Goal: Communication & Community: Participate in discussion

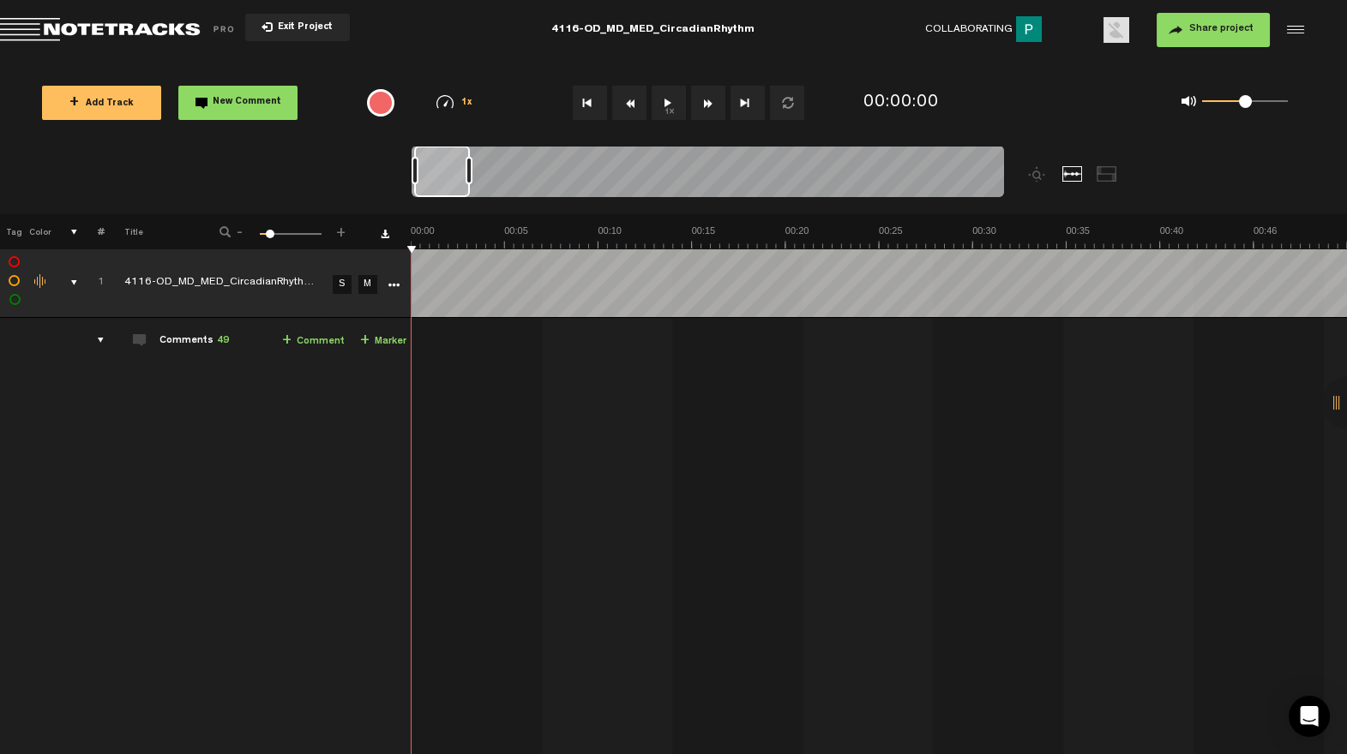
drag, startPoint x: 467, startPoint y: 177, endPoint x: 497, endPoint y: 173, distance: 30.2
click at [472, 173] on div at bounding box center [469, 170] width 7 height 27
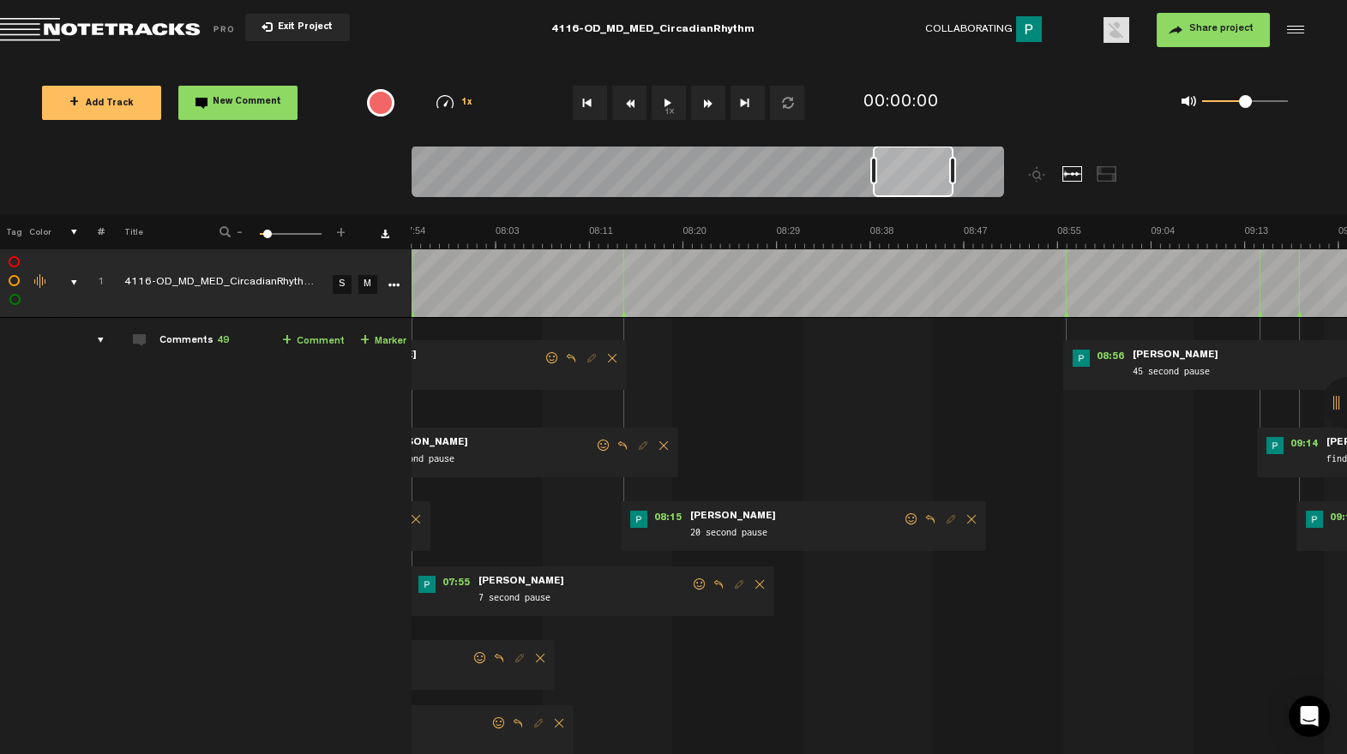
drag, startPoint x: 462, startPoint y: 185, endPoint x: 922, endPoint y: 171, distance: 459.7
click at [922, 171] on div at bounding box center [913, 171] width 81 height 51
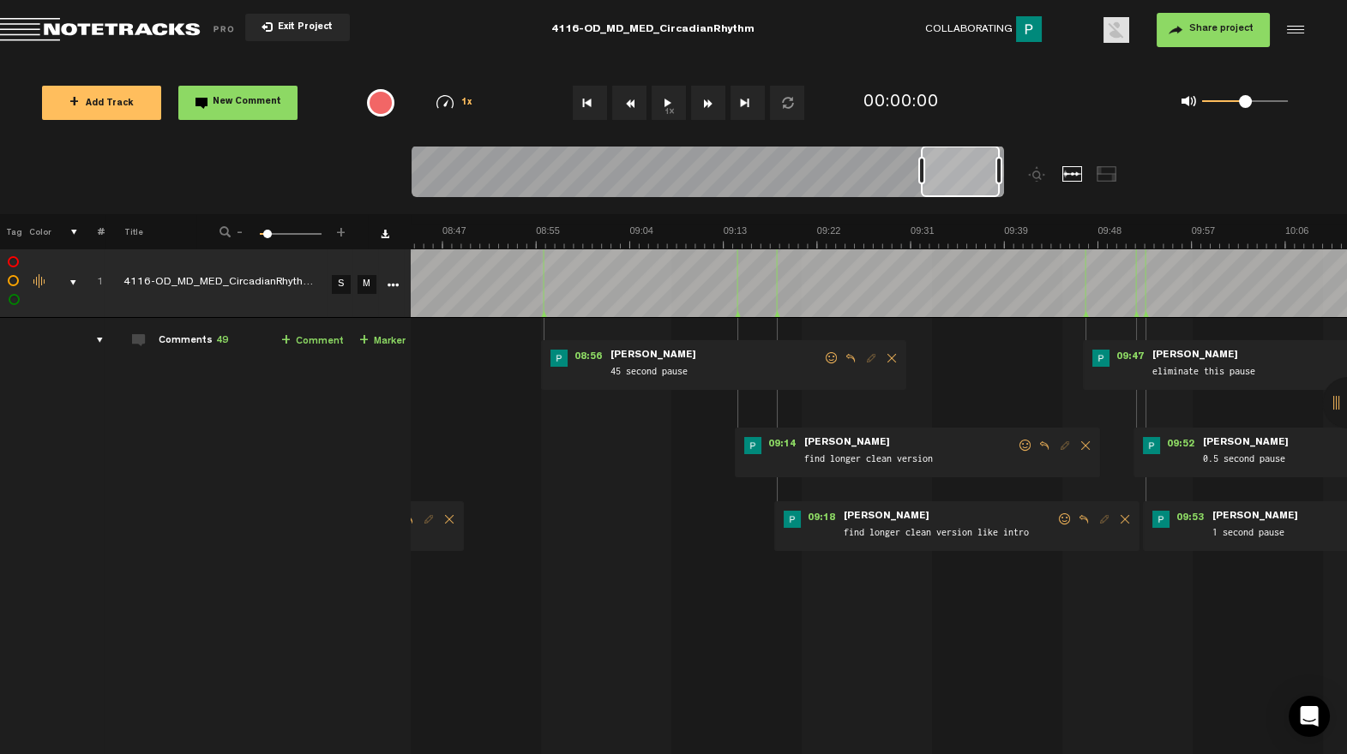
scroll to position [0, 5662]
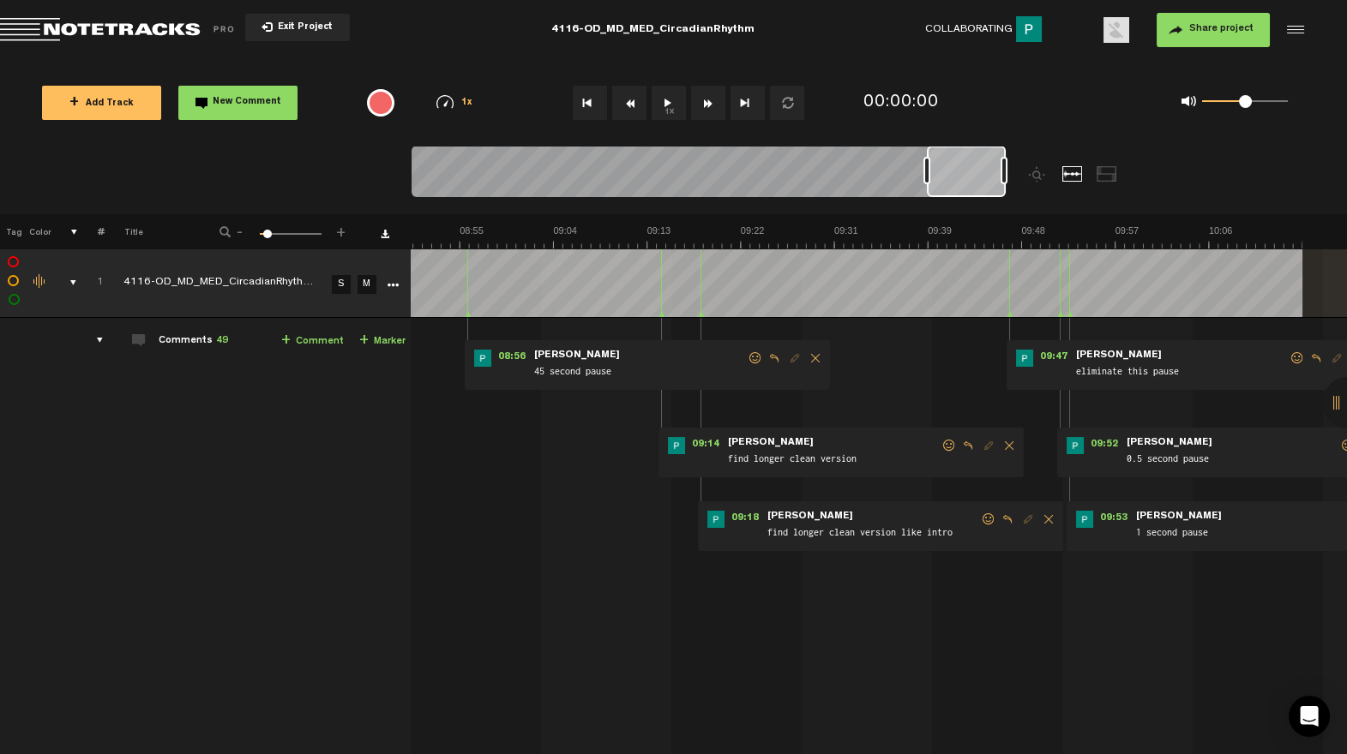
drag, startPoint x: 977, startPoint y: 179, endPoint x: 1005, endPoint y: 178, distance: 28.3
click at [1004, 178] on div at bounding box center [708, 174] width 592 height 57
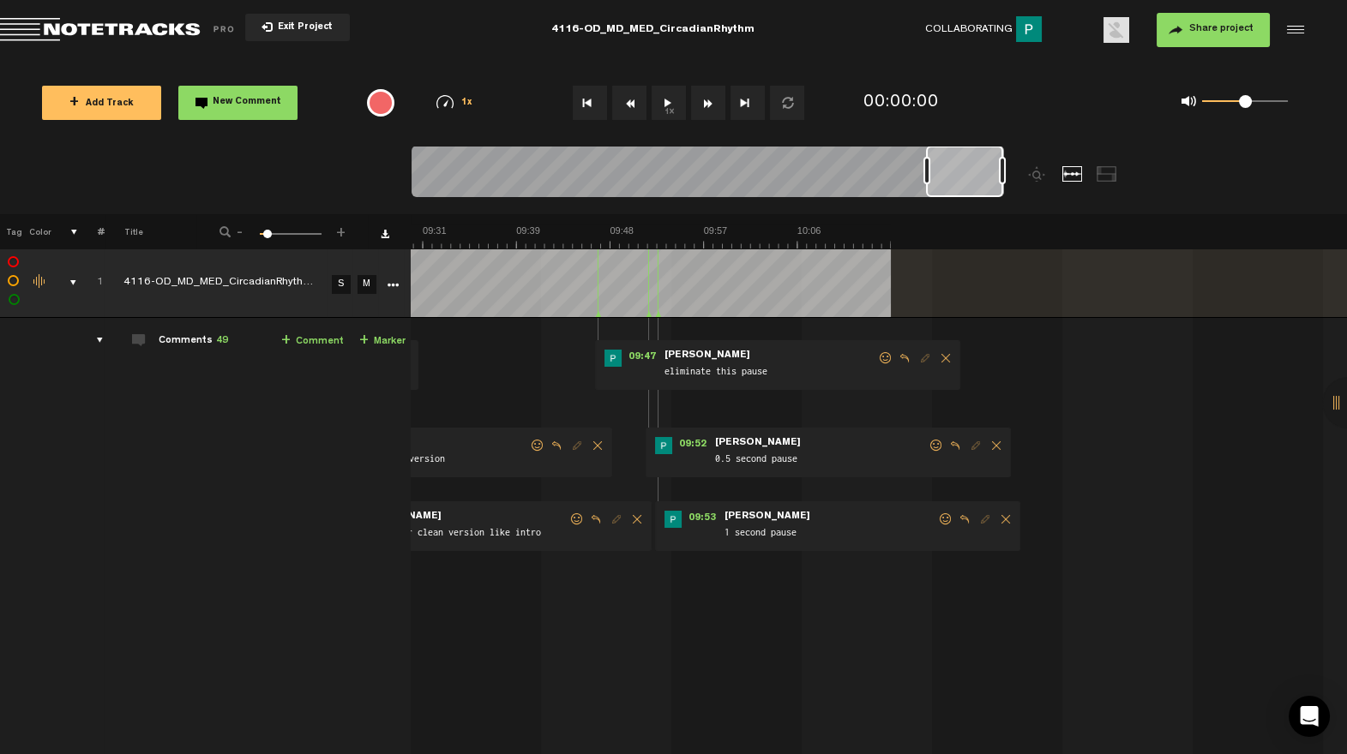
scroll to position [0, 5868]
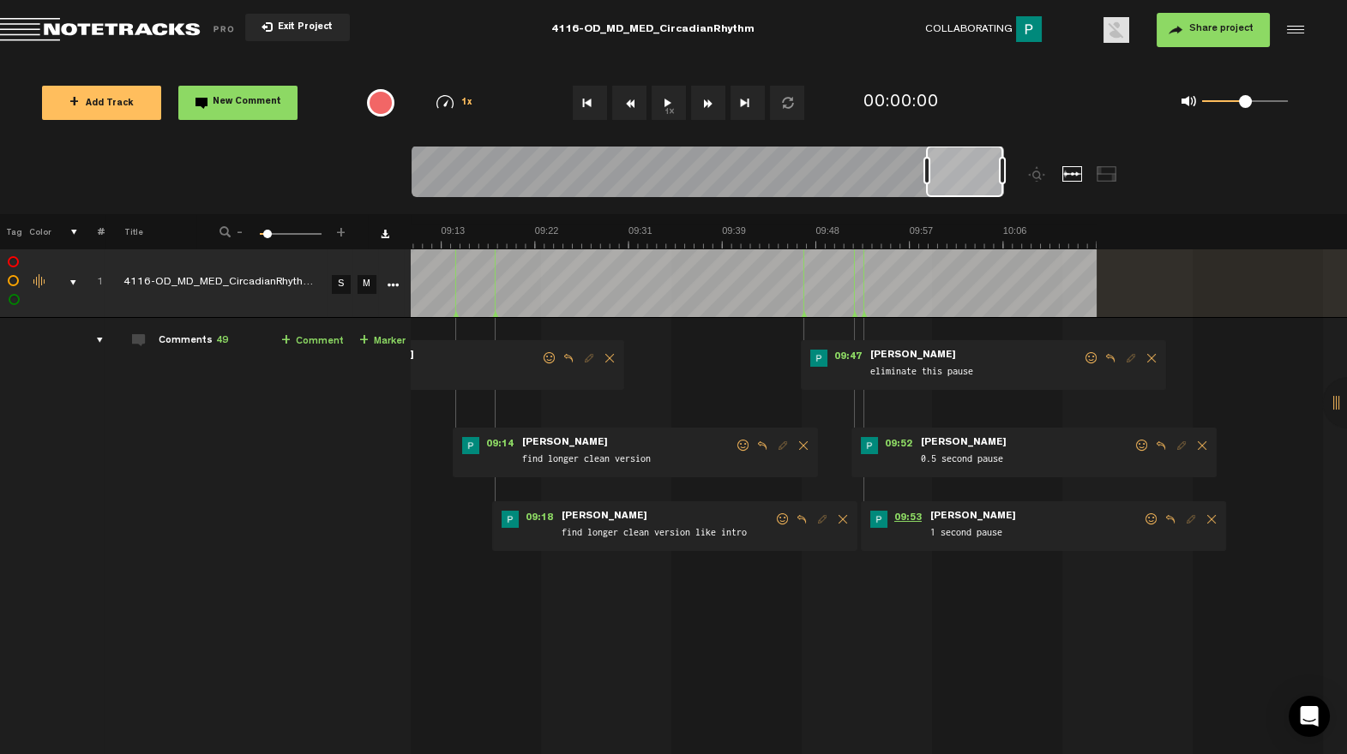
click at [899, 520] on span "09:53" at bounding box center [907, 519] width 41 height 17
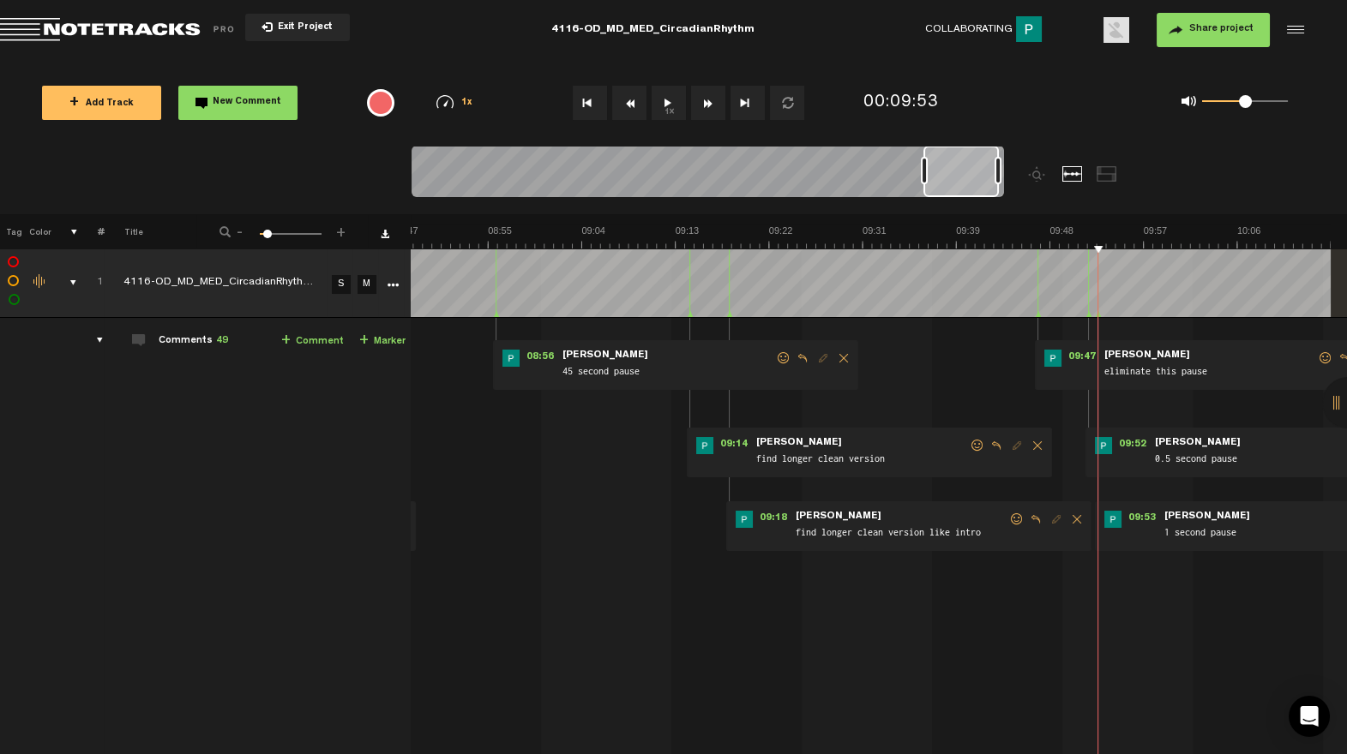
scroll to position [0, 5700]
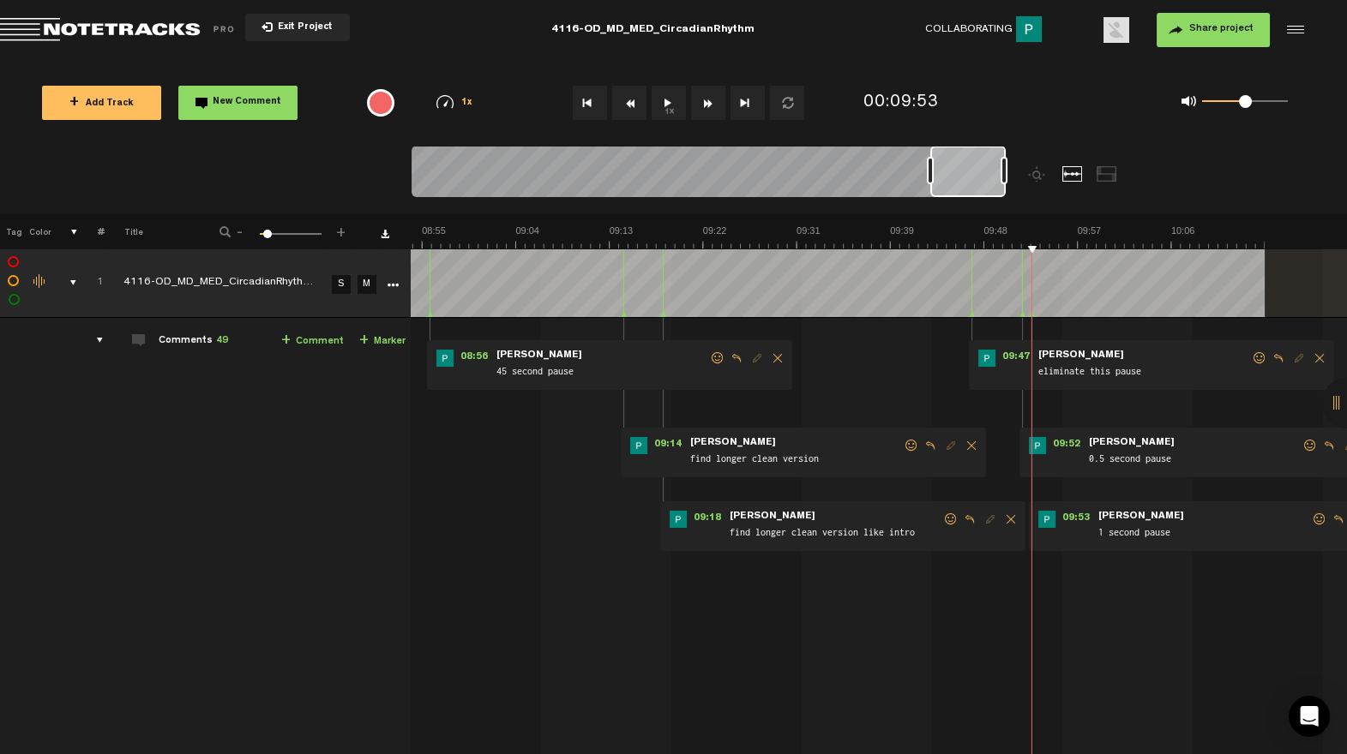
drag, startPoint x: 959, startPoint y: 183, endPoint x: 984, endPoint y: 177, distance: 25.8
click at [984, 177] on div at bounding box center [967, 171] width 75 height 51
drag, startPoint x: 1306, startPoint y: 517, endPoint x: 1271, endPoint y: 530, distance: 36.6
click at [1311, 518] on span at bounding box center [1319, 520] width 17 height 12
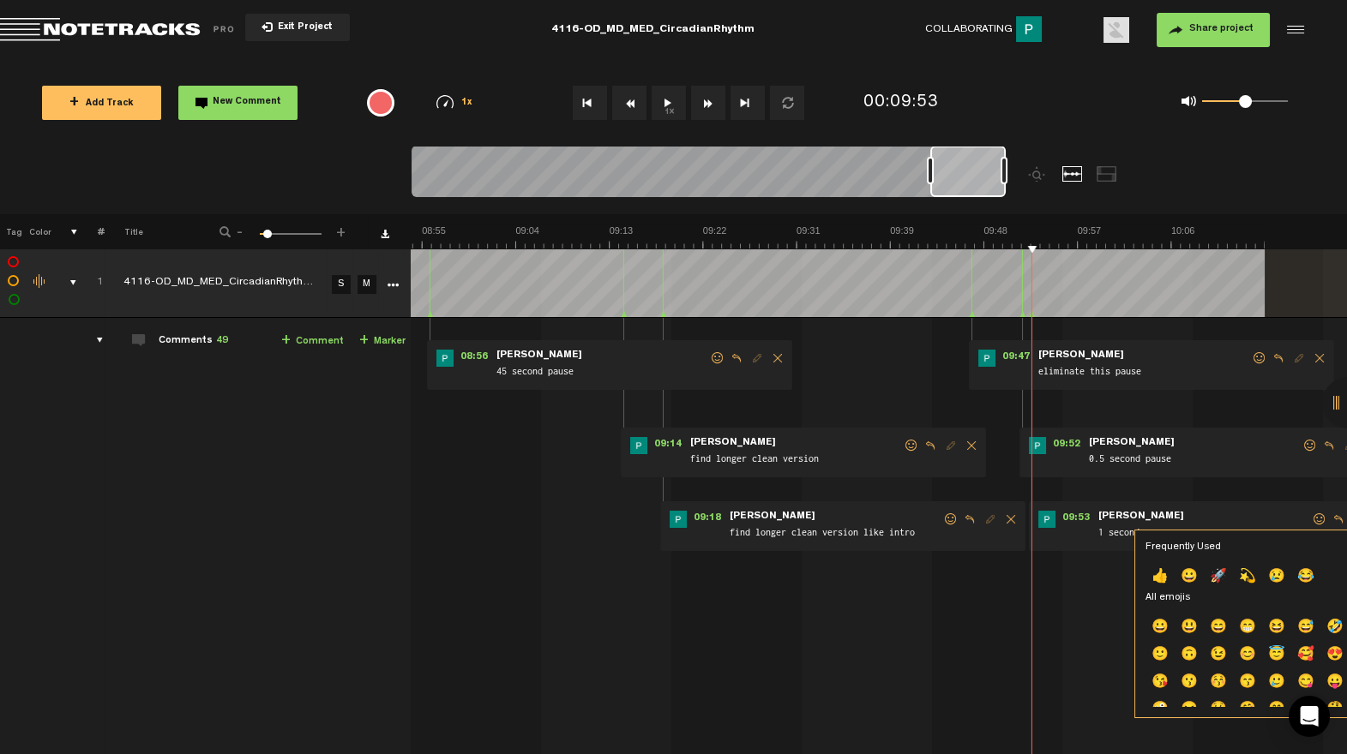
click at [1162, 572] on p "👍" at bounding box center [1159, 577] width 29 height 27
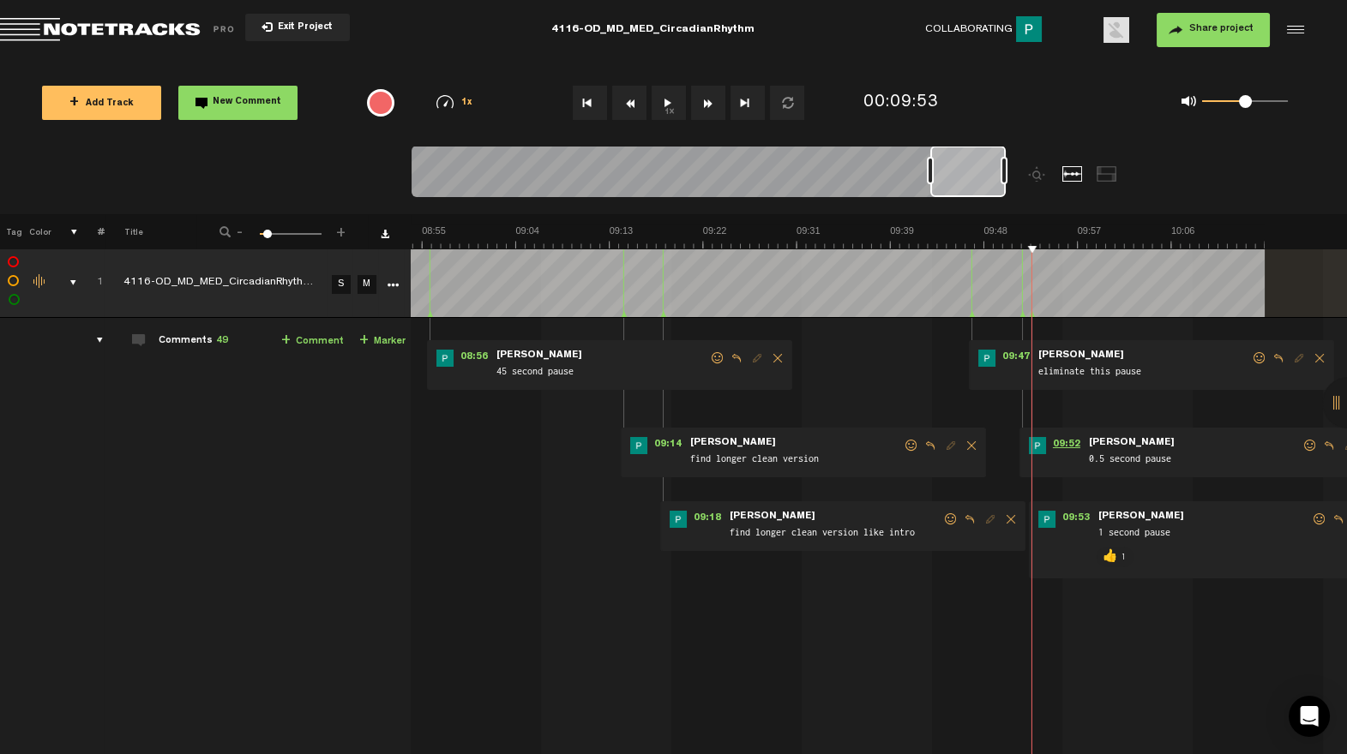
click at [1058, 442] on span "09:52" at bounding box center [1066, 445] width 41 height 17
click at [1301, 442] on span at bounding box center [1309, 446] width 17 height 12
click at [1301, 446] on span at bounding box center [1309, 446] width 17 height 12
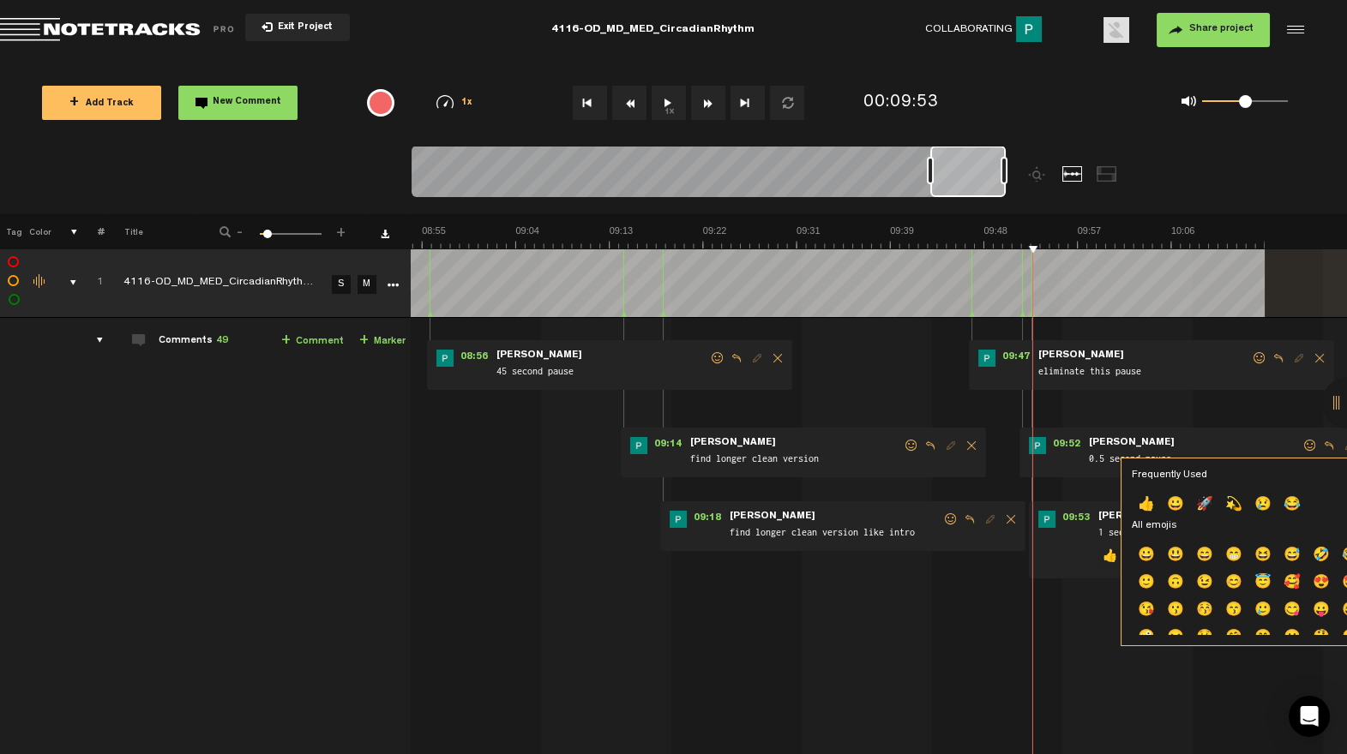
click at [1134, 497] on p "👍" at bounding box center [1146, 505] width 29 height 27
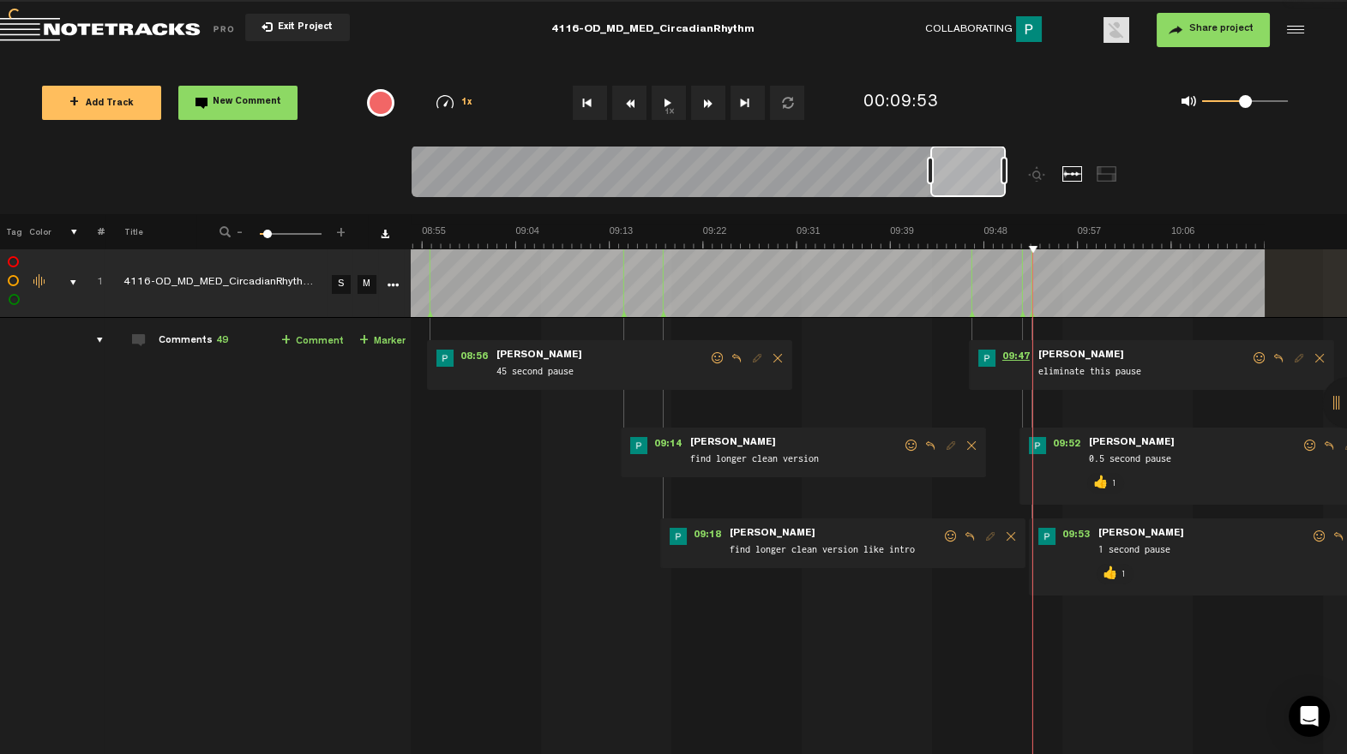
click at [1007, 360] on span "09:47" at bounding box center [1015, 358] width 41 height 17
click at [1251, 358] on span at bounding box center [1259, 358] width 17 height 12
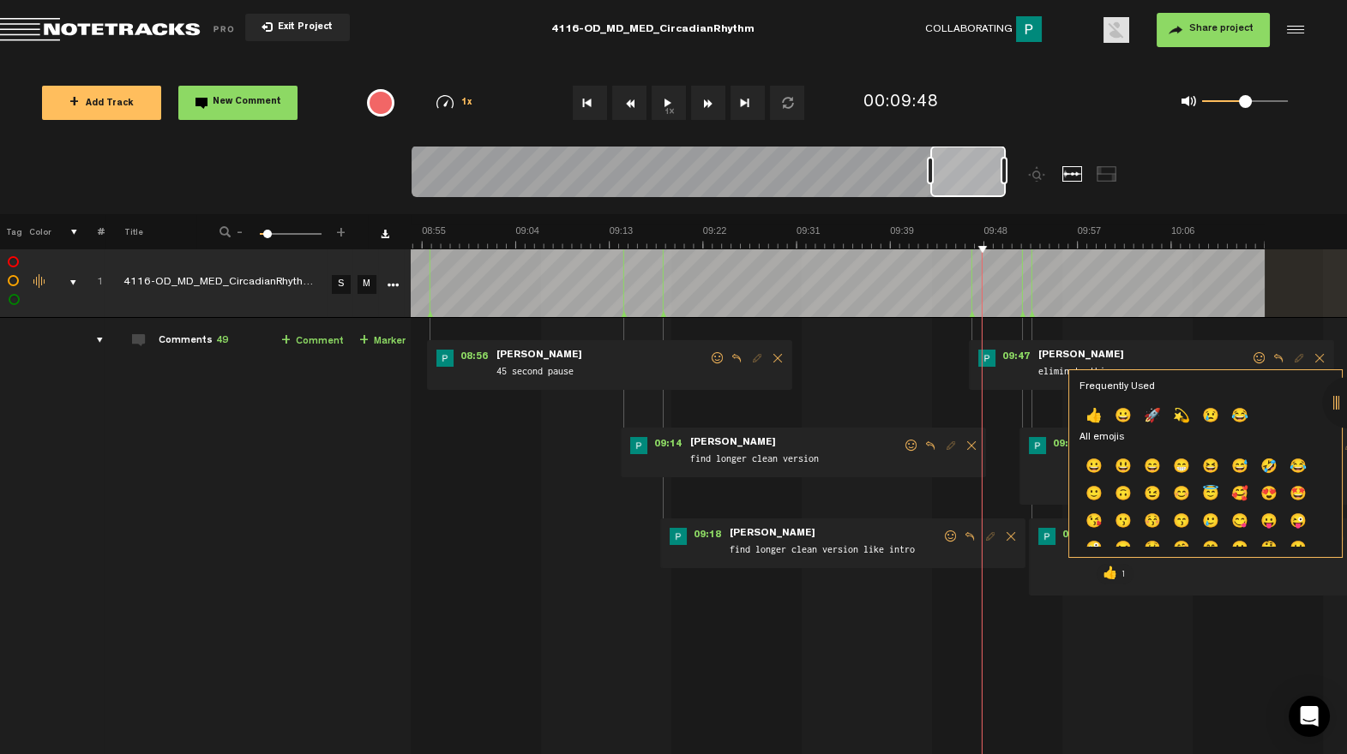
click at [1092, 411] on p "👍" at bounding box center [1093, 417] width 29 height 27
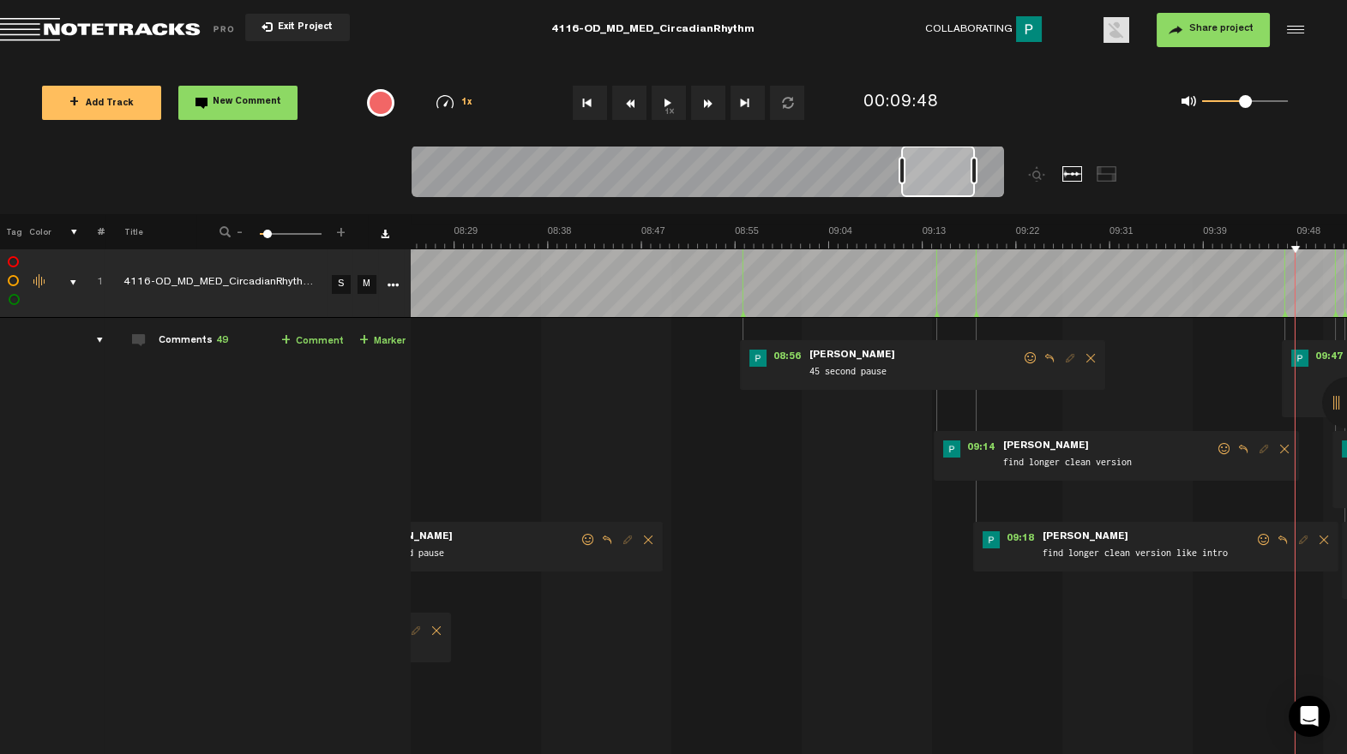
drag, startPoint x: 977, startPoint y: 169, endPoint x: 948, endPoint y: 180, distance: 31.2
click at [948, 180] on div at bounding box center [938, 171] width 74 height 51
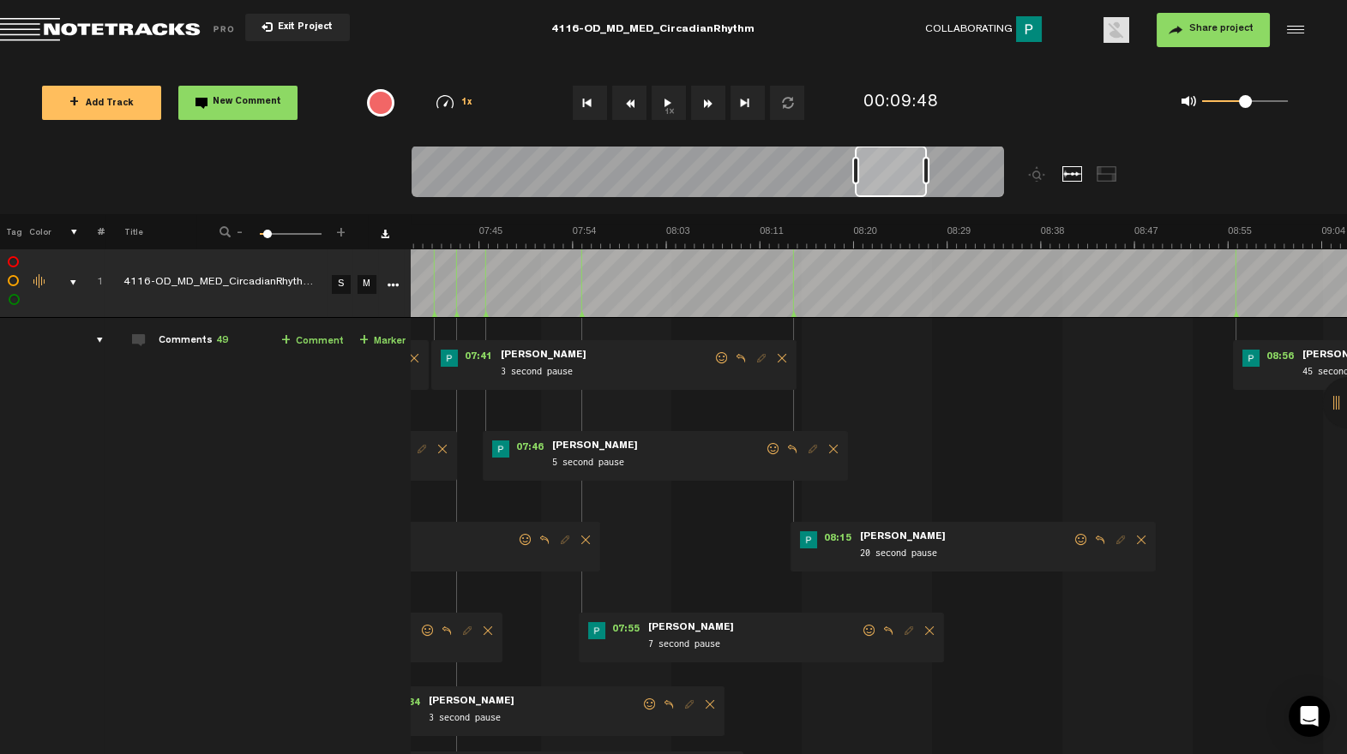
scroll to position [0, 4780]
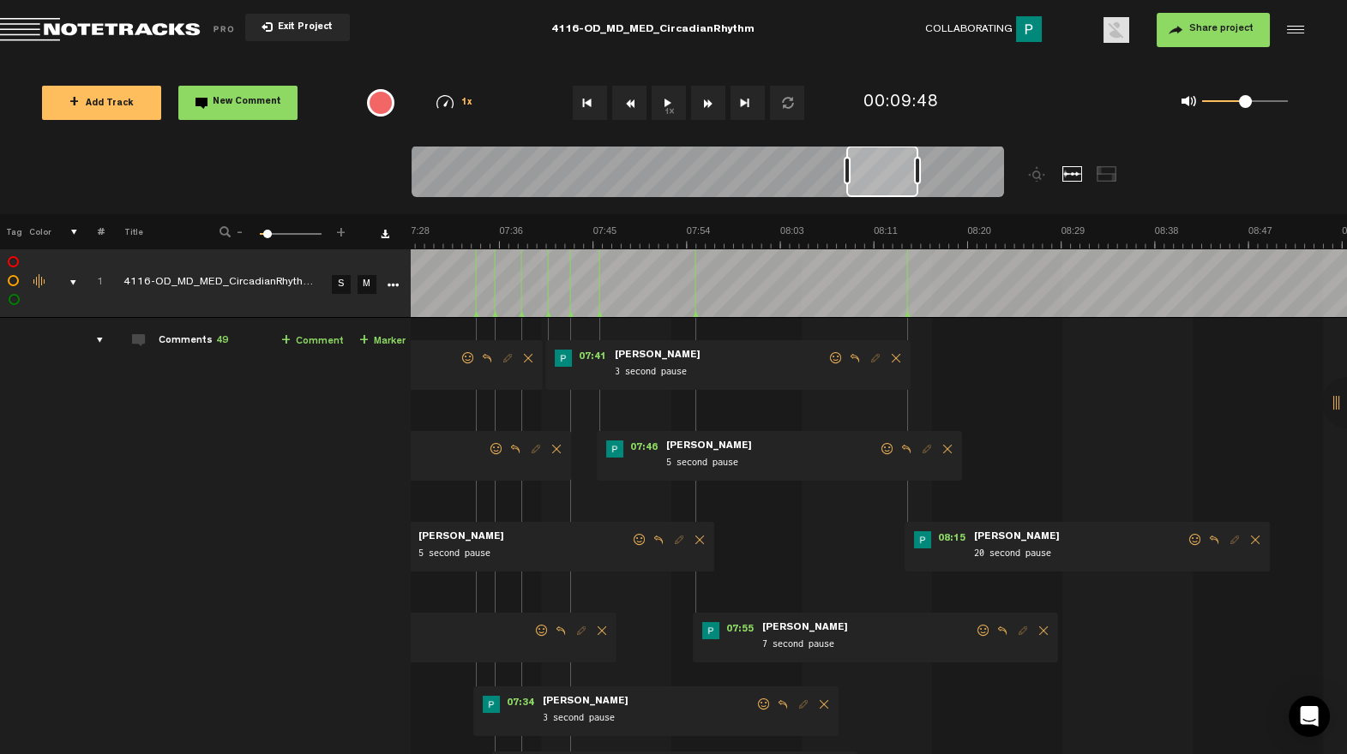
drag, startPoint x: 637, startPoint y: 189, endPoint x: 880, endPoint y: 189, distance: 242.6
click at [881, 188] on div at bounding box center [882, 171] width 72 height 51
drag, startPoint x: 1180, startPoint y: 538, endPoint x: 1153, endPoint y: 546, distance: 27.9
click at [1187, 538] on span at bounding box center [1195, 540] width 17 height 12
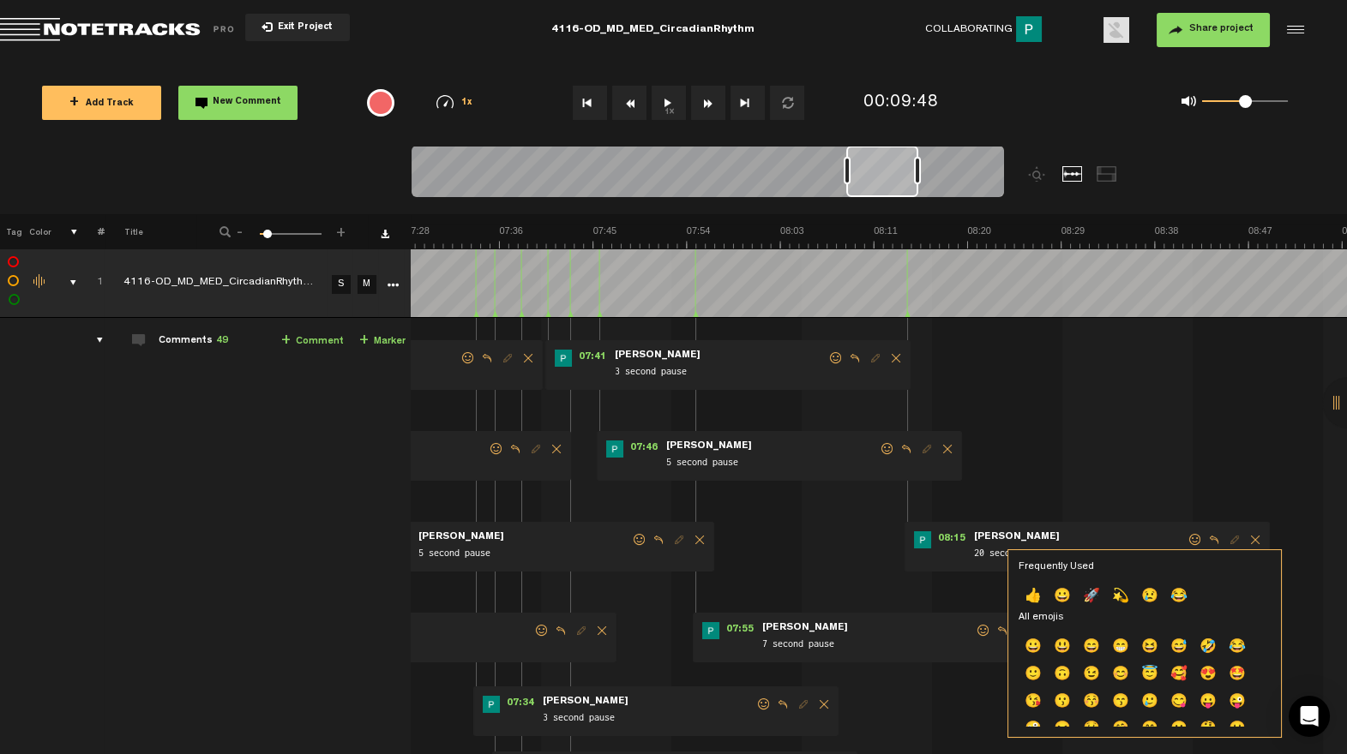
click at [1031, 600] on p "👍" at bounding box center [1033, 597] width 29 height 27
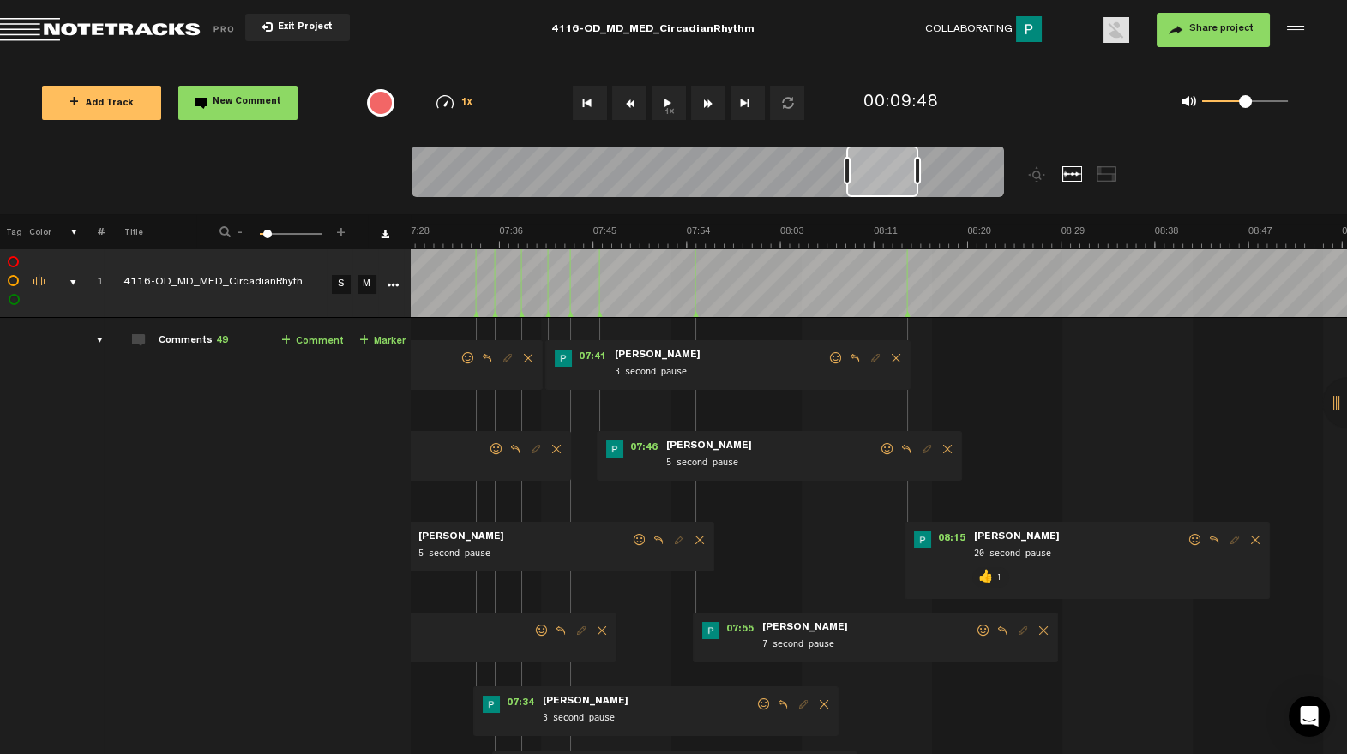
click at [971, 636] on div "07:55 - • Patrick Foley: "7 second pause" Patrick Foley 7 second pause" at bounding box center [875, 638] width 365 height 50
drag, startPoint x: 968, startPoint y: 628, endPoint x: 913, endPoint y: 640, distance: 56.4
click at [975, 628] on span at bounding box center [983, 631] width 17 height 12
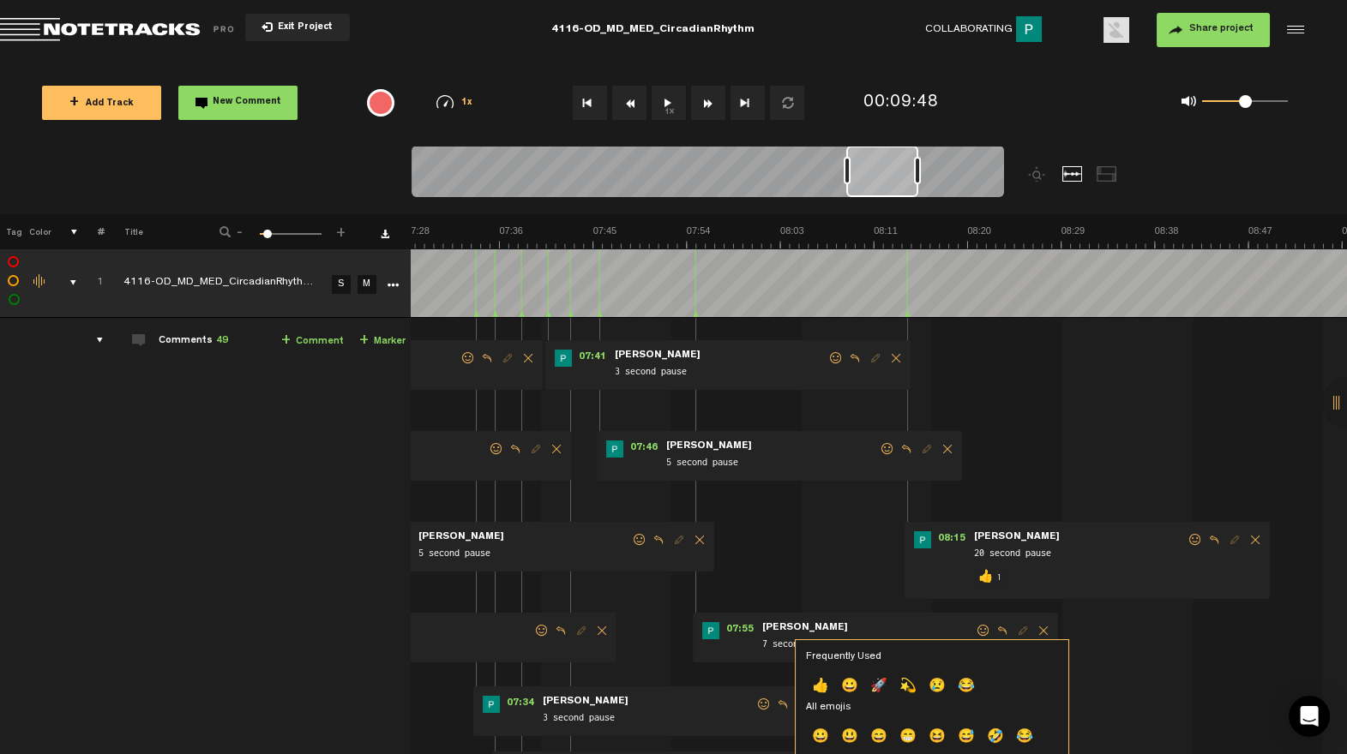
click at [818, 681] on p "👍" at bounding box center [820, 687] width 29 height 27
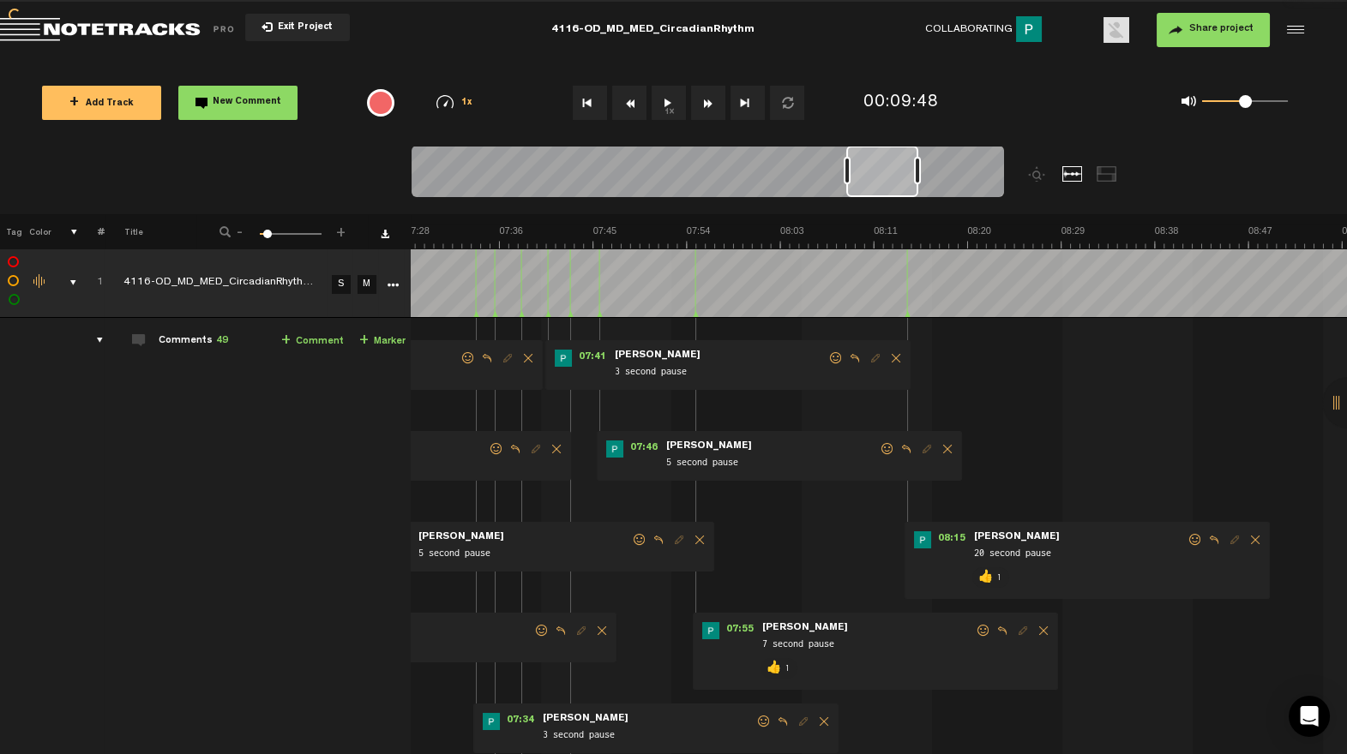
scroll to position [1, 13]
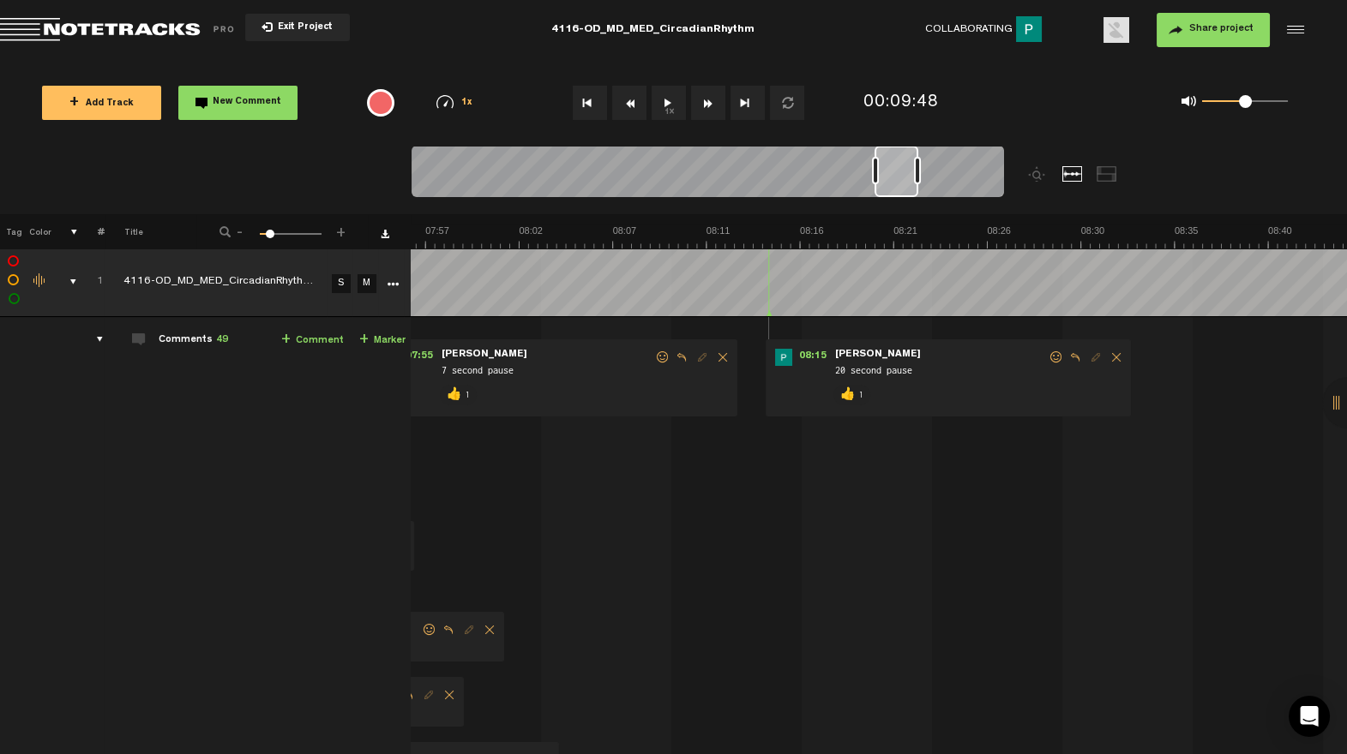
drag, startPoint x: 846, startPoint y: 177, endPoint x: 878, endPoint y: 166, distance: 33.3
click at [879, 167] on div at bounding box center [875, 170] width 7 height 27
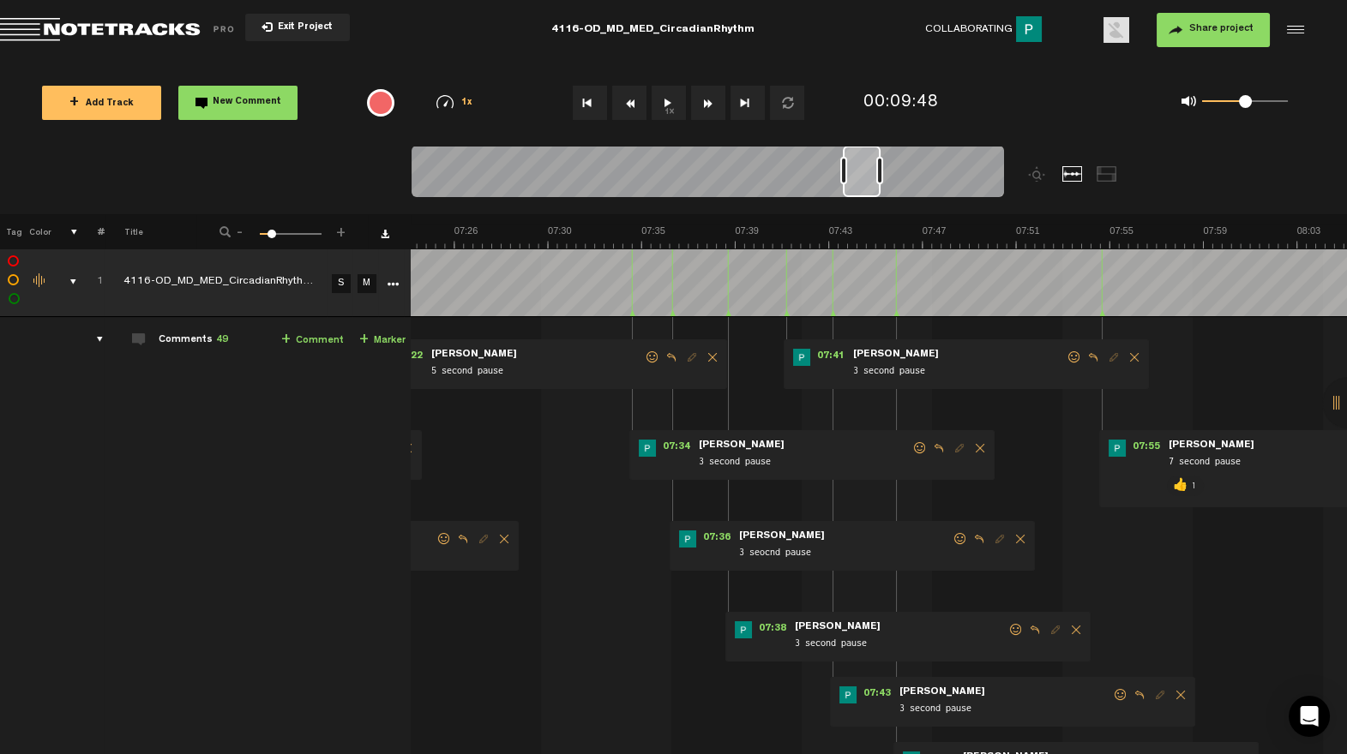
scroll to position [0, 10161]
drag, startPoint x: 898, startPoint y: 192, endPoint x: 862, endPoint y: 197, distance: 35.5
click at [862, 195] on div at bounding box center [862, 171] width 38 height 51
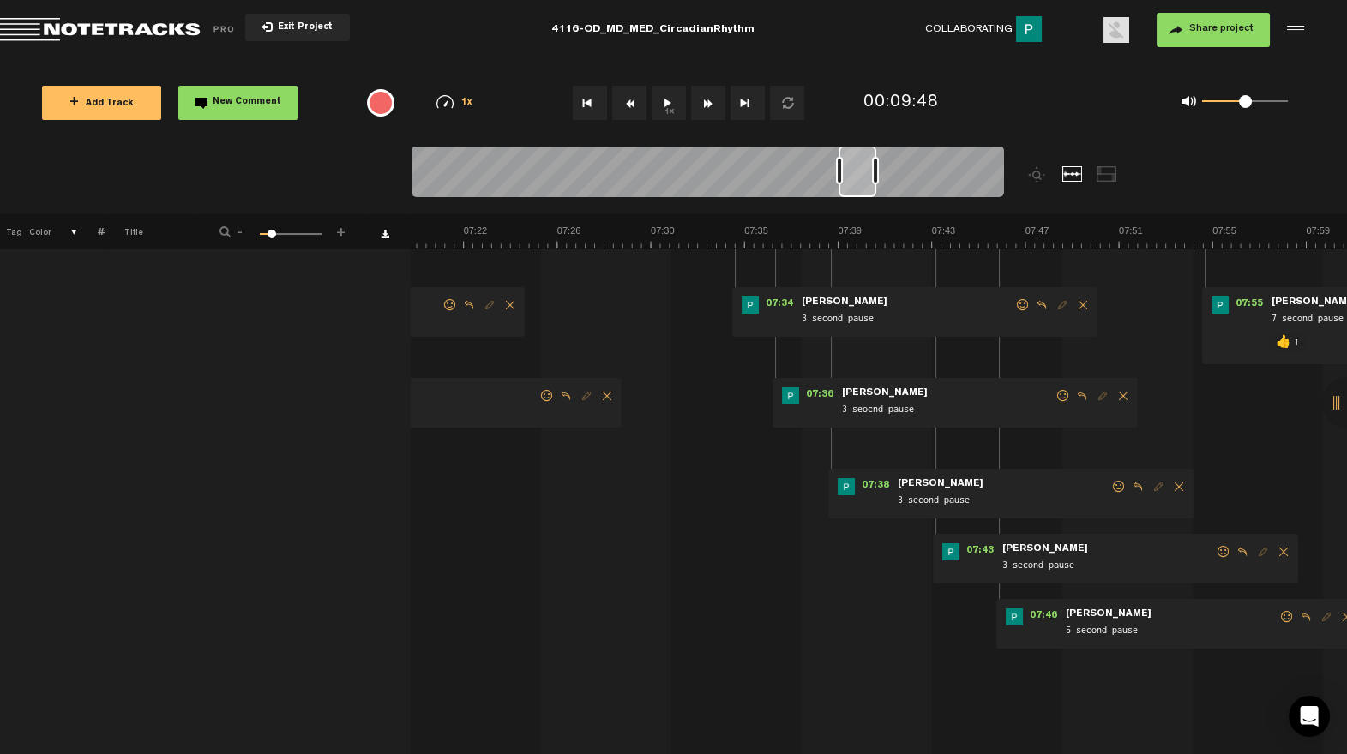
scroll to position [144, 0]
click at [862, 196] on div at bounding box center [708, 174] width 592 height 57
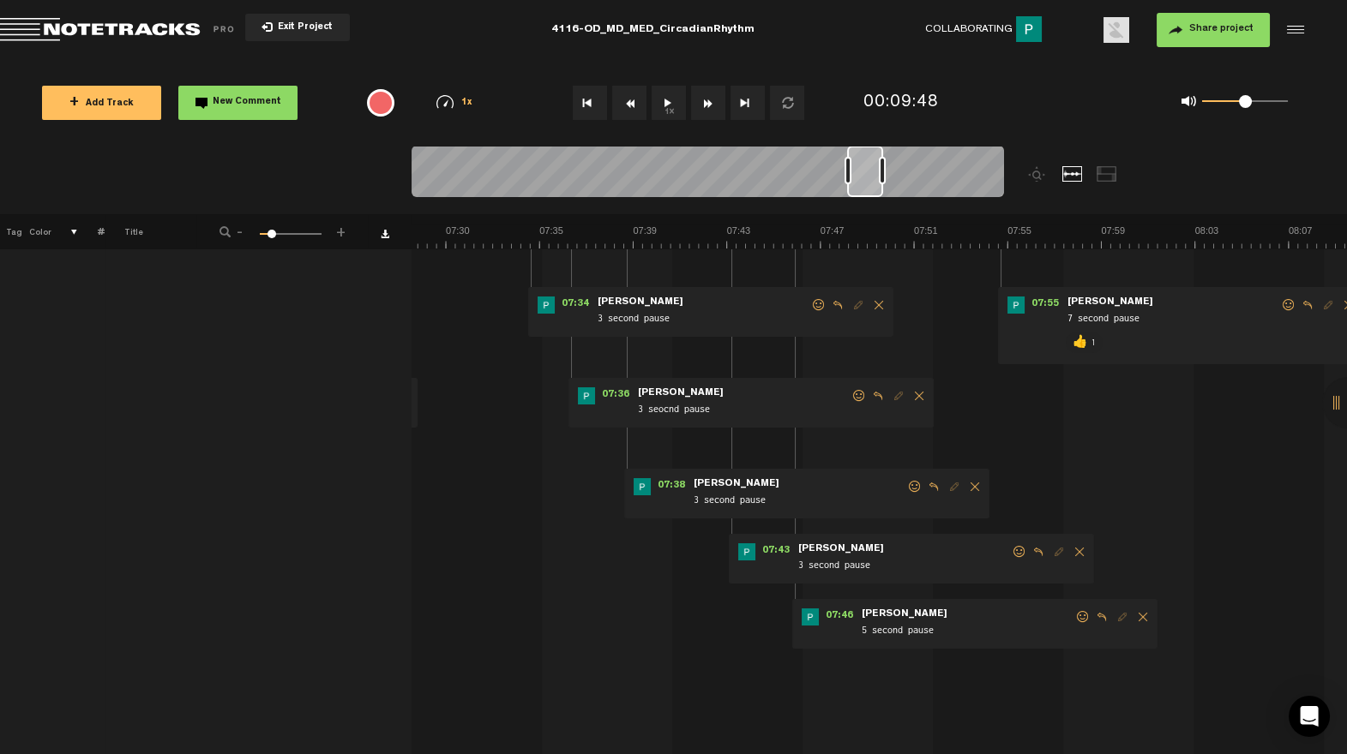
scroll to position [0, 10304]
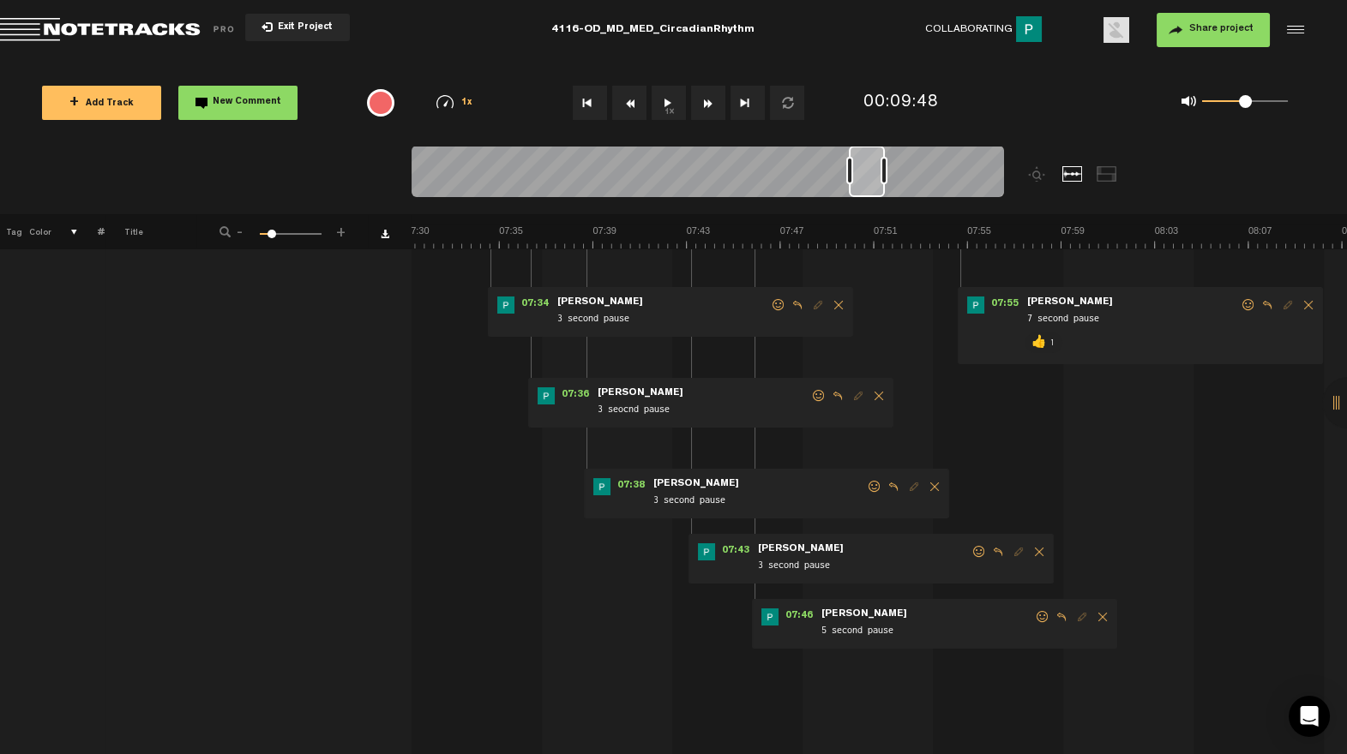
drag, startPoint x: 854, startPoint y: 183, endPoint x: 865, endPoint y: 185, distance: 11.3
click at [865, 182] on div at bounding box center [867, 171] width 36 height 51
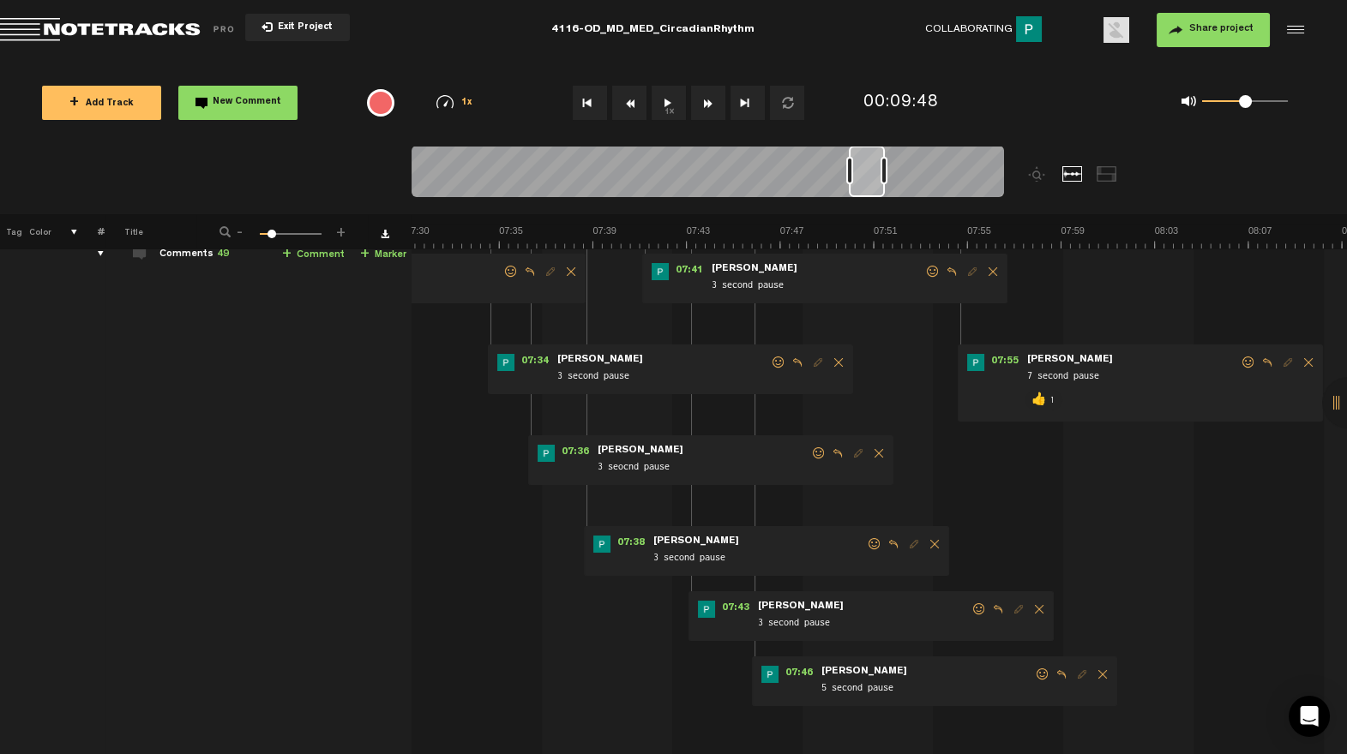
scroll to position [92, 0]
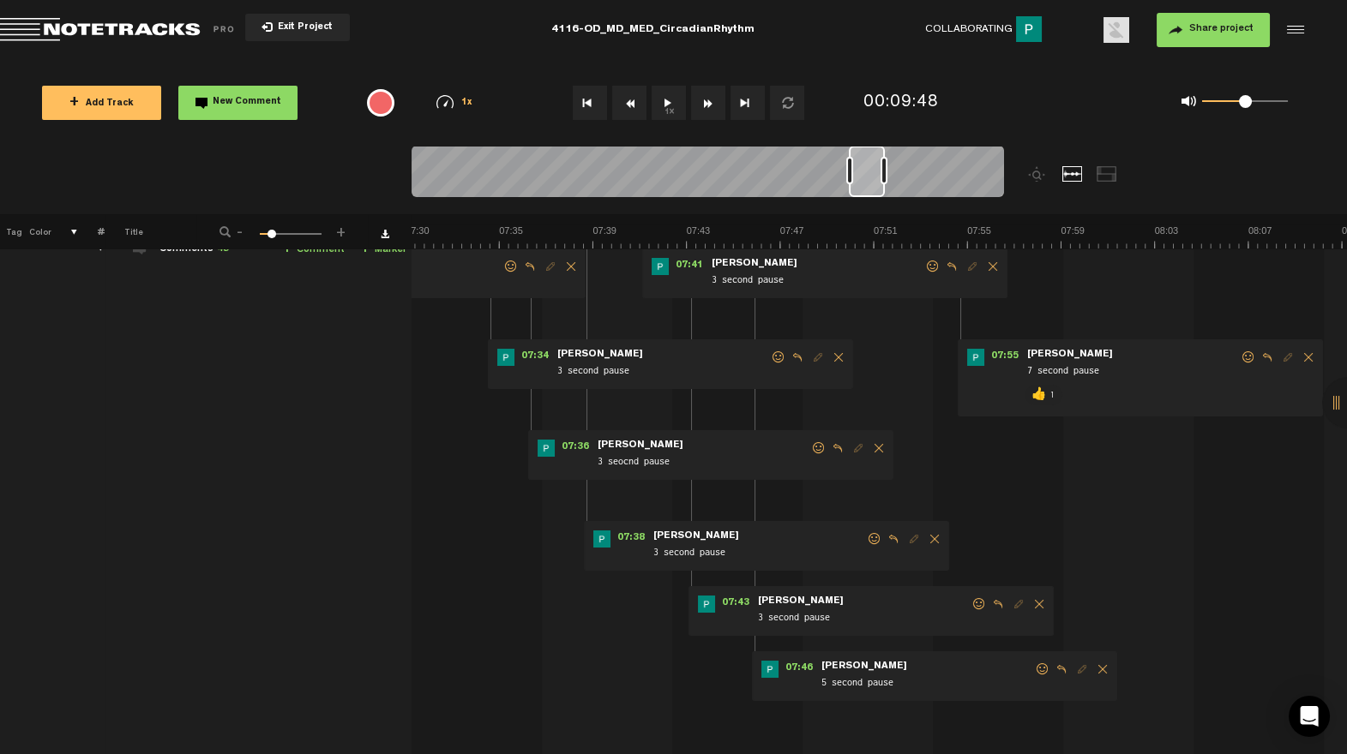
drag, startPoint x: 1040, startPoint y: 667, endPoint x: 1020, endPoint y: 673, distance: 20.6
click at [1039, 667] on span at bounding box center [1042, 670] width 17 height 12
click at [892, 719] on p "👍" at bounding box center [893, 726] width 29 height 27
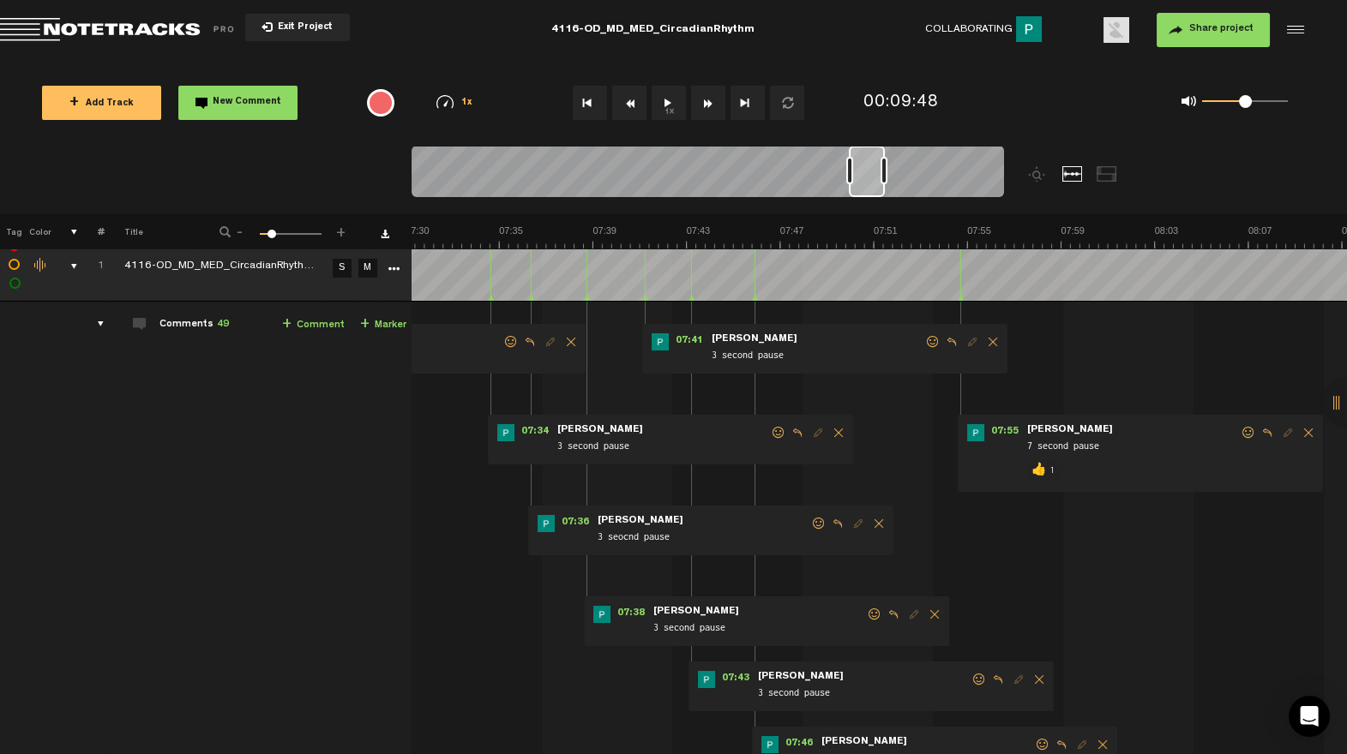
scroll to position [17, 0]
click at [977, 677] on span at bounding box center [979, 679] width 17 height 12
click at [830, 727] on p "👍" at bounding box center [830, 737] width 29 height 27
drag, startPoint x: 875, startPoint y: 613, endPoint x: 790, endPoint y: 650, distance: 92.5
click at [874, 613] on span at bounding box center [874, 614] width 17 height 12
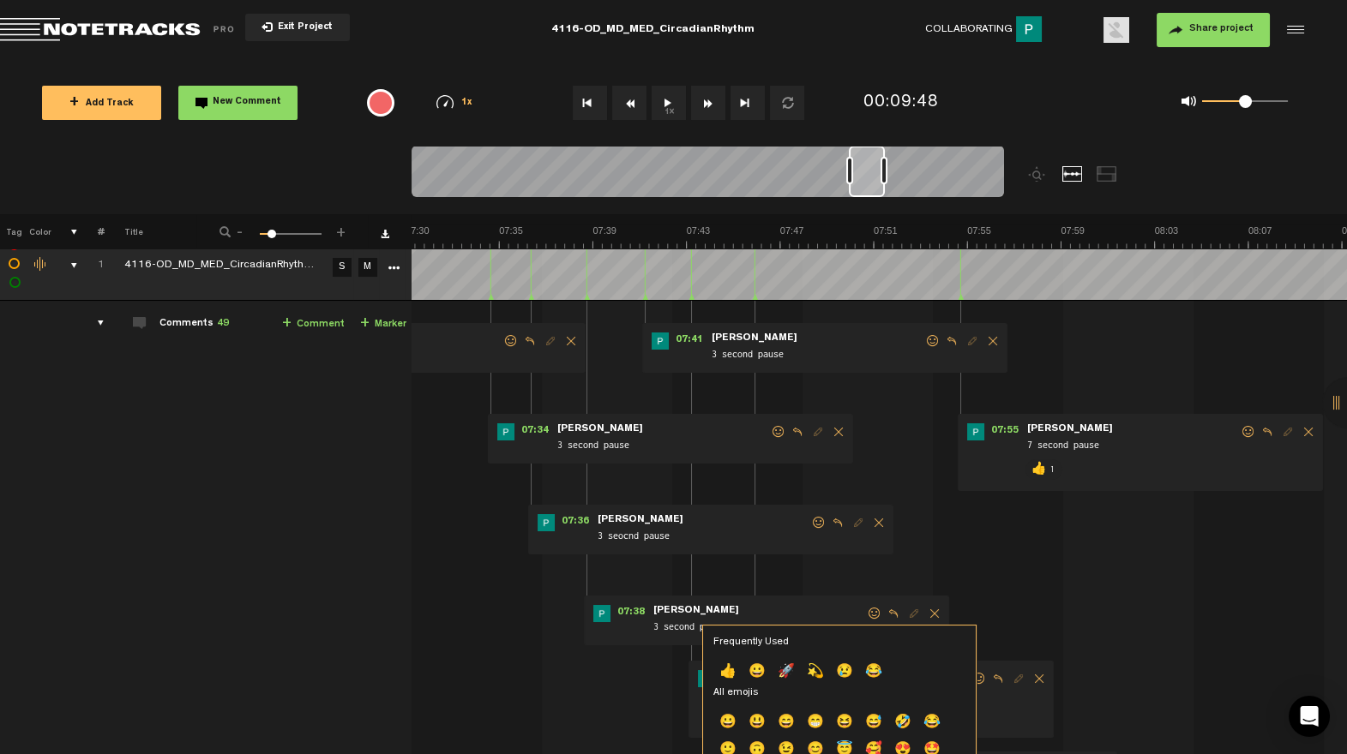
click at [736, 664] on p "👍" at bounding box center [727, 672] width 29 height 27
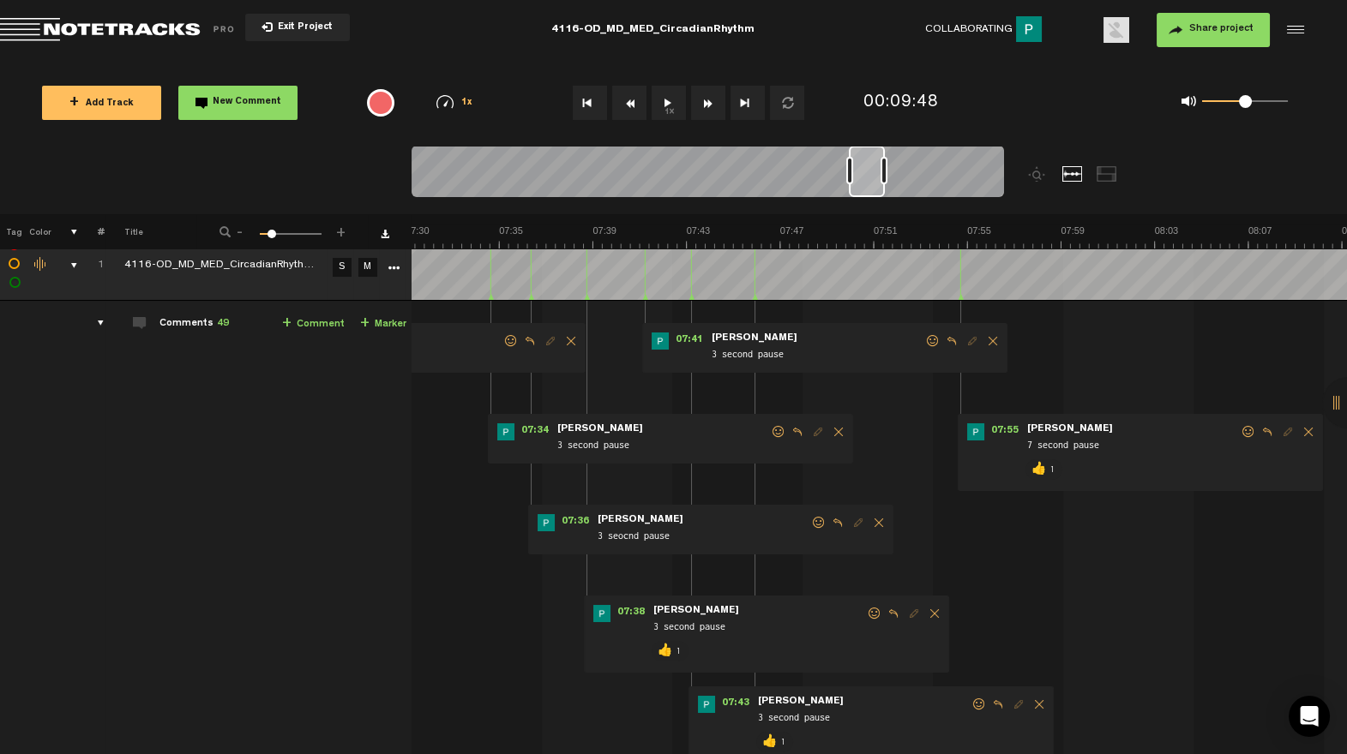
click at [936, 336] on span at bounding box center [932, 341] width 17 height 12
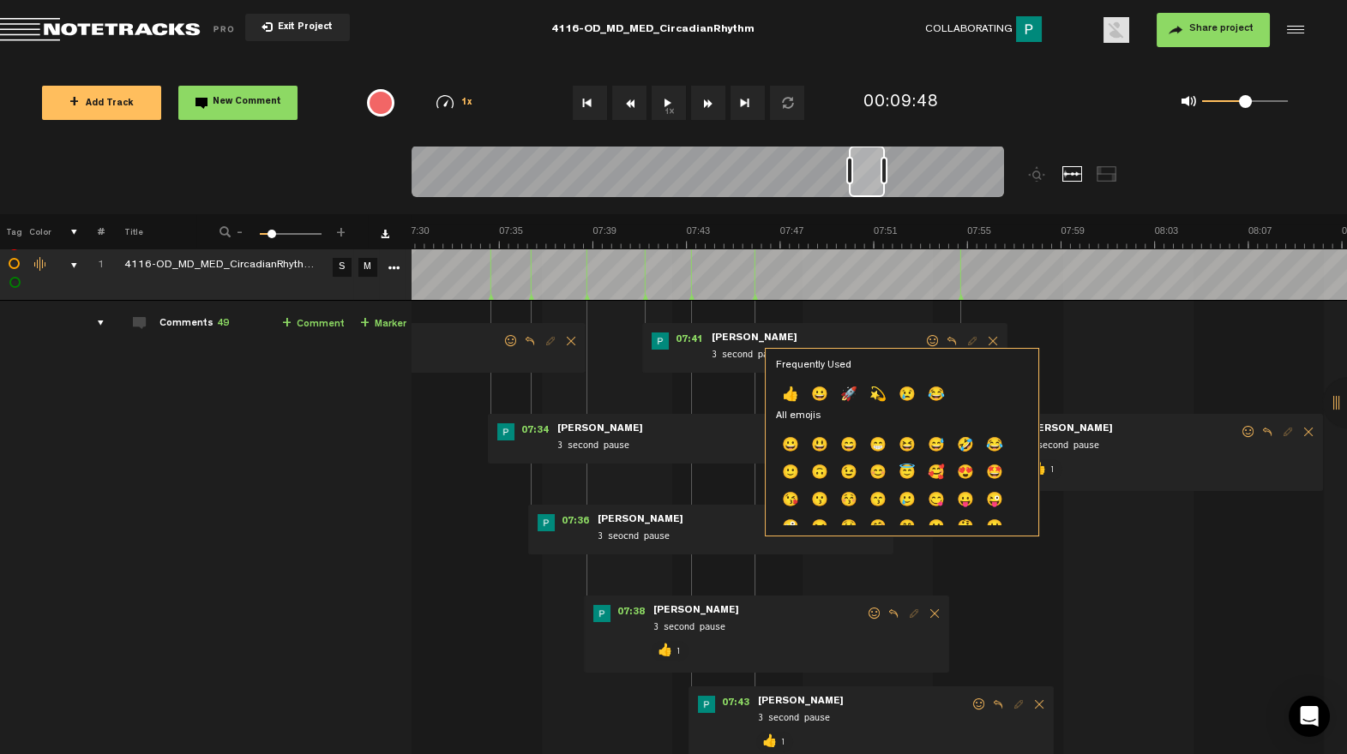
click at [792, 399] on p "👍" at bounding box center [790, 395] width 29 height 27
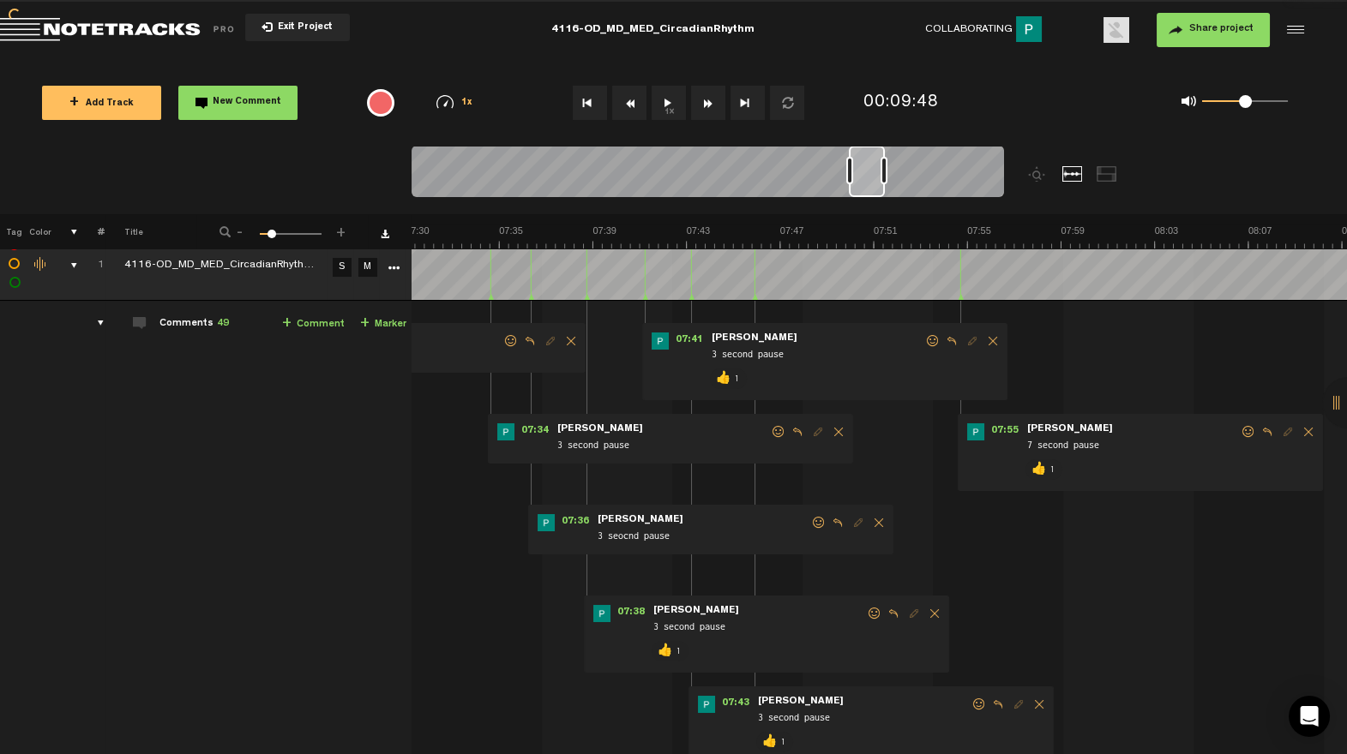
drag, startPoint x: 818, startPoint y: 520, endPoint x: 799, endPoint y: 526, distance: 19.8
click at [817, 520] on span at bounding box center [818, 523] width 17 height 12
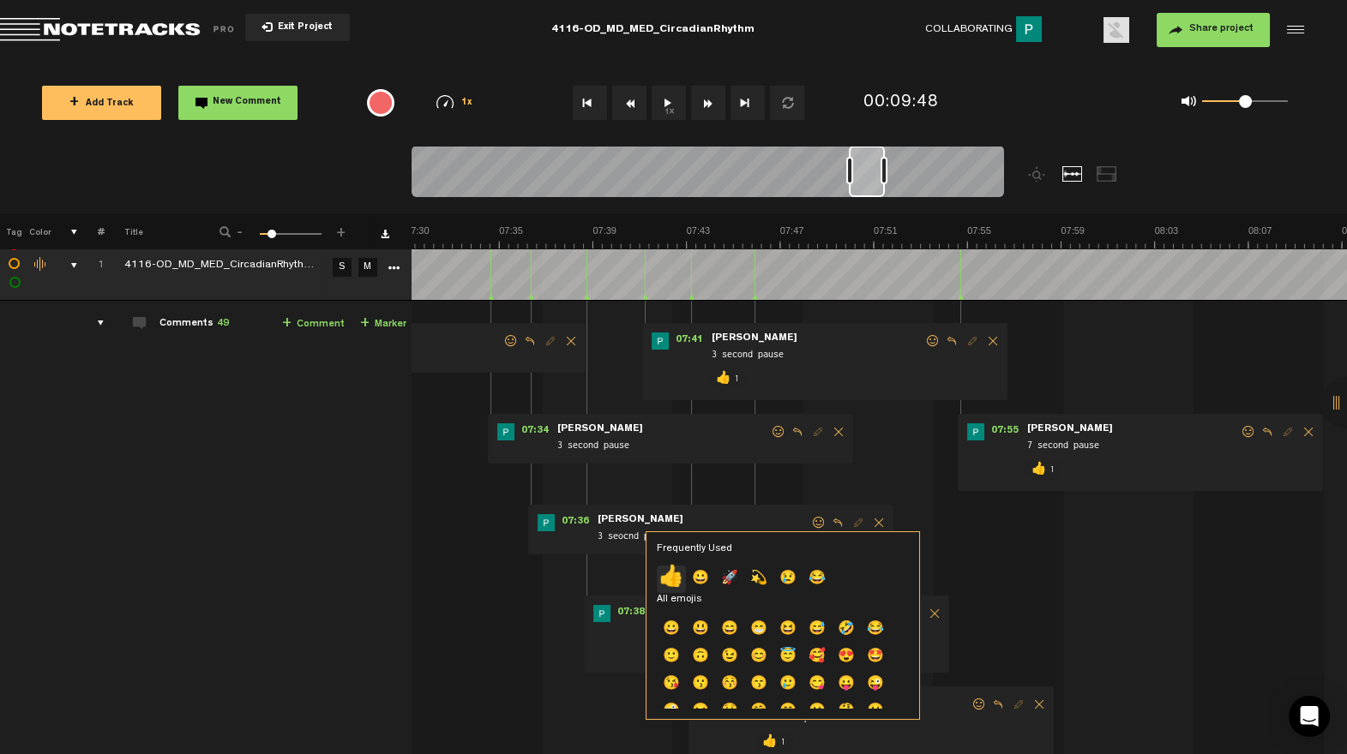
click at [663, 572] on p "👍" at bounding box center [671, 579] width 29 height 27
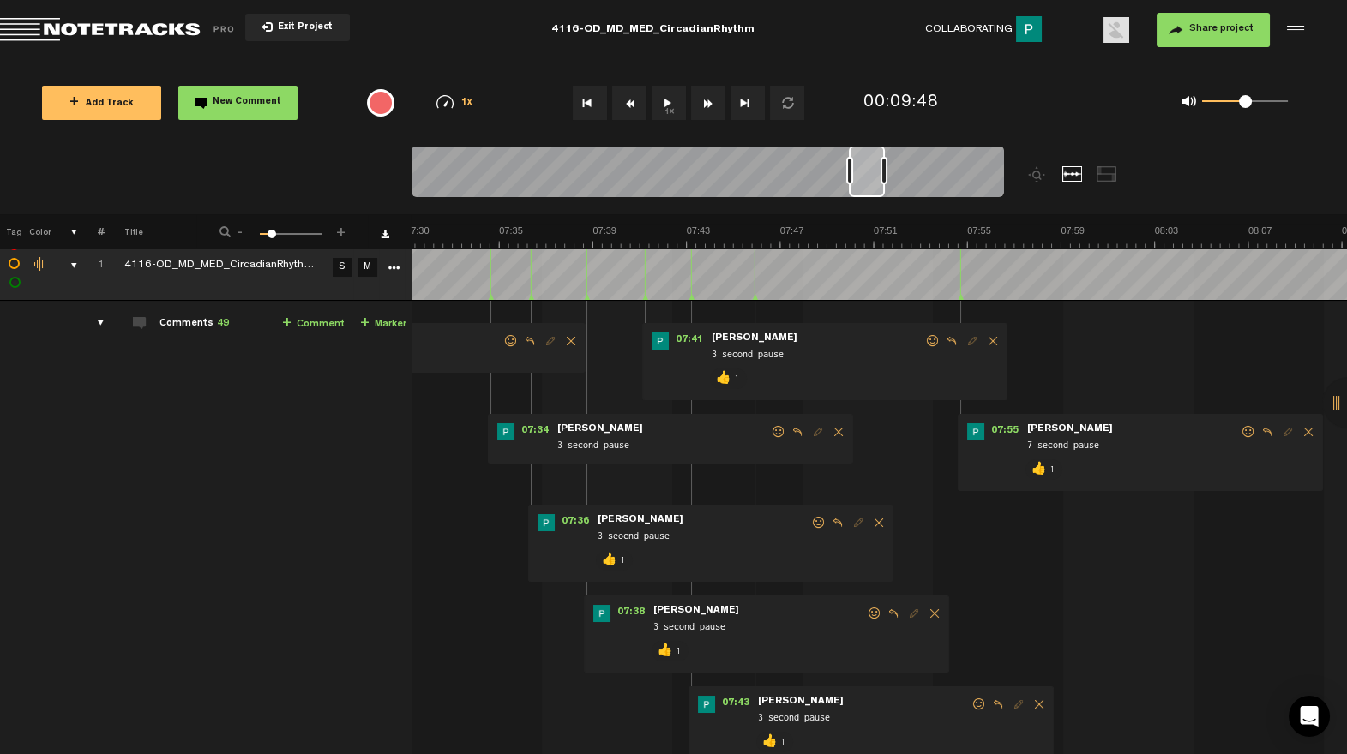
click at [778, 427] on span at bounding box center [778, 432] width 17 height 12
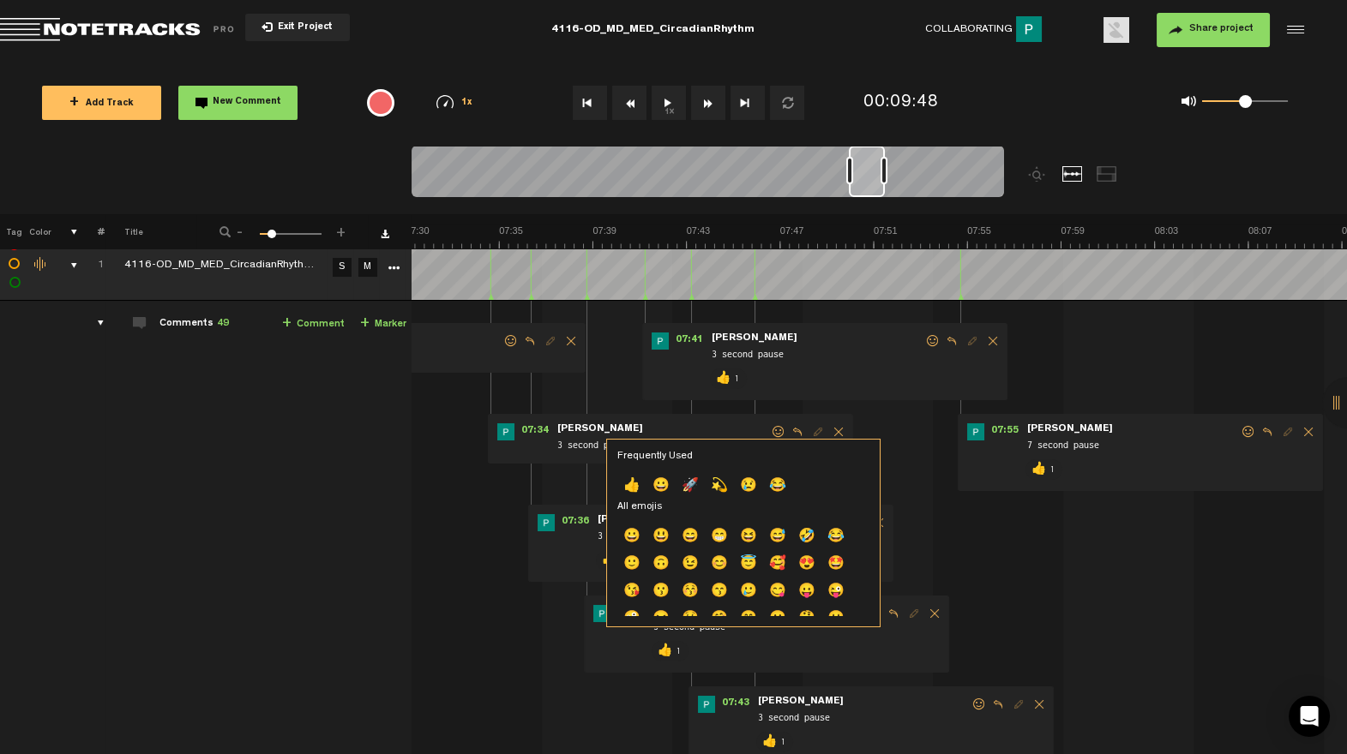
click at [633, 484] on p "👍" at bounding box center [631, 486] width 29 height 27
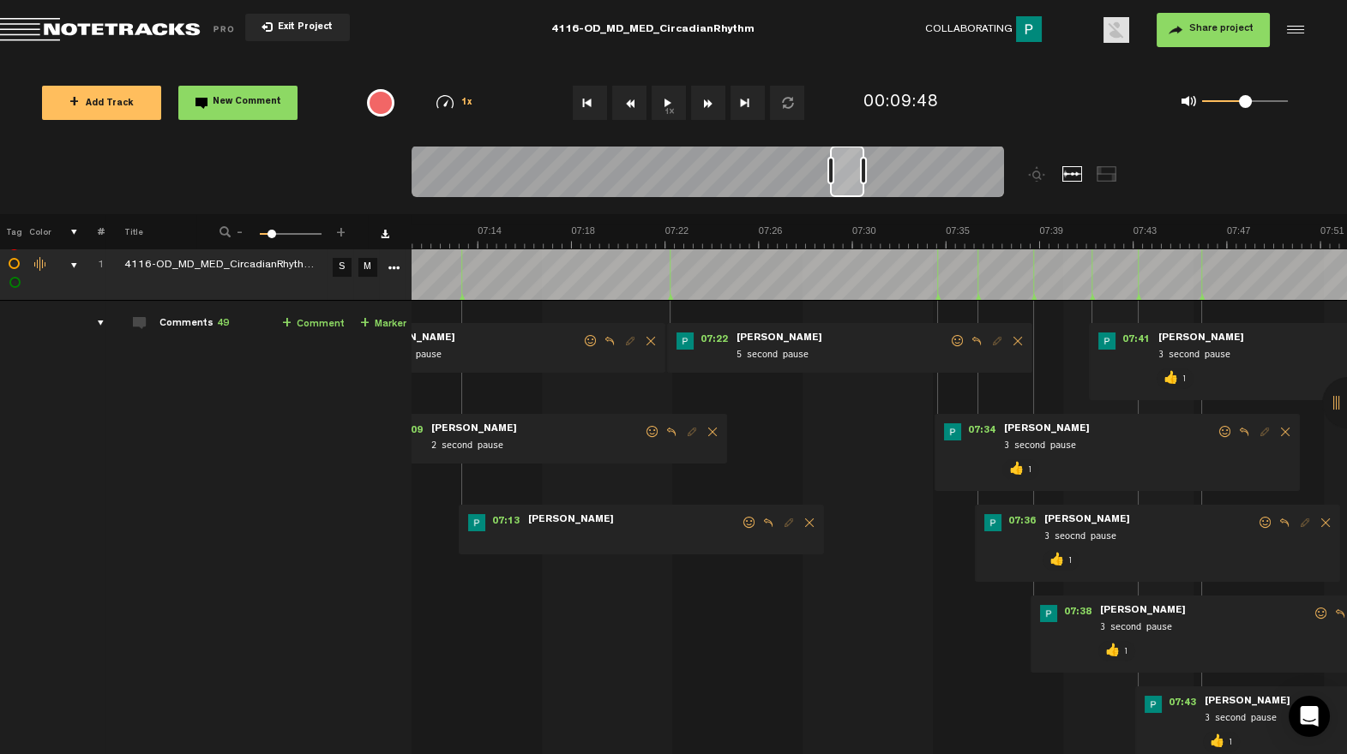
scroll to position [0, 9816]
drag, startPoint x: 865, startPoint y: 190, endPoint x: 844, endPoint y: 198, distance: 22.8
click at [844, 198] on div at bounding box center [708, 174] width 592 height 57
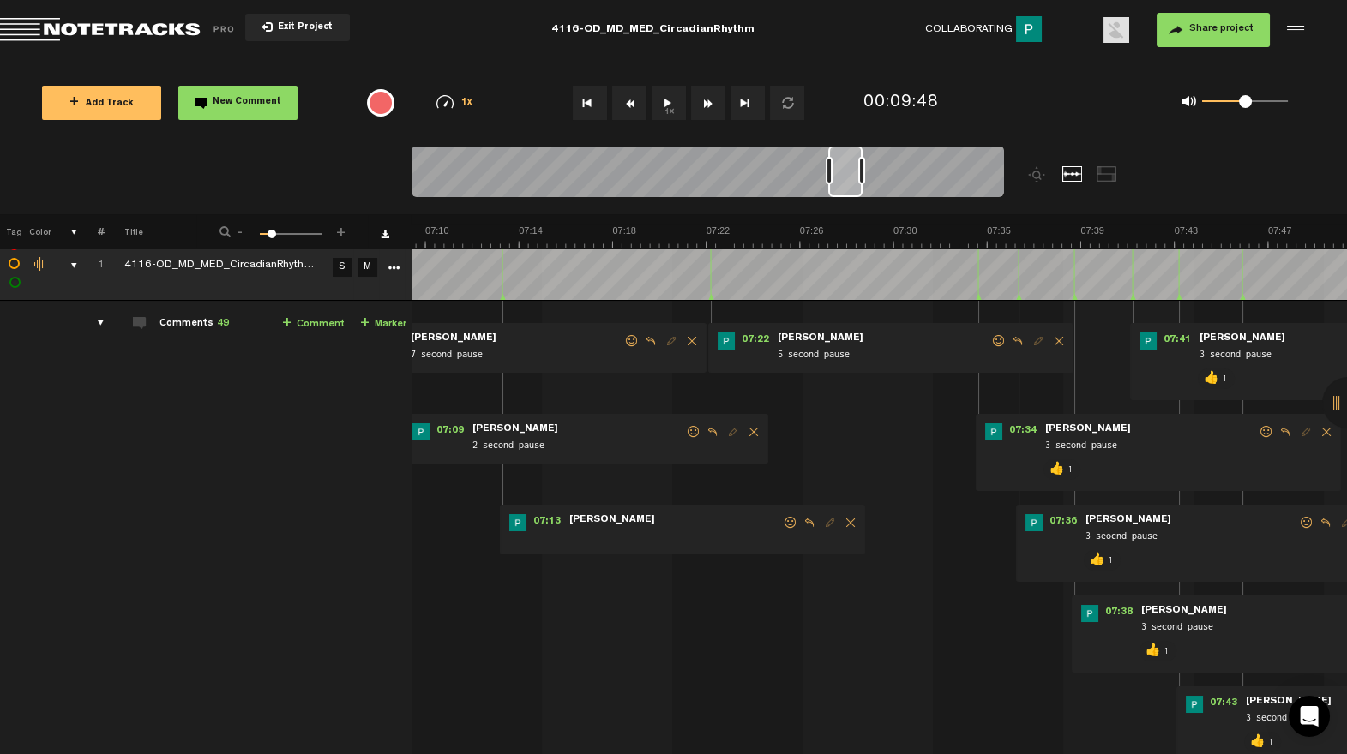
drag, startPoint x: 996, startPoint y: 340, endPoint x: 950, endPoint y: 372, distance: 56.1
click at [996, 340] on span at bounding box center [998, 341] width 17 height 12
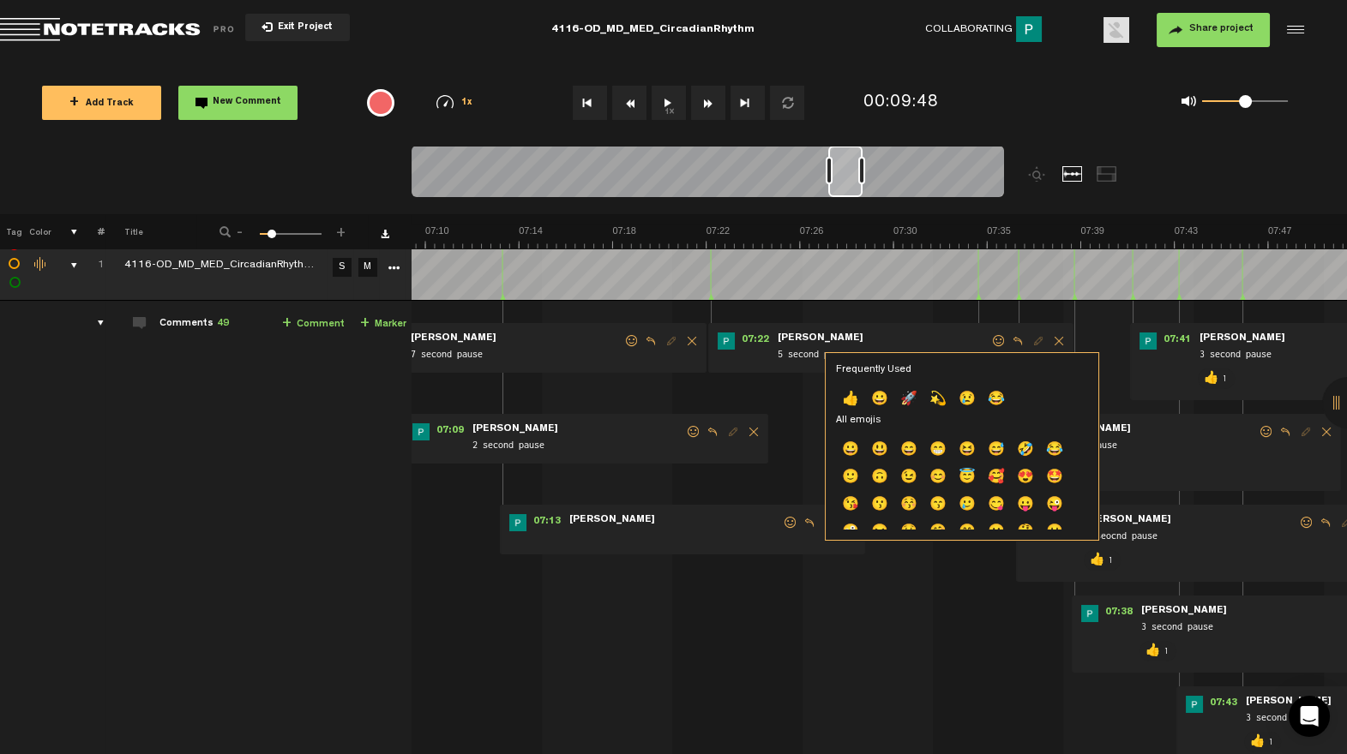
drag, startPoint x: 859, startPoint y: 397, endPoint x: 841, endPoint y: 396, distance: 18.0
click at [858, 397] on p "👍" at bounding box center [850, 400] width 29 height 27
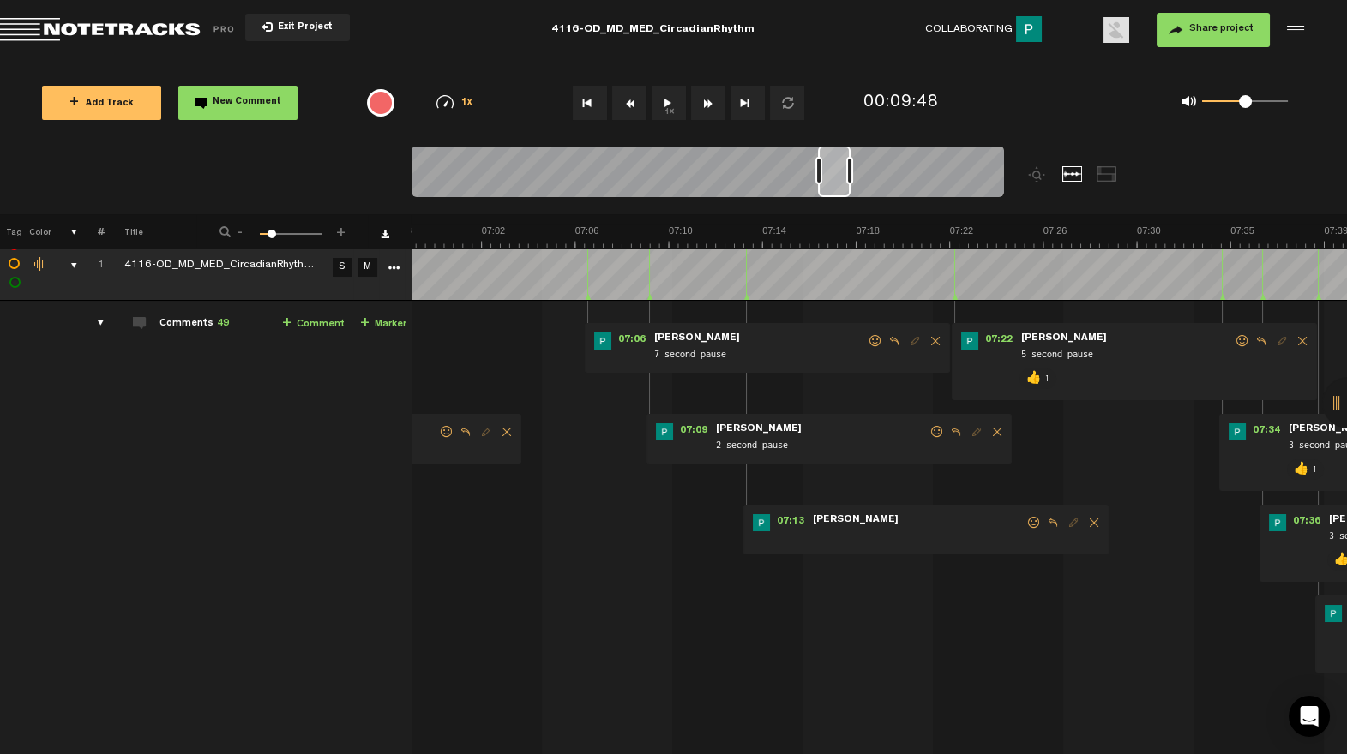
drag, startPoint x: 850, startPoint y: 192, endPoint x: 838, endPoint y: 195, distance: 12.3
click at [838, 194] on div at bounding box center [834, 171] width 33 height 51
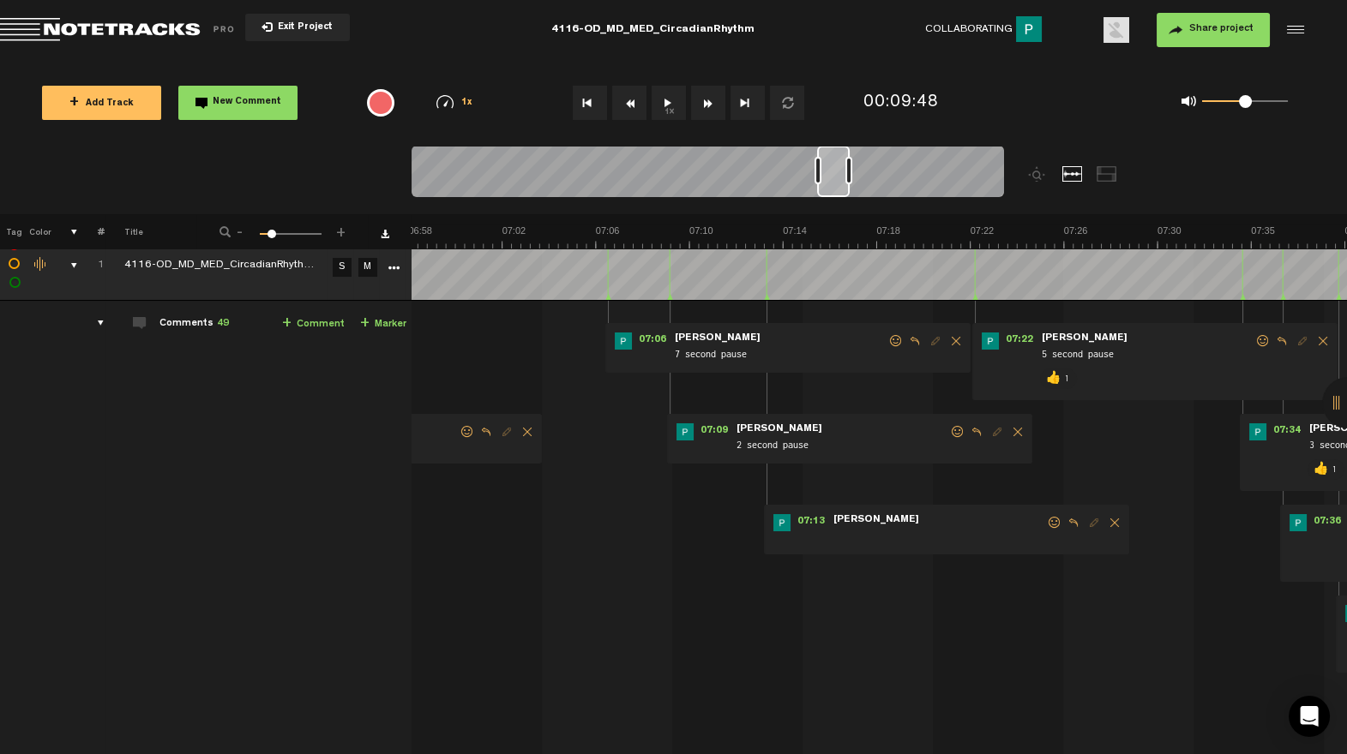
drag, startPoint x: 1054, startPoint y: 523, endPoint x: 1035, endPoint y: 520, distance: 19.0
click at [1053, 523] on span at bounding box center [1054, 523] width 17 height 12
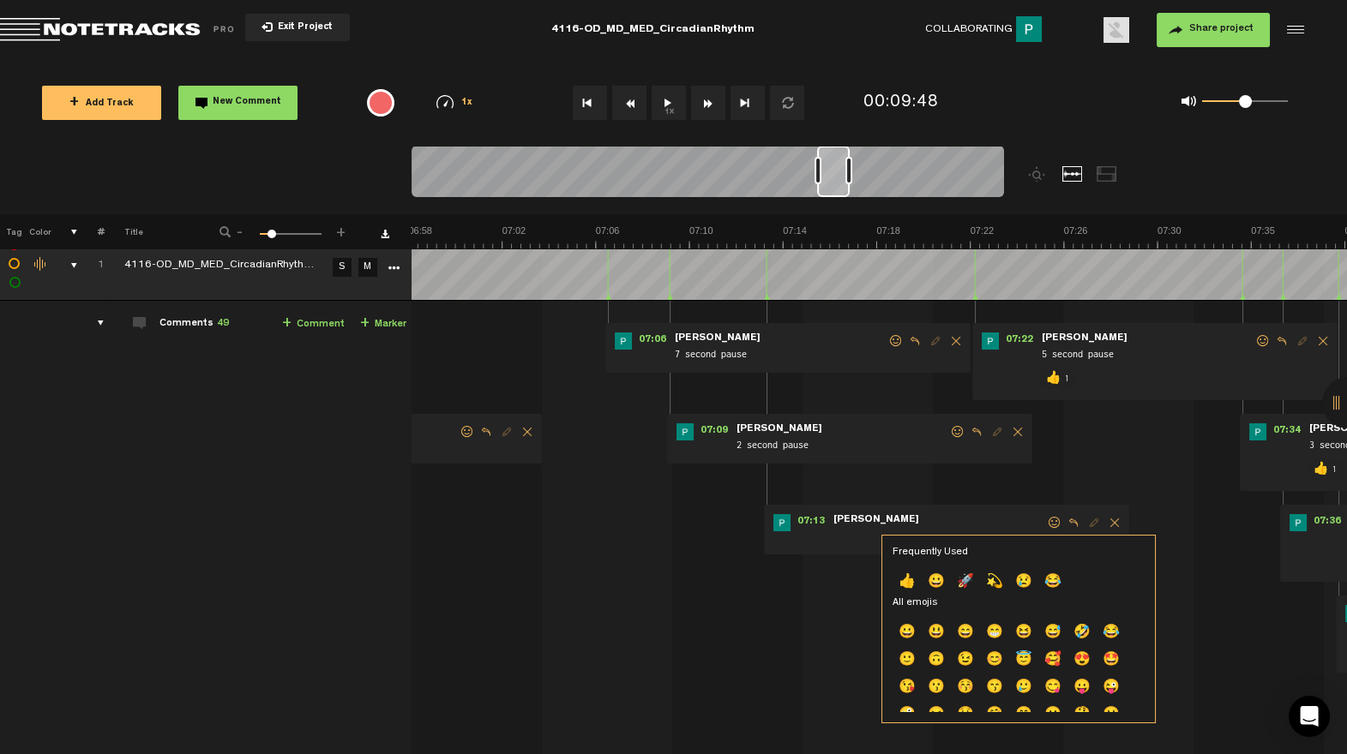
drag, startPoint x: 956, startPoint y: 440, endPoint x: 954, endPoint y: 430, distance: 9.6
click at [956, 439] on div "07:09 - • Patrick Foley: "2 second pause" Patrick Foley 2 second pause" at bounding box center [849, 439] width 365 height 50
drag, startPoint x: 953, startPoint y: 428, endPoint x: 945, endPoint y: 433, distance: 10.0
click at [953, 428] on span at bounding box center [957, 432] width 17 height 12
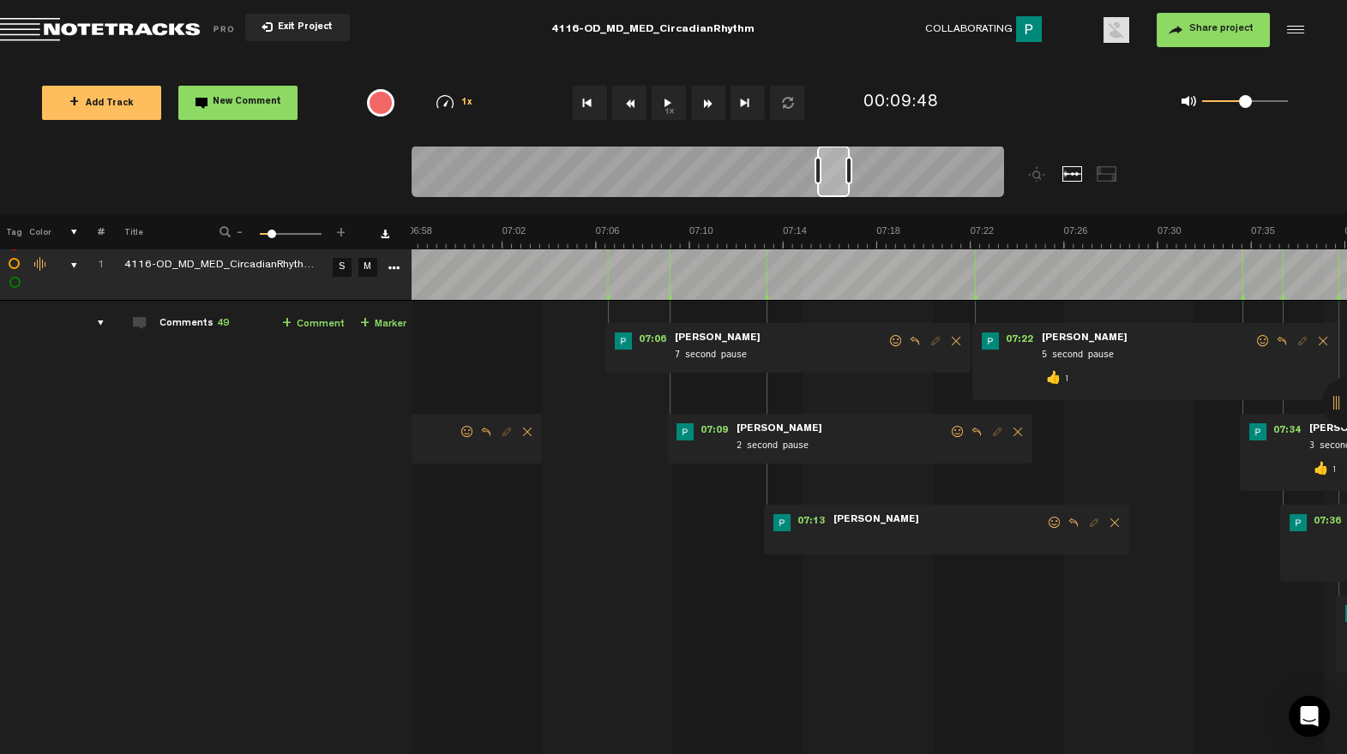
drag, startPoint x: 959, startPoint y: 426, endPoint x: 862, endPoint y: 478, distance: 108.9
click at [958, 426] on span at bounding box center [957, 432] width 17 height 12
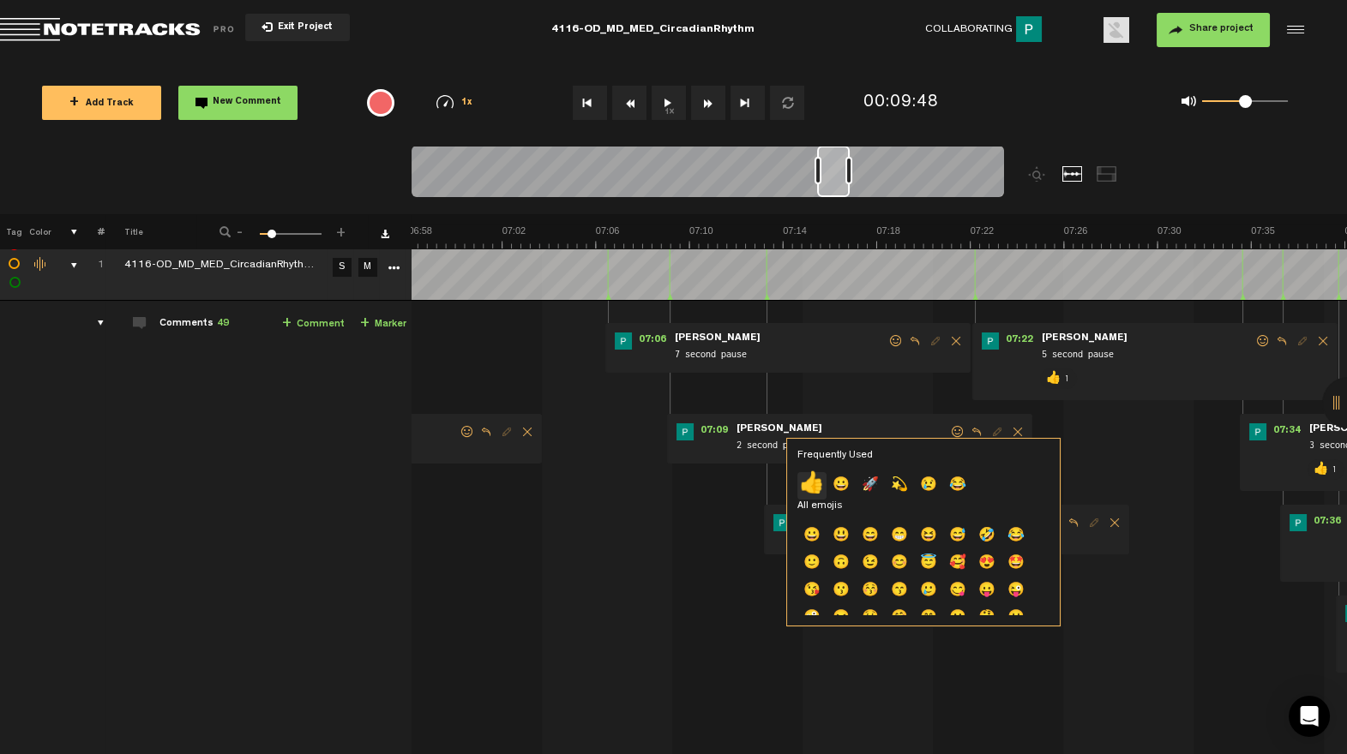
click at [813, 487] on p "👍" at bounding box center [811, 485] width 29 height 27
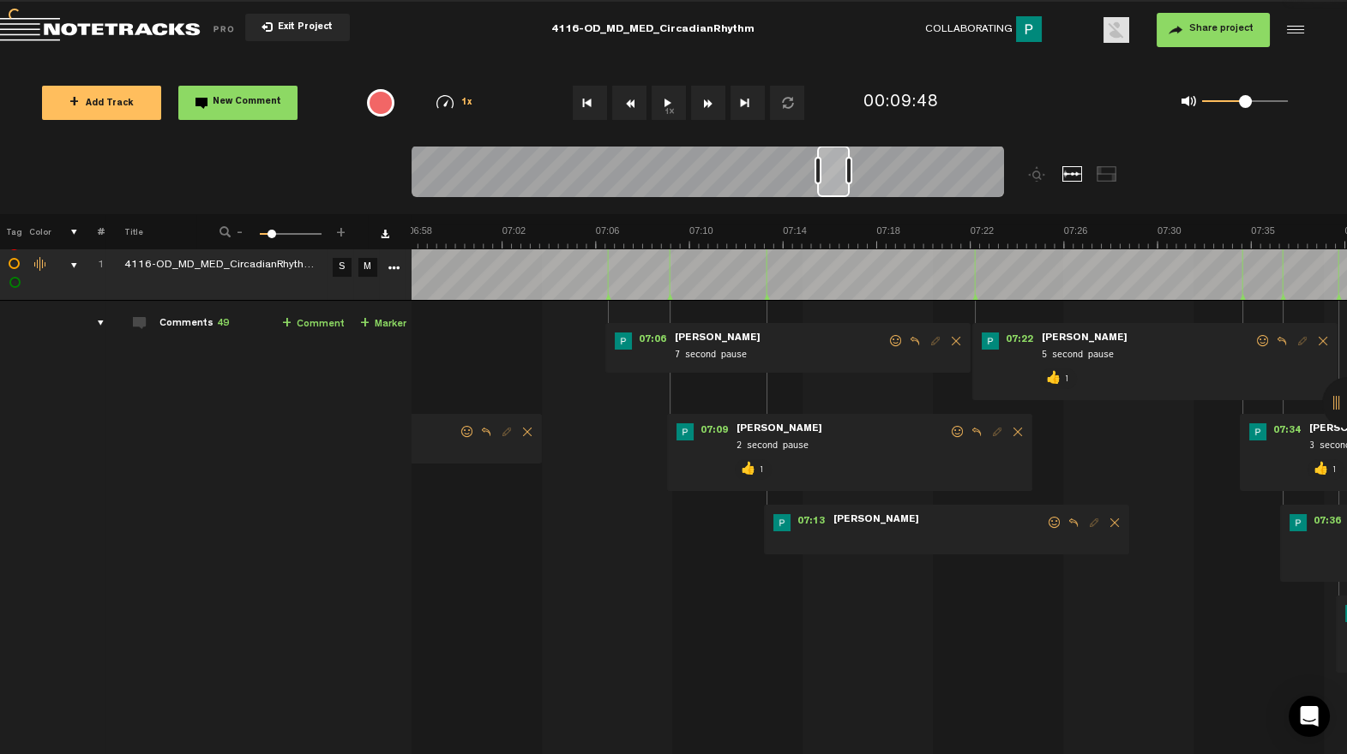
click at [891, 340] on span at bounding box center [895, 341] width 17 height 12
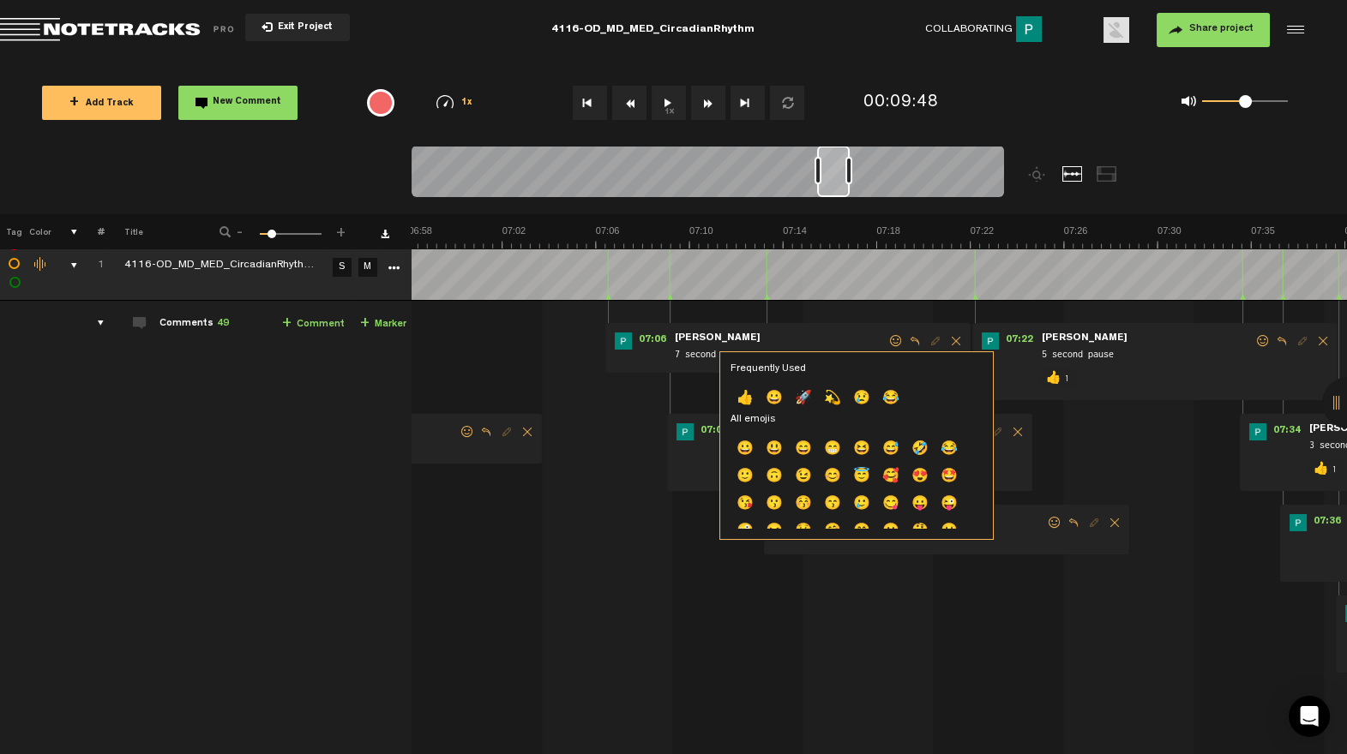
click at [752, 401] on p "👍" at bounding box center [744, 399] width 29 height 27
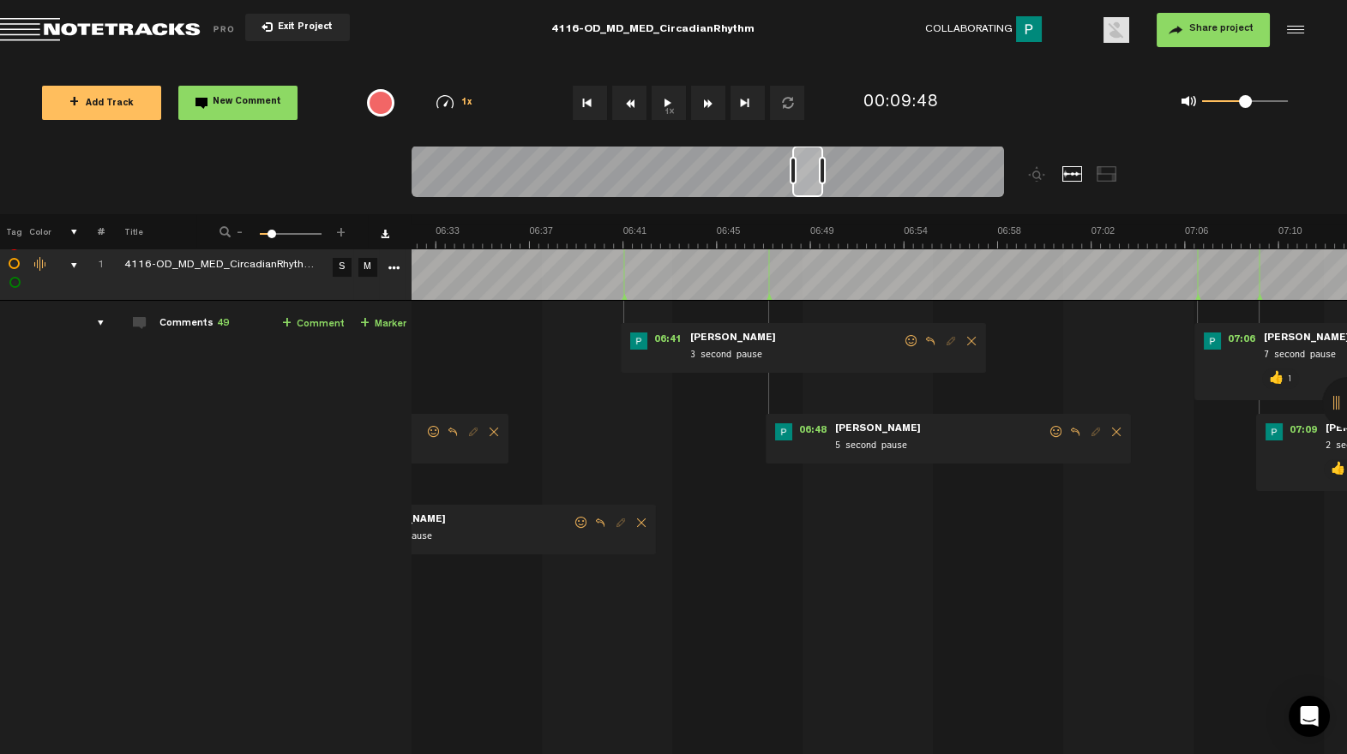
drag, startPoint x: 827, startPoint y: 189, endPoint x: 800, endPoint y: 195, distance: 27.9
click at [802, 192] on div at bounding box center [807, 171] width 31 height 51
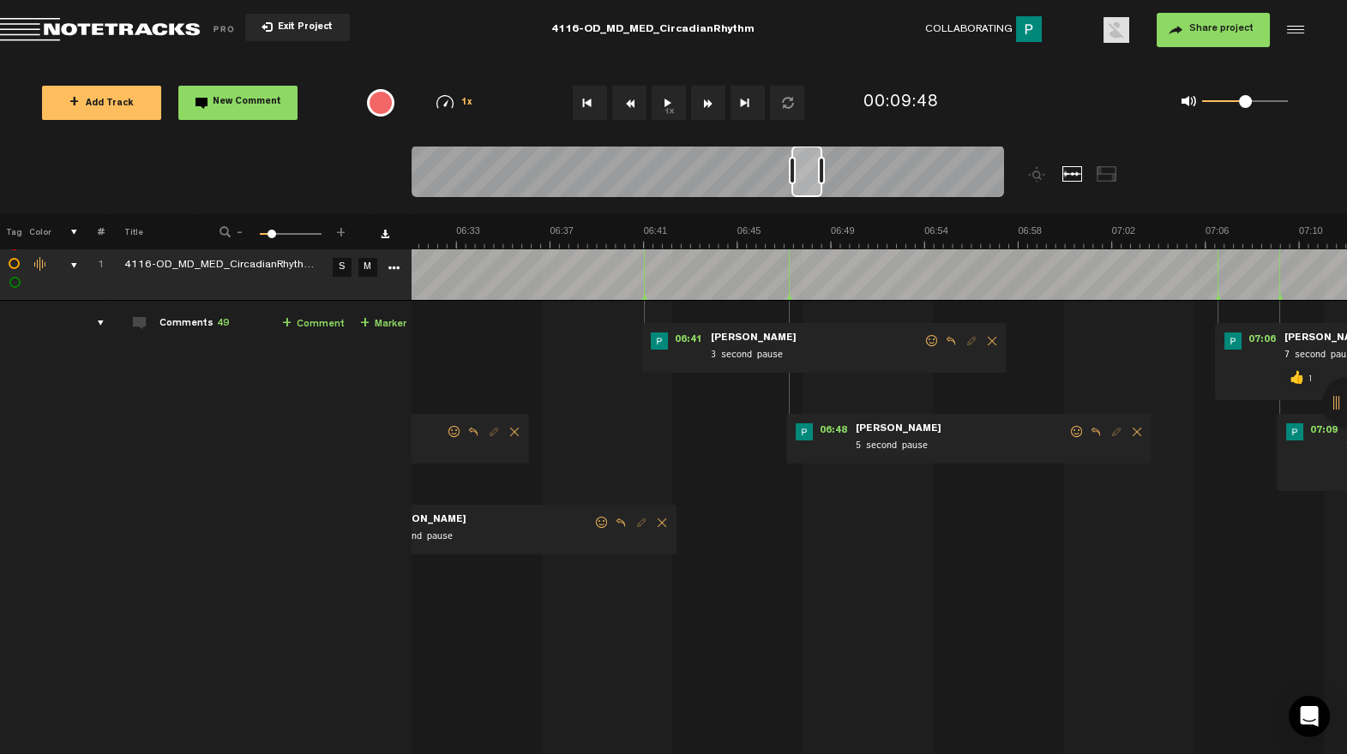
drag, startPoint x: 1078, startPoint y: 432, endPoint x: 966, endPoint y: 469, distance: 117.4
click at [1078, 432] on span at bounding box center [1076, 432] width 17 height 12
drag, startPoint x: 1073, startPoint y: 428, endPoint x: 1057, endPoint y: 436, distance: 17.3
click at [1073, 428] on span at bounding box center [1076, 432] width 17 height 12
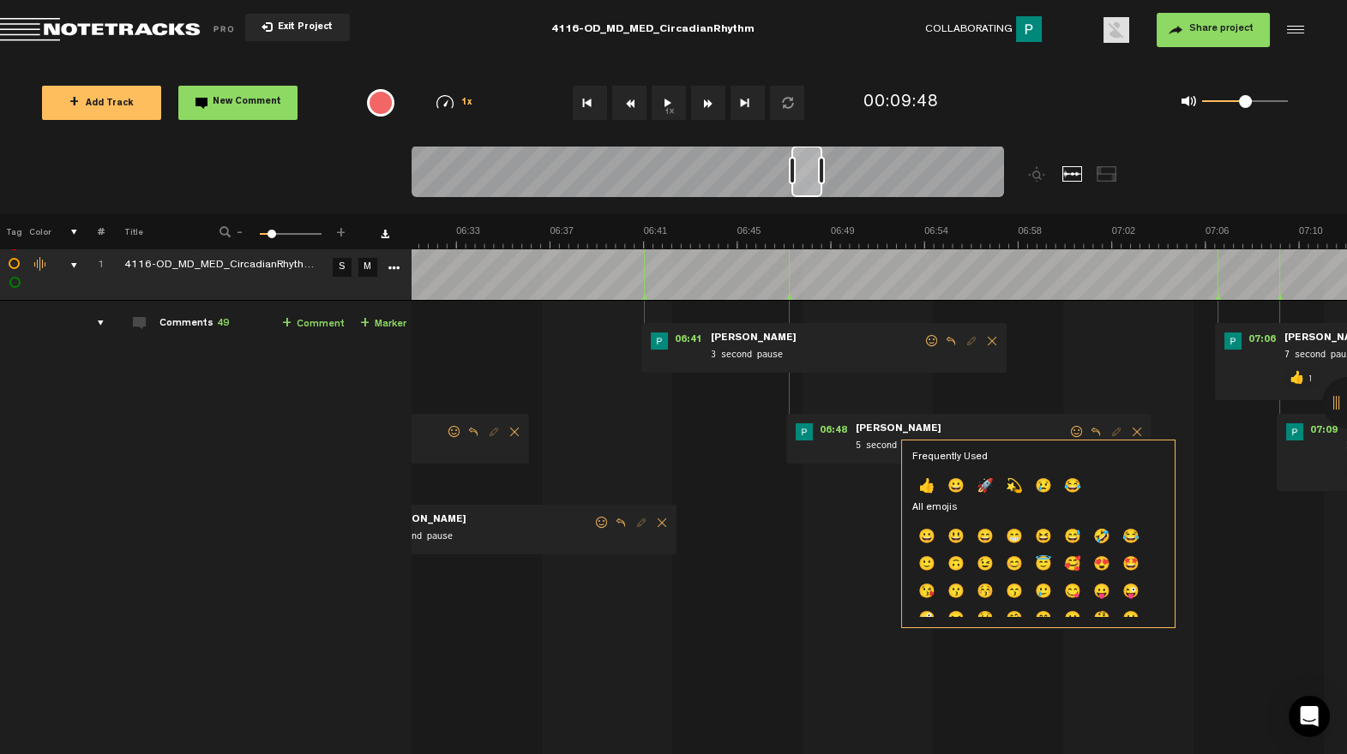
click at [928, 482] on p "👍" at bounding box center [926, 487] width 29 height 27
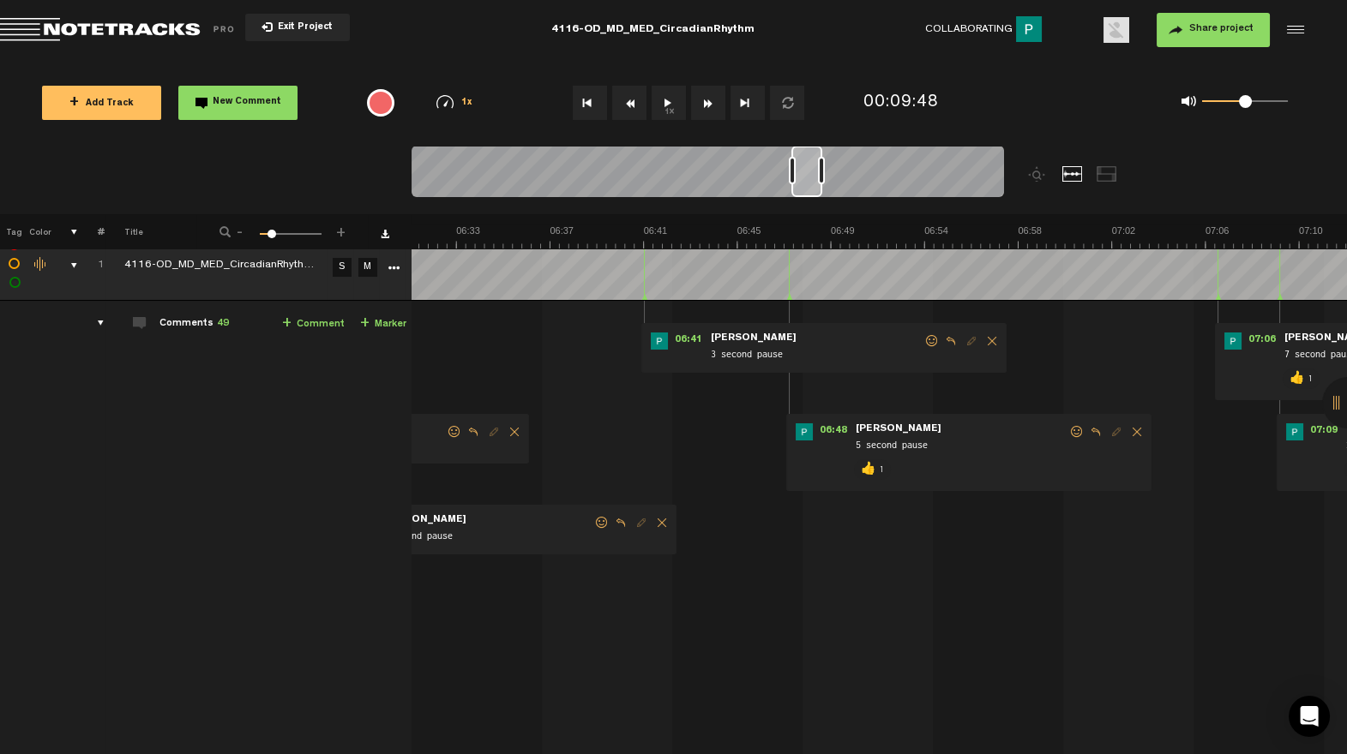
drag, startPoint x: 934, startPoint y: 339, endPoint x: 875, endPoint y: 370, distance: 66.4
click at [875, 372] on td "1 4116-OD_MD_MED_CircadianRhythm Mix v1 S M 4116-OD_MD_MED_CircadianRhythm Mix …" at bounding box center [880, 641] width 936 height 680
click at [928, 340] on span at bounding box center [931, 341] width 17 height 12
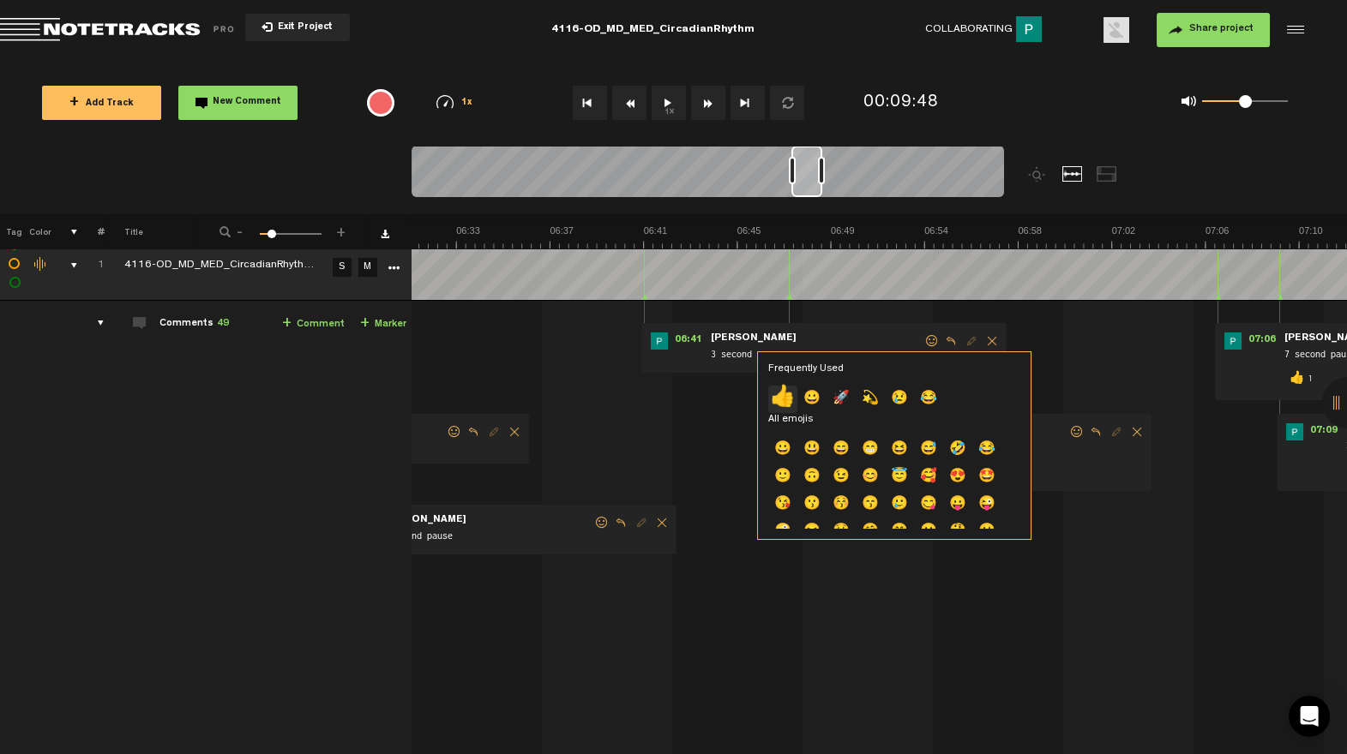
click at [776, 395] on p "👍" at bounding box center [782, 399] width 29 height 27
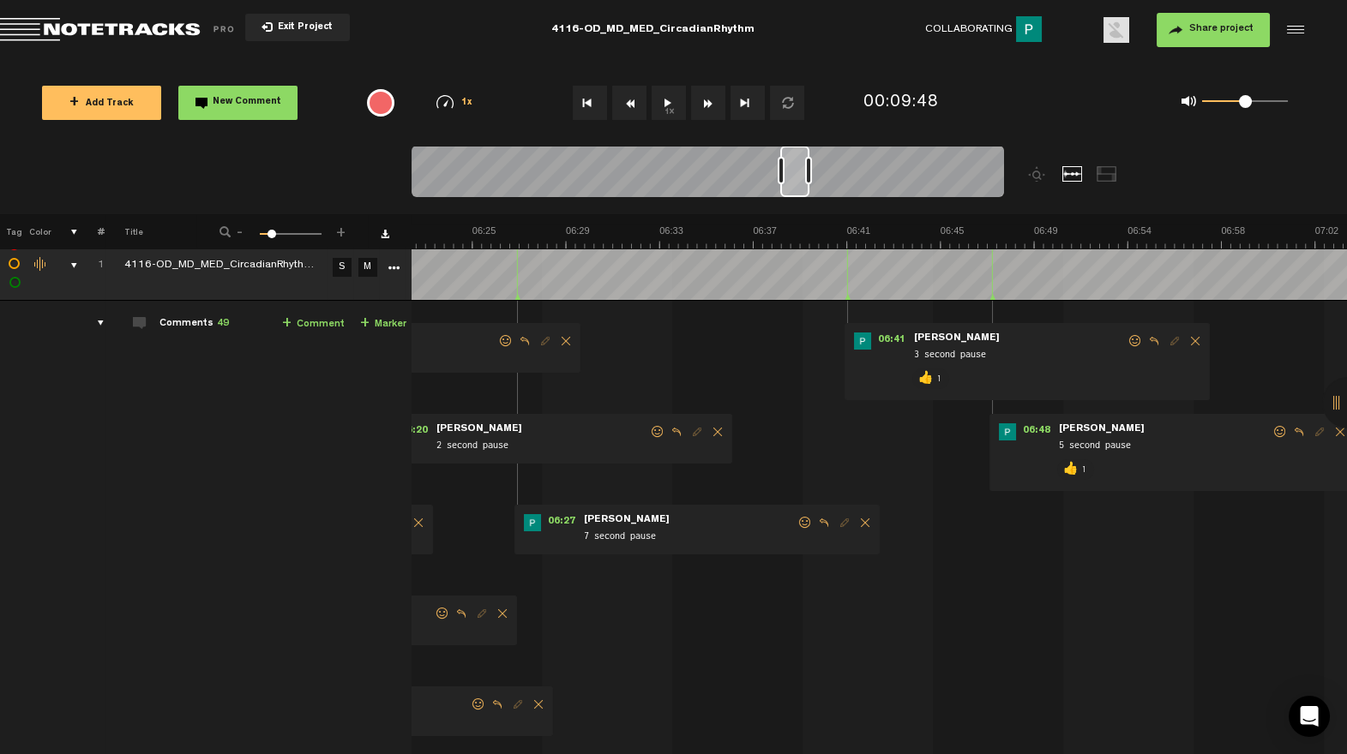
scroll to position [0, 8576]
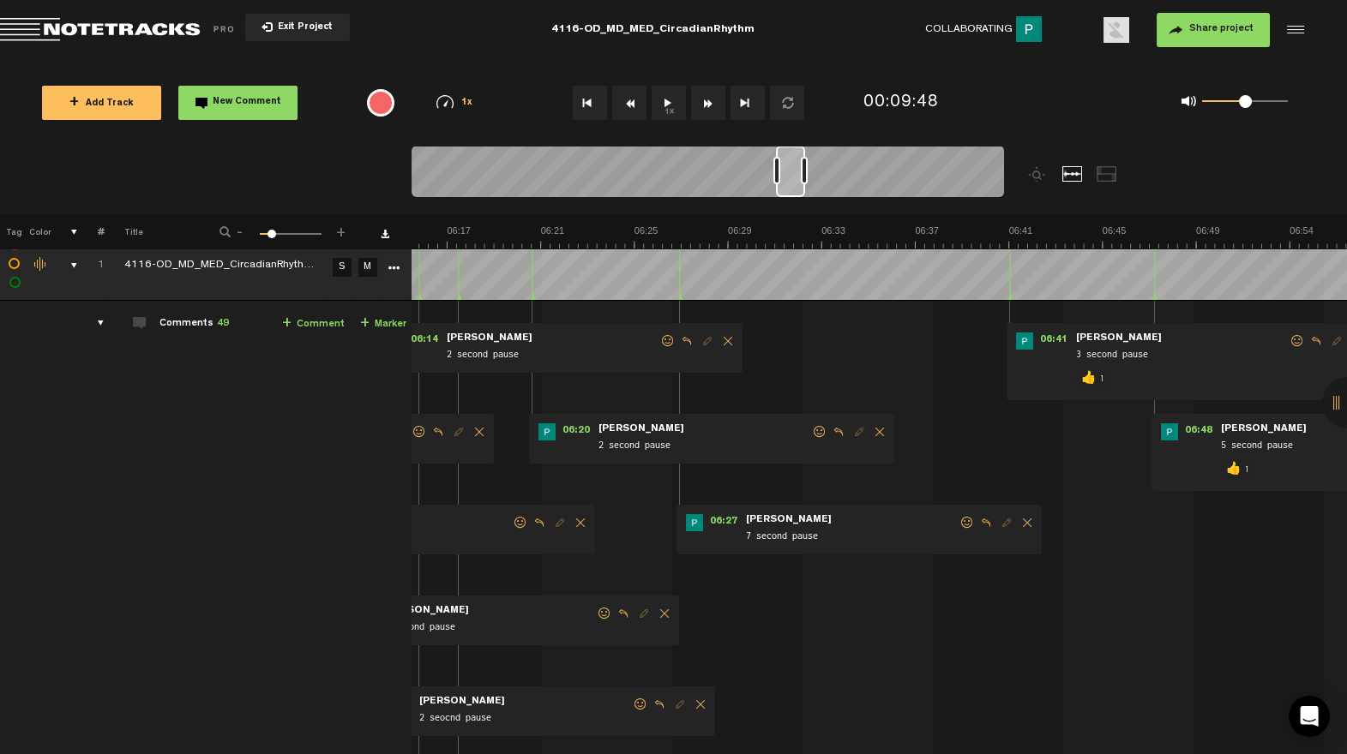
drag, startPoint x: 805, startPoint y: 195, endPoint x: 790, endPoint y: 196, distance: 15.5
click at [790, 196] on div at bounding box center [790, 171] width 29 height 51
drag, startPoint x: 963, startPoint y: 522, endPoint x: 894, endPoint y: 550, distance: 73.9
click at [959, 523] on span at bounding box center [967, 523] width 17 height 12
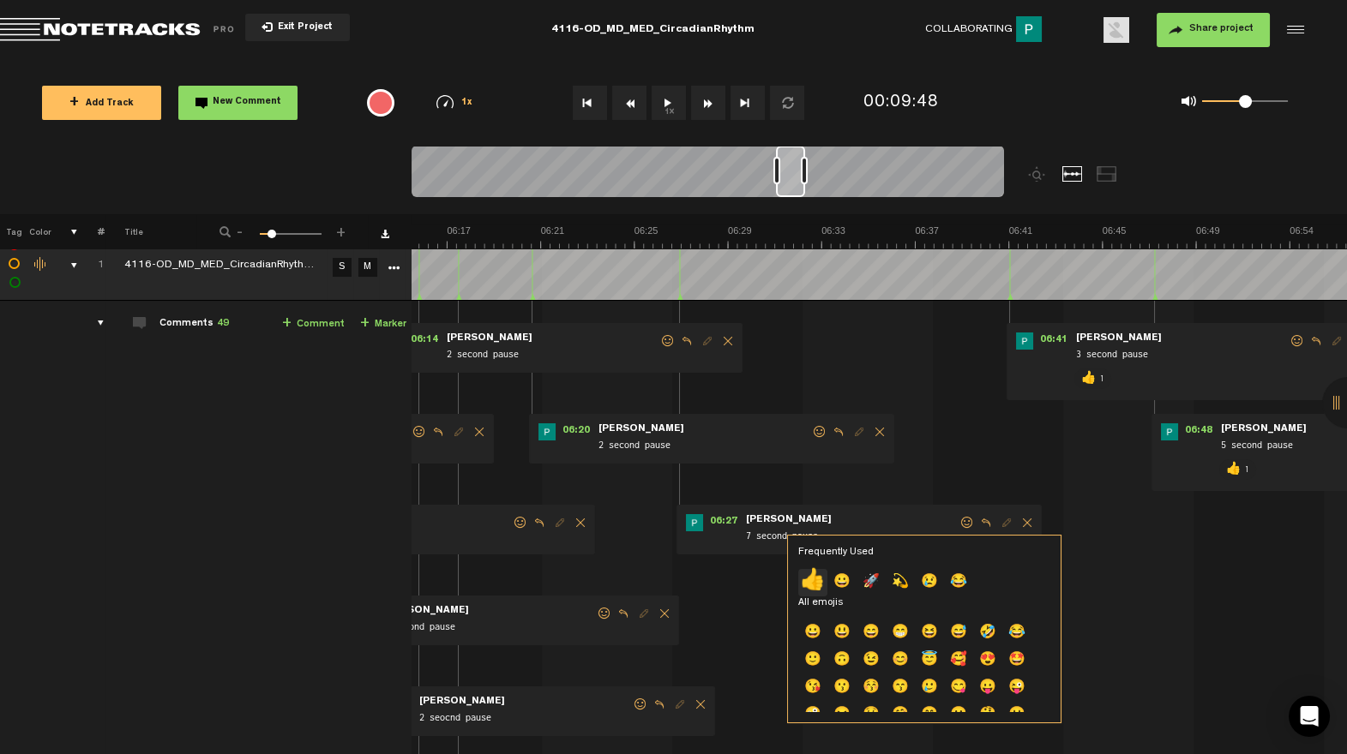
click at [820, 575] on p "👍" at bounding box center [812, 582] width 29 height 27
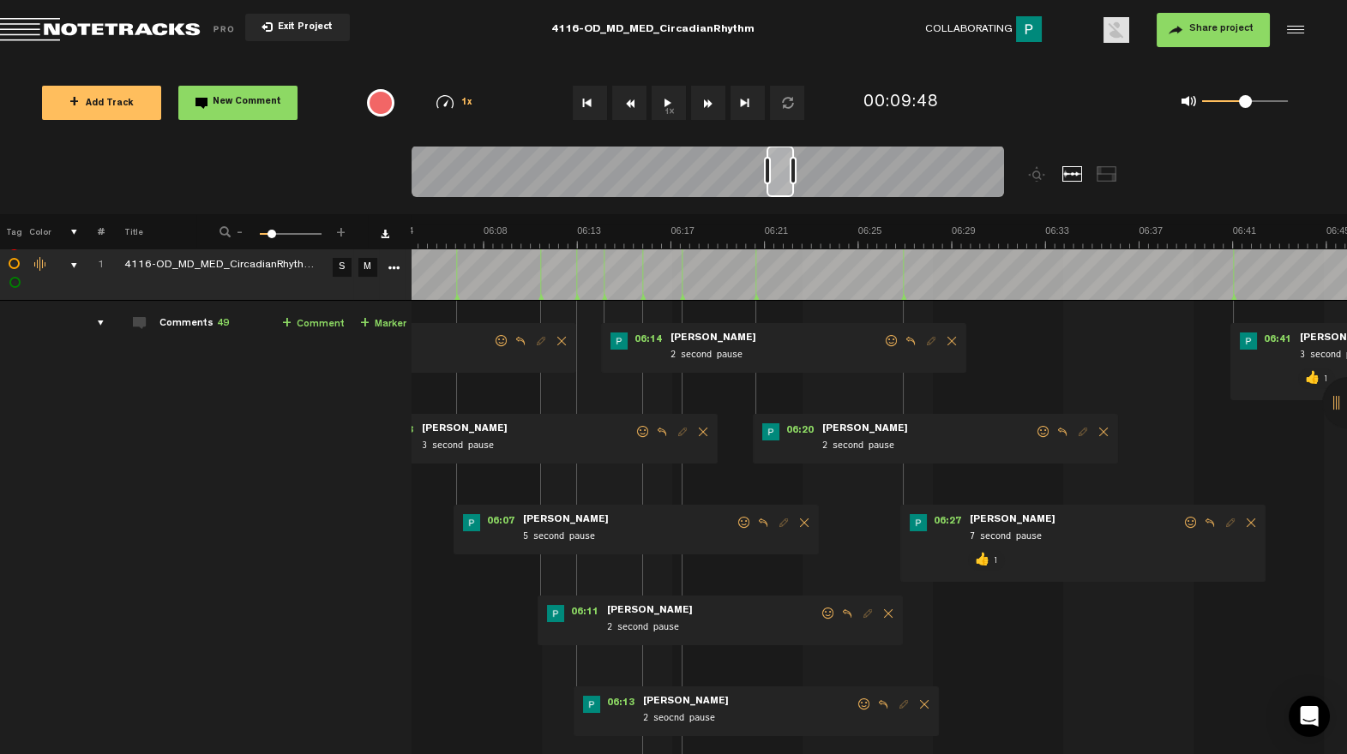
scroll to position [0, 8332]
drag, startPoint x: 790, startPoint y: 191, endPoint x: 779, endPoint y: 192, distance: 11.2
click at [780, 192] on div at bounding box center [779, 171] width 27 height 51
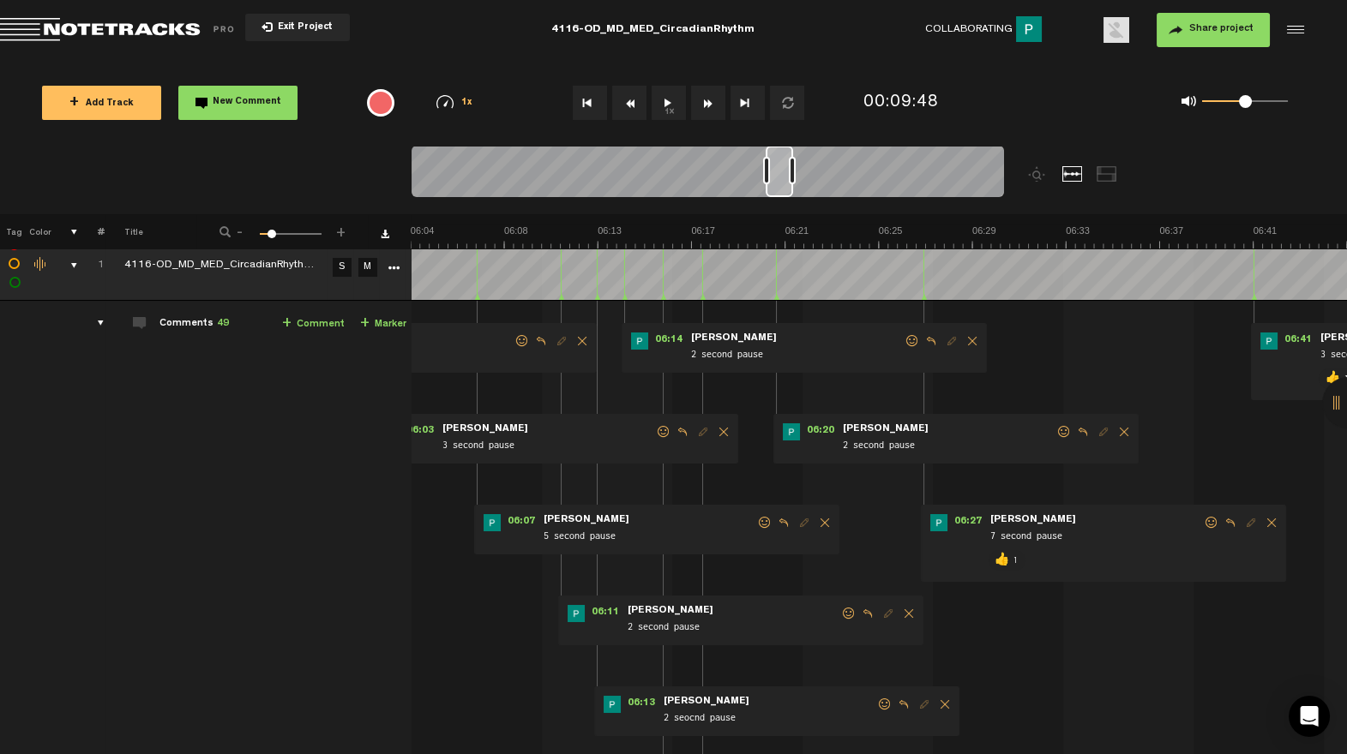
click at [1065, 429] on span at bounding box center [1063, 432] width 17 height 12
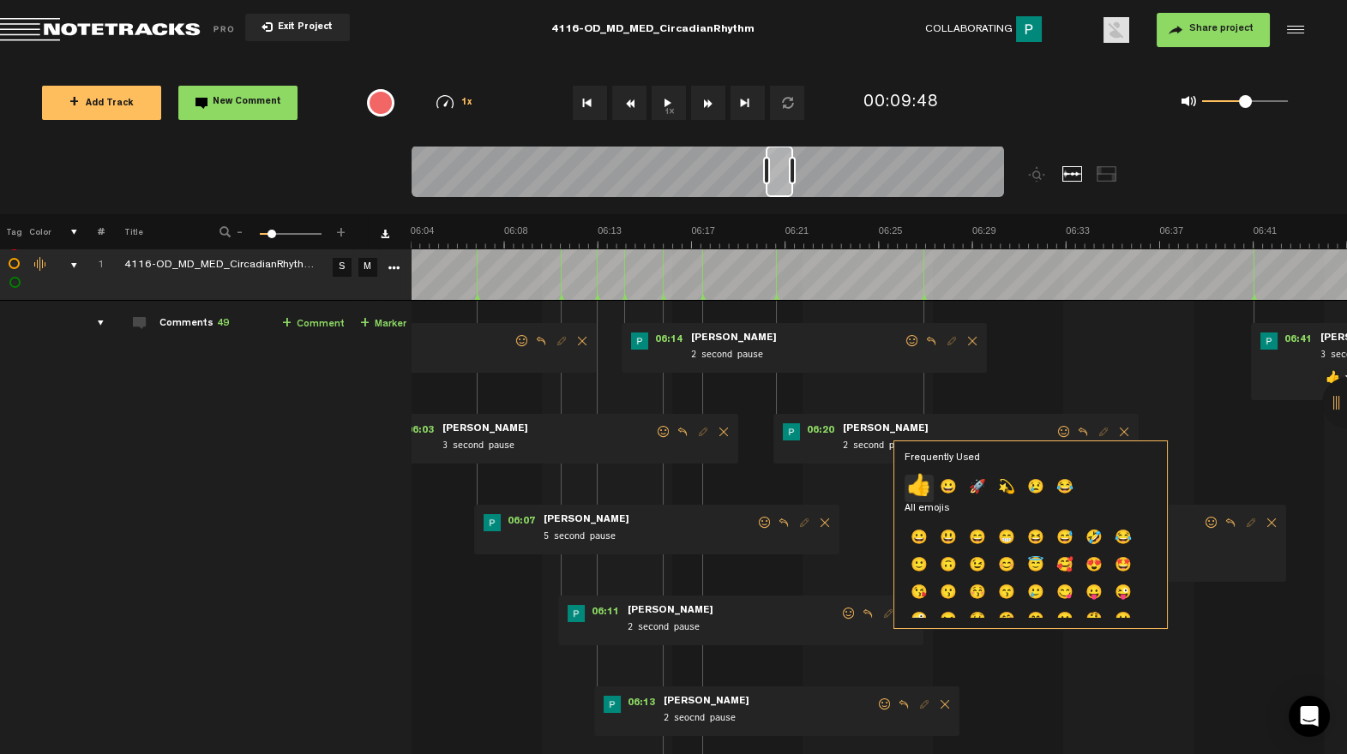
click at [921, 489] on p "👍" at bounding box center [918, 488] width 29 height 27
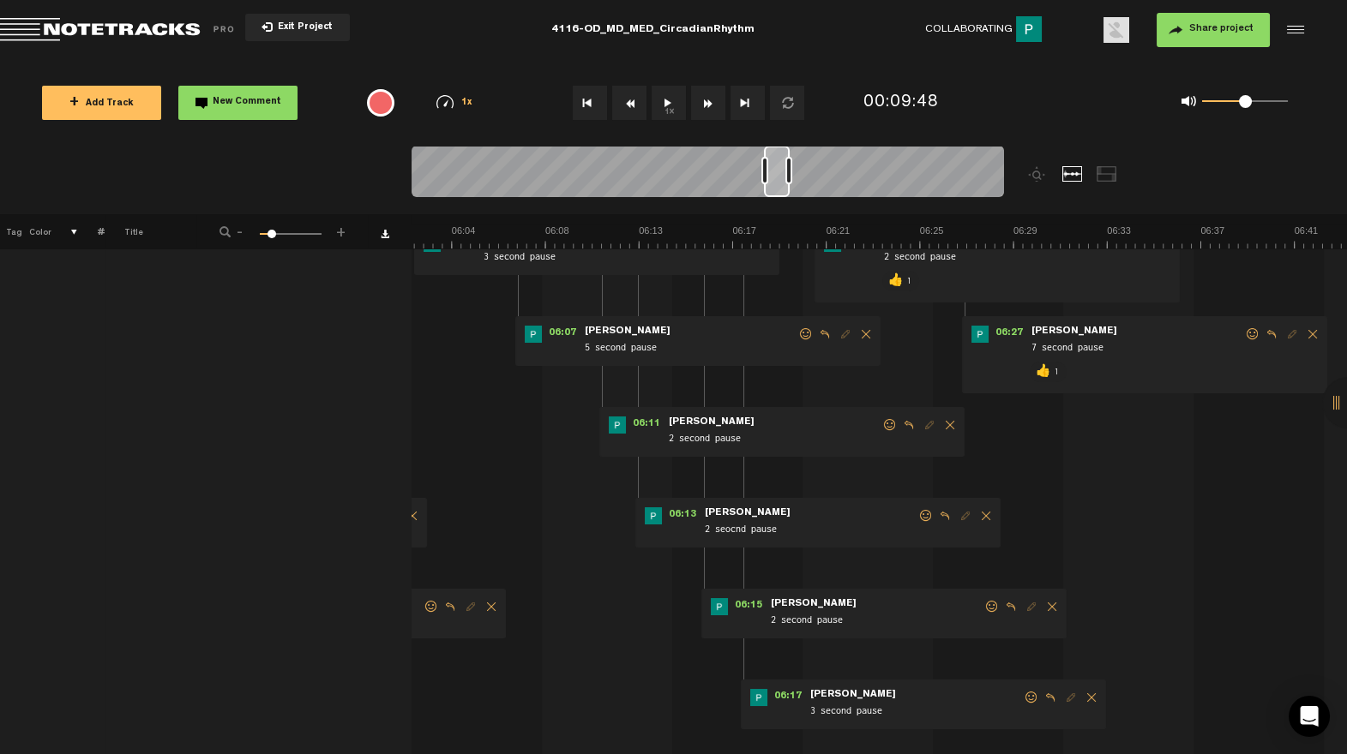
scroll to position [0, 8291]
click at [781, 194] on div at bounding box center [777, 171] width 26 height 51
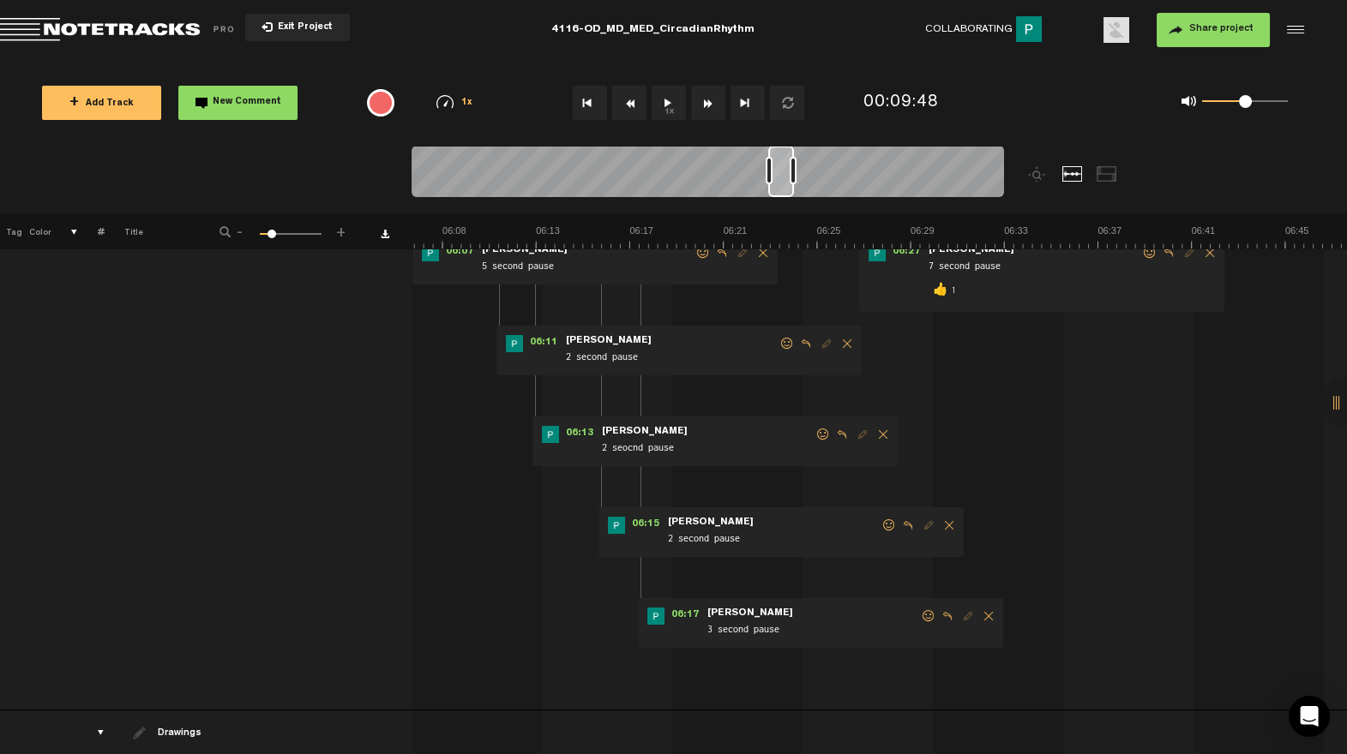
scroll to position [283, 0]
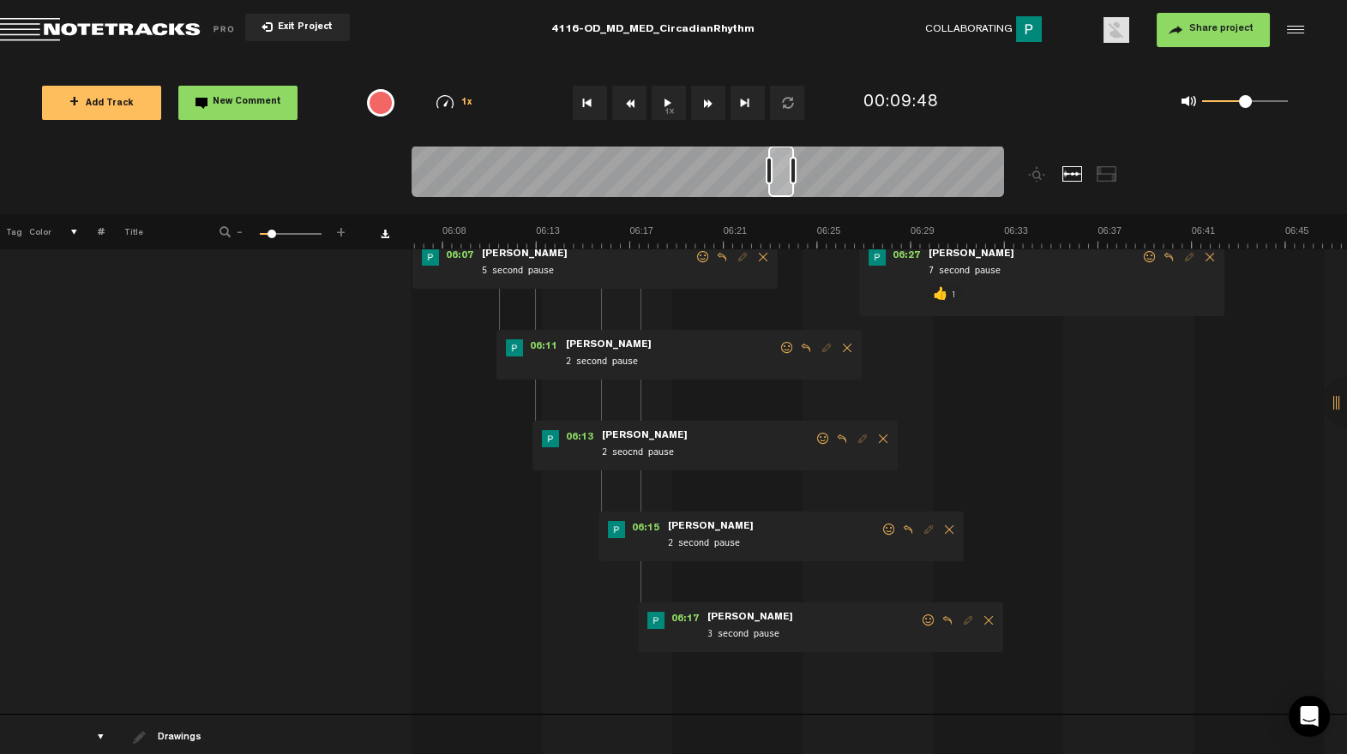
click at [926, 620] on span at bounding box center [928, 621] width 17 height 12
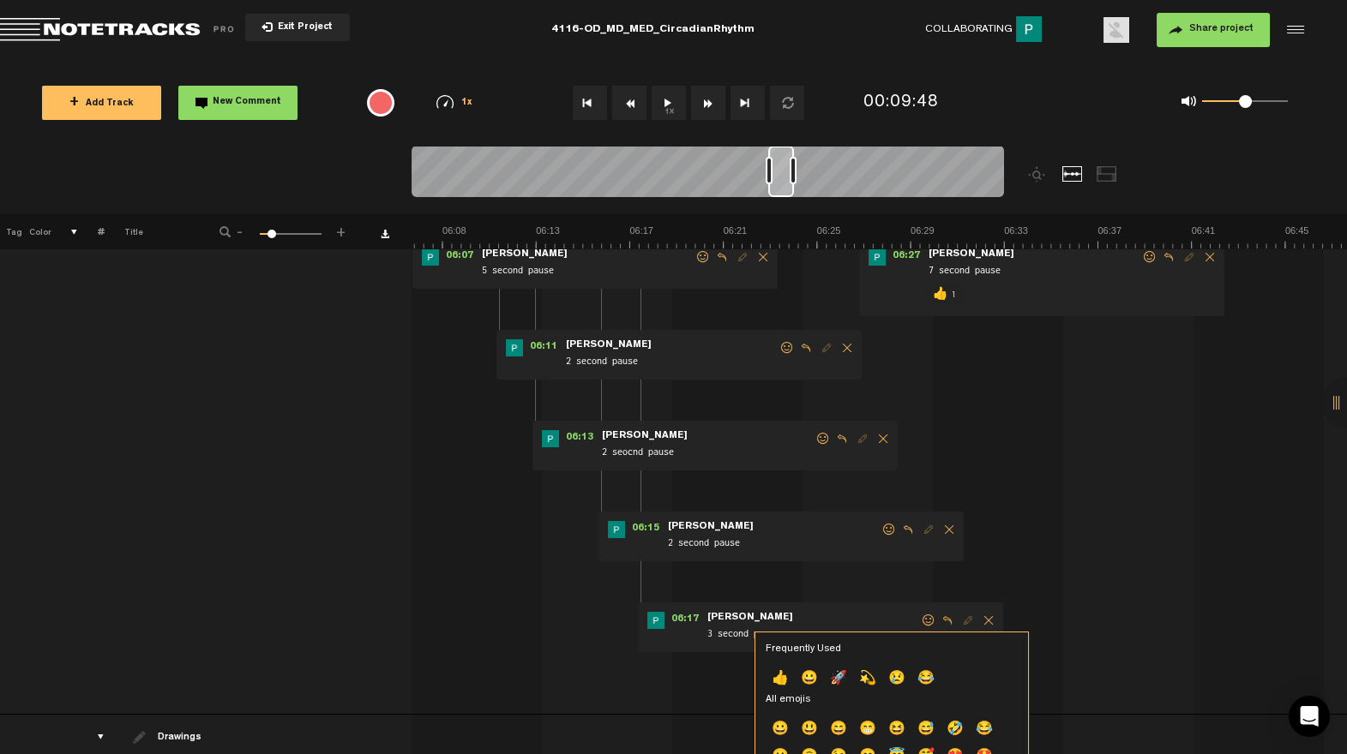
drag, startPoint x: 778, startPoint y: 671, endPoint x: 781, endPoint y: 661, distance: 10.6
click at [778, 671] on p "👍" at bounding box center [780, 679] width 29 height 27
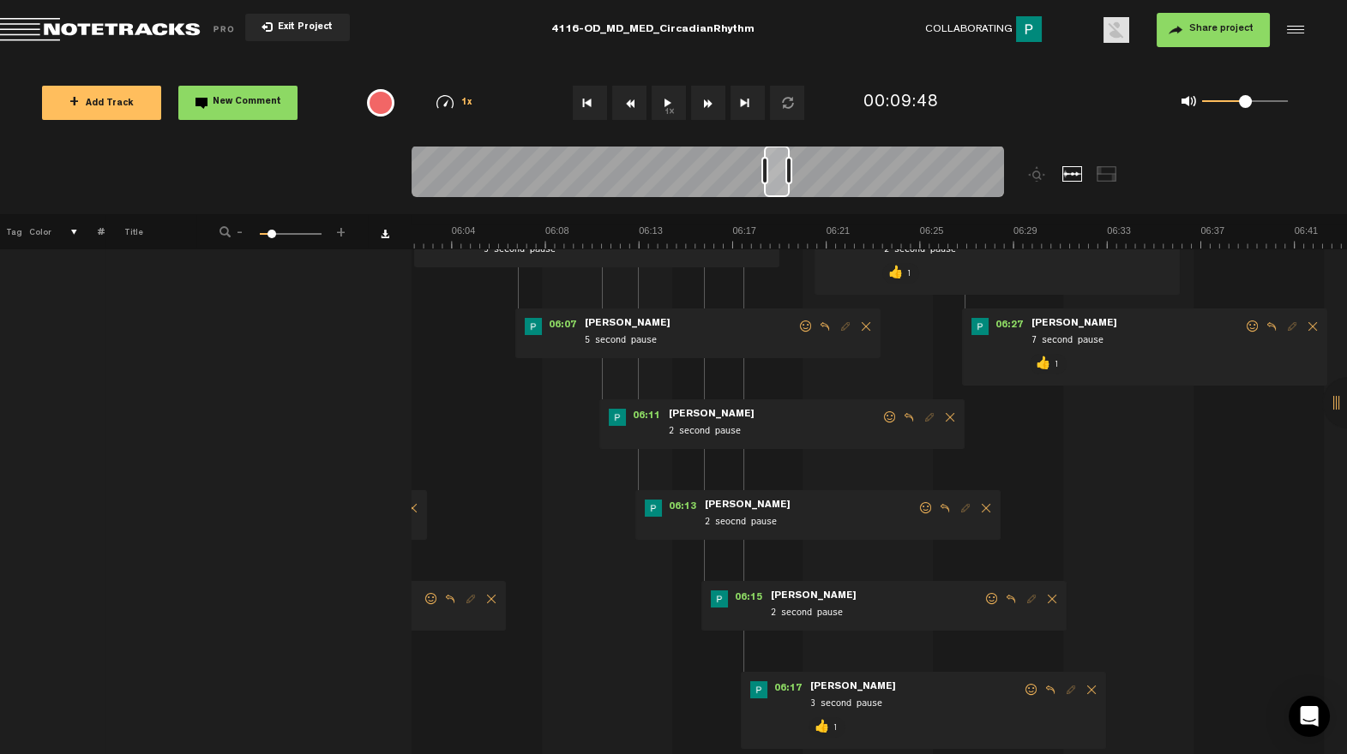
scroll to position [244, 0]
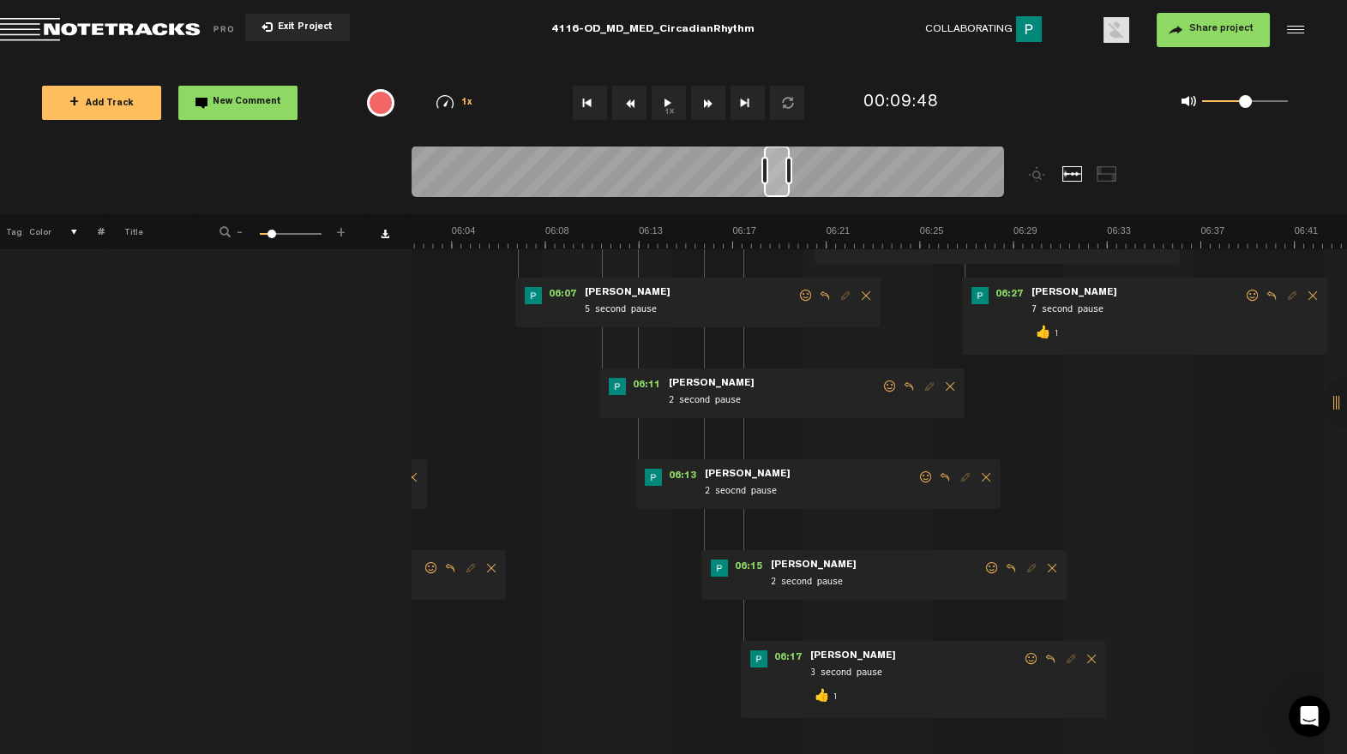
drag, startPoint x: 995, startPoint y: 571, endPoint x: 986, endPoint y: 572, distance: 9.5
click at [995, 571] on span at bounding box center [991, 568] width 17 height 12
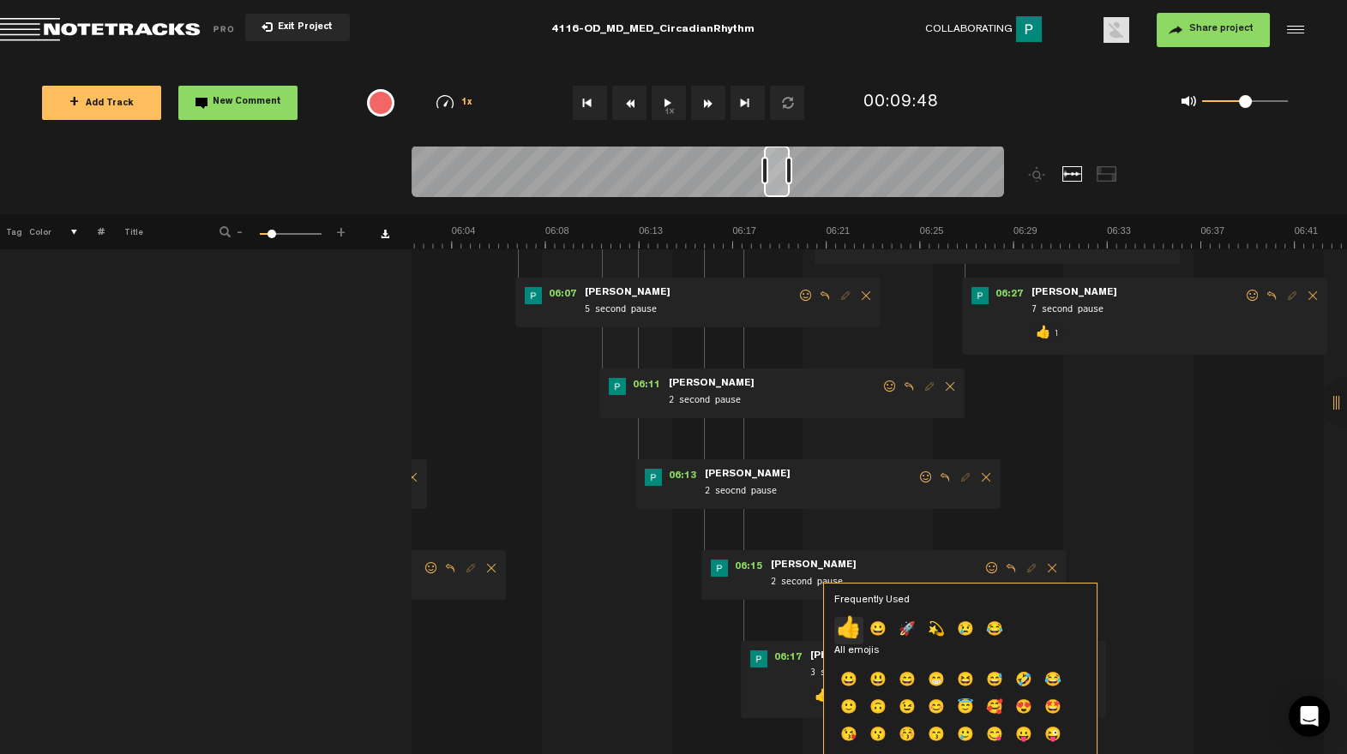
click at [852, 622] on p "👍" at bounding box center [848, 630] width 29 height 27
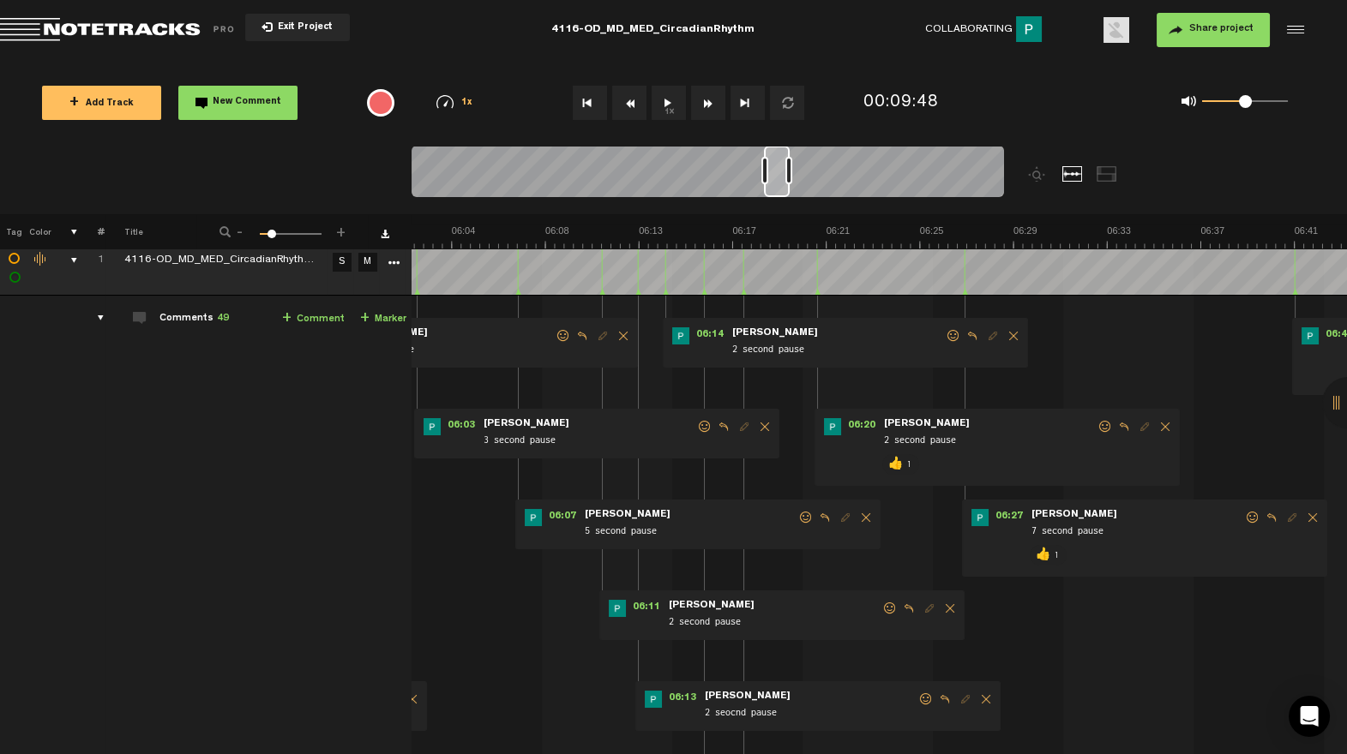
scroll to position [0, 8188]
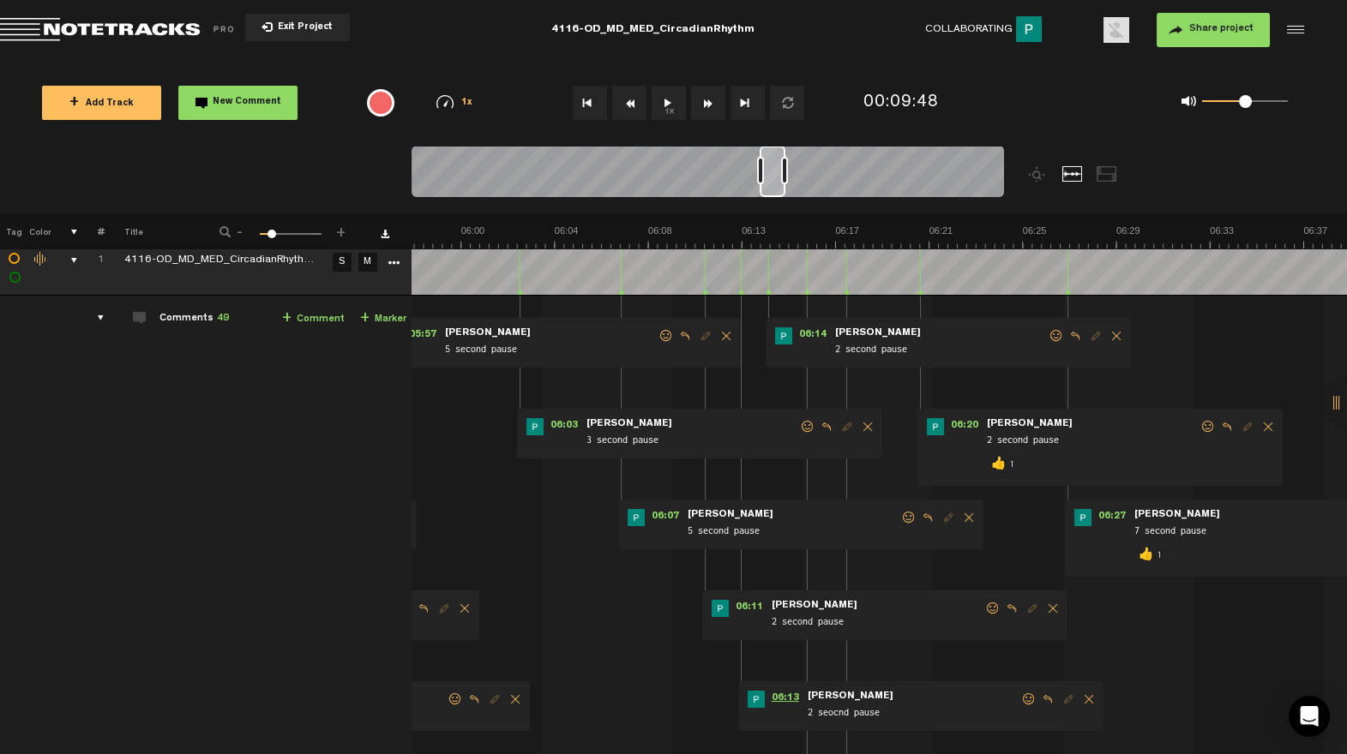
click at [781, 700] on span "06:13" at bounding box center [785, 699] width 41 height 17
click at [814, 328] on span "06:14" at bounding box center [812, 336] width 41 height 17
click at [1050, 331] on span at bounding box center [1056, 336] width 17 height 12
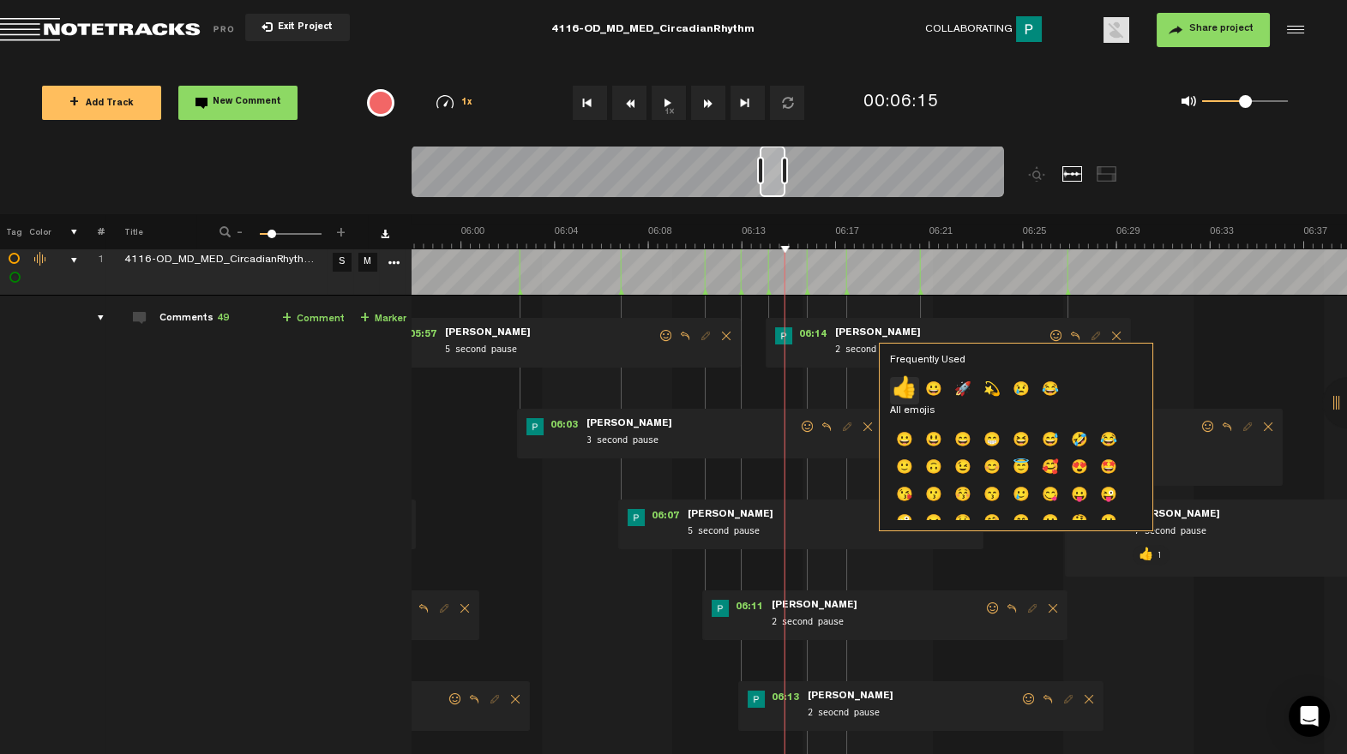
click at [902, 381] on p "👍" at bounding box center [904, 390] width 29 height 27
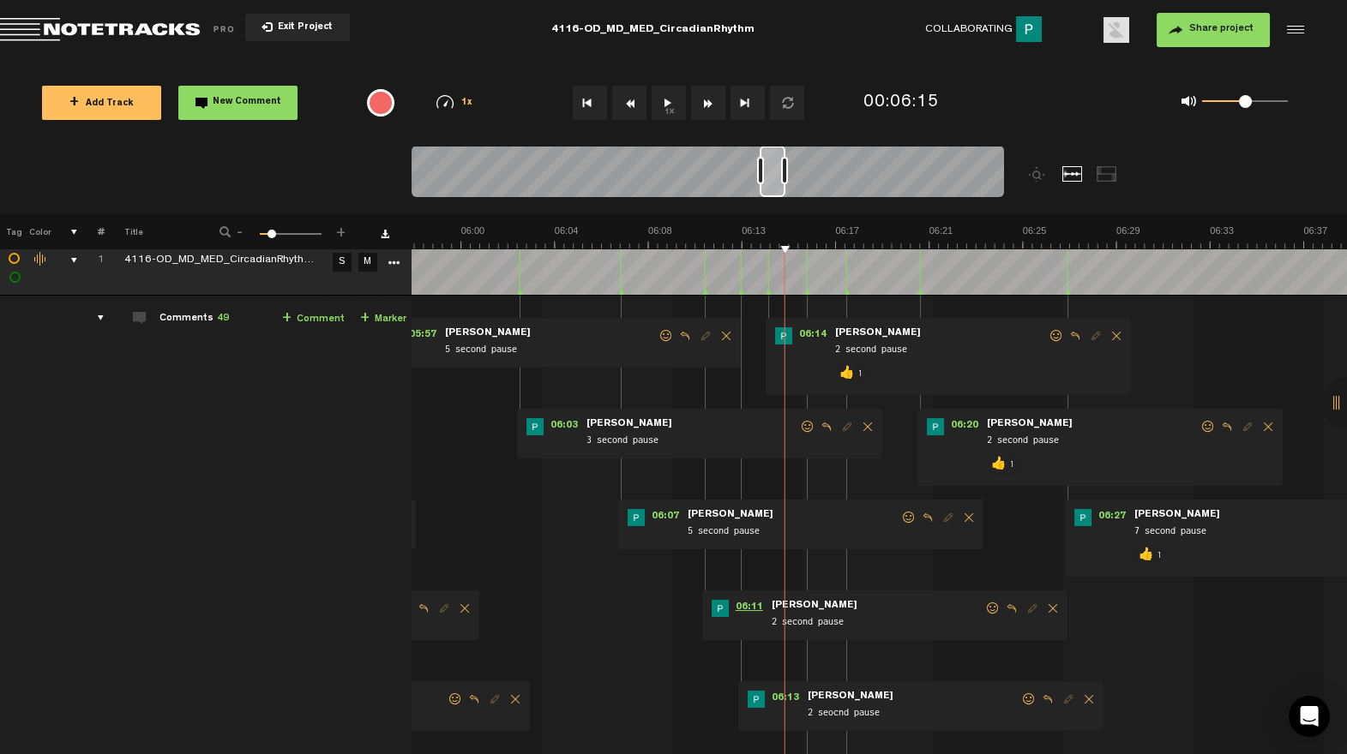
click at [756, 611] on span "06:11" at bounding box center [749, 608] width 41 height 17
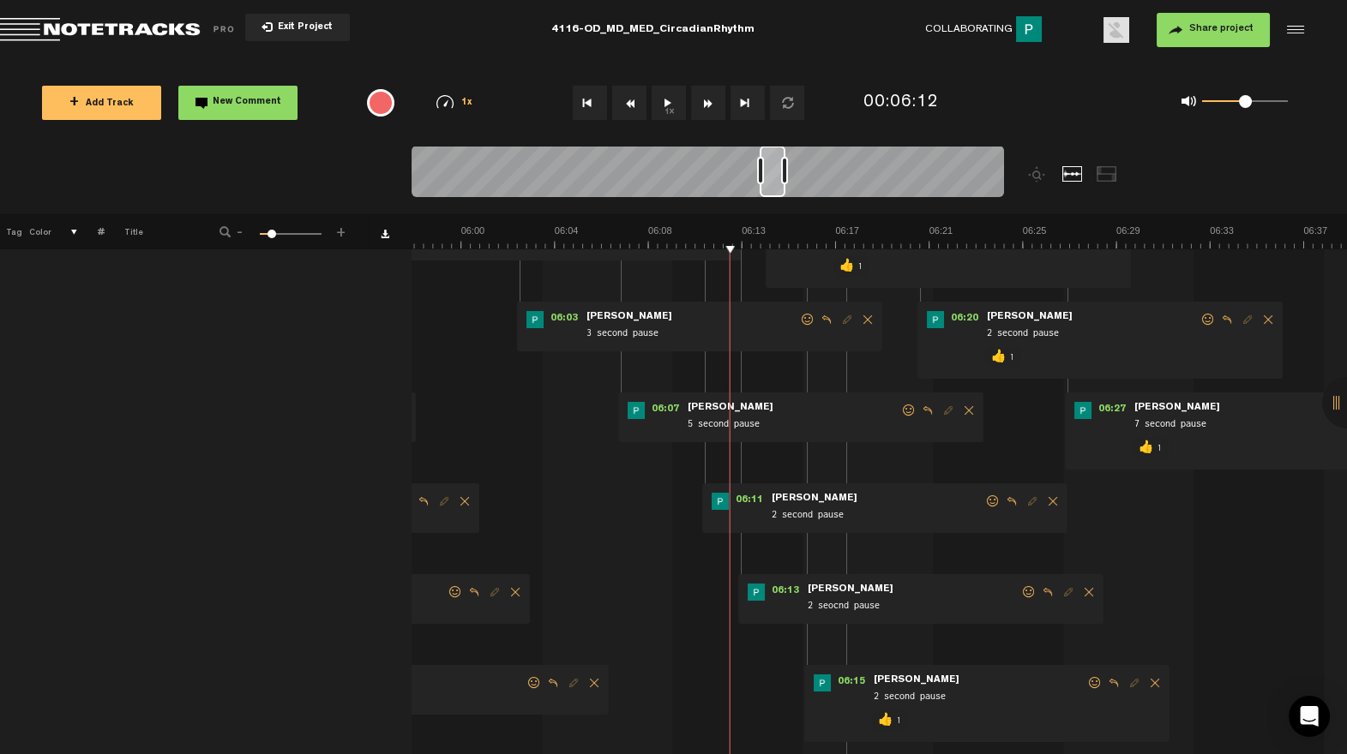
click at [1028, 581] on div "06:13 - • Patrick Foley: "2 seocnd pause" Patrick Foley 2 seocnd pause" at bounding box center [920, 599] width 365 height 50
click at [1027, 585] on div "06:13 - • Patrick Foley: "2 seocnd pause" Patrick Foley 2 seocnd pause" at bounding box center [920, 600] width 365 height 50
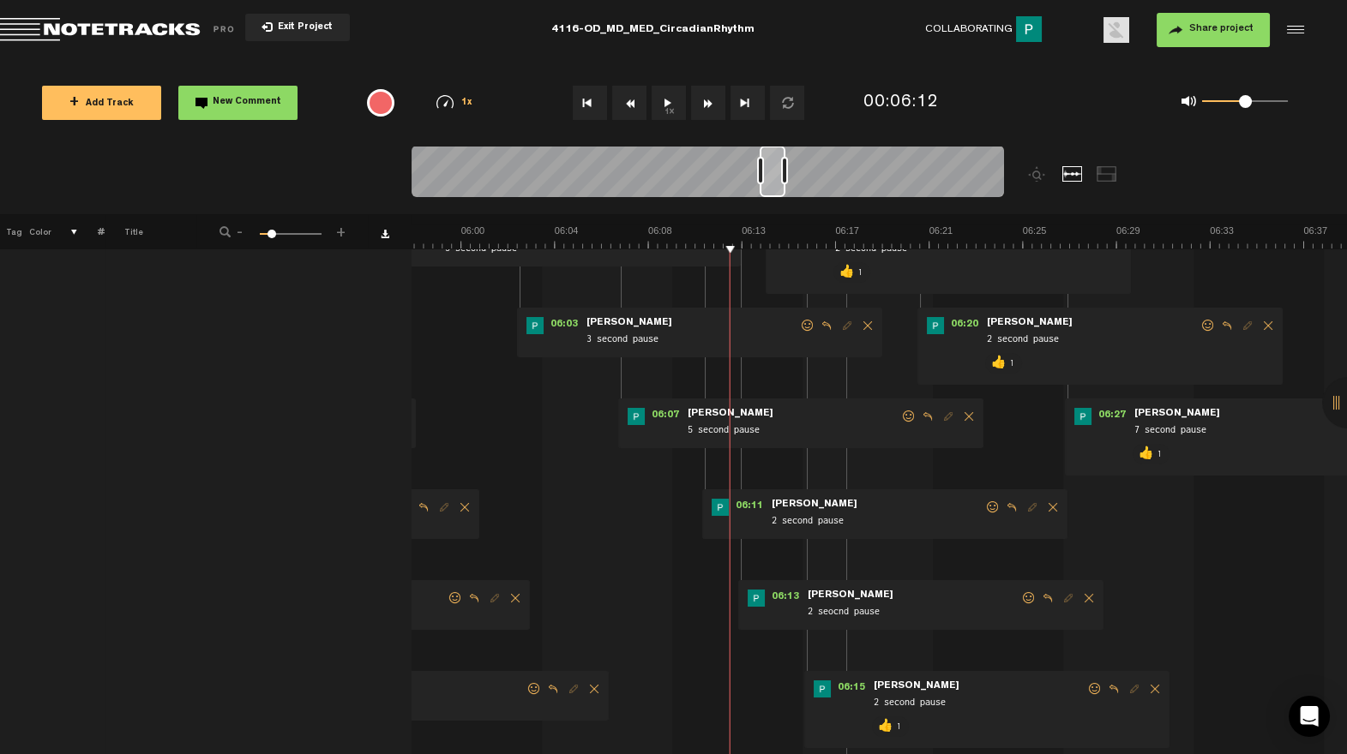
click at [1029, 598] on span at bounding box center [1028, 598] width 17 height 12
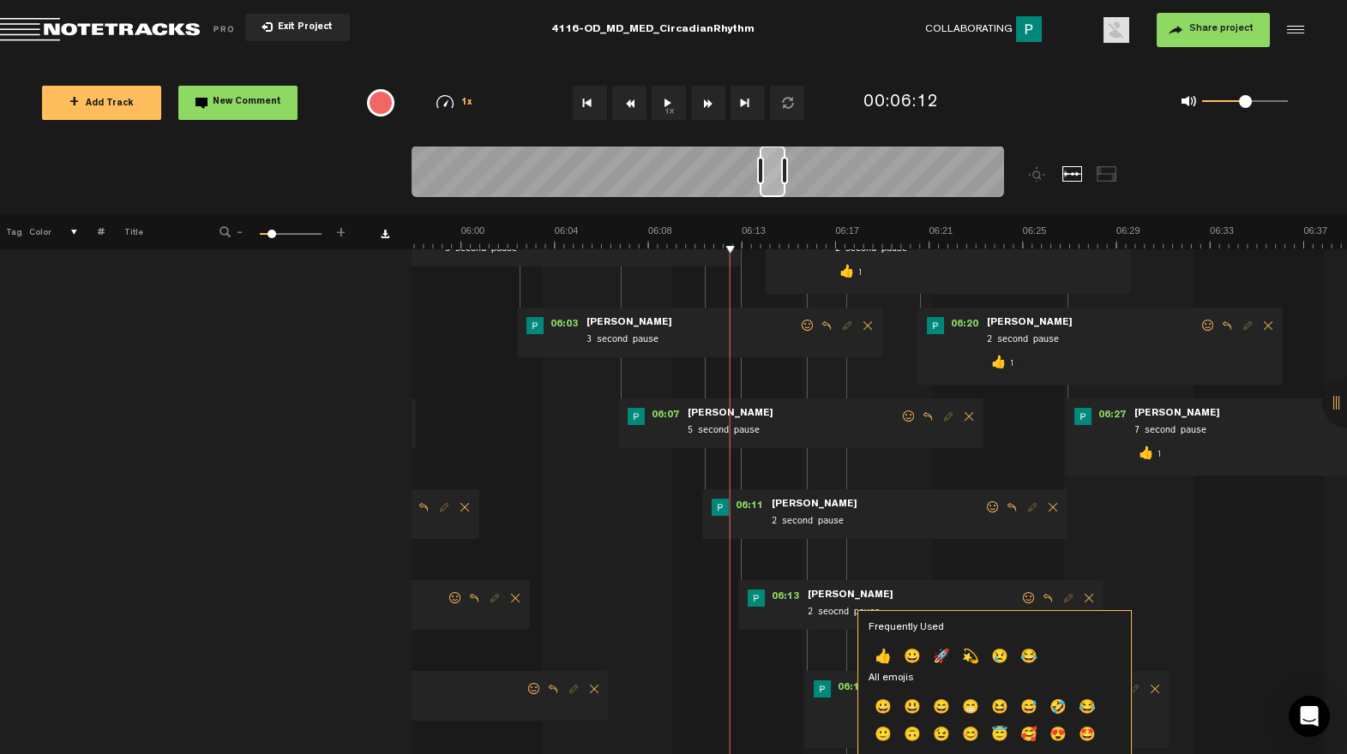
drag, startPoint x: 885, startPoint y: 655, endPoint x: 909, endPoint y: 604, distance: 56.0
click at [884, 655] on p "👍" at bounding box center [882, 658] width 29 height 27
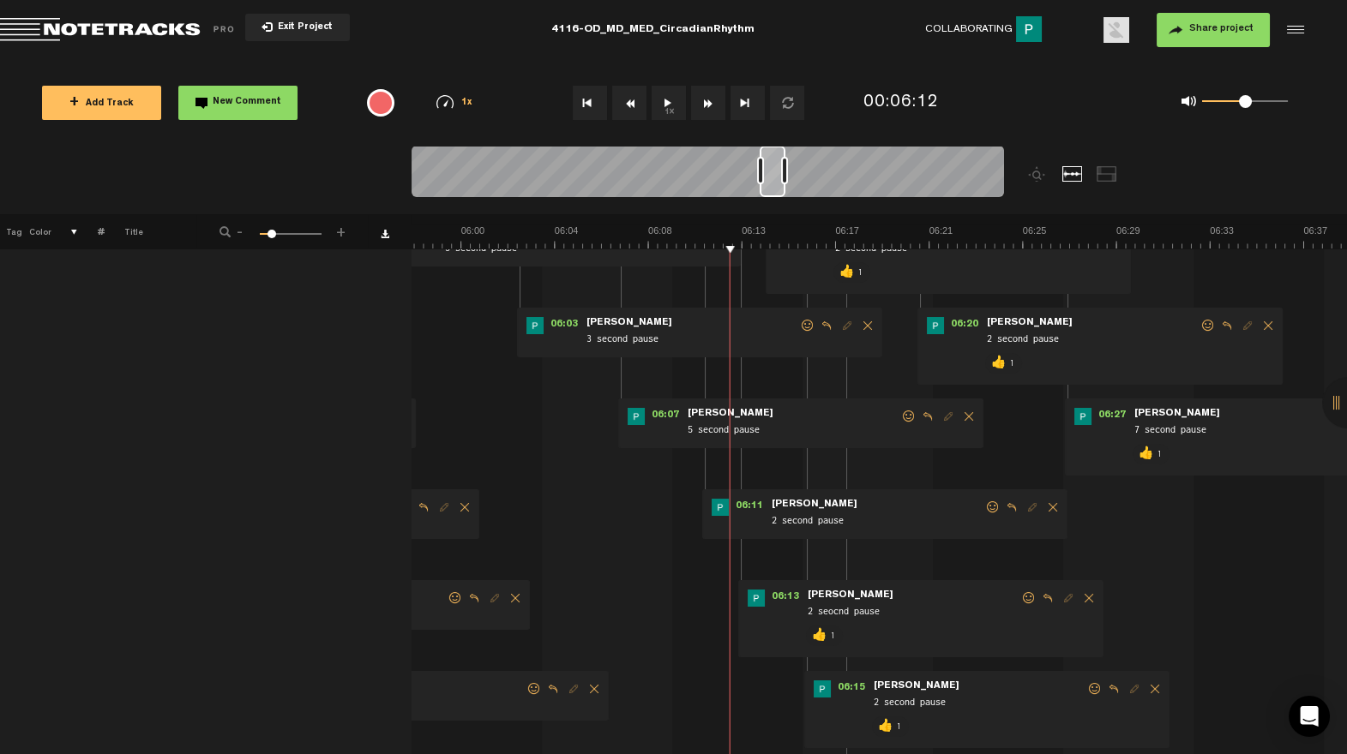
click at [990, 508] on span at bounding box center [992, 508] width 17 height 12
click at [995, 508] on span at bounding box center [992, 508] width 17 height 12
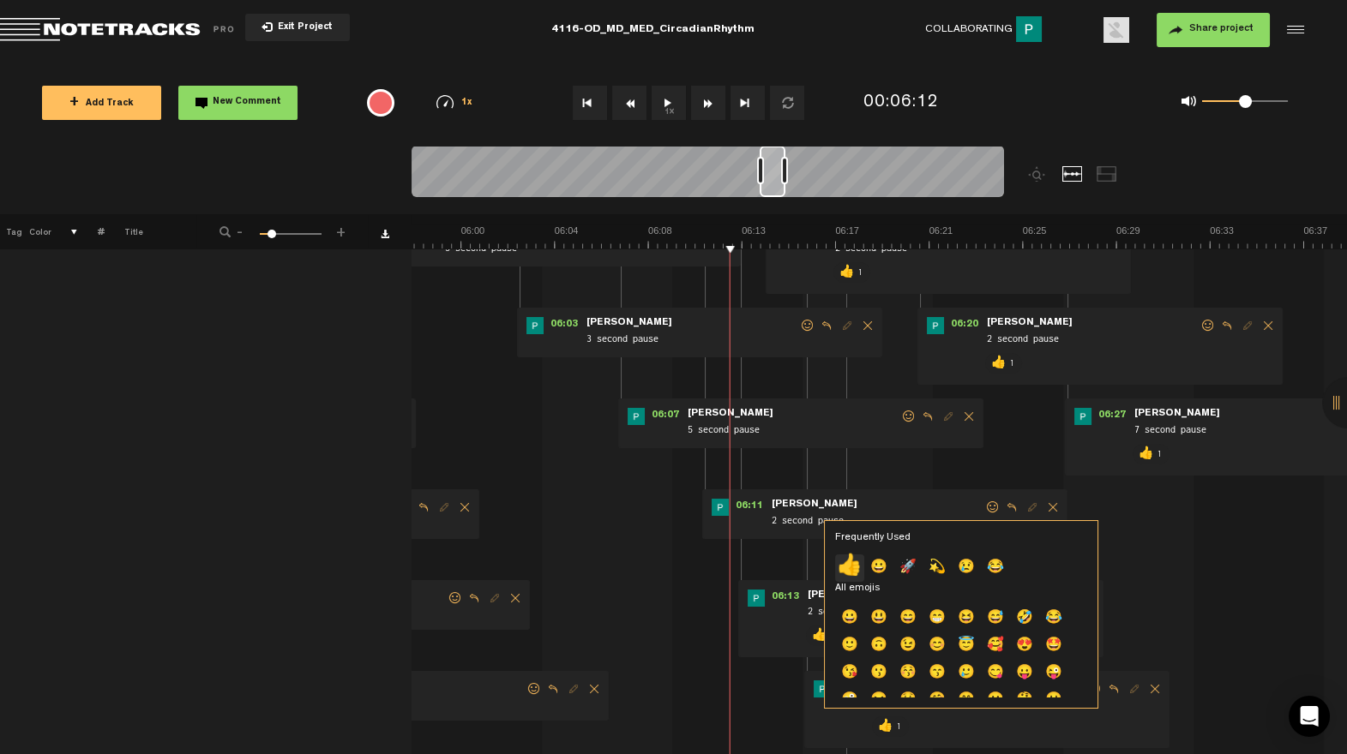
click at [840, 564] on p "👍" at bounding box center [849, 568] width 29 height 27
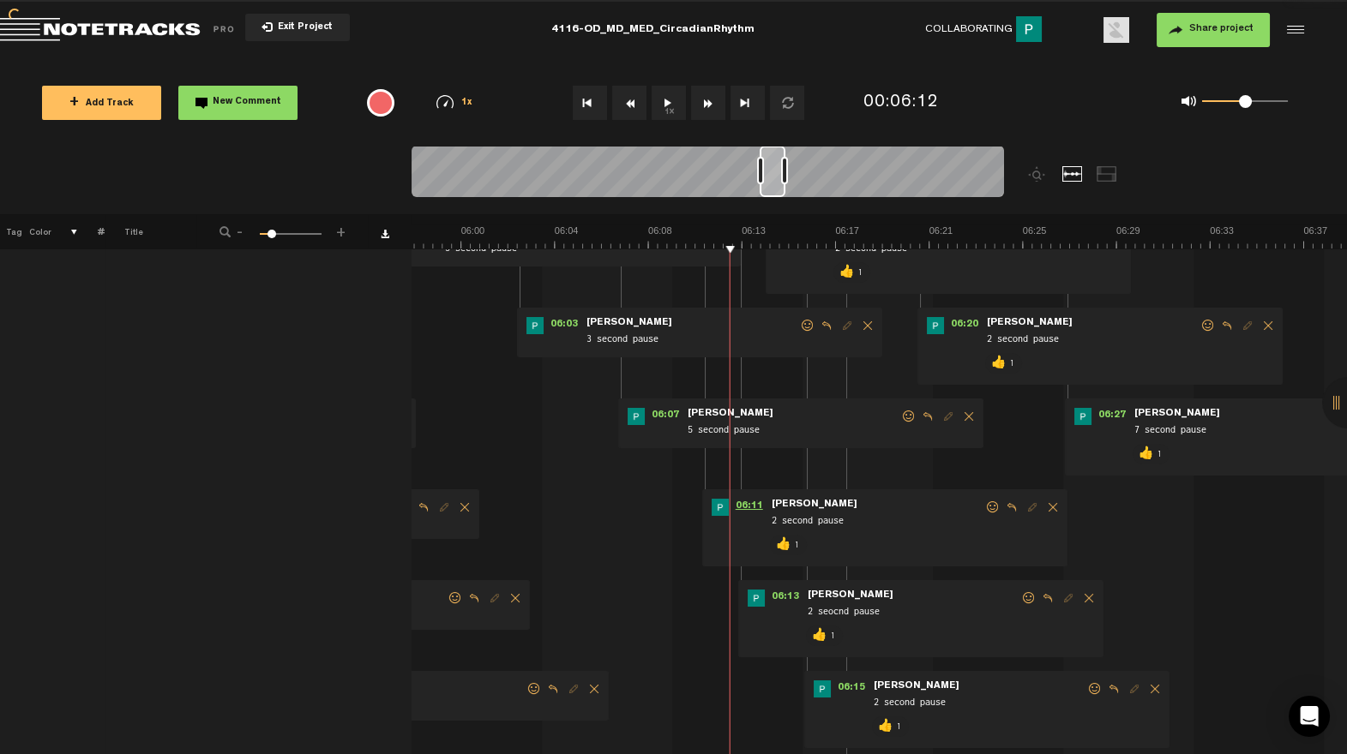
click at [751, 502] on span "06:11" at bounding box center [749, 507] width 41 height 17
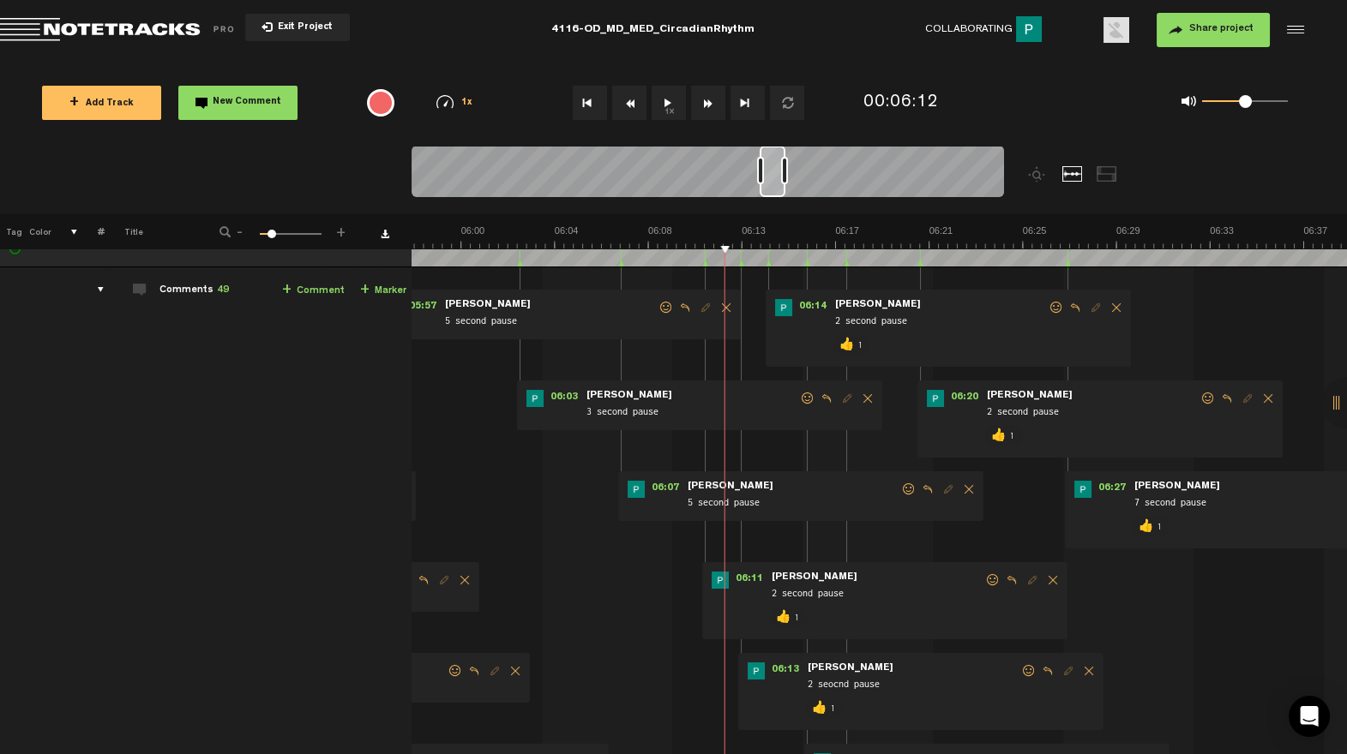
scroll to position [0, 0]
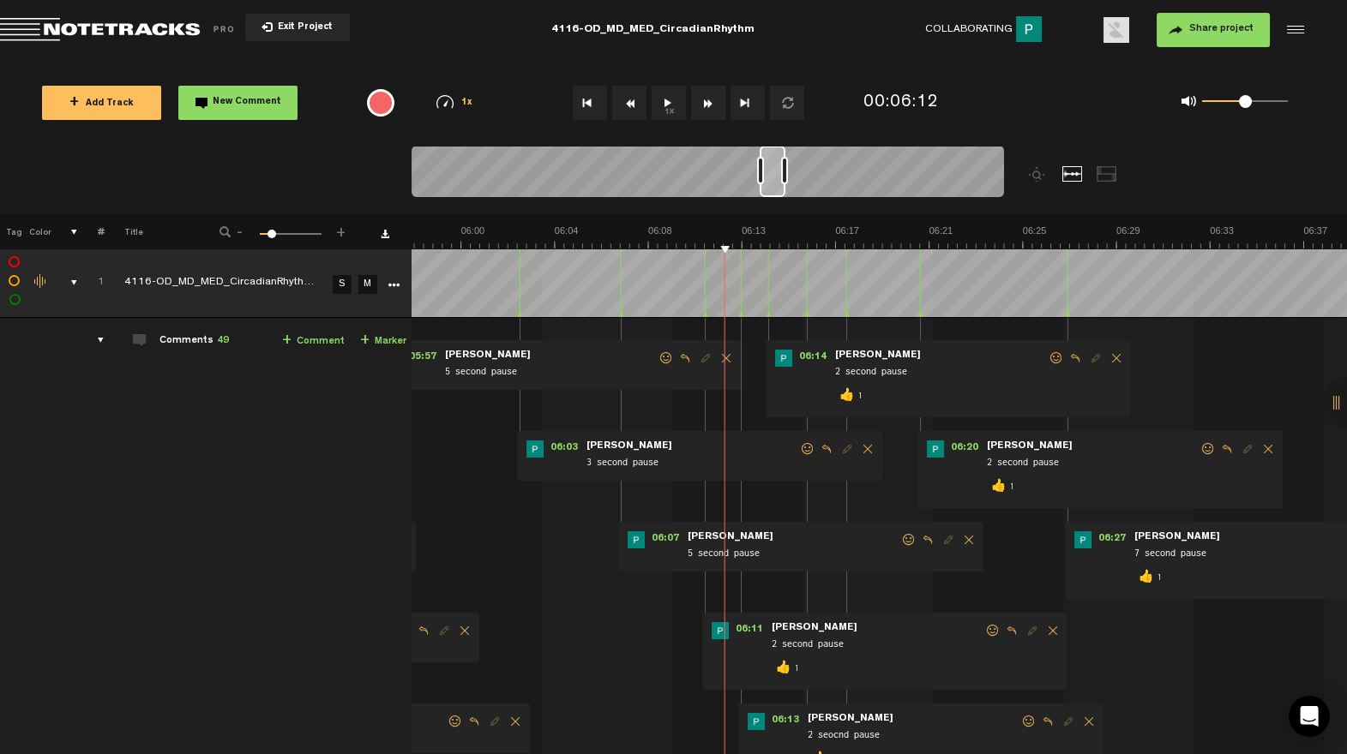
click at [904, 538] on span at bounding box center [908, 540] width 17 height 12
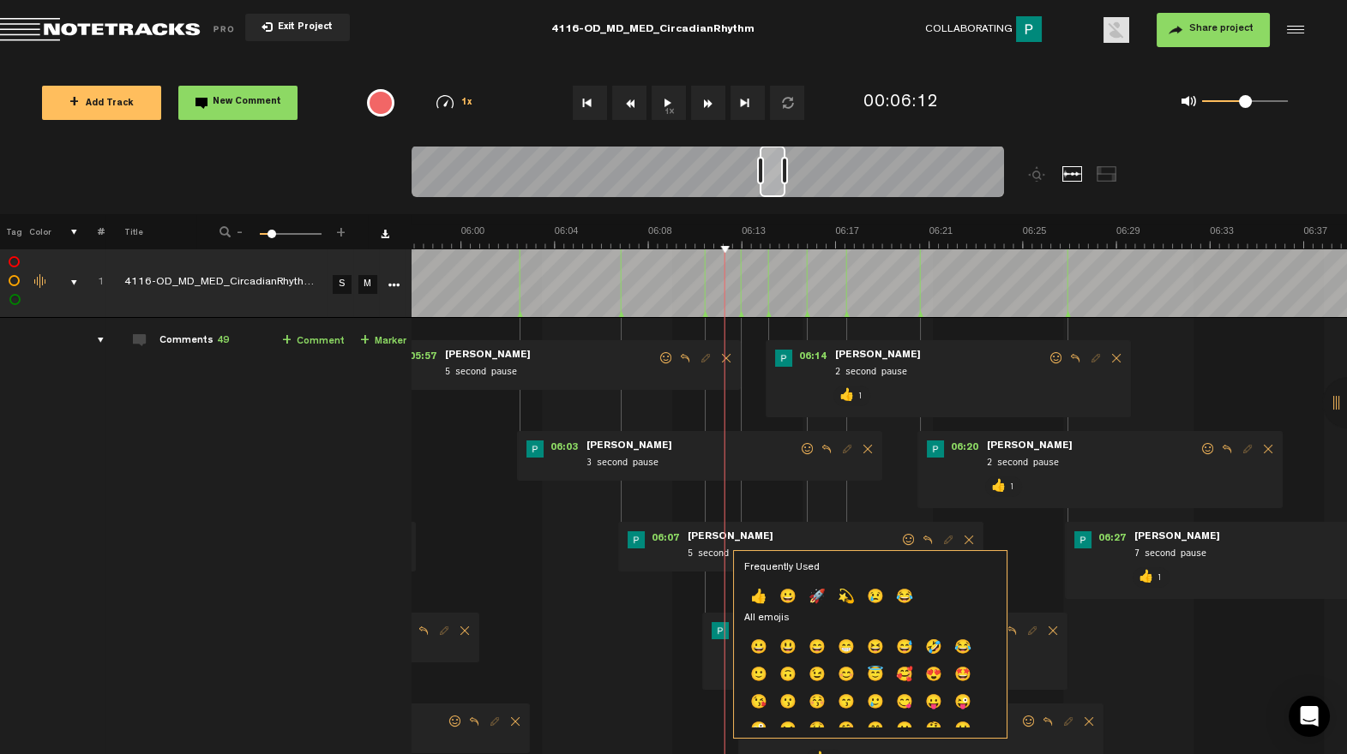
click at [760, 597] on p "👍" at bounding box center [758, 598] width 29 height 27
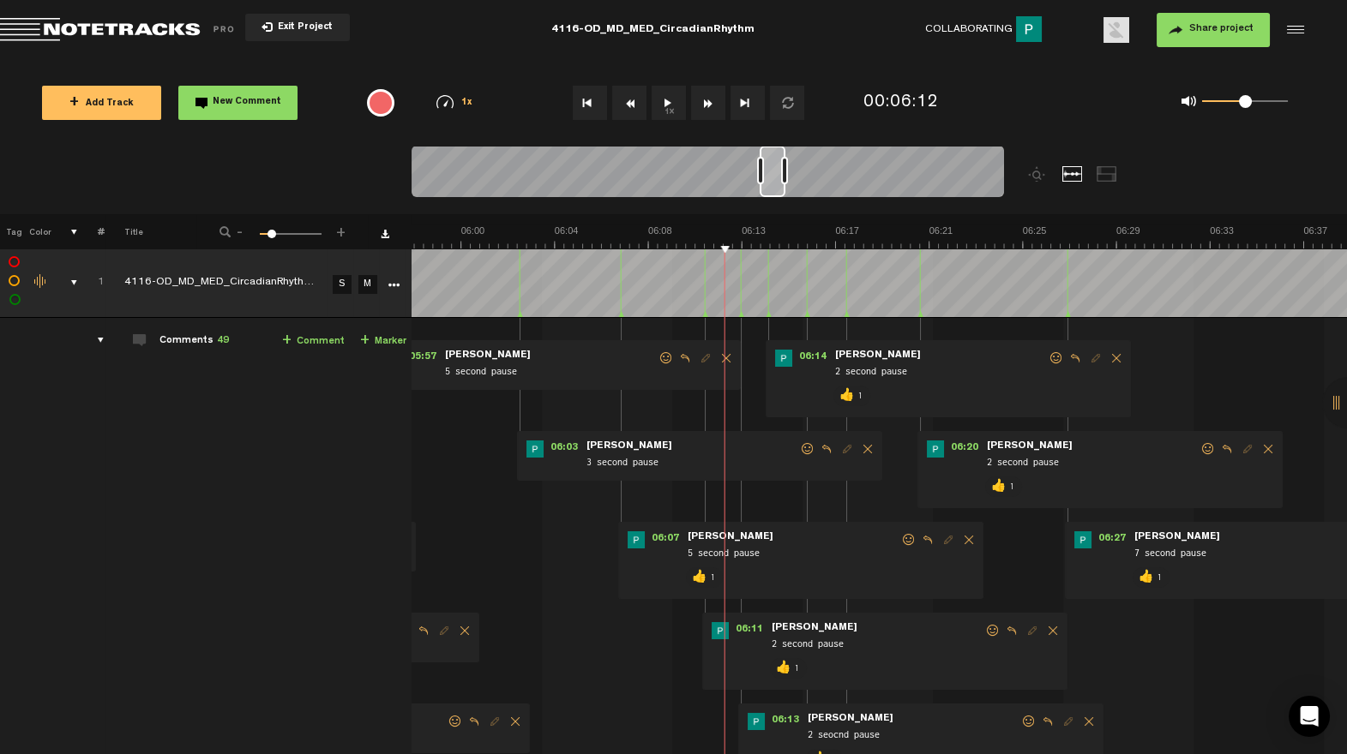
click at [778, 198] on div at bounding box center [708, 174] width 592 height 57
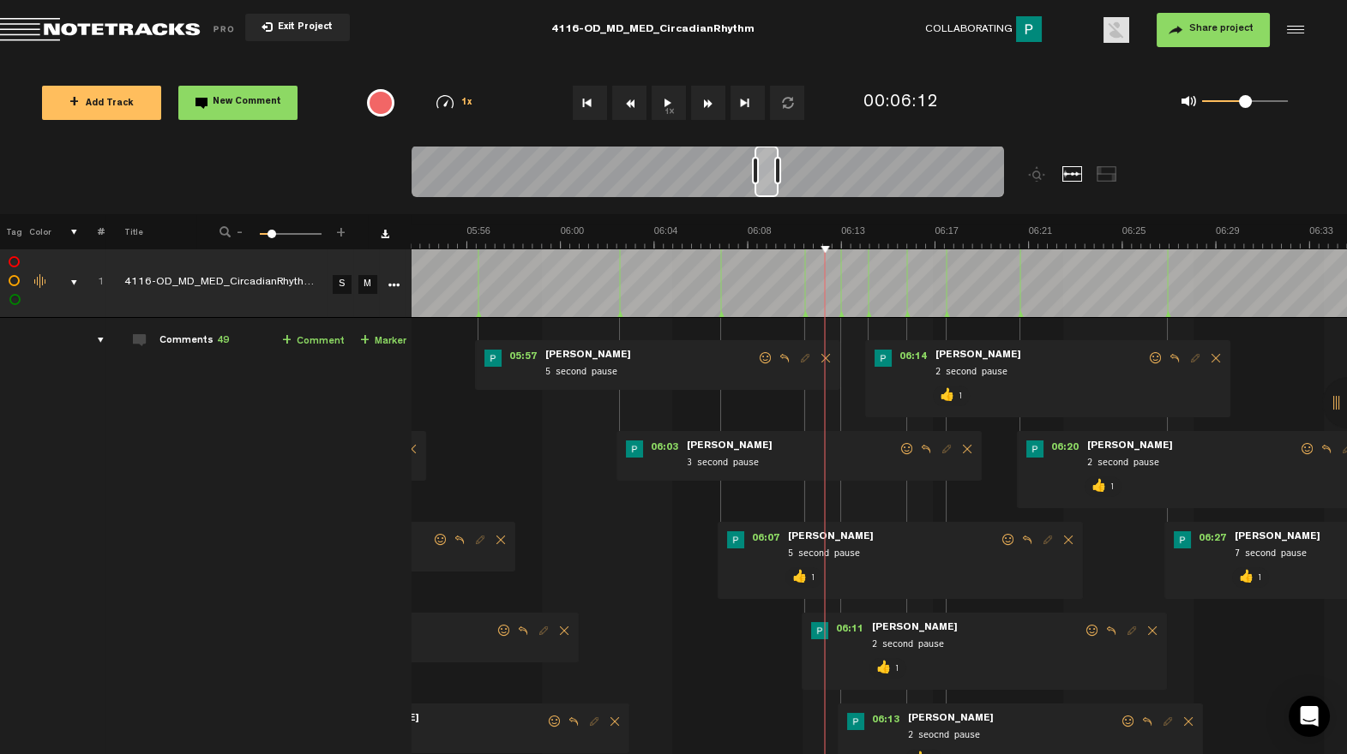
scroll to position [0, 8048]
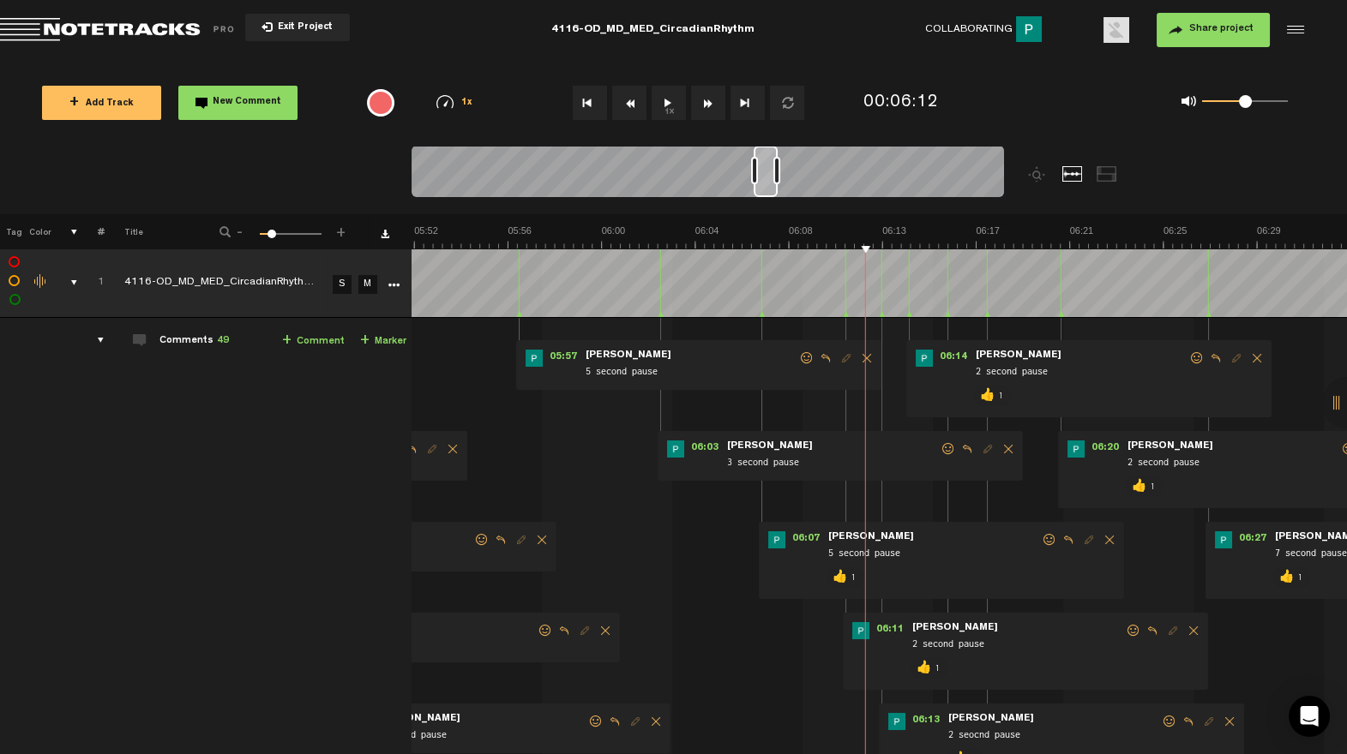
click at [771, 194] on div at bounding box center [766, 171] width 24 height 51
drag, startPoint x: 944, startPoint y: 447, endPoint x: 920, endPoint y: 454, distance: 25.2
click at [944, 447] on span at bounding box center [948, 449] width 17 height 12
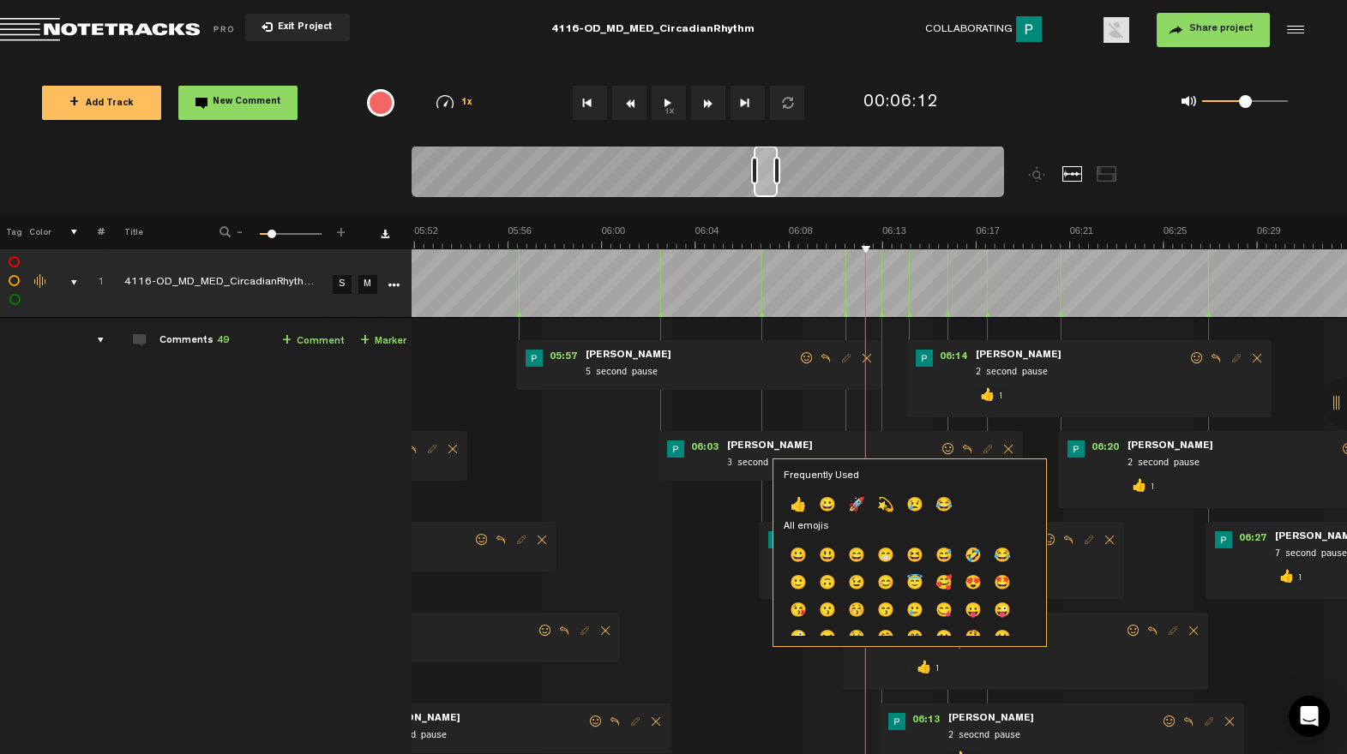
drag, startPoint x: 804, startPoint y: 497, endPoint x: 744, endPoint y: 424, distance: 95.1
click at [804, 497] on p "👍" at bounding box center [798, 506] width 29 height 27
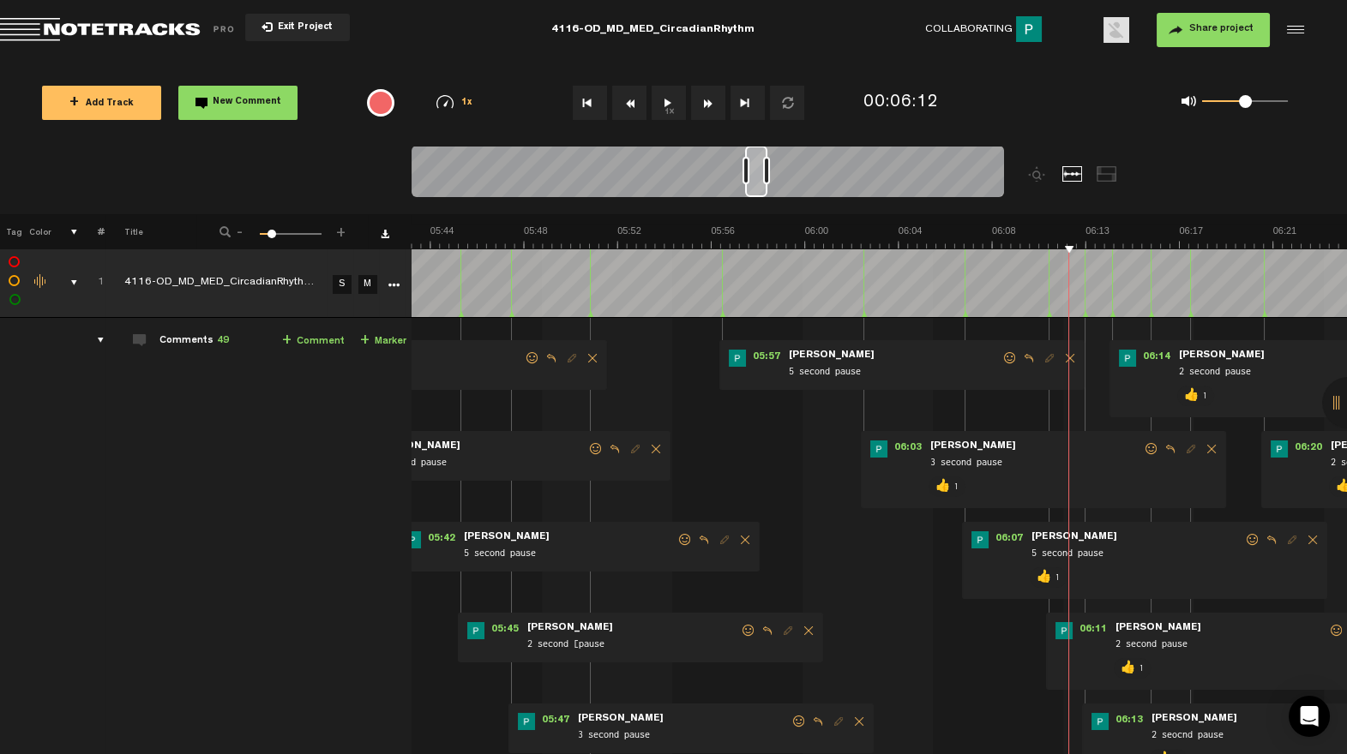
scroll to position [0, 7845]
drag, startPoint x: 772, startPoint y: 191, endPoint x: 760, endPoint y: 193, distance: 12.1
click at [763, 192] on div at bounding box center [756, 171] width 22 height 51
drag, startPoint x: 1007, startPoint y: 355, endPoint x: 983, endPoint y: 375, distance: 30.4
click at [1007, 355] on span at bounding box center [1009, 358] width 17 height 12
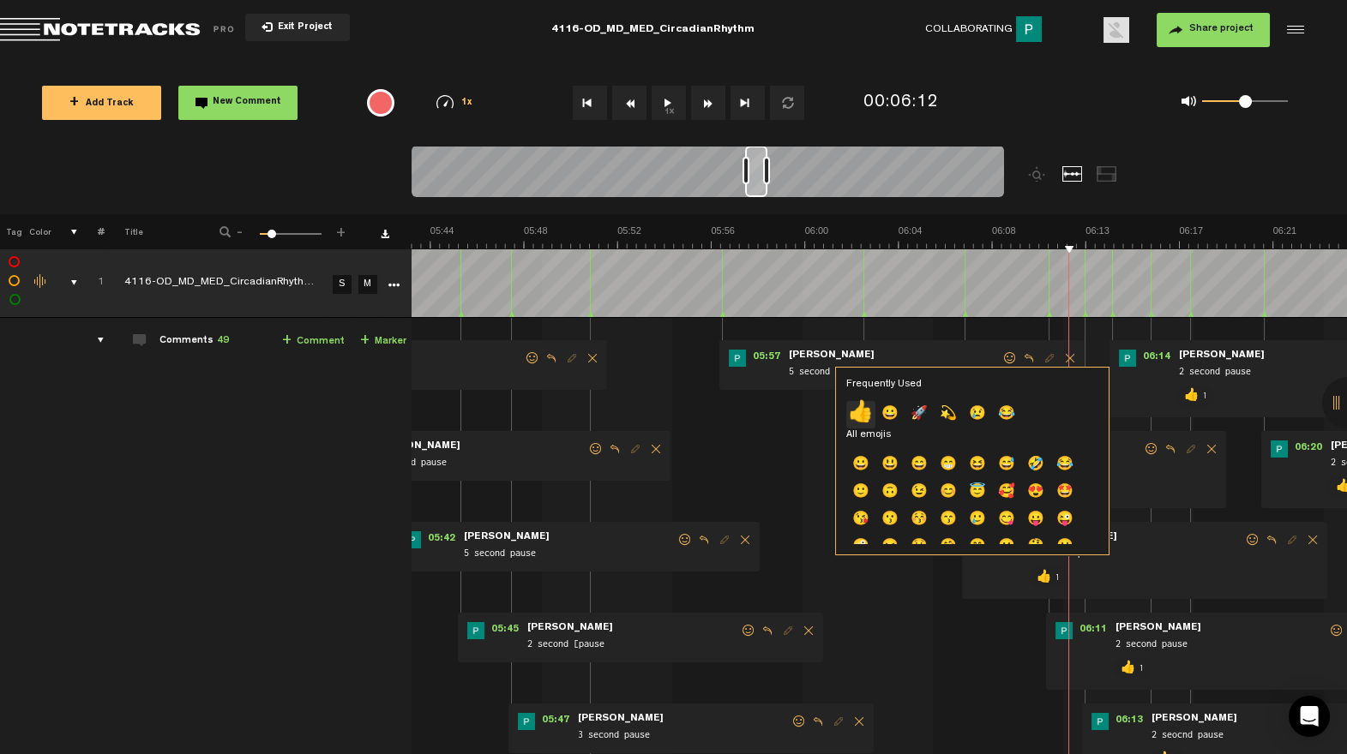
click at [861, 414] on p "👍" at bounding box center [860, 414] width 29 height 27
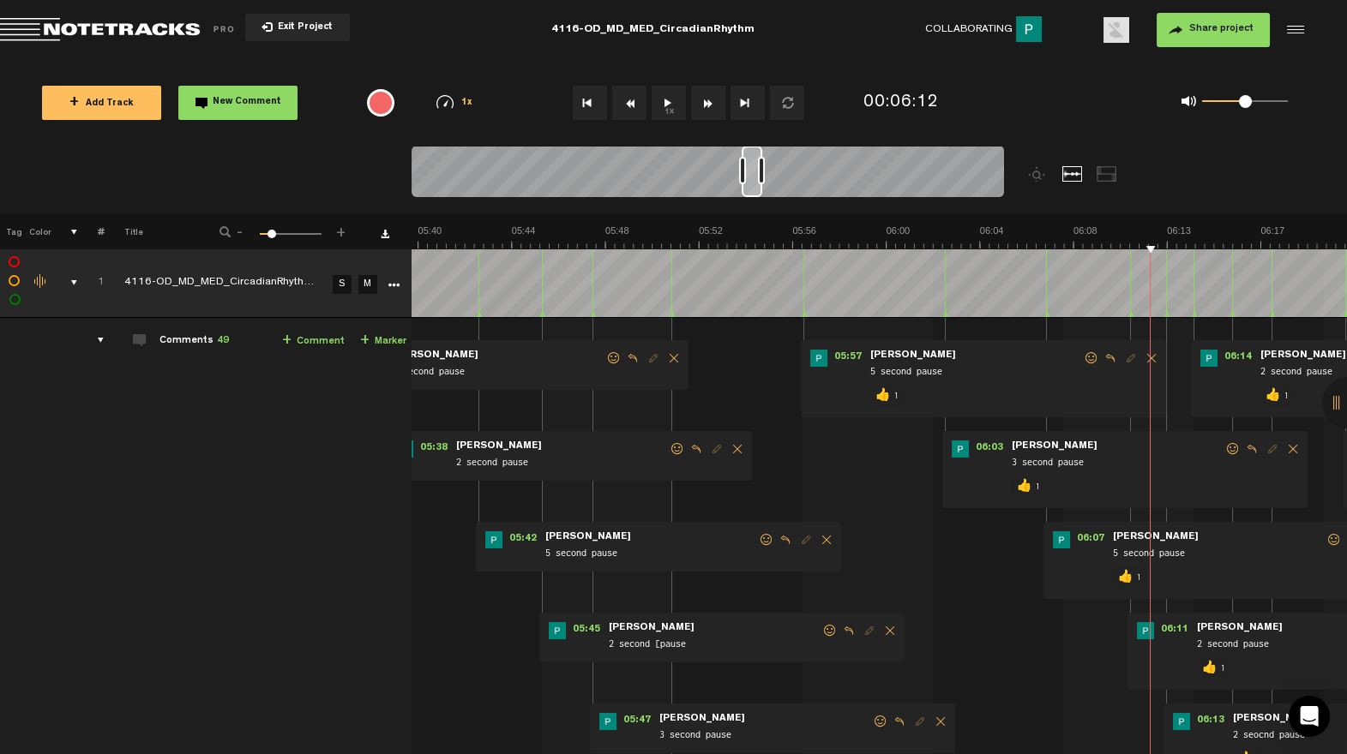
scroll to position [0, 7743]
click at [752, 194] on div at bounding box center [752, 171] width 21 height 51
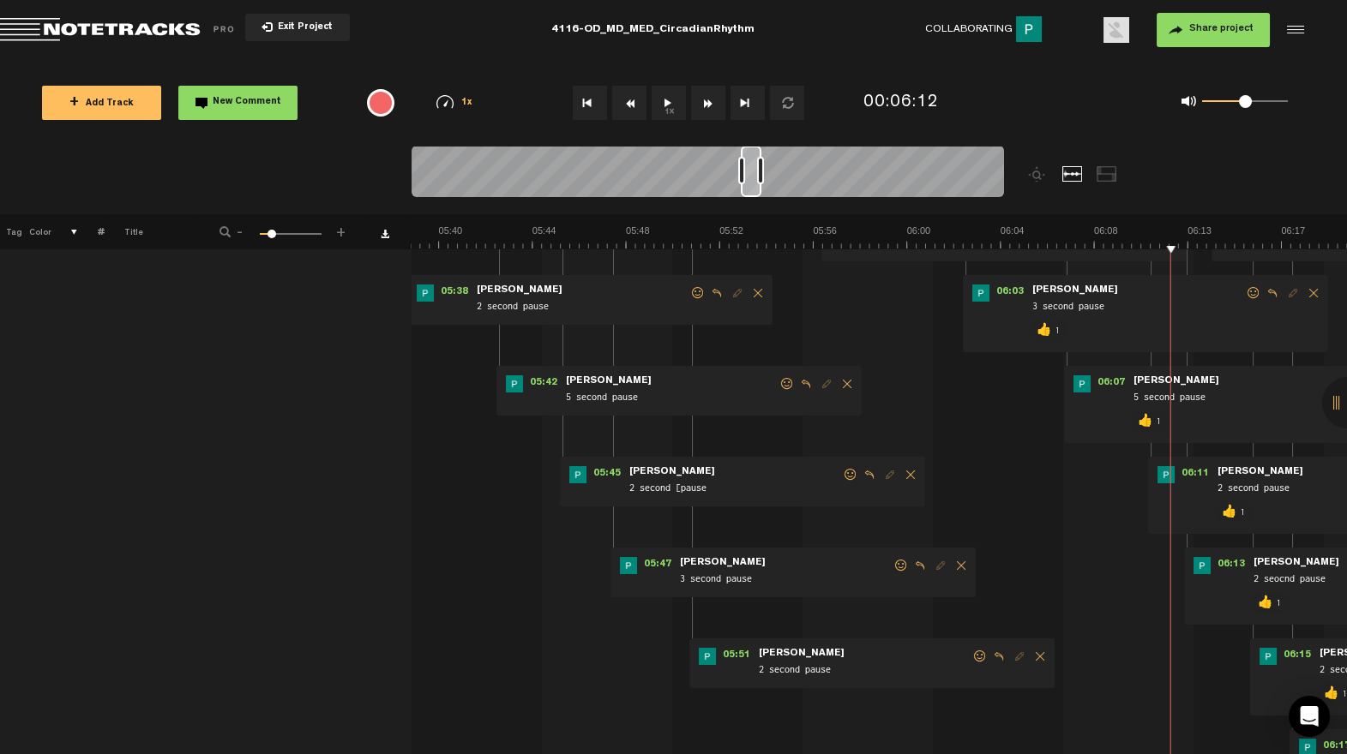
scroll to position [0, 7640]
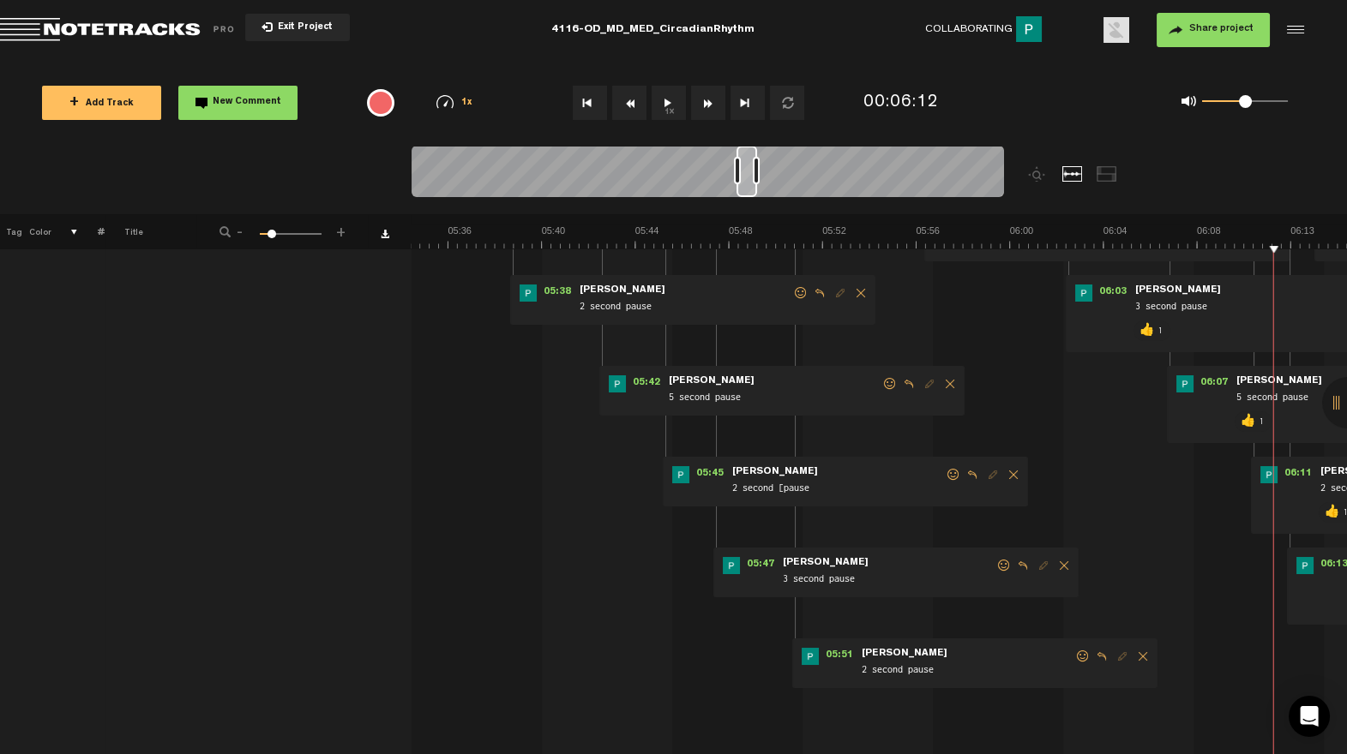
click at [1082, 658] on span at bounding box center [1082, 657] width 17 height 12
drag, startPoint x: 1078, startPoint y: 657, endPoint x: 1029, endPoint y: 682, distance: 55.2
click at [1075, 657] on span at bounding box center [1082, 657] width 17 height 12
click at [936, 709] on p "👍" at bounding box center [929, 716] width 29 height 27
click at [754, 564] on span "05:47" at bounding box center [760, 565] width 41 height 17
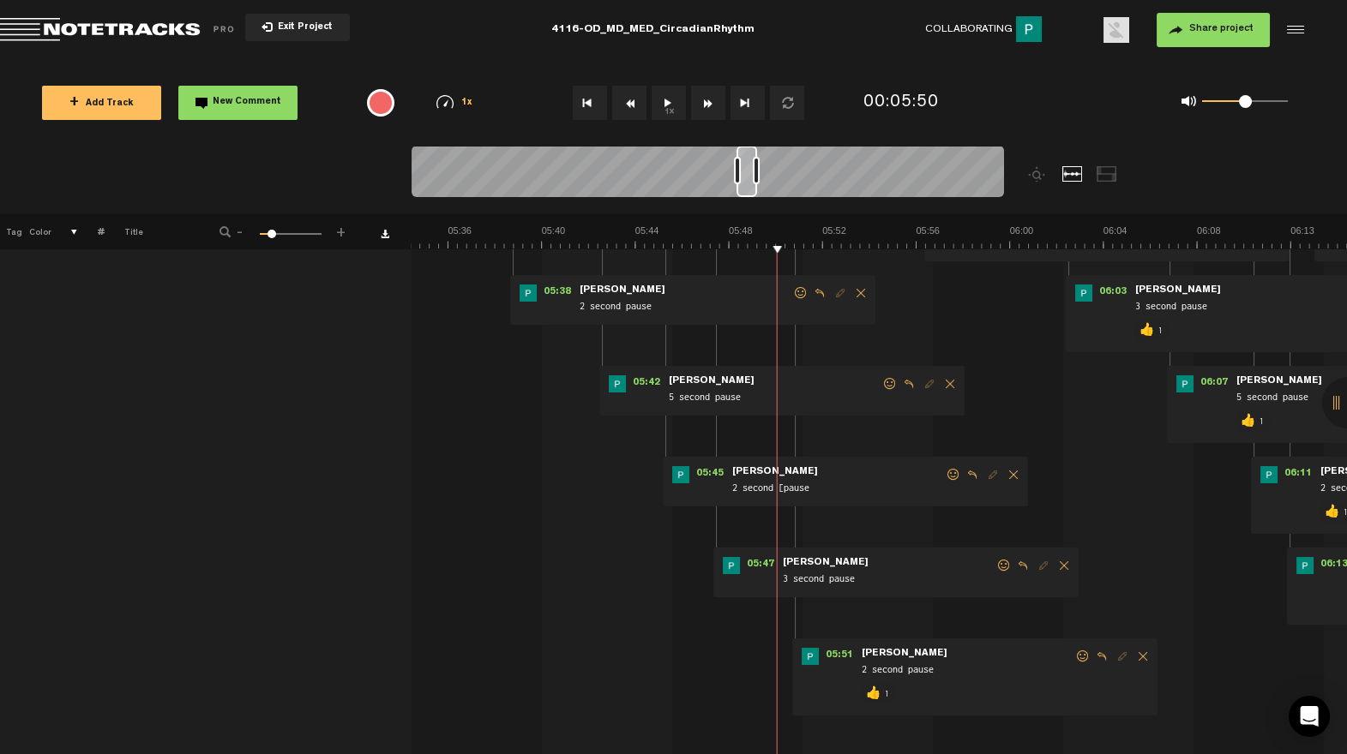
click at [1000, 564] on span at bounding box center [1003, 566] width 17 height 12
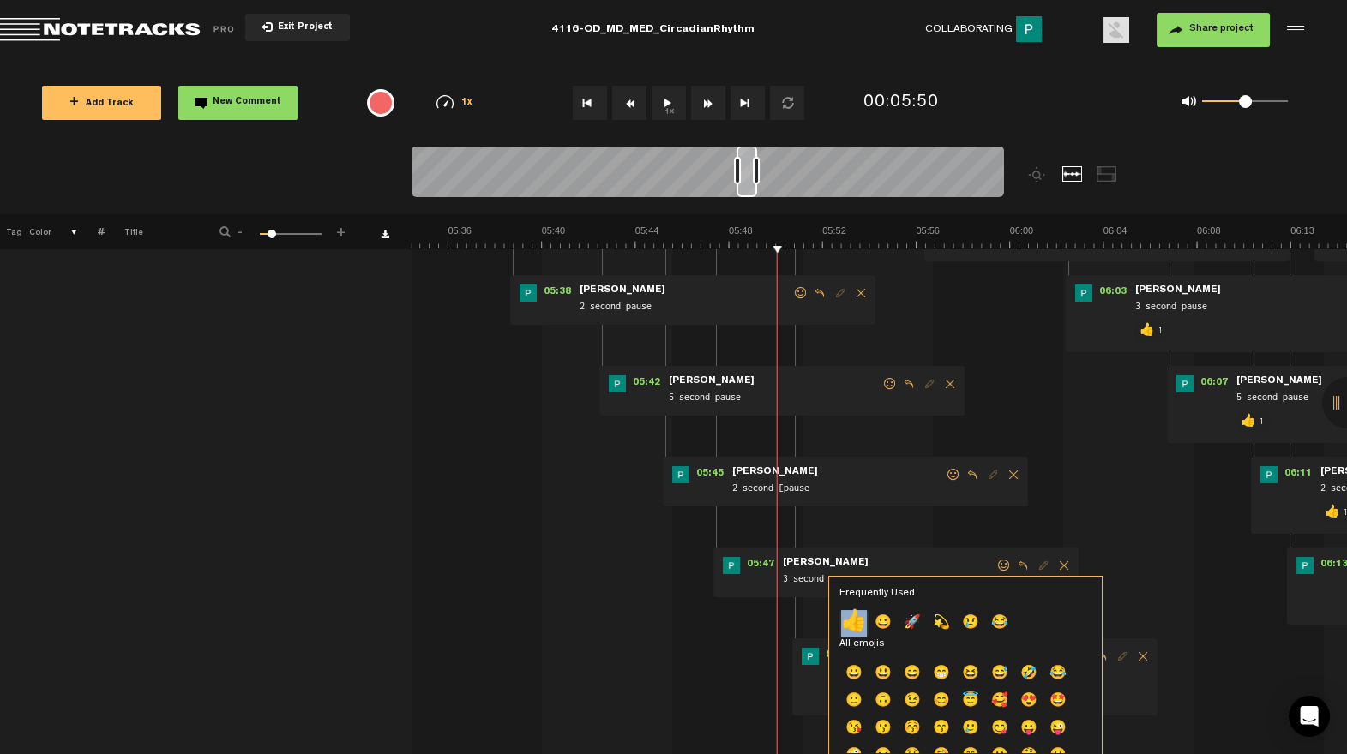
click at [853, 622] on p "👍" at bounding box center [853, 623] width 29 height 27
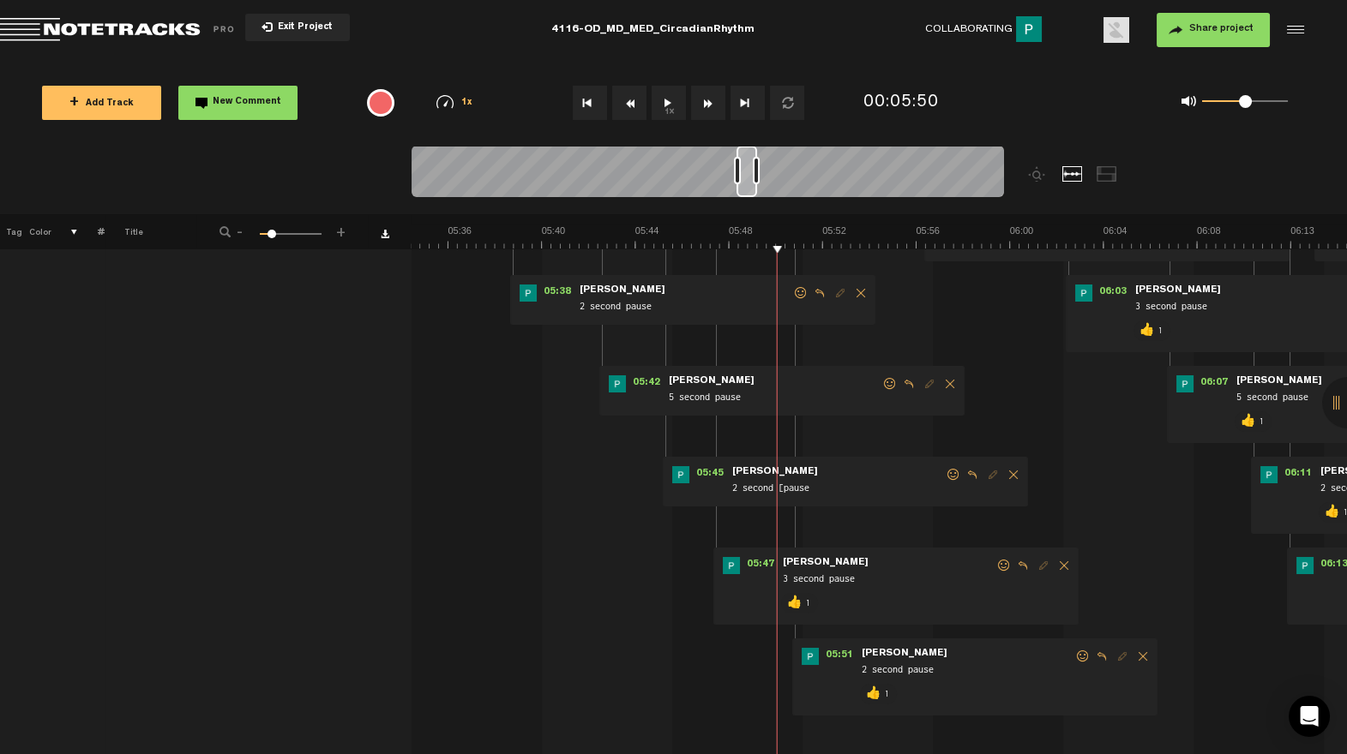
drag, startPoint x: 952, startPoint y: 472, endPoint x: 914, endPoint y: 492, distance: 42.6
click at [952, 472] on span at bounding box center [953, 475] width 17 height 12
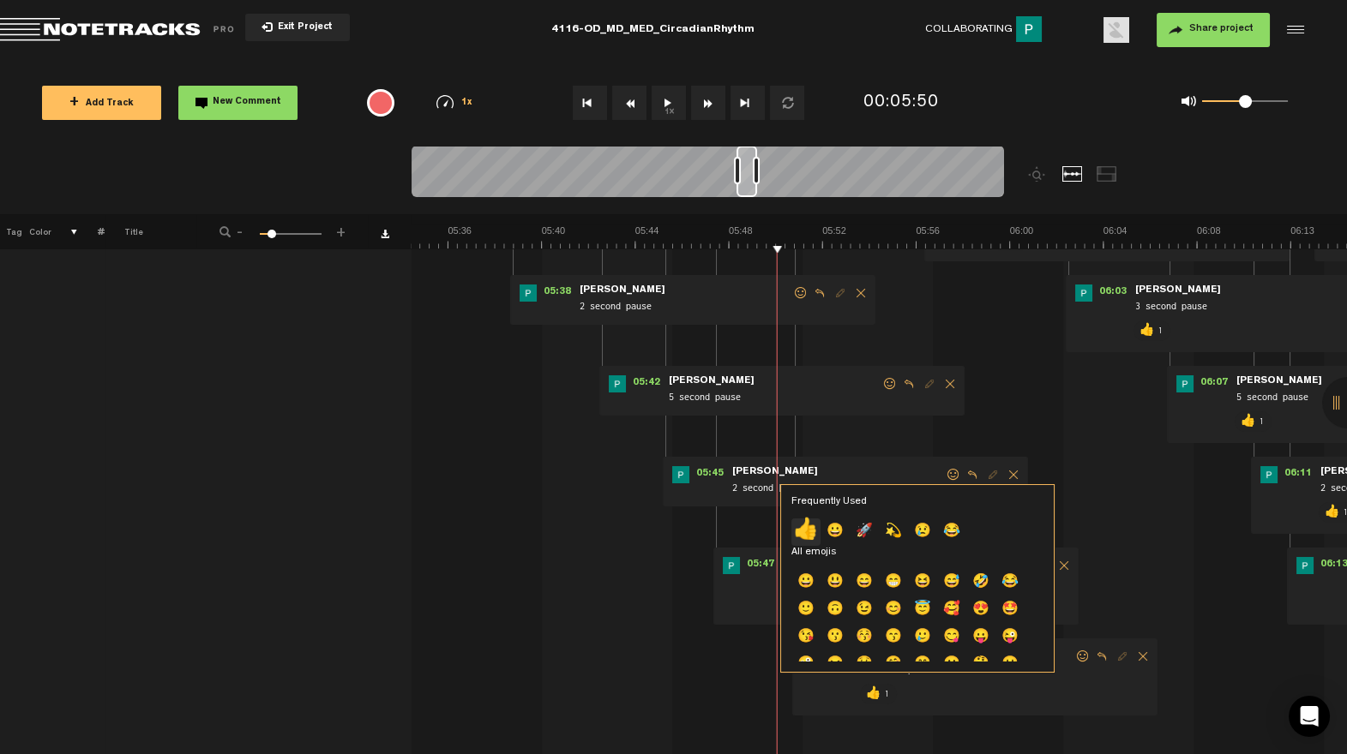
click at [806, 536] on p "👍" at bounding box center [805, 532] width 29 height 27
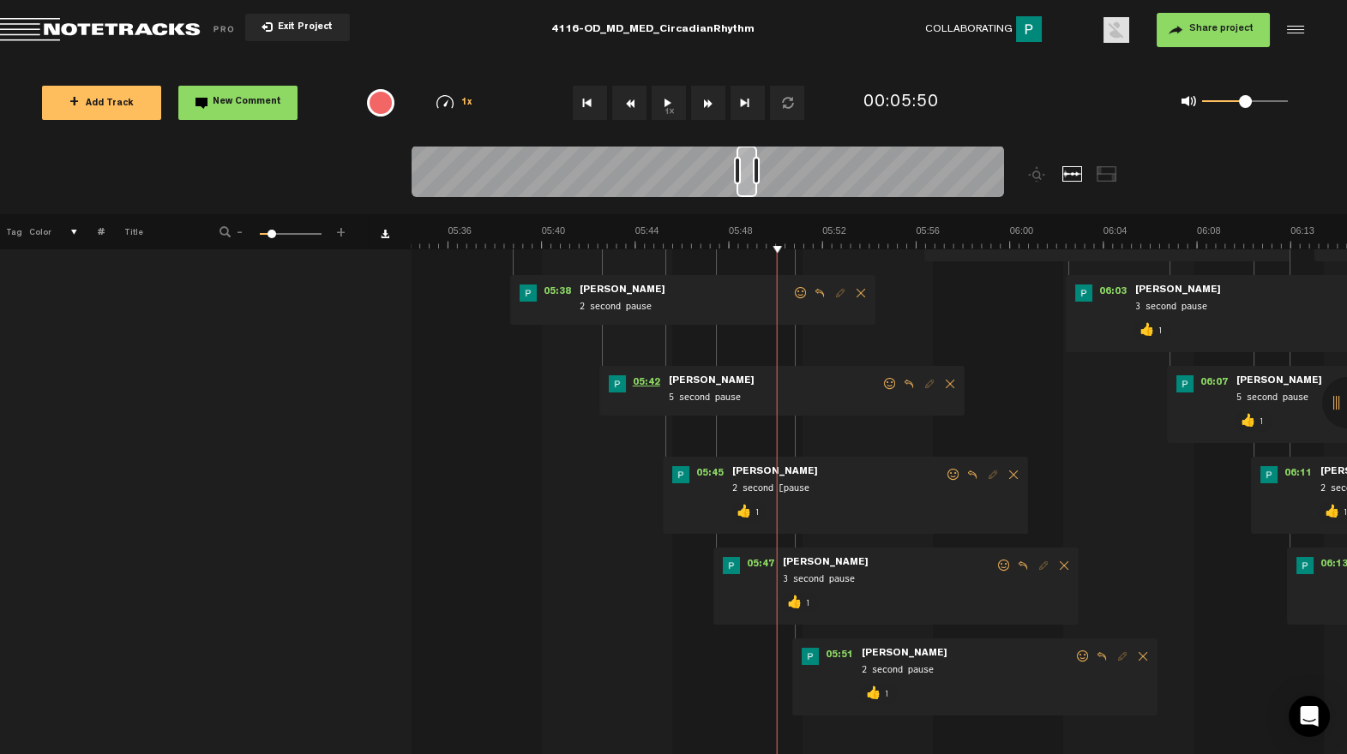
click at [653, 383] on span "05:42" at bounding box center [646, 384] width 41 height 17
drag, startPoint x: 887, startPoint y: 382, endPoint x: 838, endPoint y: 400, distance: 52.6
click at [887, 382] on span at bounding box center [889, 384] width 17 height 12
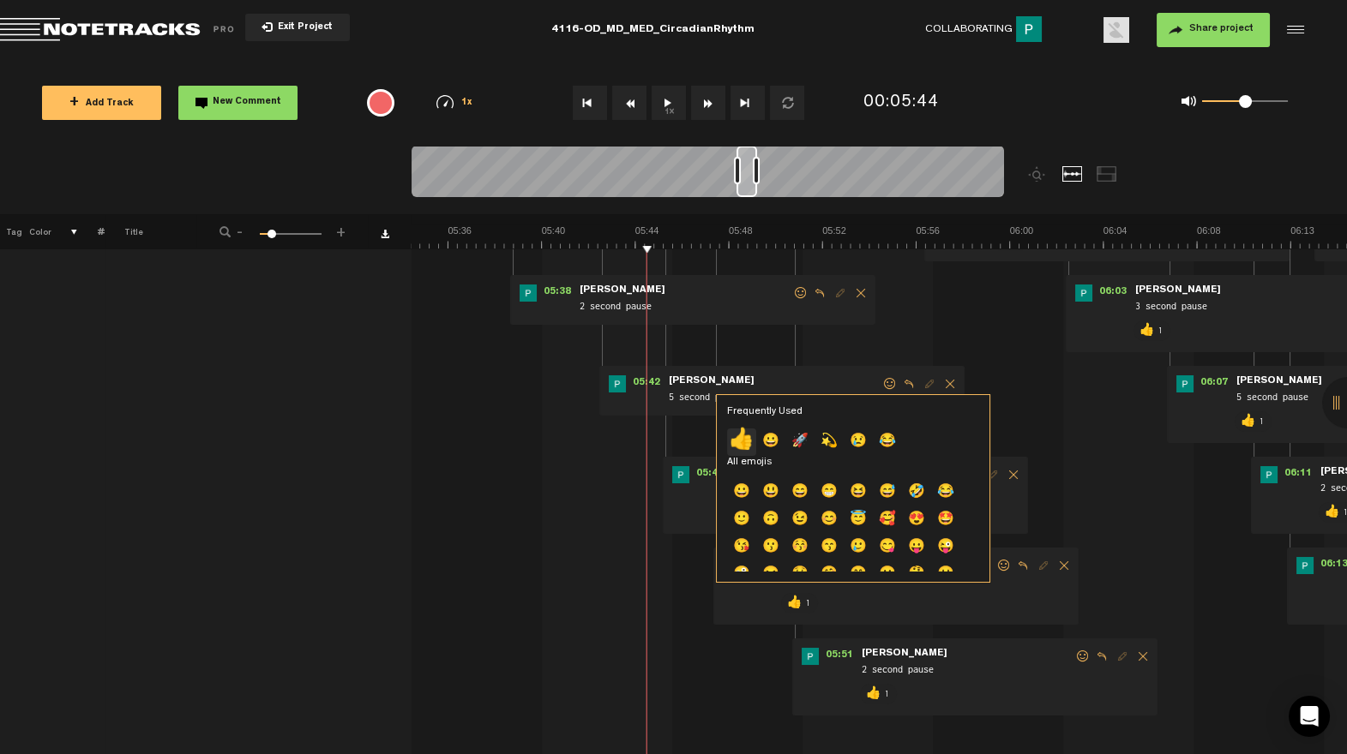
click at [740, 438] on p "👍" at bounding box center [741, 442] width 29 height 27
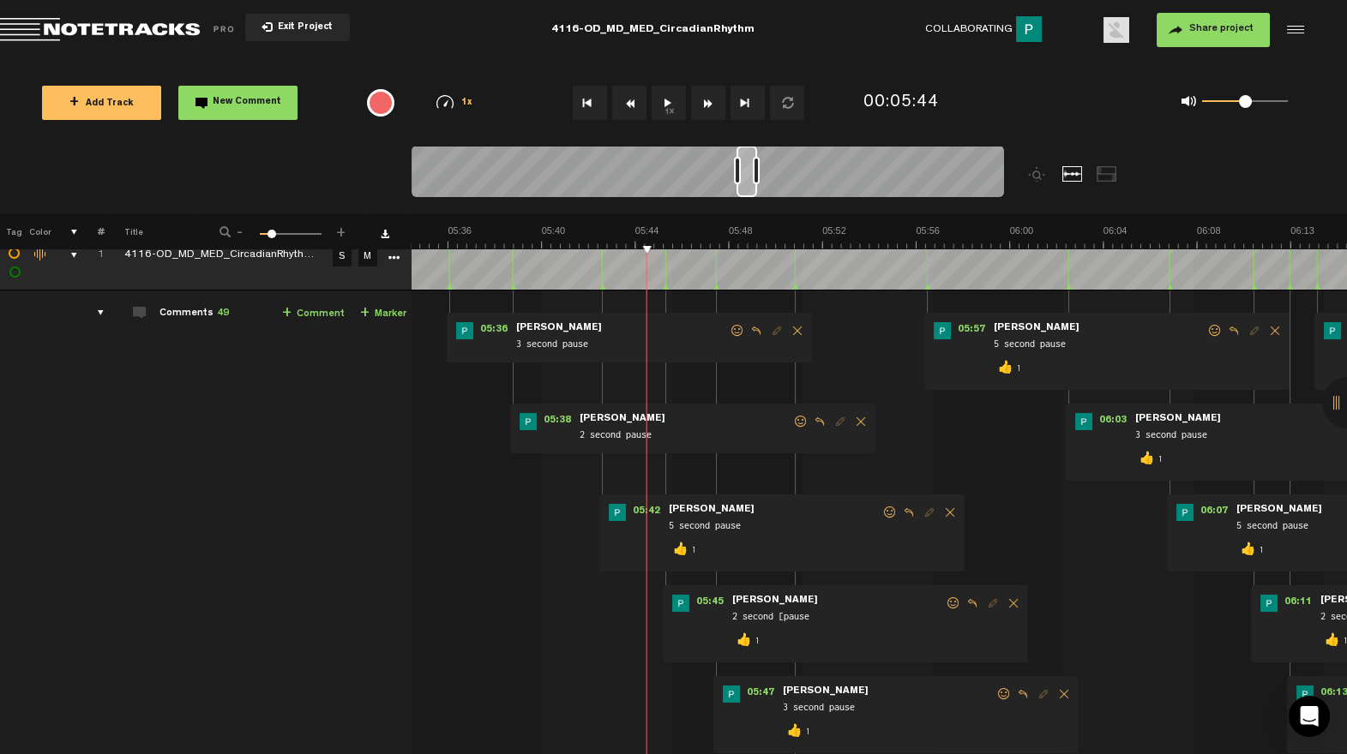
scroll to position [0, 0]
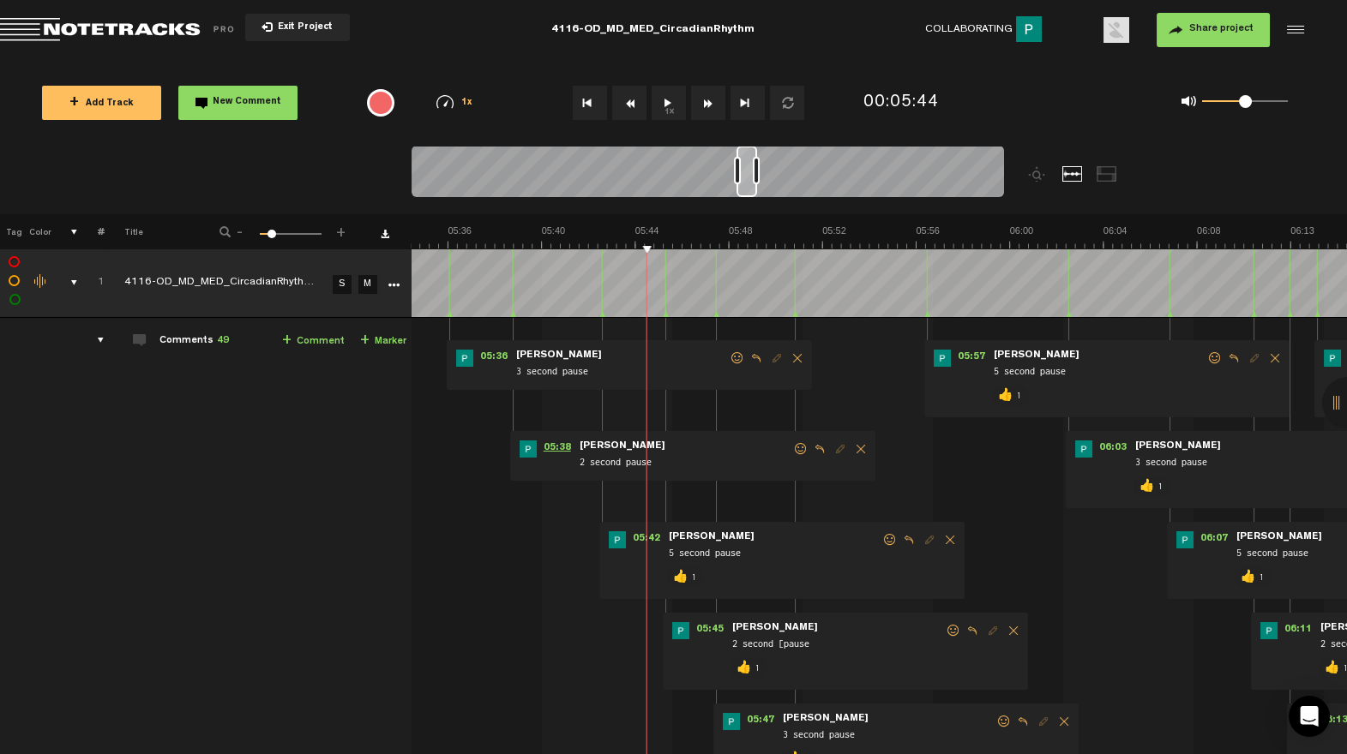
click at [557, 451] on span "05:38" at bounding box center [557, 449] width 41 height 17
drag, startPoint x: 803, startPoint y: 450, endPoint x: 742, endPoint y: 472, distance: 65.3
click at [801, 450] on span at bounding box center [800, 449] width 17 height 12
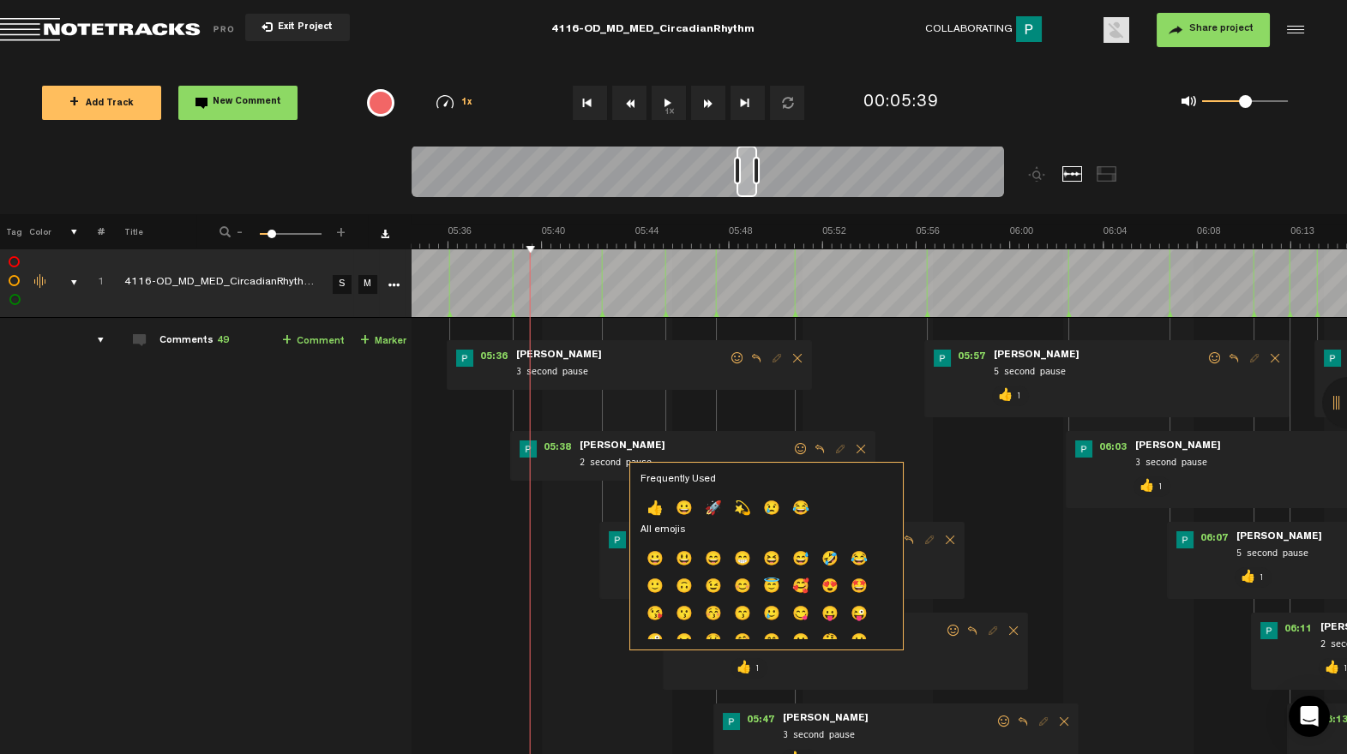
click at [652, 507] on p "👍" at bounding box center [654, 509] width 29 height 27
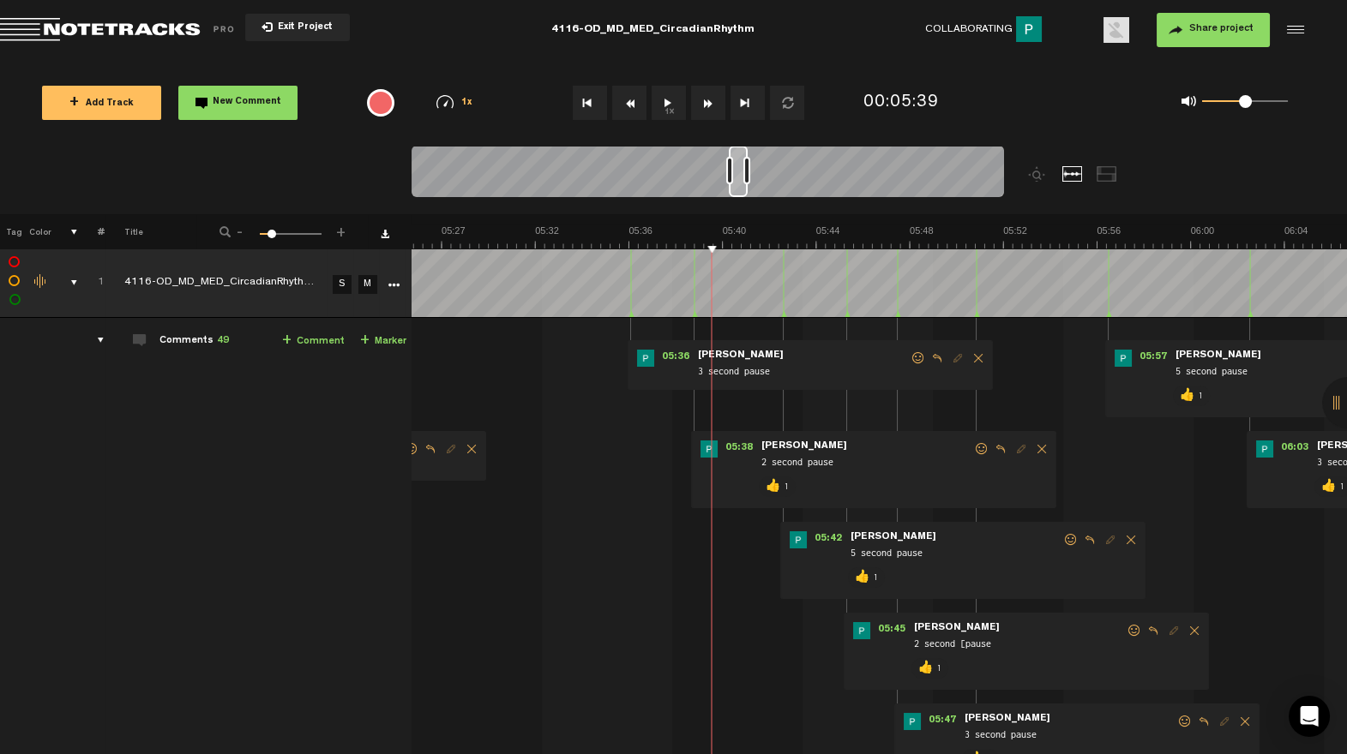
drag, startPoint x: 747, startPoint y: 194, endPoint x: 737, endPoint y: 193, distance: 9.5
click at [737, 193] on div at bounding box center [738, 171] width 19 height 51
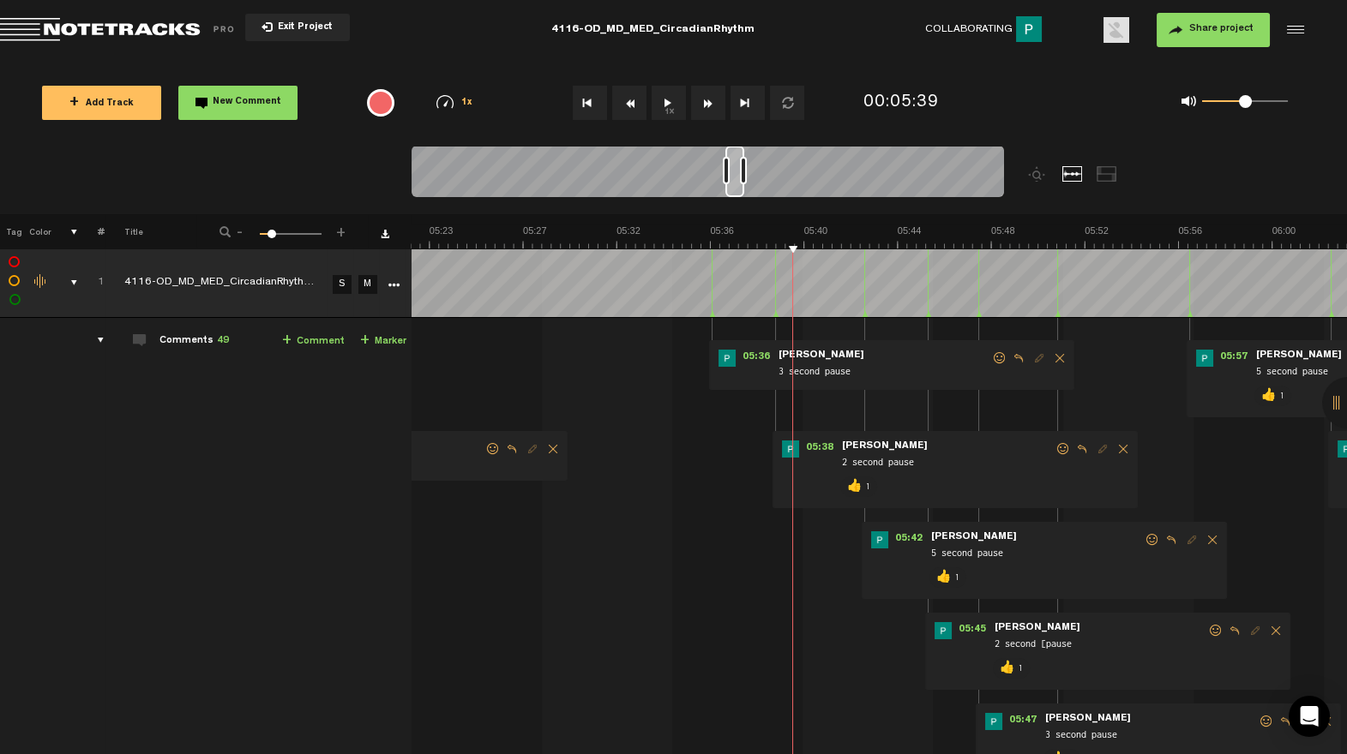
scroll to position [0, 7377]
drag, startPoint x: 1001, startPoint y: 358, endPoint x: 882, endPoint y: 430, distance: 138.5
click at [1000, 358] on span at bounding box center [999, 358] width 17 height 12
click at [1001, 357] on span at bounding box center [999, 358] width 17 height 12
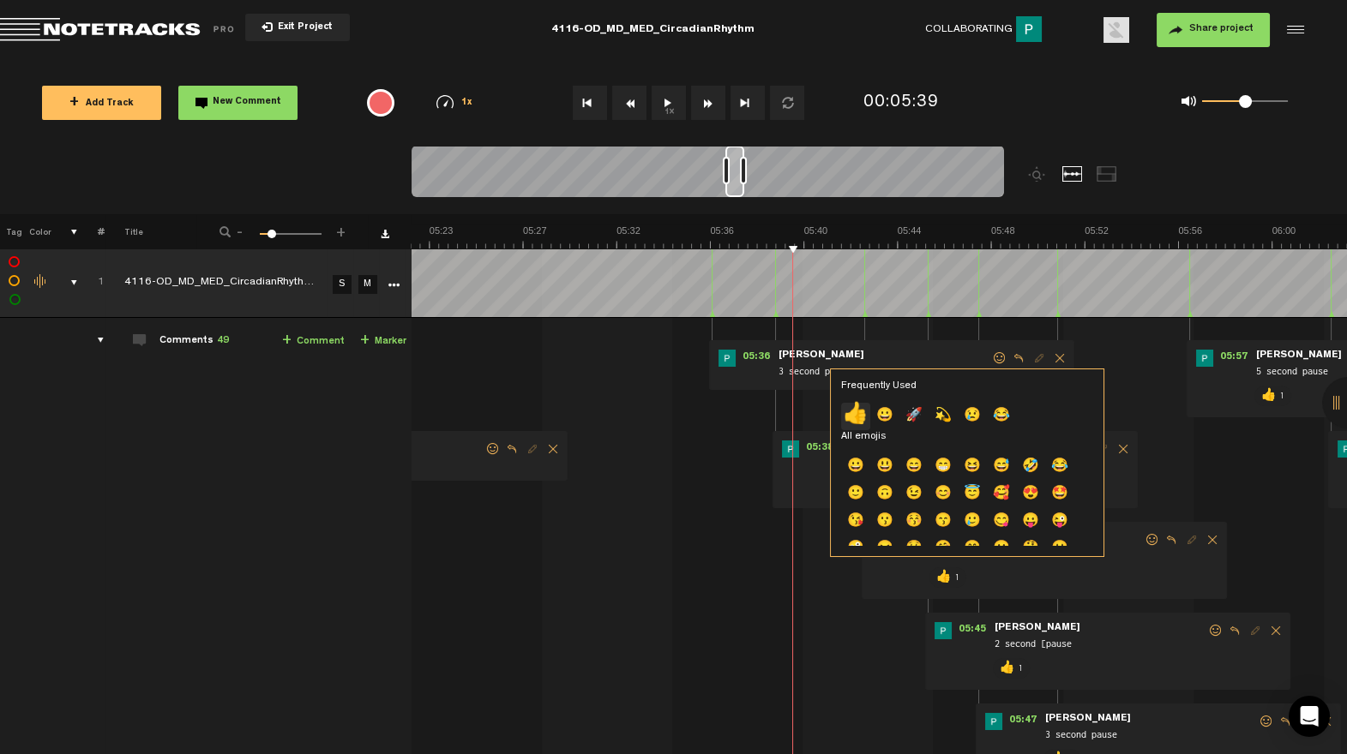
click at [862, 412] on p "👍" at bounding box center [855, 416] width 29 height 27
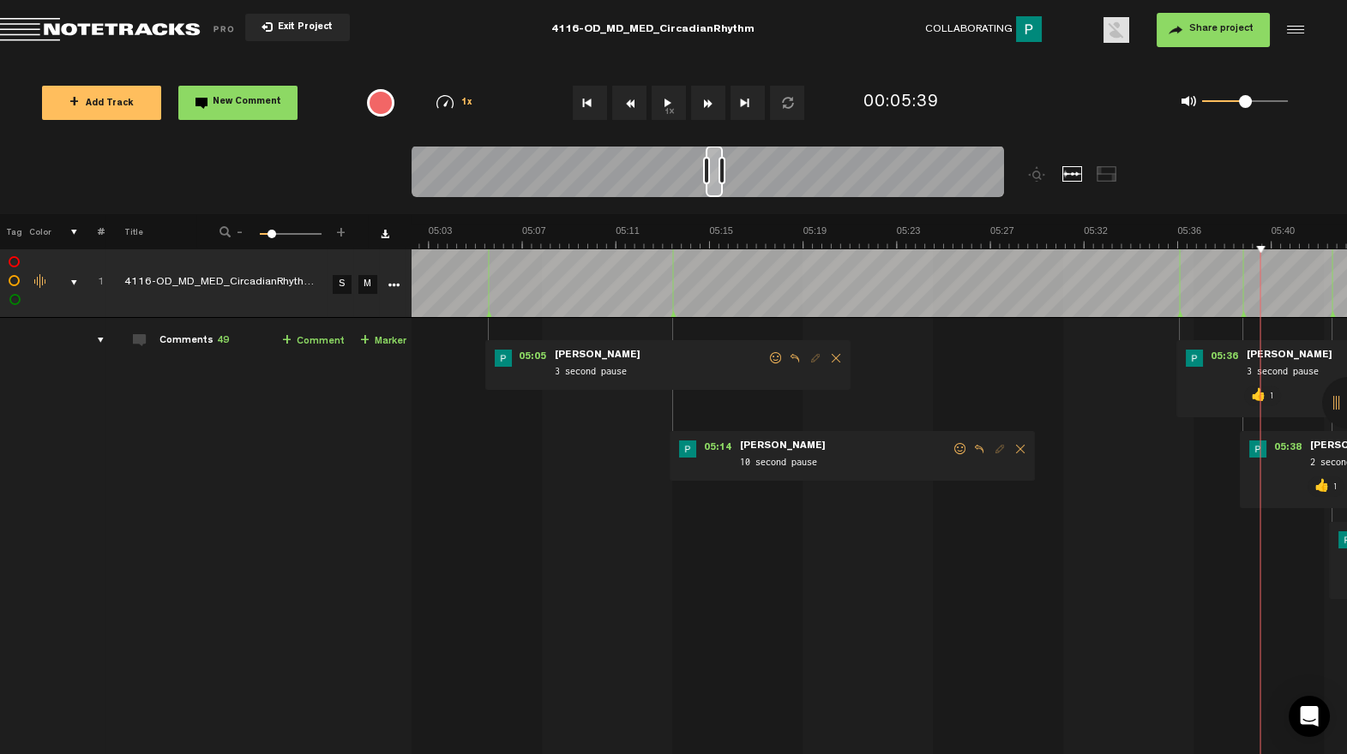
scroll to position [0, 6869]
click at [718, 196] on div at bounding box center [708, 174] width 592 height 57
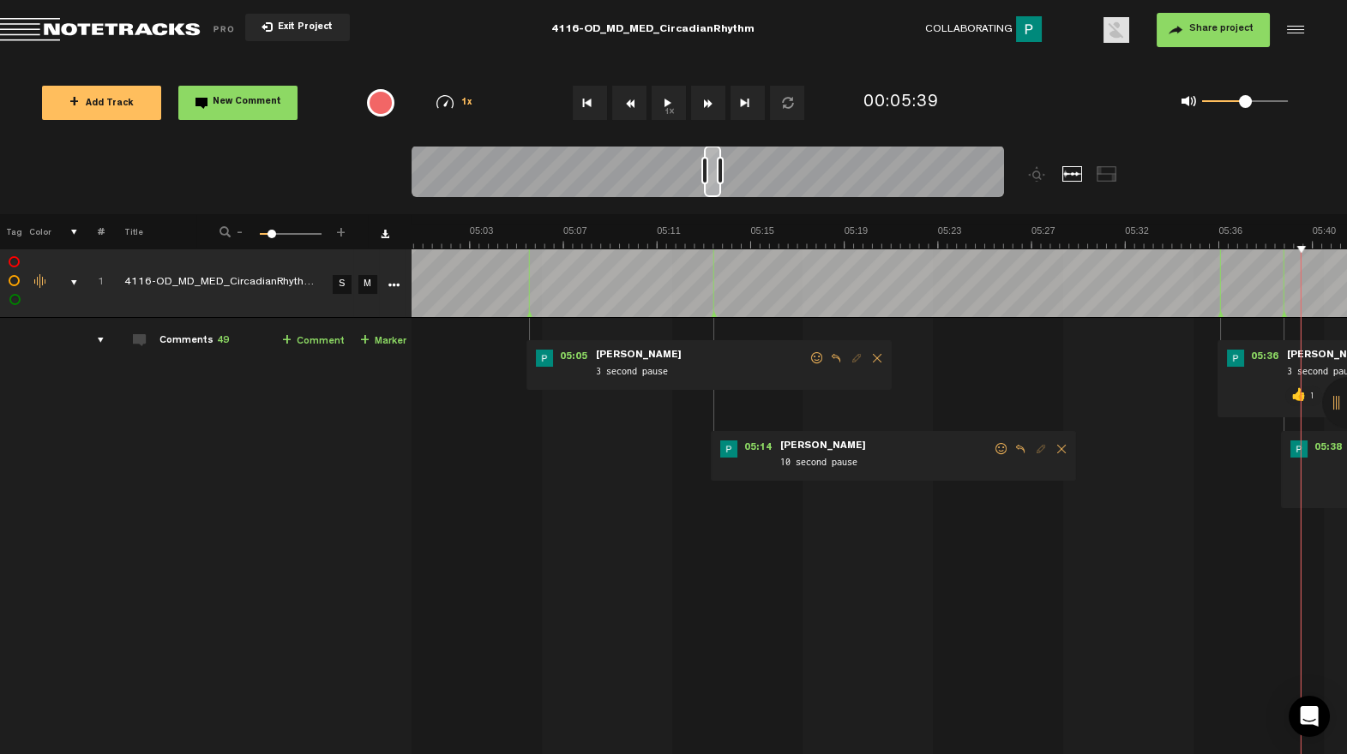
click at [1000, 446] on span at bounding box center [1001, 449] width 17 height 12
drag, startPoint x: 1000, startPoint y: 446, endPoint x: 985, endPoint y: 451, distance: 15.5
click at [1000, 446] on span at bounding box center [1001, 449] width 17 height 12
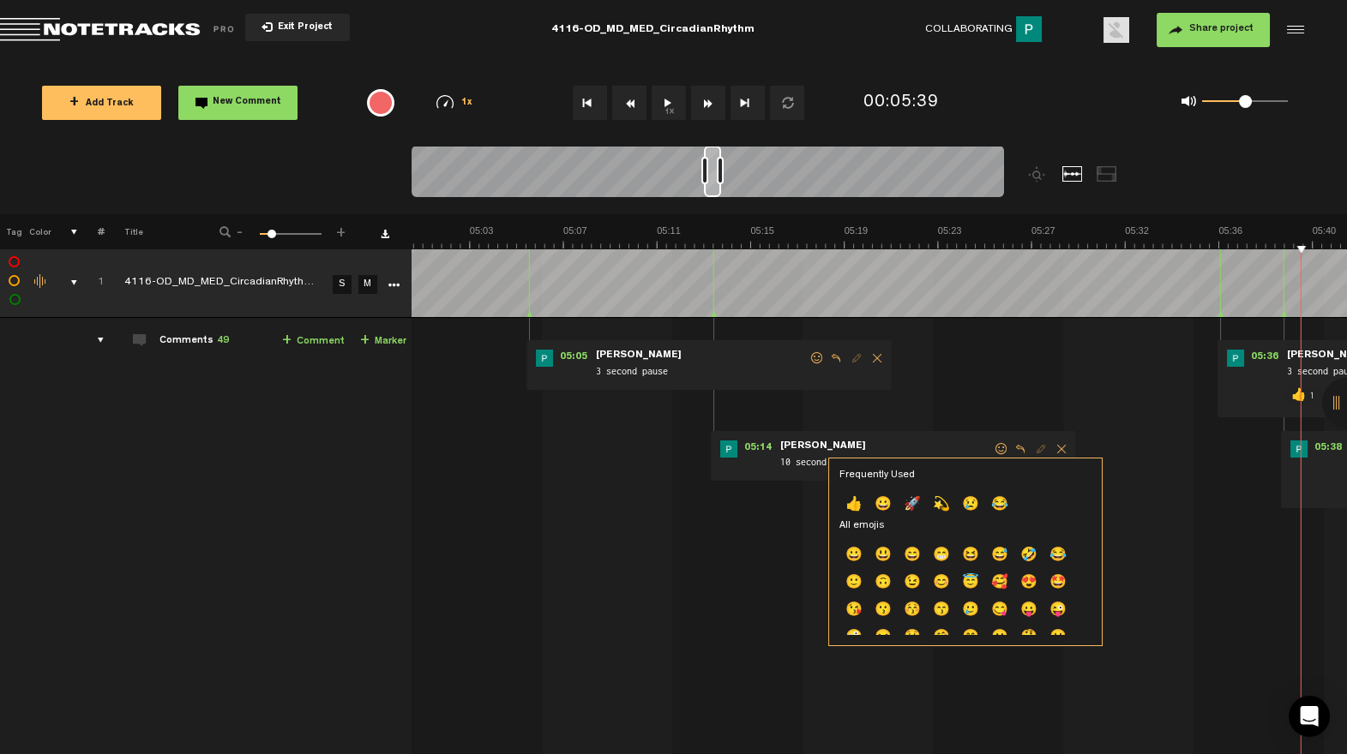
drag, startPoint x: 856, startPoint y: 501, endPoint x: 826, endPoint y: 406, distance: 98.7
click at [855, 499] on p "👍" at bounding box center [853, 505] width 29 height 27
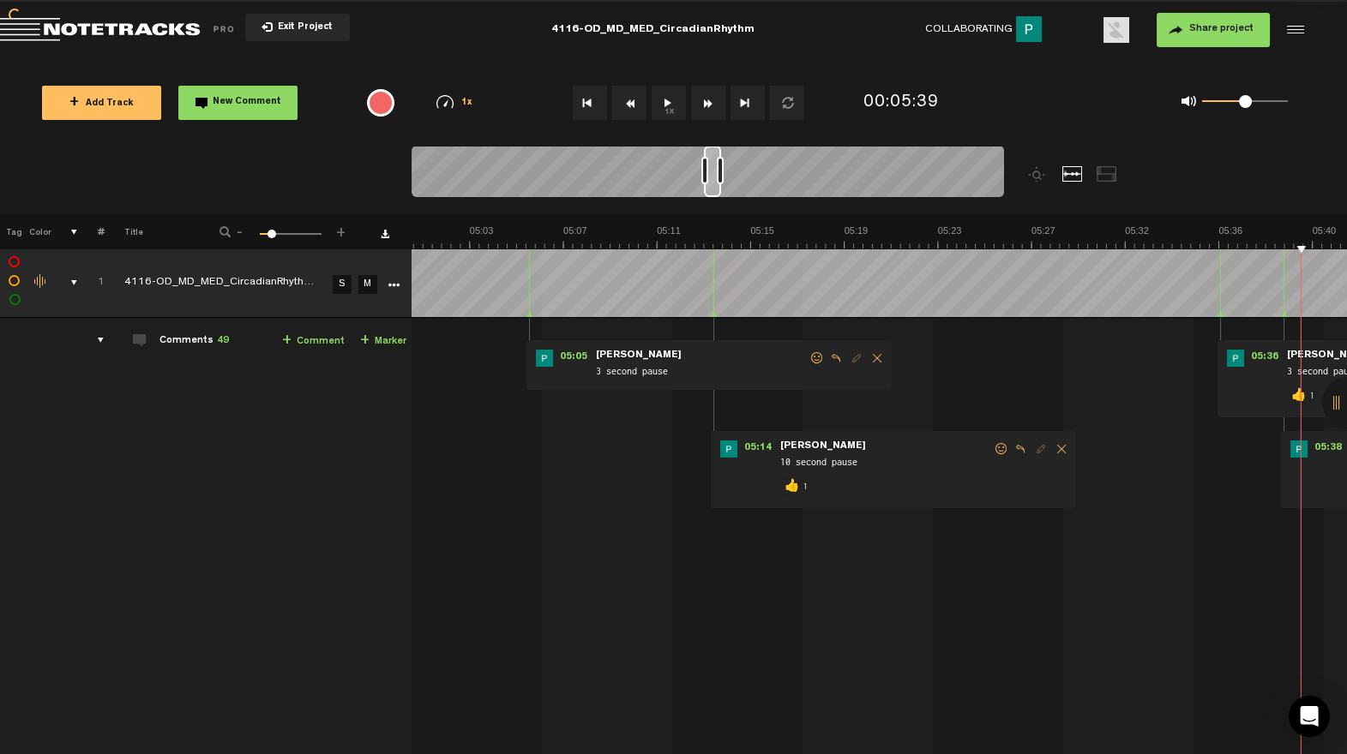
drag, startPoint x: 812, startPoint y: 358, endPoint x: 793, endPoint y: 387, distance: 34.7
click at [812, 358] on span at bounding box center [816, 358] width 17 height 12
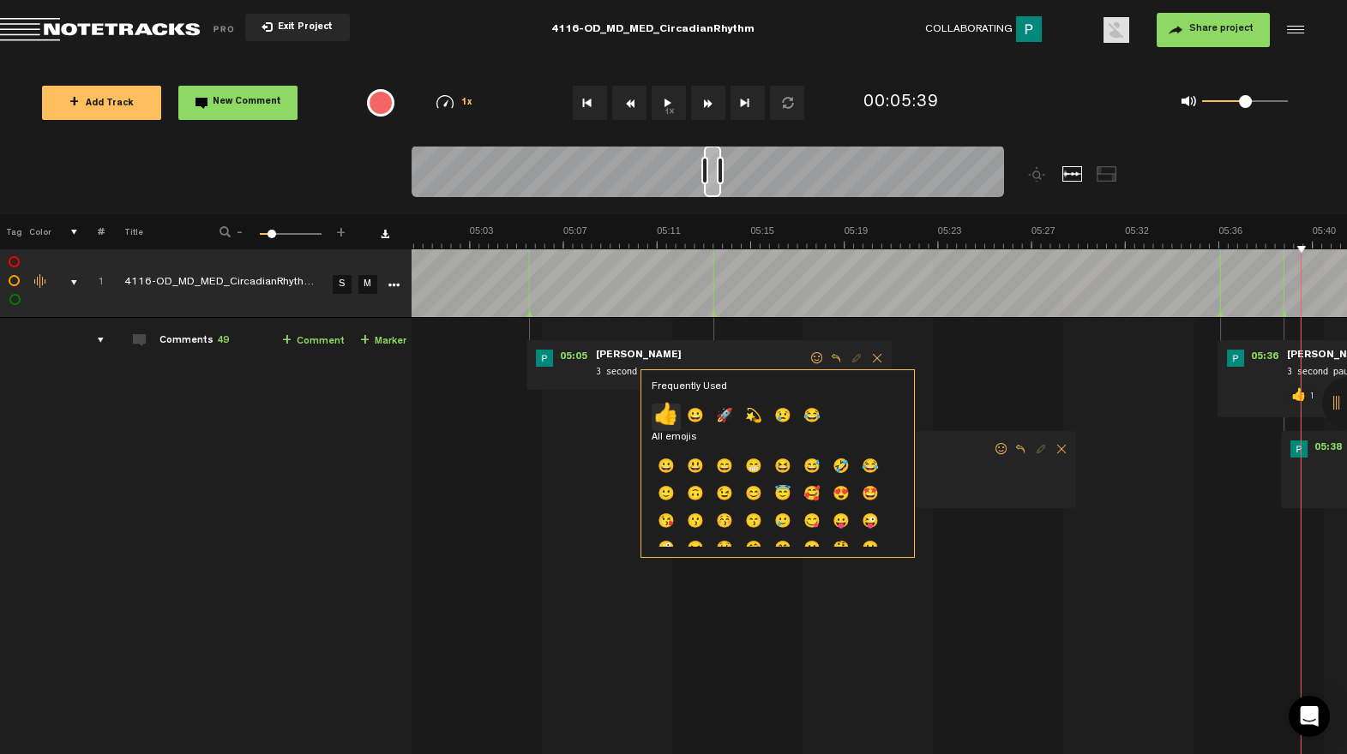
click at [668, 412] on p "👍" at bounding box center [666, 417] width 29 height 27
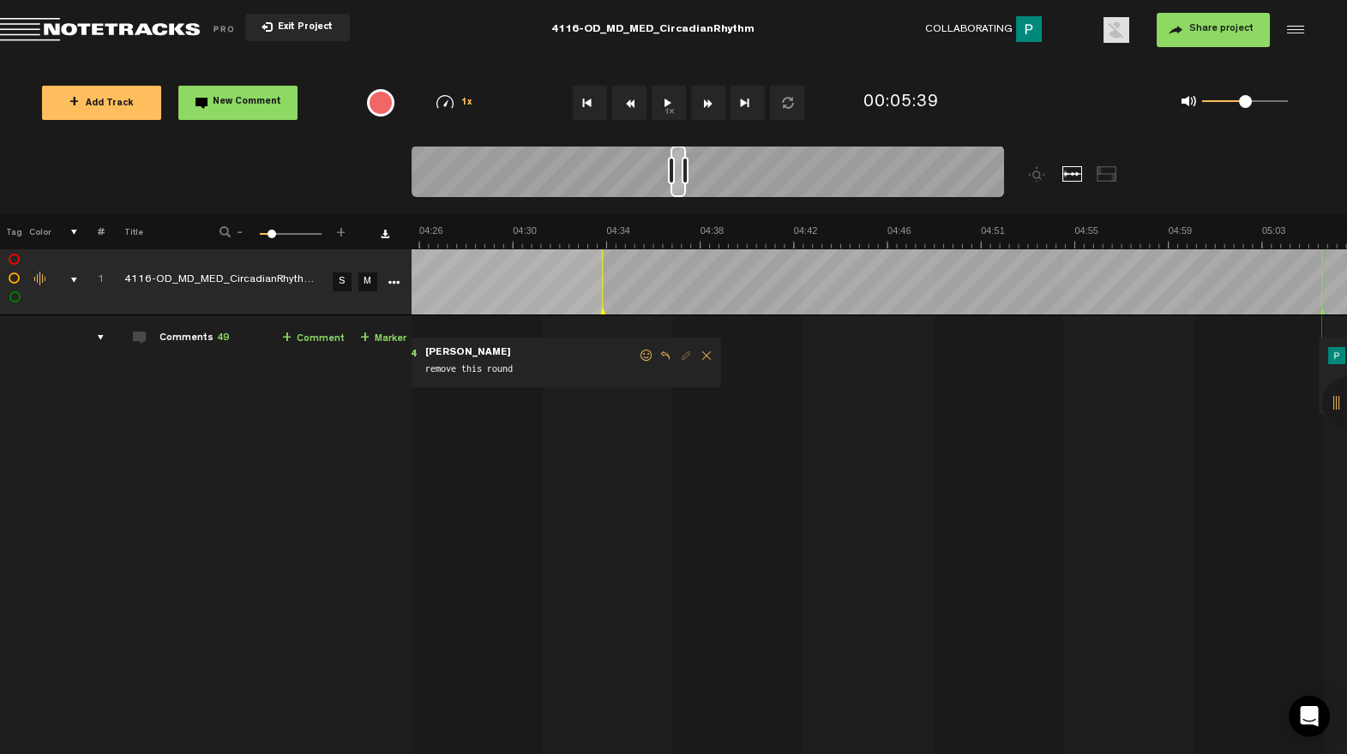
scroll to position [0, 5812]
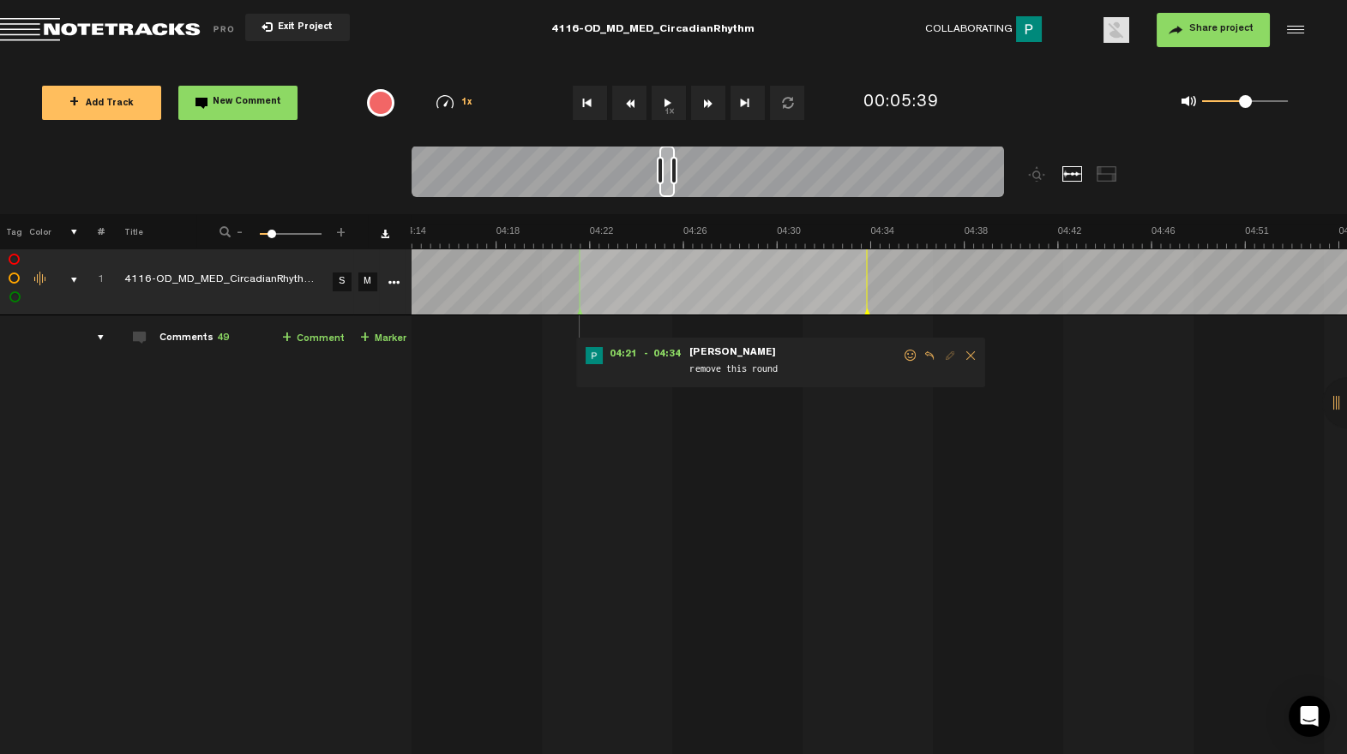
drag, startPoint x: 708, startPoint y: 193, endPoint x: 667, endPoint y: 195, distance: 41.2
click at [667, 195] on div at bounding box center [666, 171] width 15 height 51
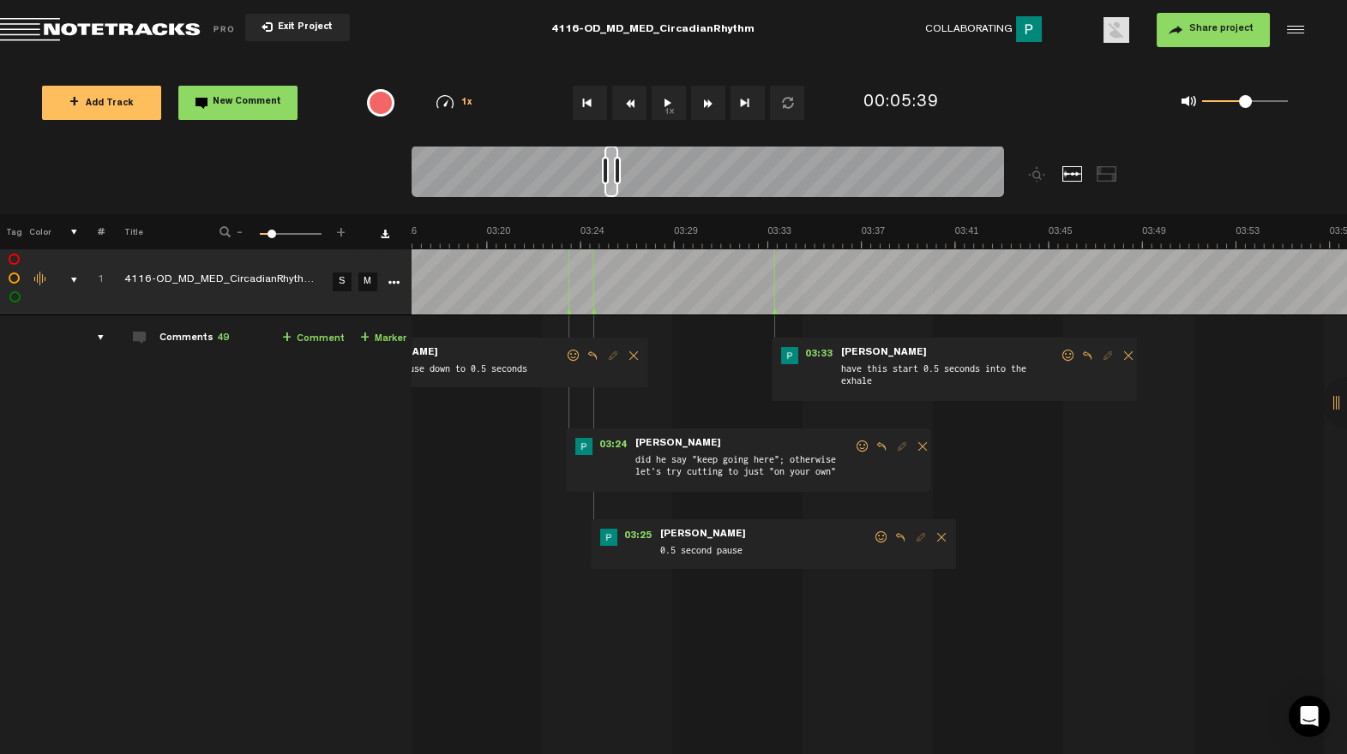
scroll to position [0, 4511]
drag, startPoint x: 670, startPoint y: 192, endPoint x: 616, endPoint y: 193, distance: 54.9
click at [616, 193] on div at bounding box center [611, 171] width 14 height 51
click at [858, 444] on span at bounding box center [862, 447] width 17 height 12
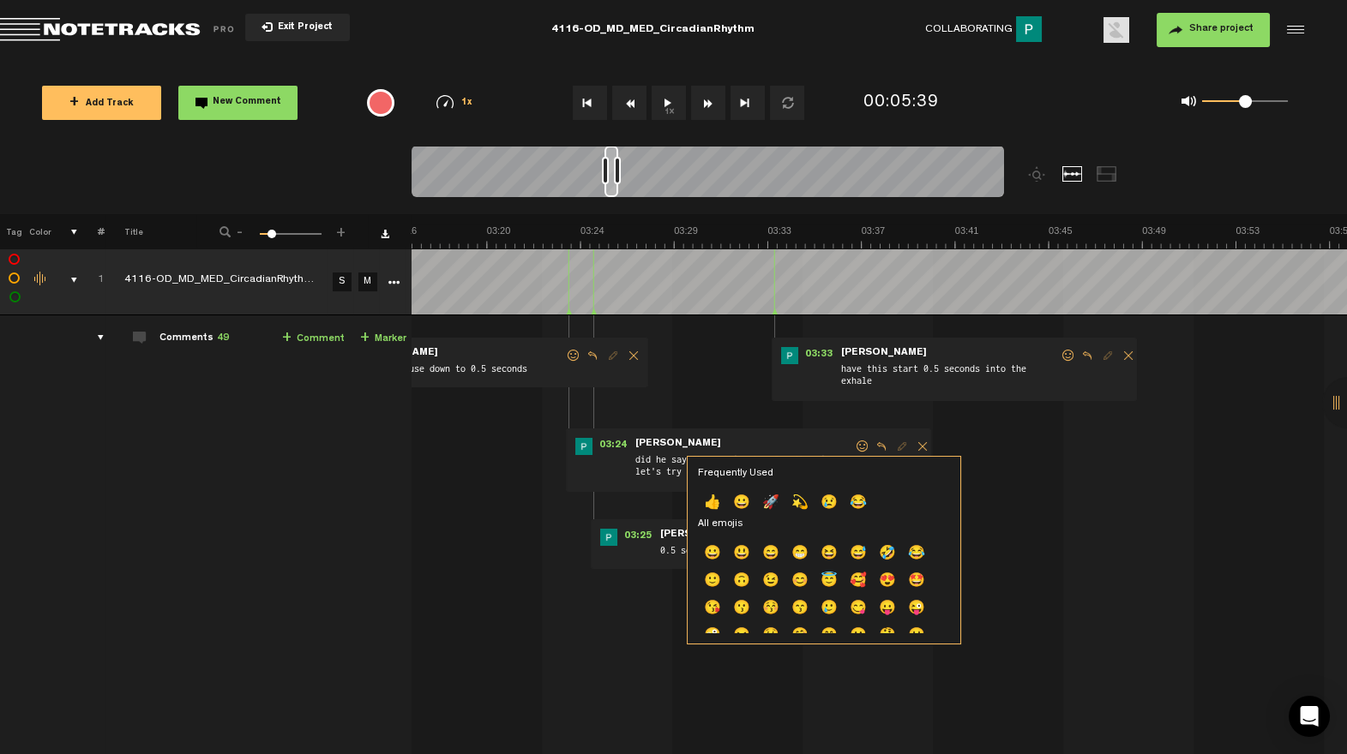
drag, startPoint x: 712, startPoint y: 491, endPoint x: 754, endPoint y: 559, distance: 79.3
click at [712, 491] on p "👍" at bounding box center [712, 503] width 29 height 27
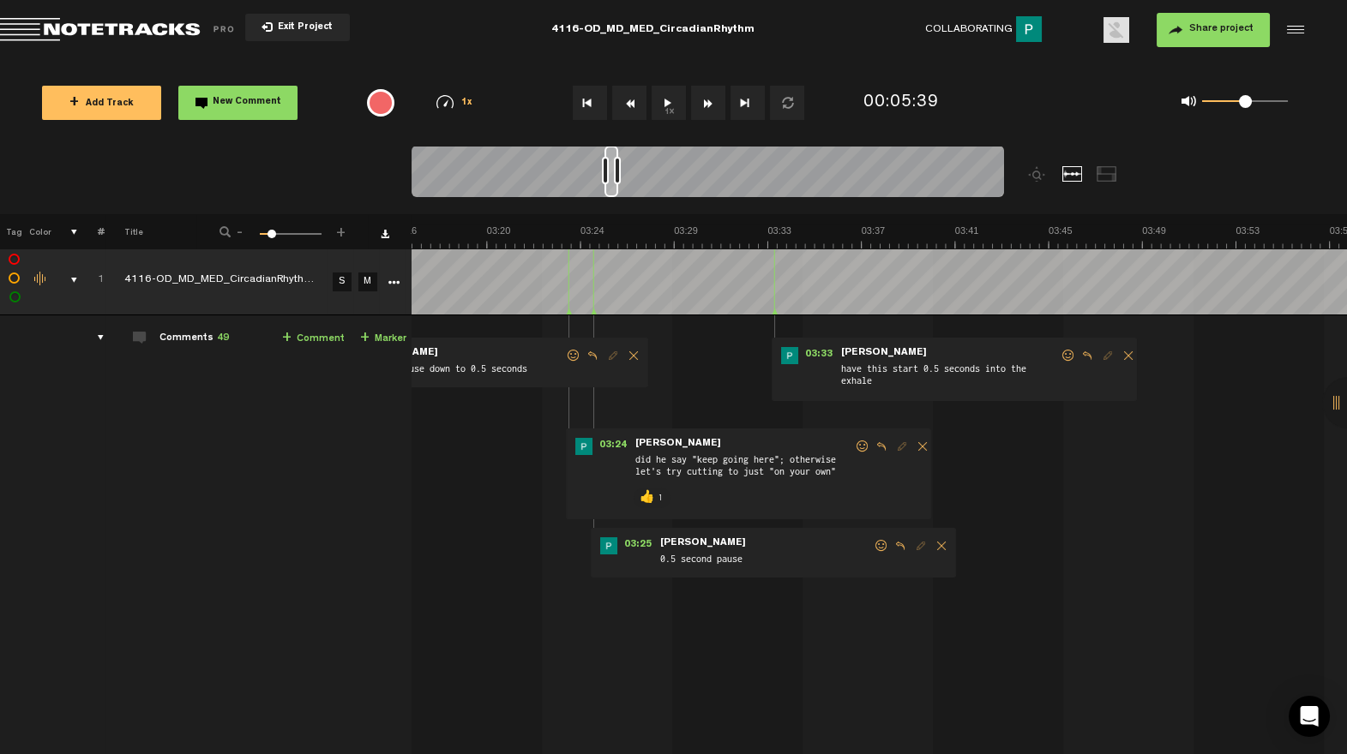
drag, startPoint x: 877, startPoint y: 544, endPoint x: 868, endPoint y: 547, distance: 10.0
click at [876, 544] on span at bounding box center [881, 546] width 17 height 12
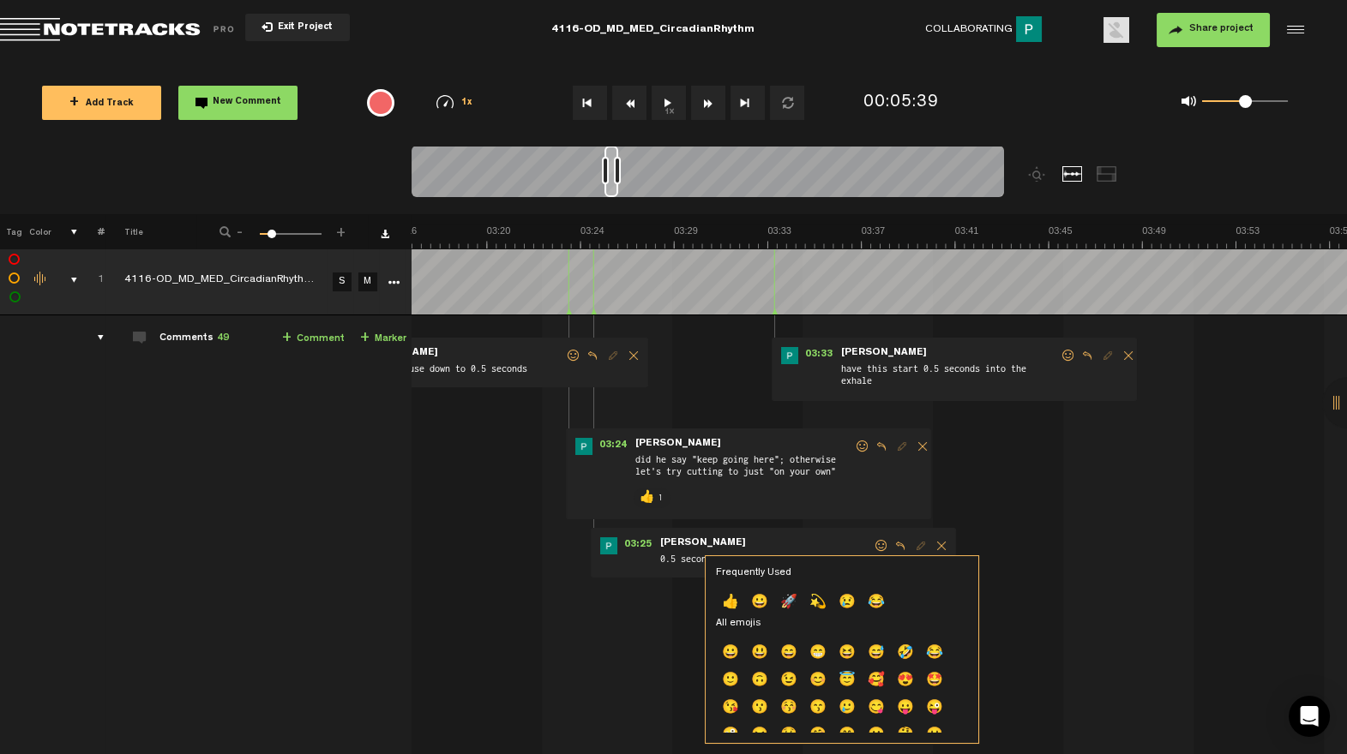
click at [731, 598] on p "👍" at bounding box center [730, 603] width 29 height 27
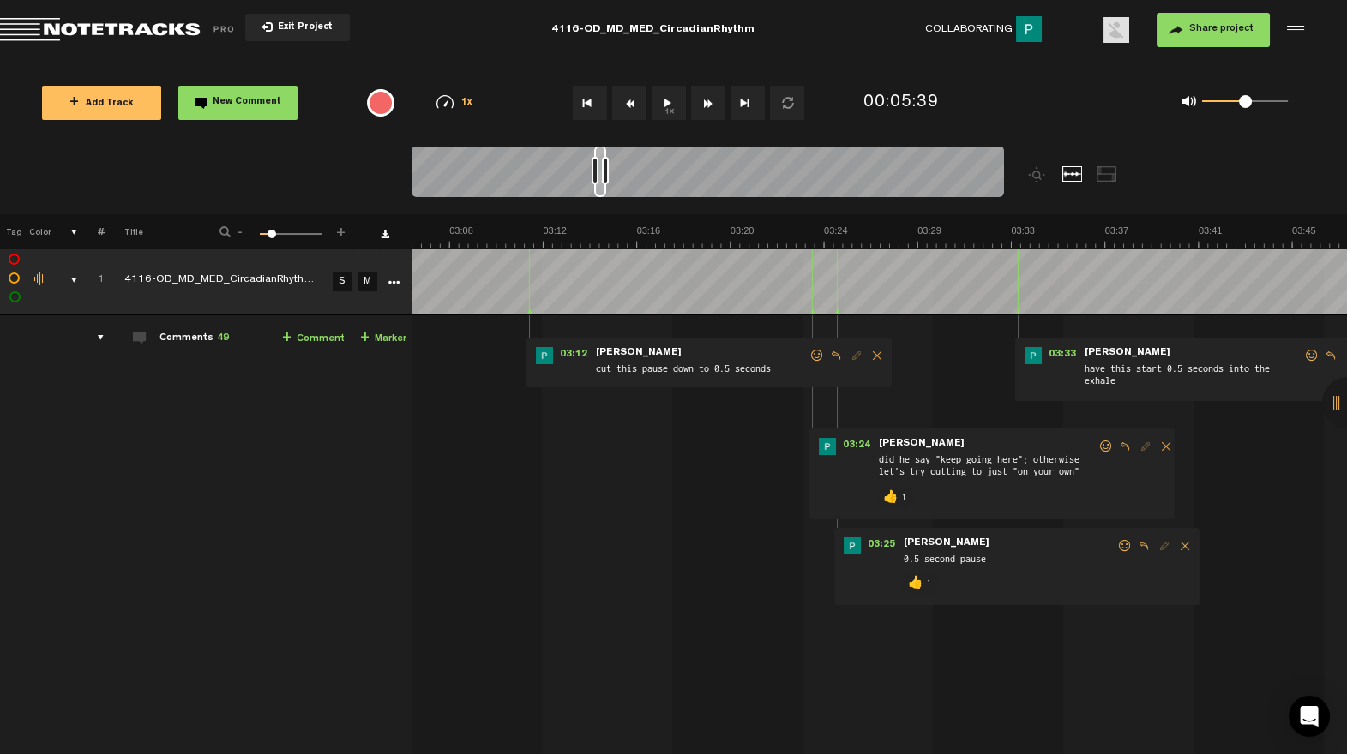
scroll to position [0, 4206]
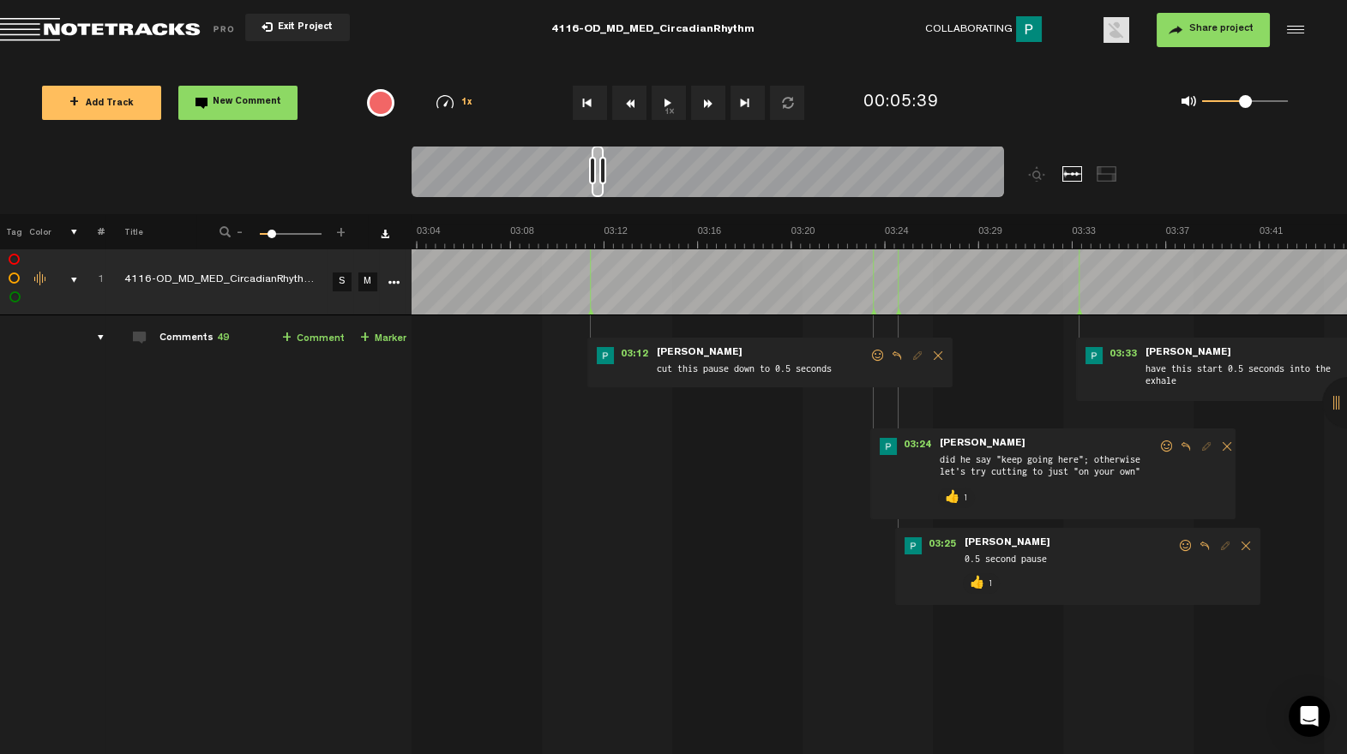
drag, startPoint x: 610, startPoint y: 195, endPoint x: 598, endPoint y: 196, distance: 13.0
click at [598, 197] on div at bounding box center [708, 174] width 592 height 57
click at [876, 352] on span at bounding box center [877, 356] width 17 height 12
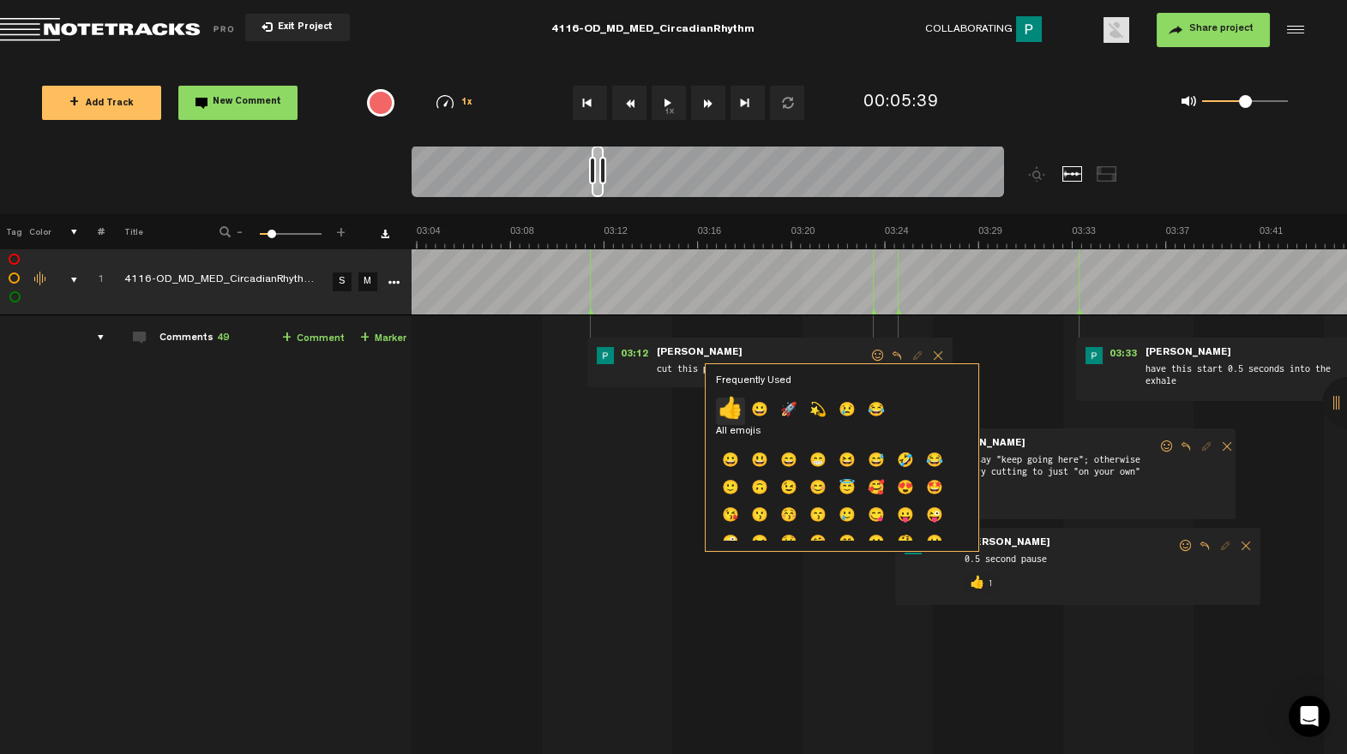
click at [744, 407] on p "👍" at bounding box center [730, 411] width 29 height 27
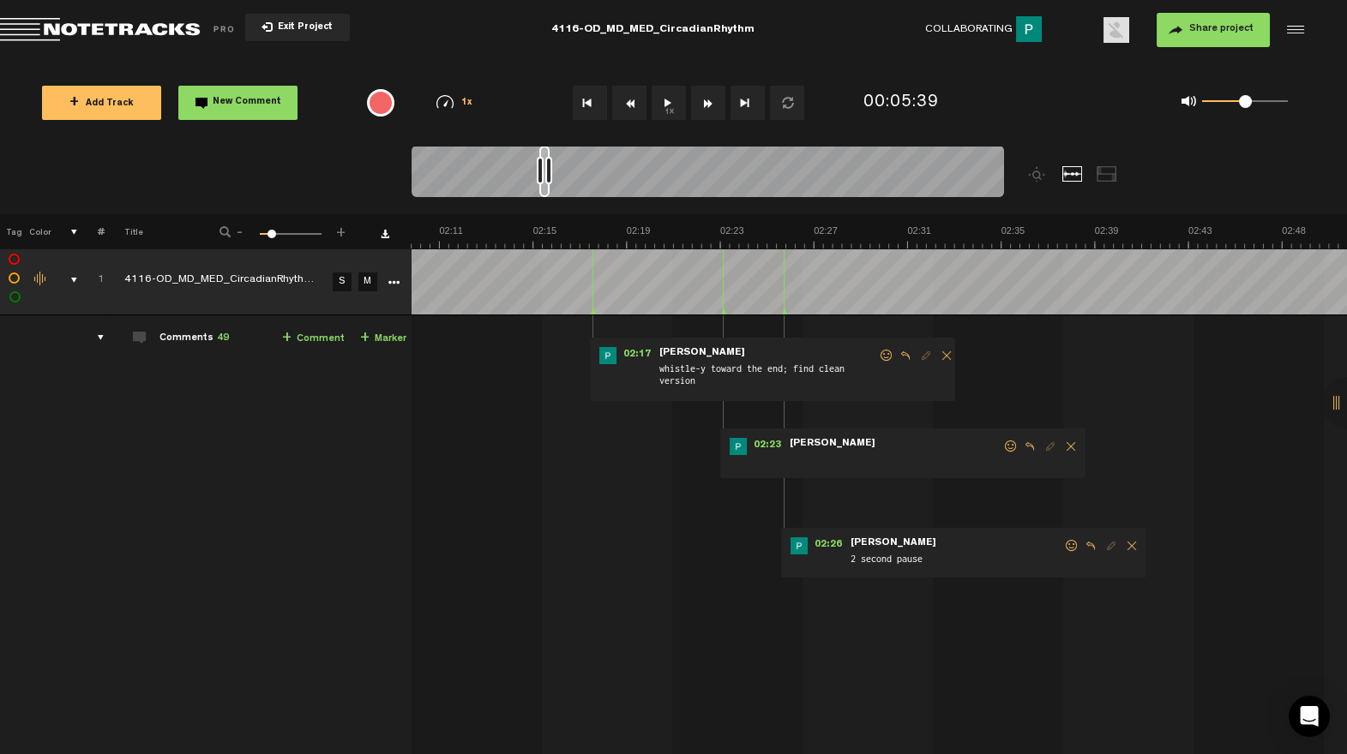
scroll to position [0, 2966]
drag, startPoint x: 598, startPoint y: 194, endPoint x: 546, endPoint y: 197, distance: 52.4
click at [546, 197] on div at bounding box center [708, 174] width 592 height 57
click at [1071, 549] on span at bounding box center [1071, 546] width 17 height 12
drag, startPoint x: 1071, startPoint y: 542, endPoint x: 1001, endPoint y: 565, distance: 74.0
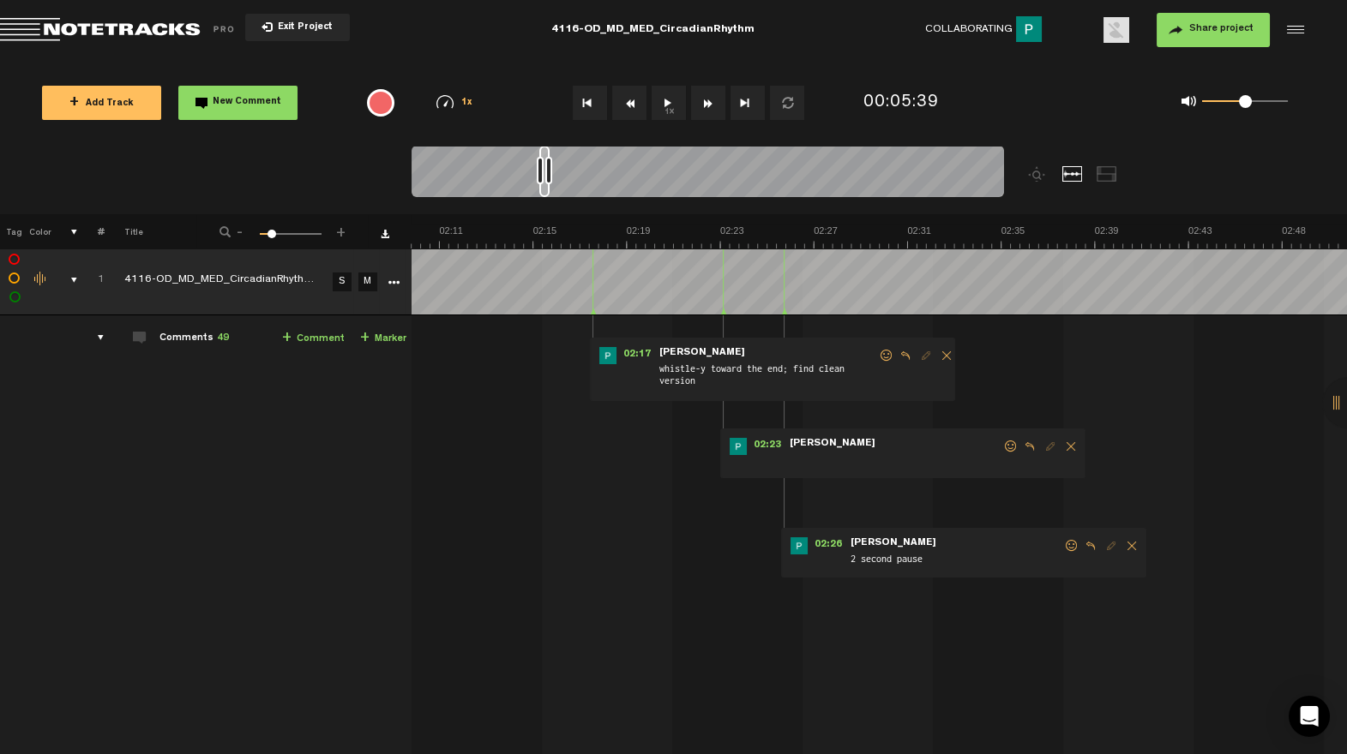
click at [1070, 542] on span at bounding box center [1071, 546] width 17 height 12
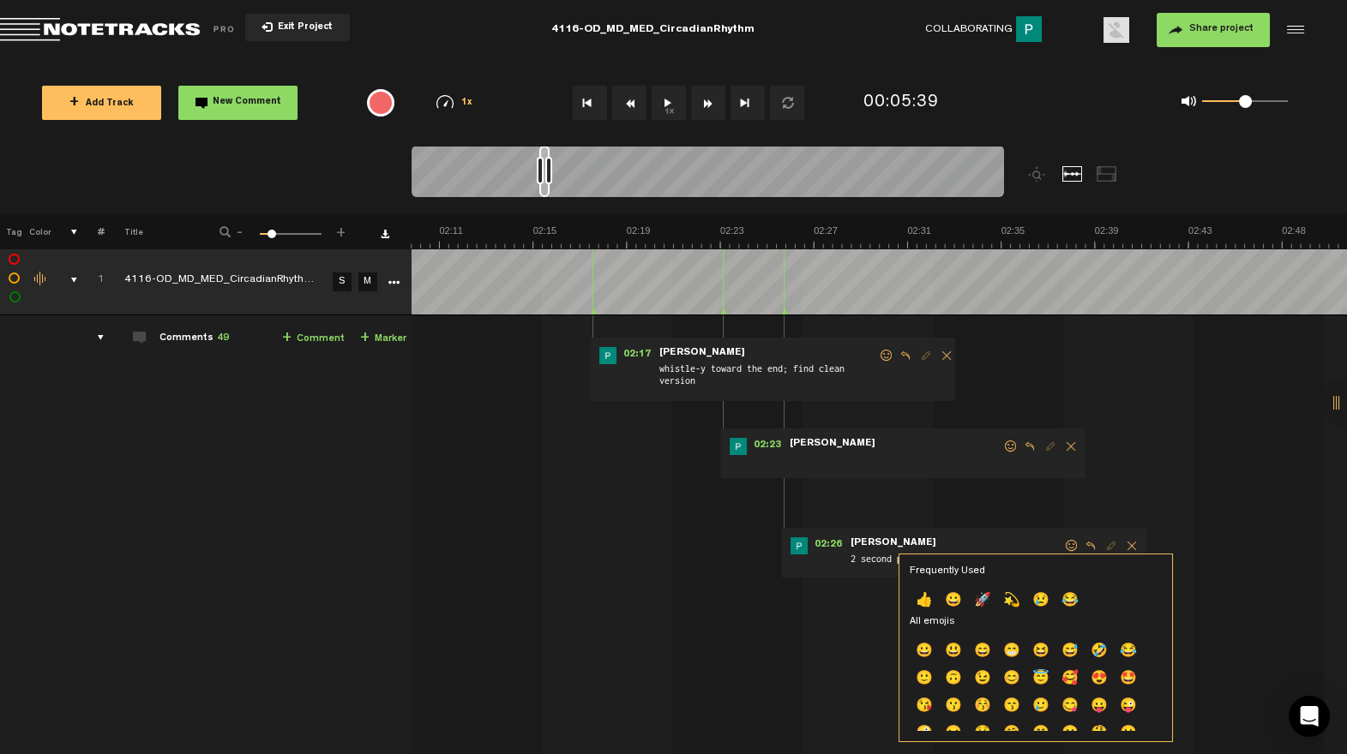
drag, startPoint x: 925, startPoint y: 596, endPoint x: 881, endPoint y: 507, distance: 99.3
click at [924, 596] on p "👍" at bounding box center [924, 601] width 29 height 27
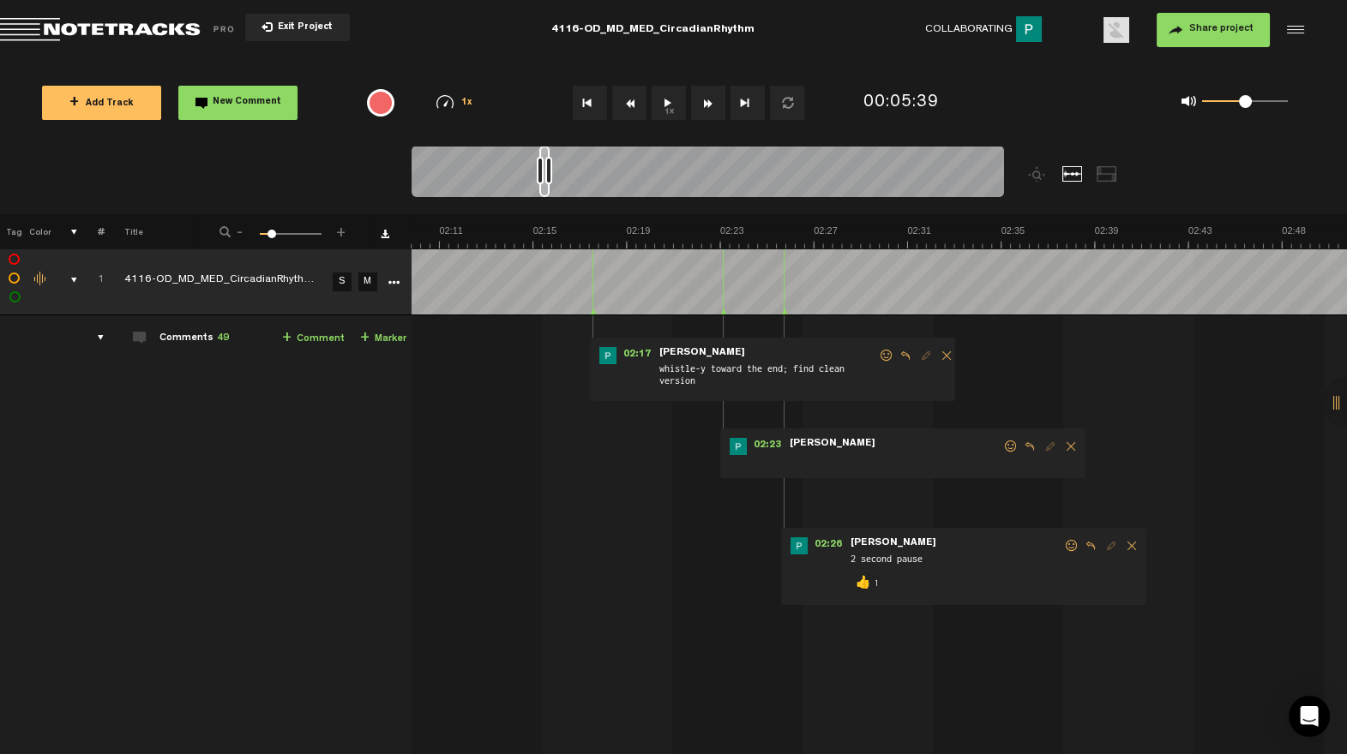
drag, startPoint x: 886, startPoint y: 352, endPoint x: 748, endPoint y: 397, distance: 144.2
click at [885, 352] on span at bounding box center [886, 356] width 17 height 12
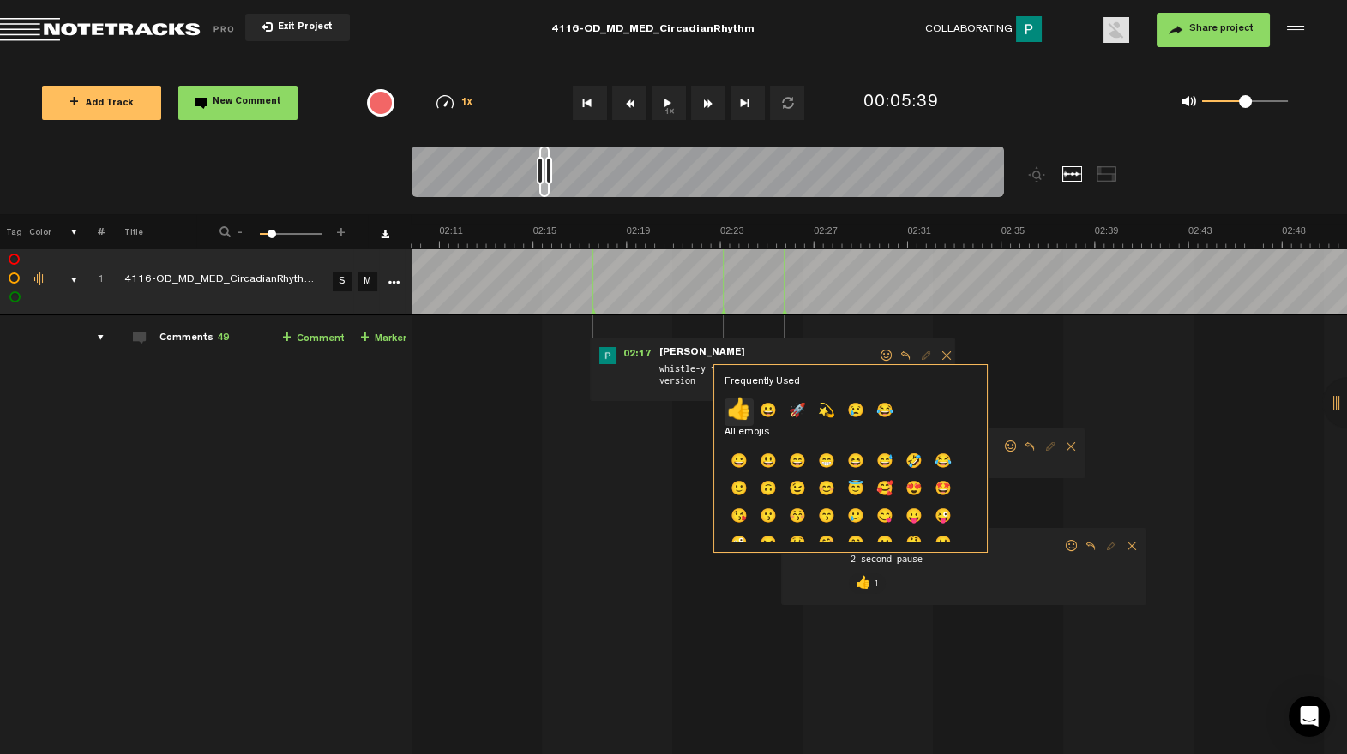
click at [733, 408] on p "👍" at bounding box center [738, 412] width 29 height 27
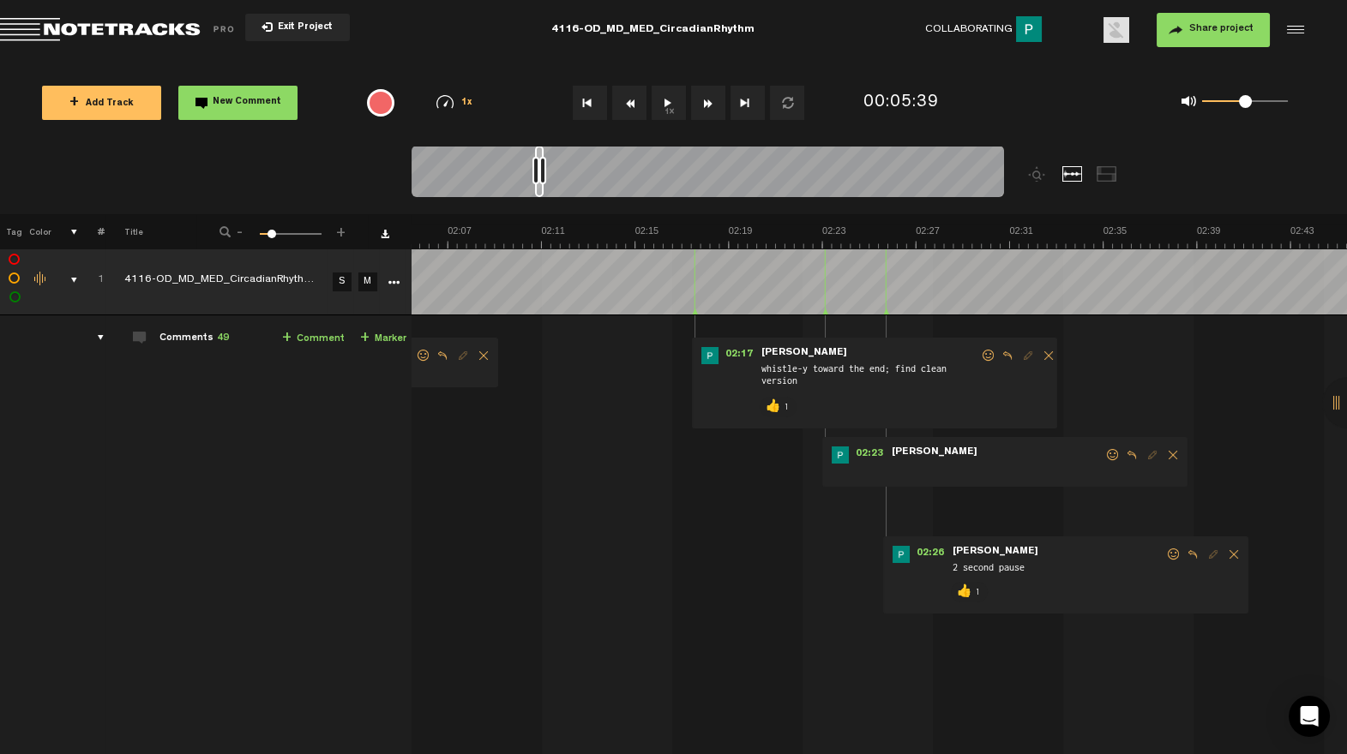
scroll to position [0, 2845]
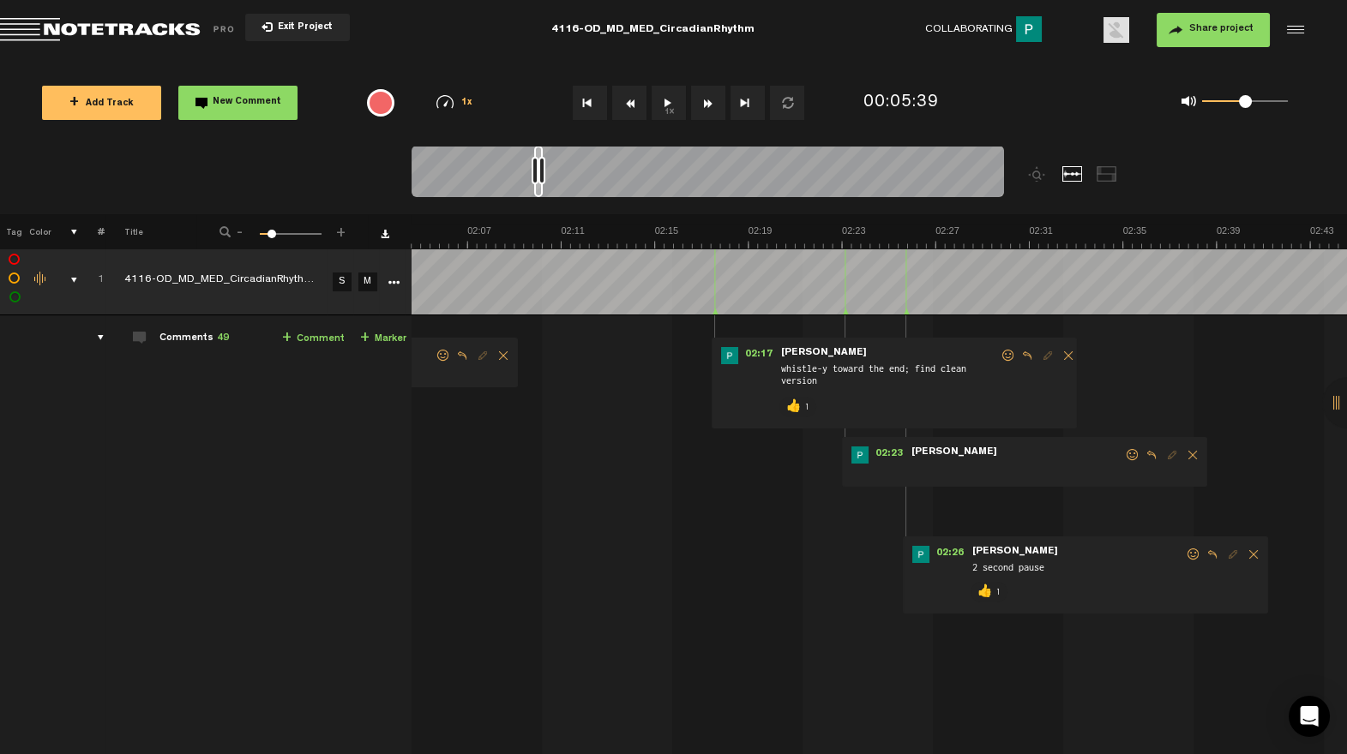
click at [540, 193] on div at bounding box center [538, 171] width 9 height 51
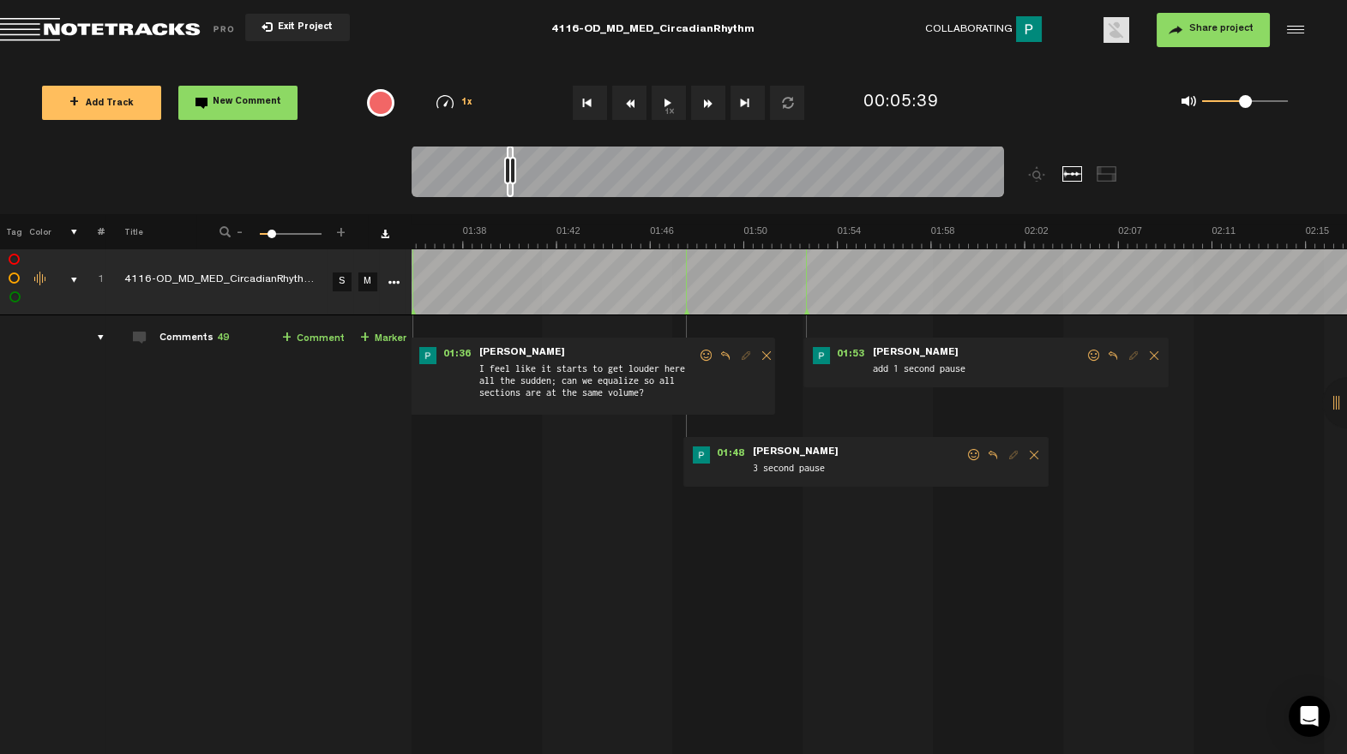
scroll to position [0, 2093]
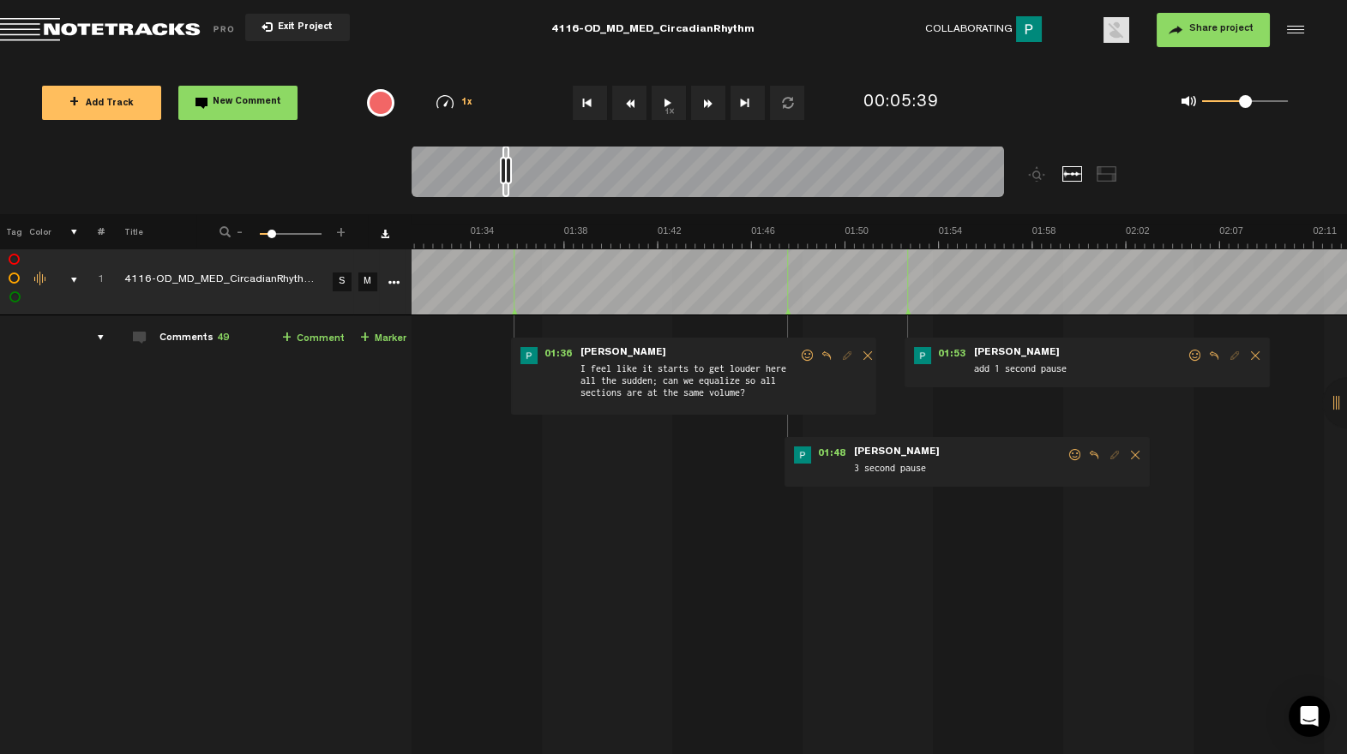
drag, startPoint x: 538, startPoint y: 189, endPoint x: 506, endPoint y: 195, distance: 32.1
click at [506, 195] on div at bounding box center [505, 171] width 7 height 51
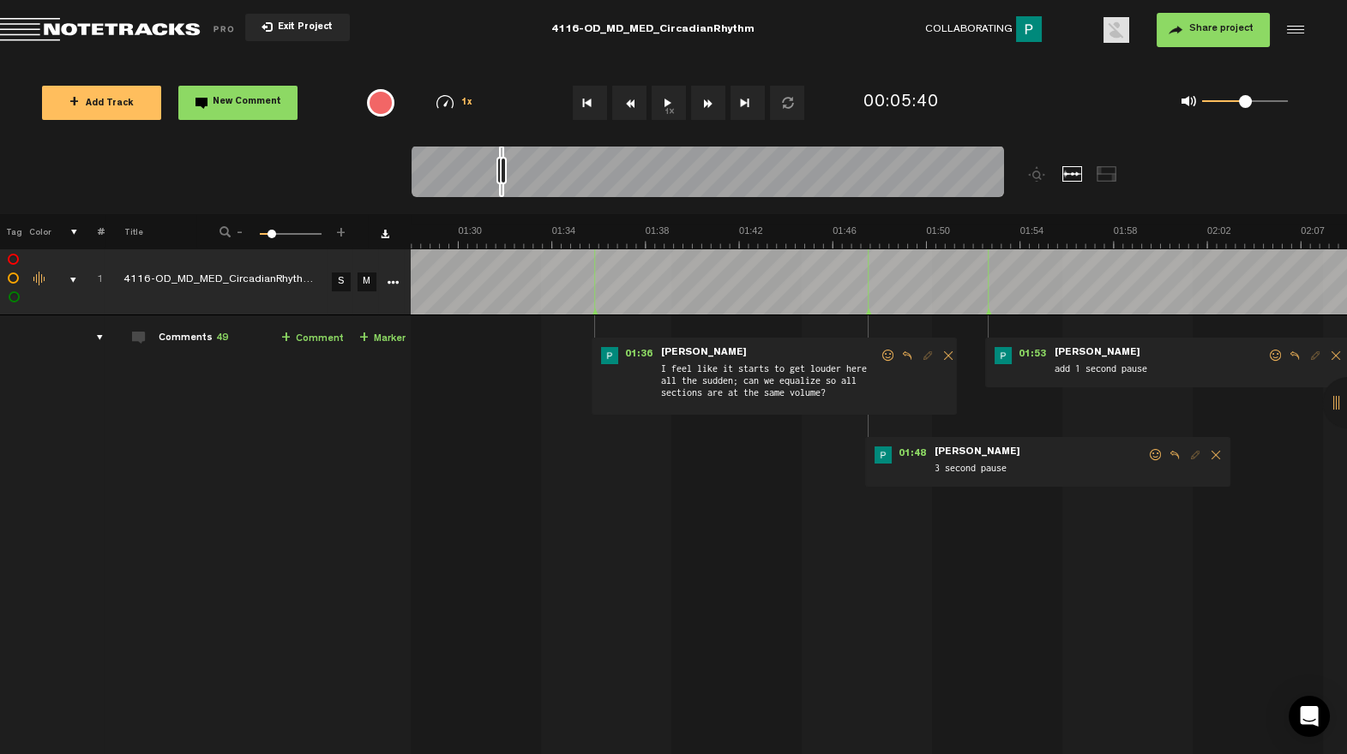
scroll to position [0, 2154]
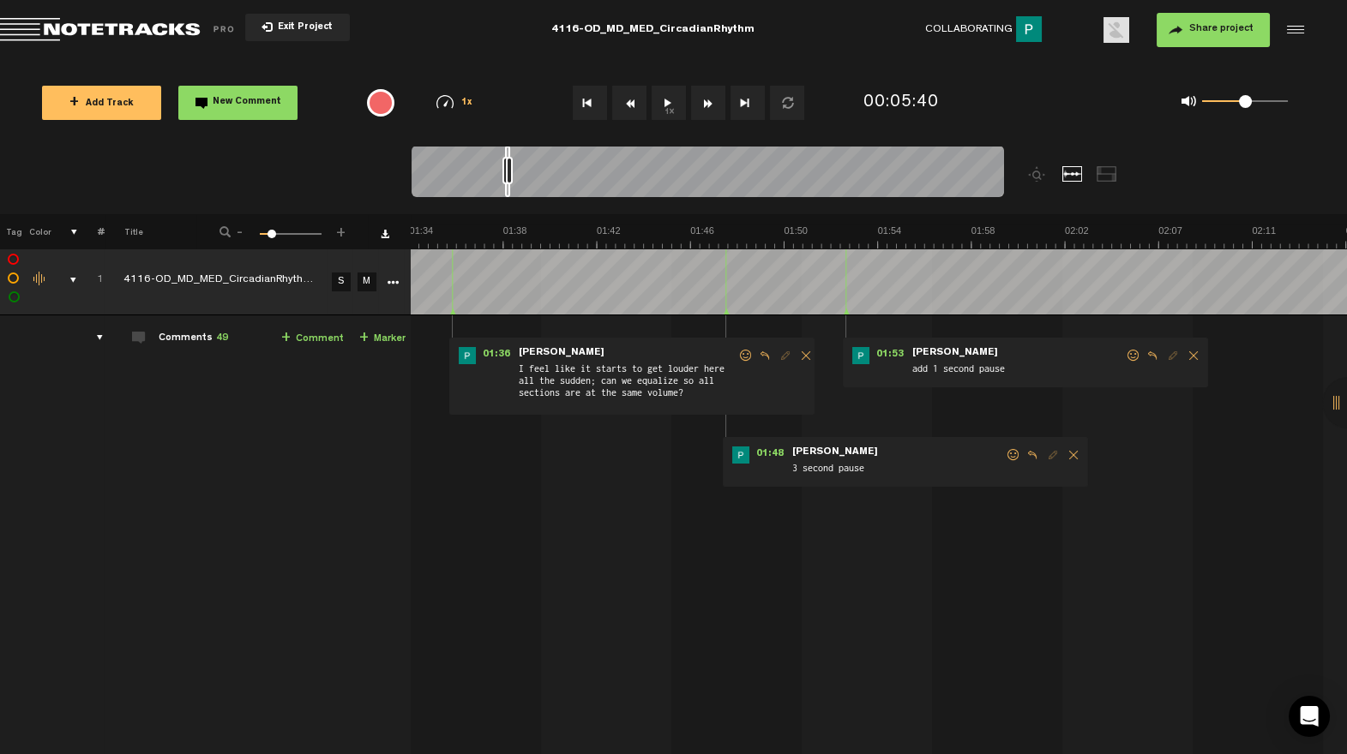
drag, startPoint x: 501, startPoint y: 194, endPoint x: 509, endPoint y: 193, distance: 8.6
click at [509, 193] on div at bounding box center [507, 171] width 5 height 51
drag, startPoint x: 1121, startPoint y: 354, endPoint x: 1055, endPoint y: 394, distance: 77.3
click at [1125, 354] on span at bounding box center [1133, 356] width 17 height 12
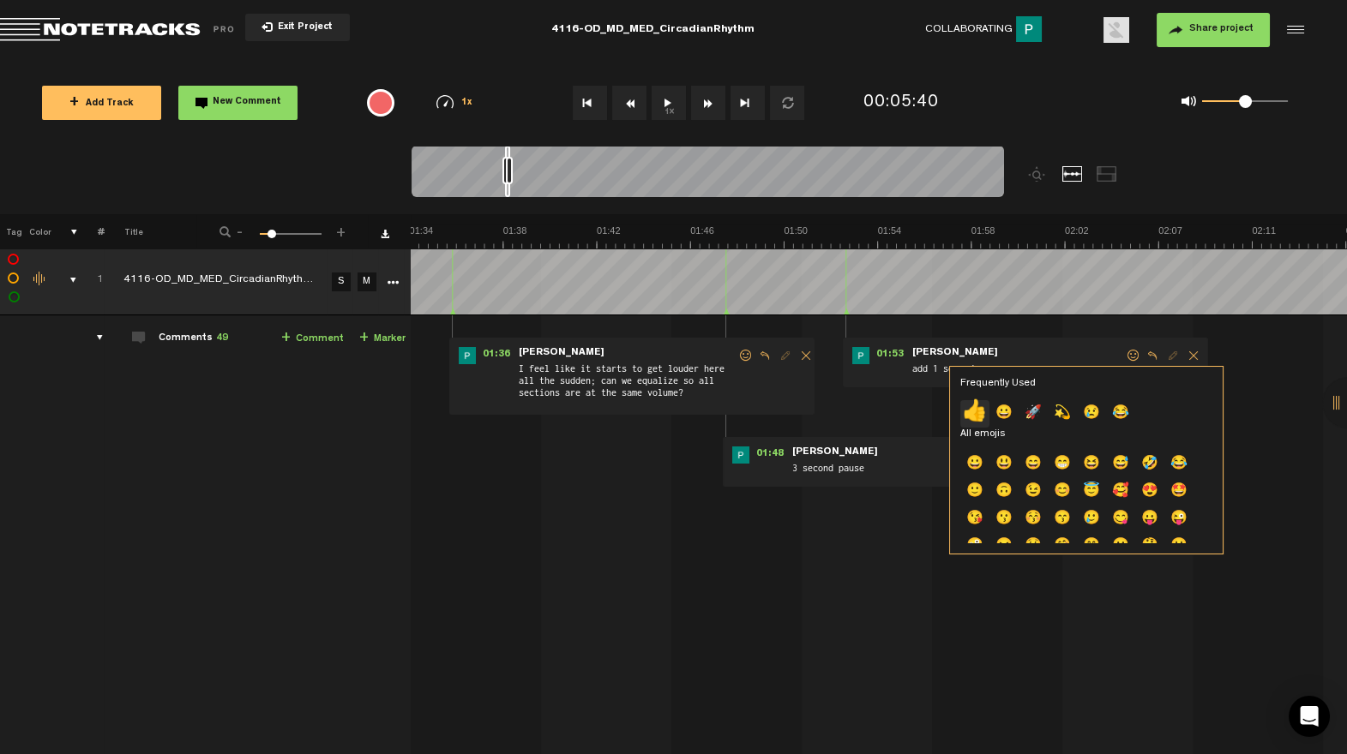
click at [977, 412] on p "👍" at bounding box center [974, 413] width 29 height 27
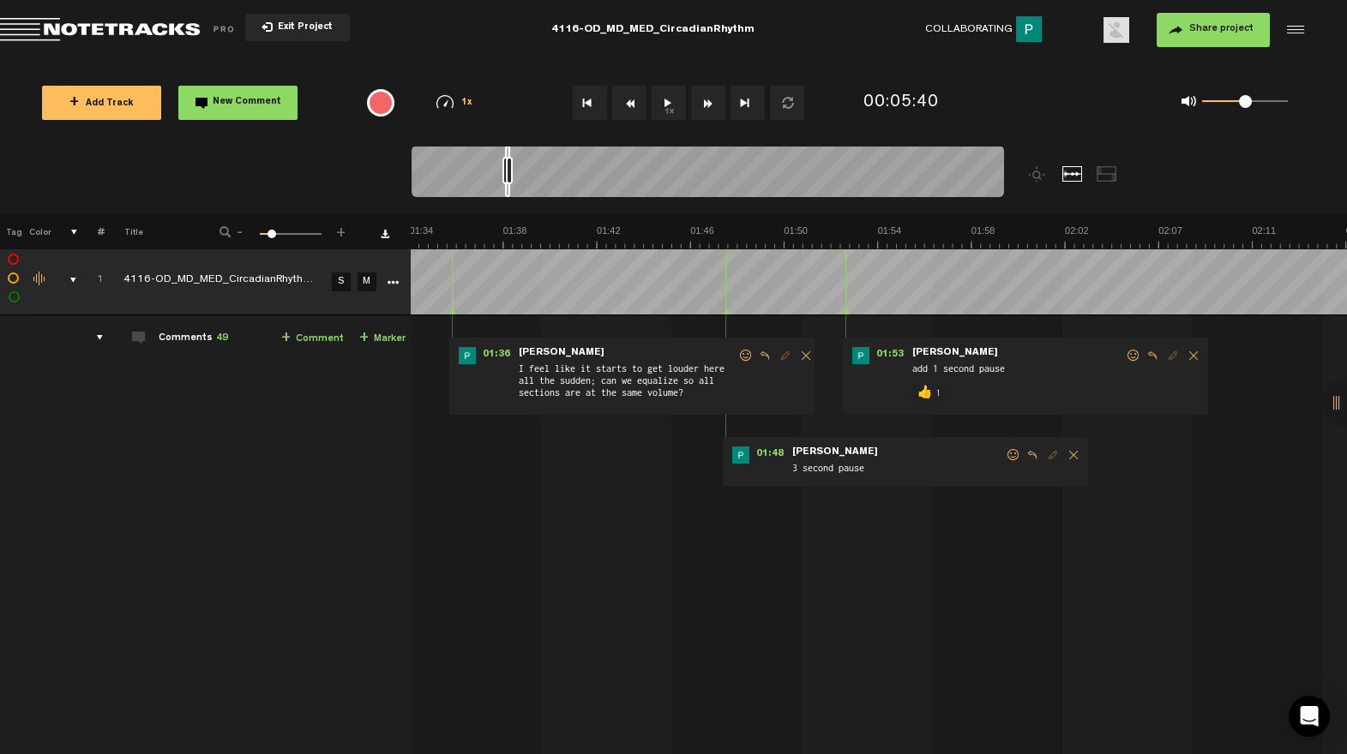
scroll to position [3, 13]
drag, startPoint x: 1007, startPoint y: 454, endPoint x: 991, endPoint y: 457, distance: 16.6
click at [1007, 454] on span at bounding box center [1013, 454] width 17 height 12
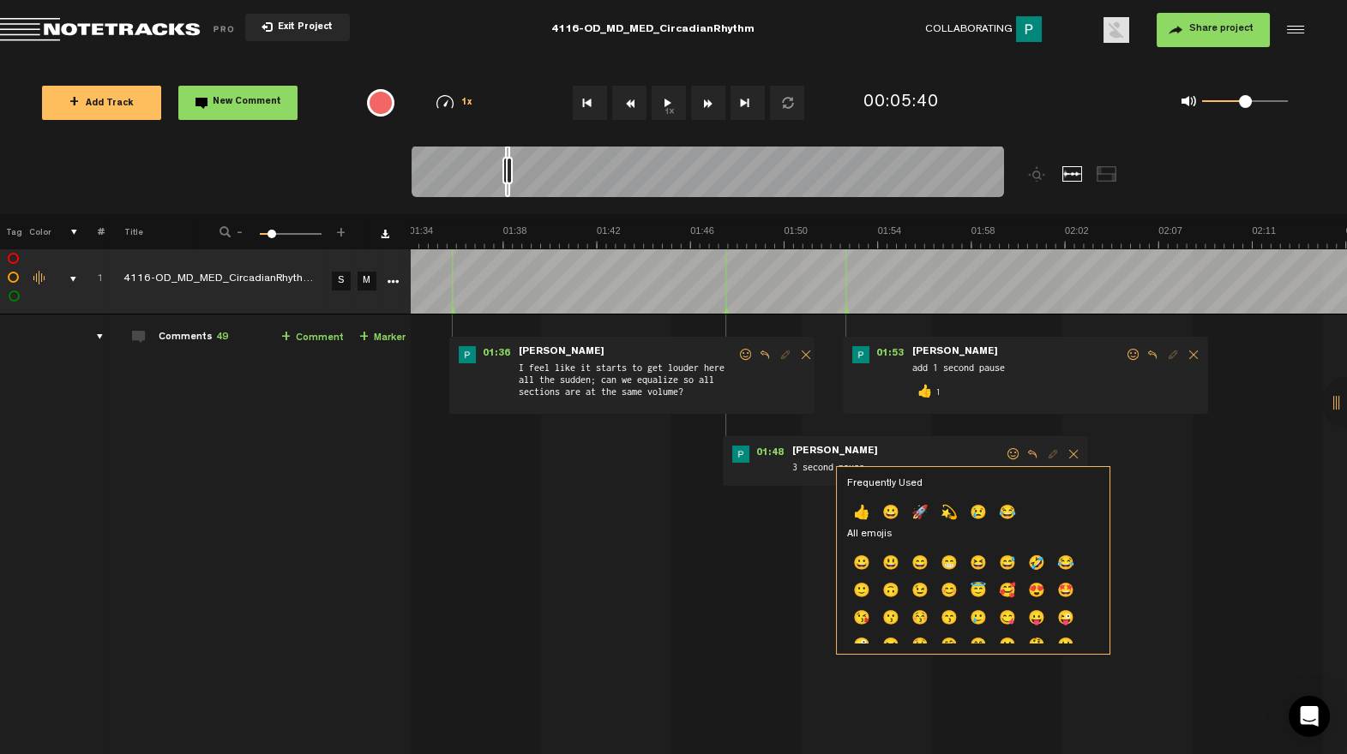
click at [863, 510] on p "👍" at bounding box center [861, 514] width 29 height 27
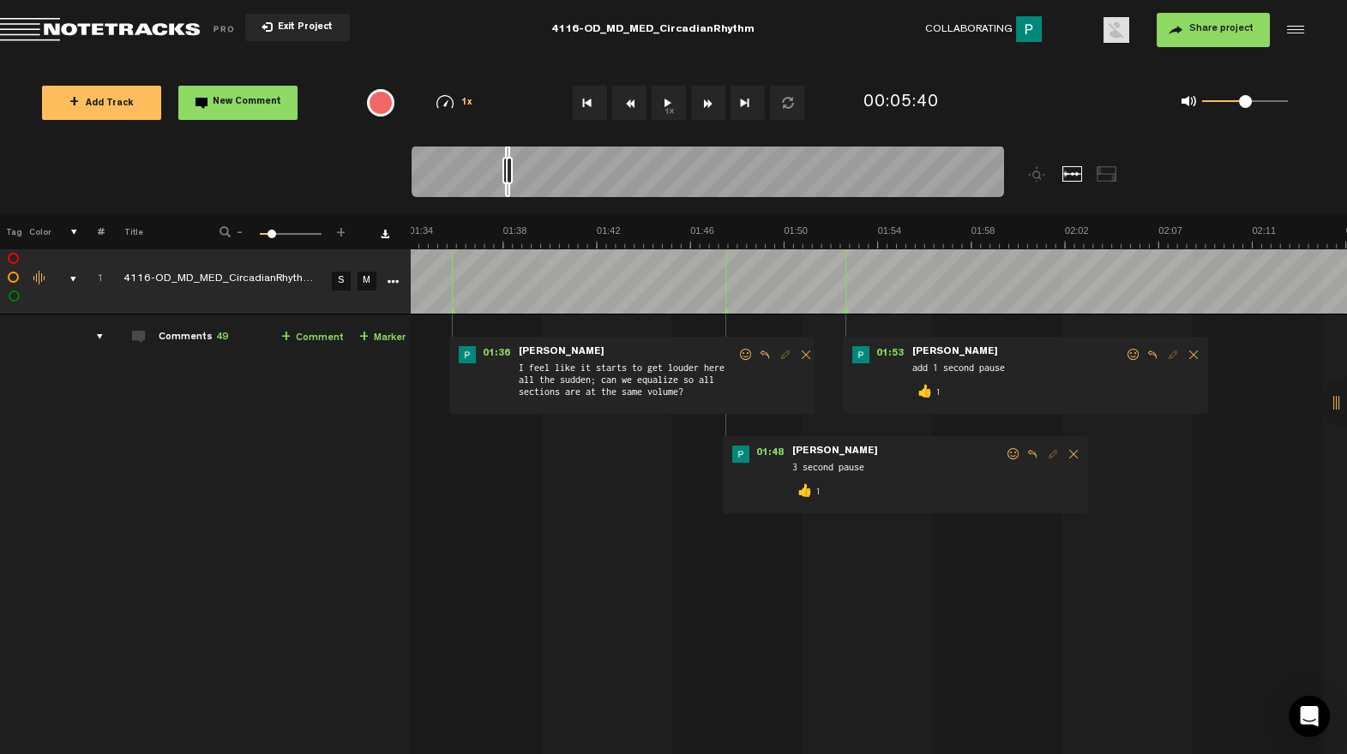
click at [737, 354] on span at bounding box center [745, 355] width 17 height 12
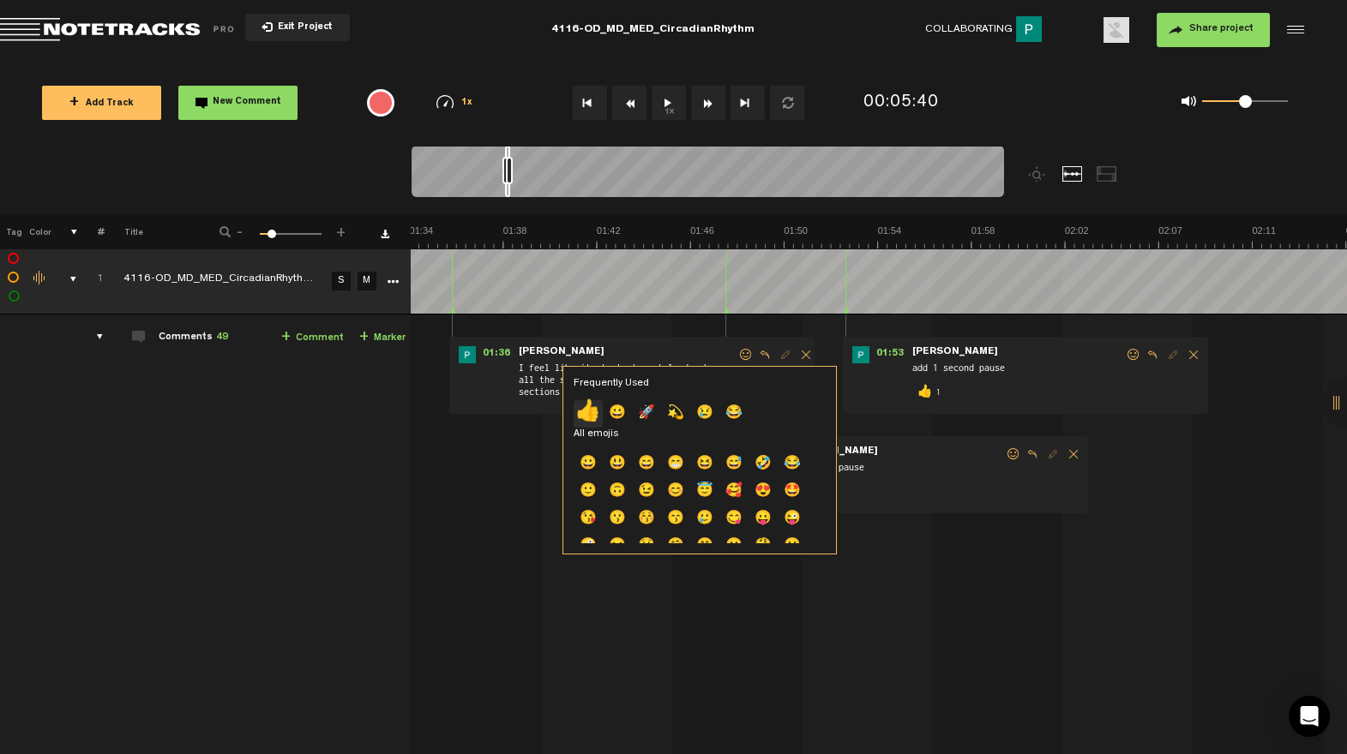
click at [594, 420] on p "👍" at bounding box center [588, 413] width 29 height 27
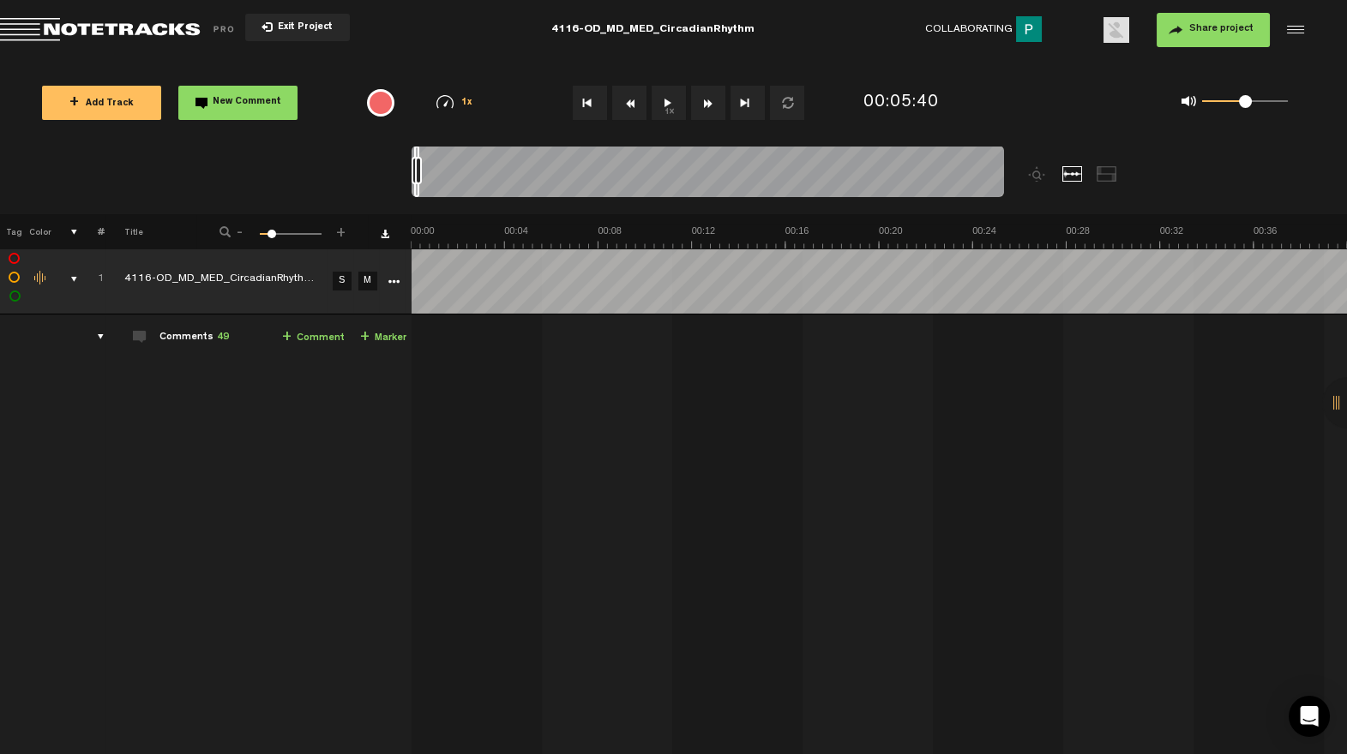
scroll to position [0, 0]
drag, startPoint x: 73, startPoint y: 278, endPoint x: 88, endPoint y: 279, distance: 15.5
click at [73, 277] on div "comments, stamps & drawings" at bounding box center [67, 279] width 27 height 17
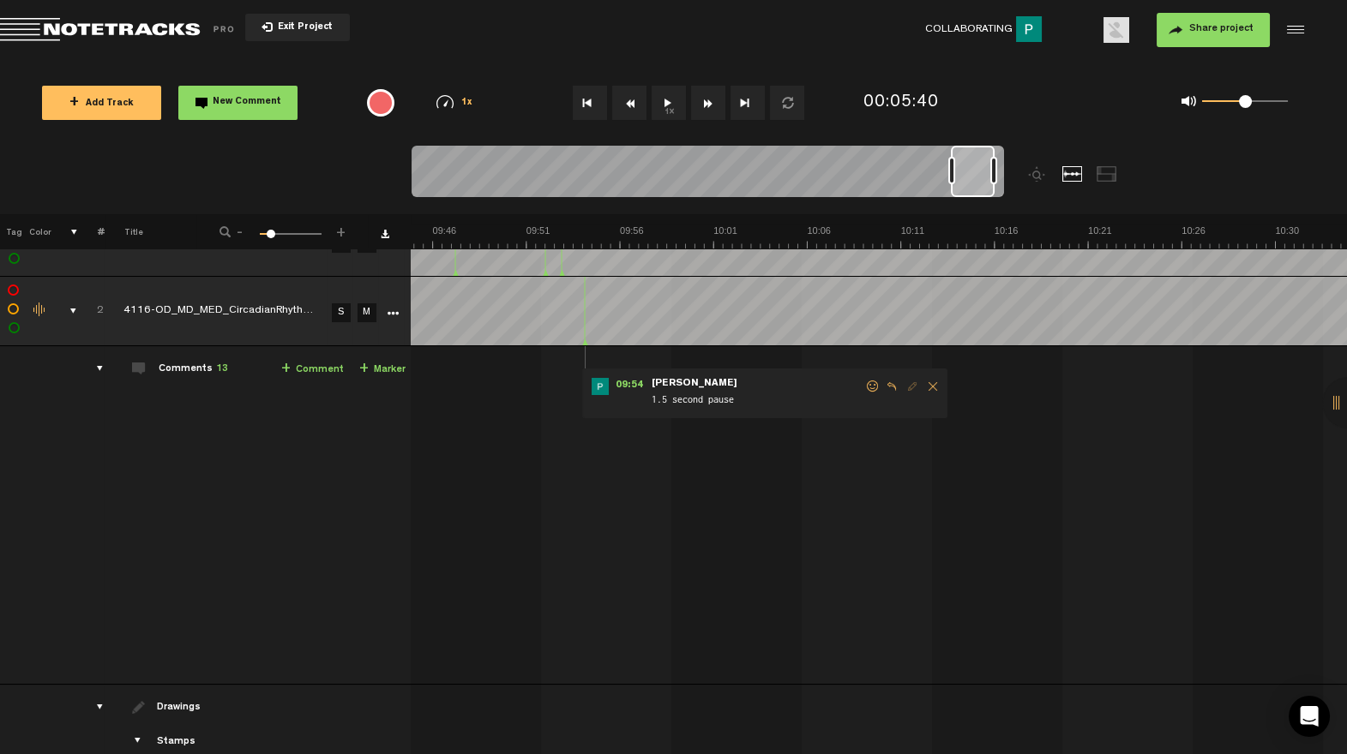
scroll to position [0, 11008]
drag, startPoint x: 657, startPoint y: 187, endPoint x: 972, endPoint y: 195, distance: 315.6
click at [972, 195] on div at bounding box center [972, 171] width 44 height 51
click at [626, 380] on span "09:54" at bounding box center [646, 386] width 41 height 17
click at [881, 389] on span at bounding box center [889, 387] width 17 height 12
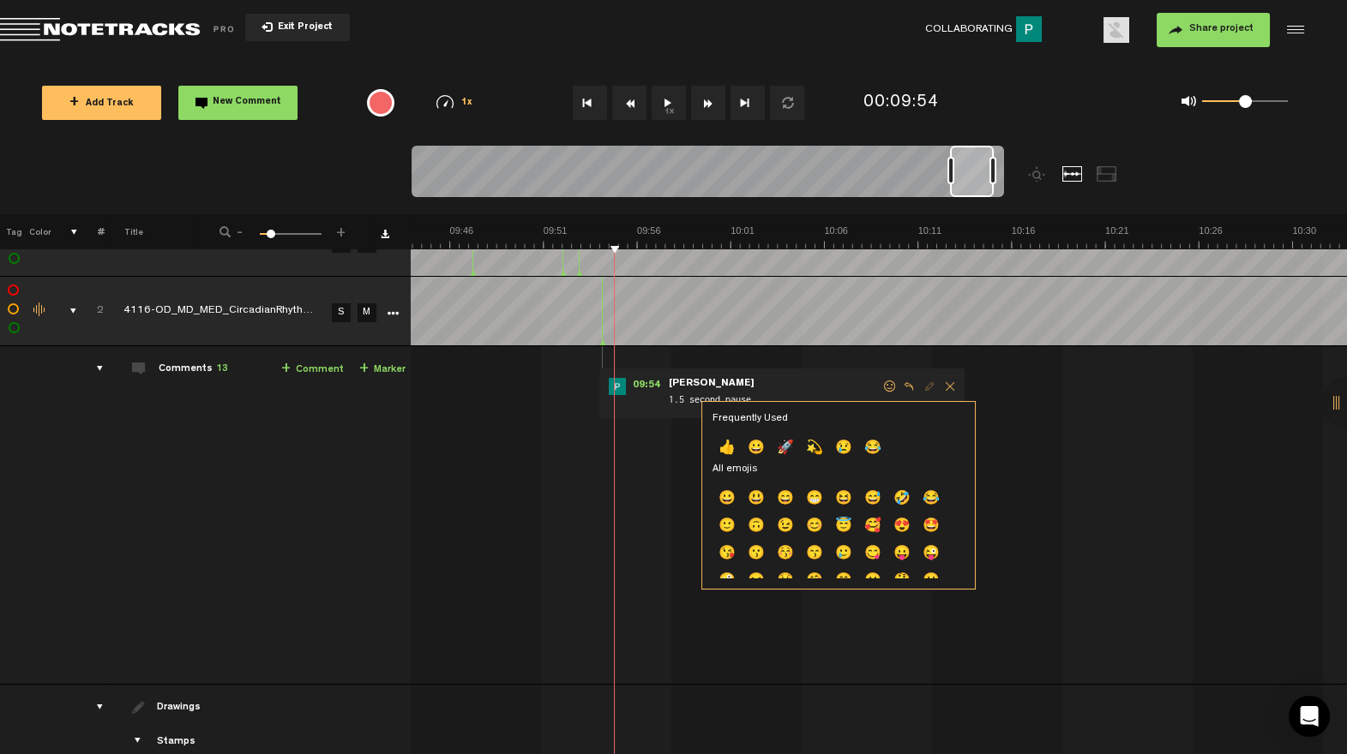
click at [723, 447] on p "👍" at bounding box center [726, 449] width 29 height 27
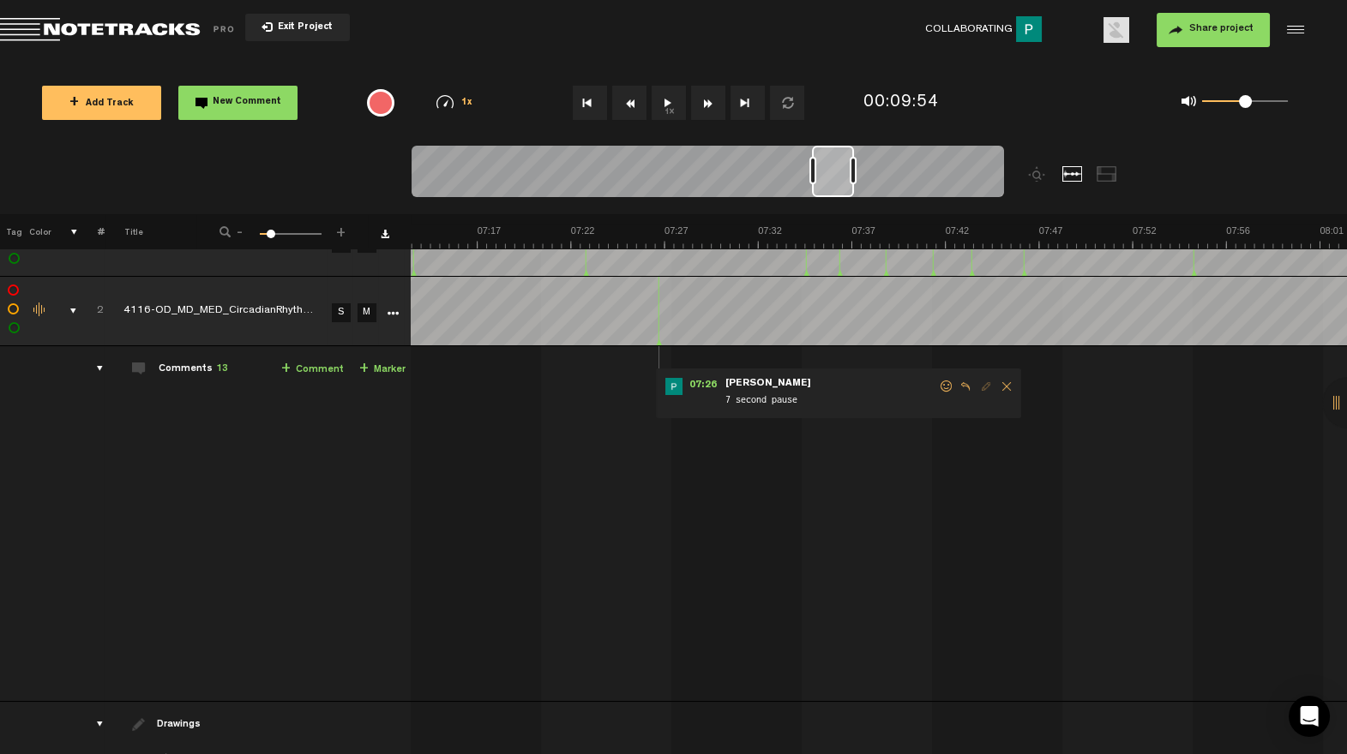
scroll to position [0, 8154]
drag, startPoint x: 959, startPoint y: 190, endPoint x: 823, endPoint y: 204, distance: 137.0
click at [823, 203] on div at bounding box center [782, 180] width 741 height 69
drag, startPoint x: 952, startPoint y: 382, endPoint x: 941, endPoint y: 389, distance: 13.6
click at [955, 382] on span at bounding box center [963, 387] width 17 height 12
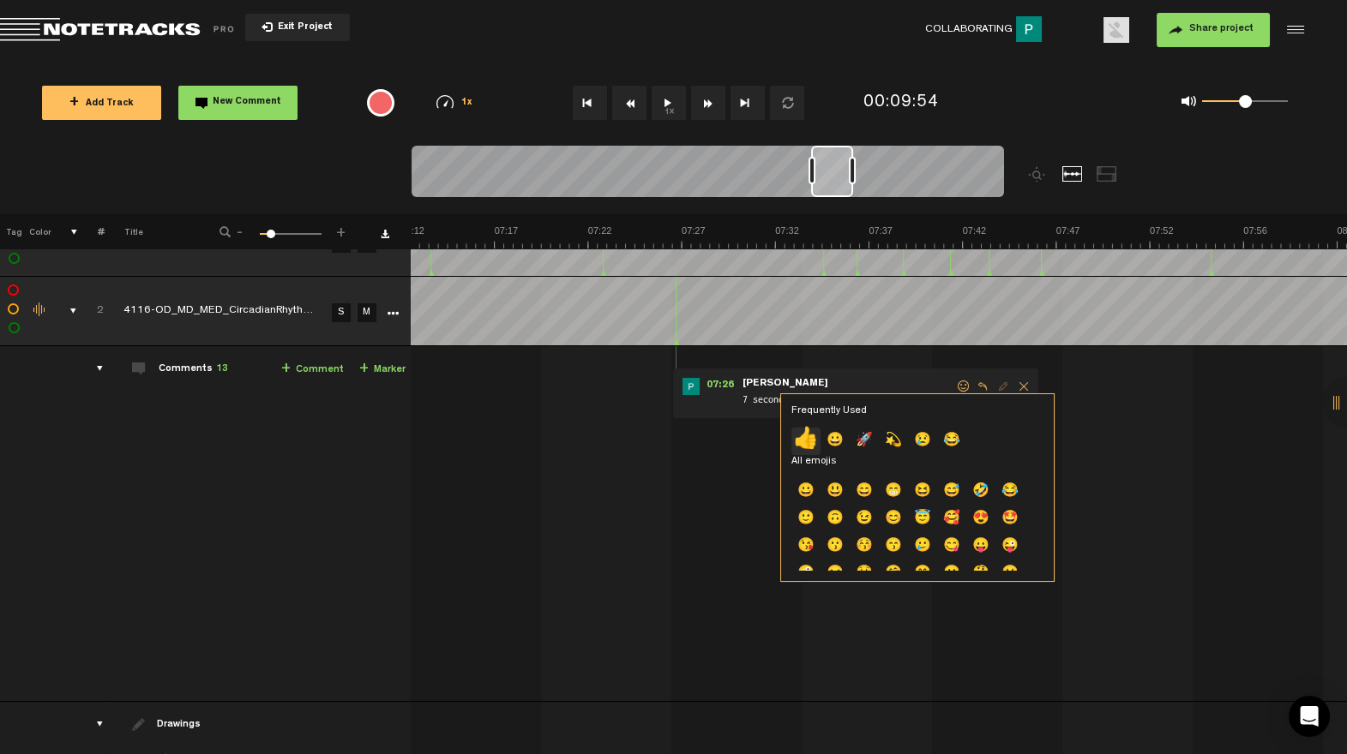
click at [799, 444] on p "👍" at bounding box center [805, 441] width 29 height 27
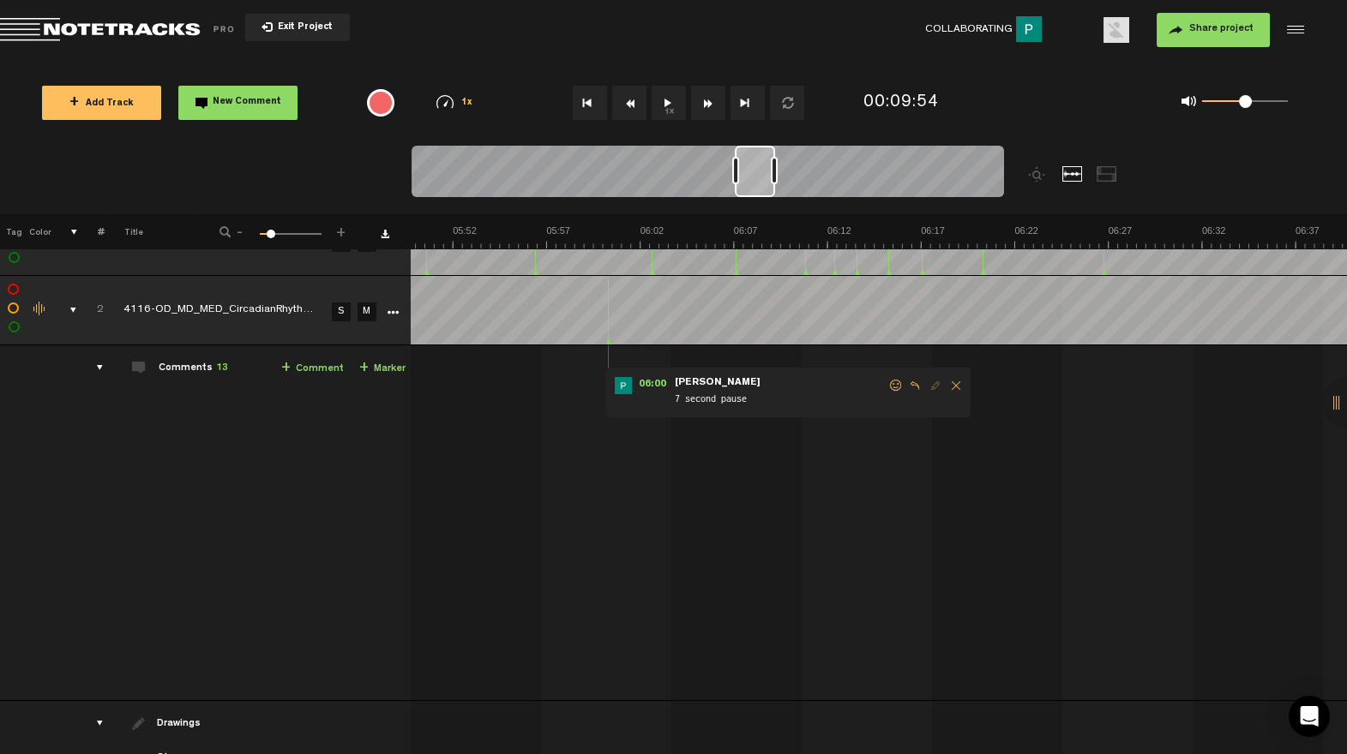
scroll to position [0, 6499]
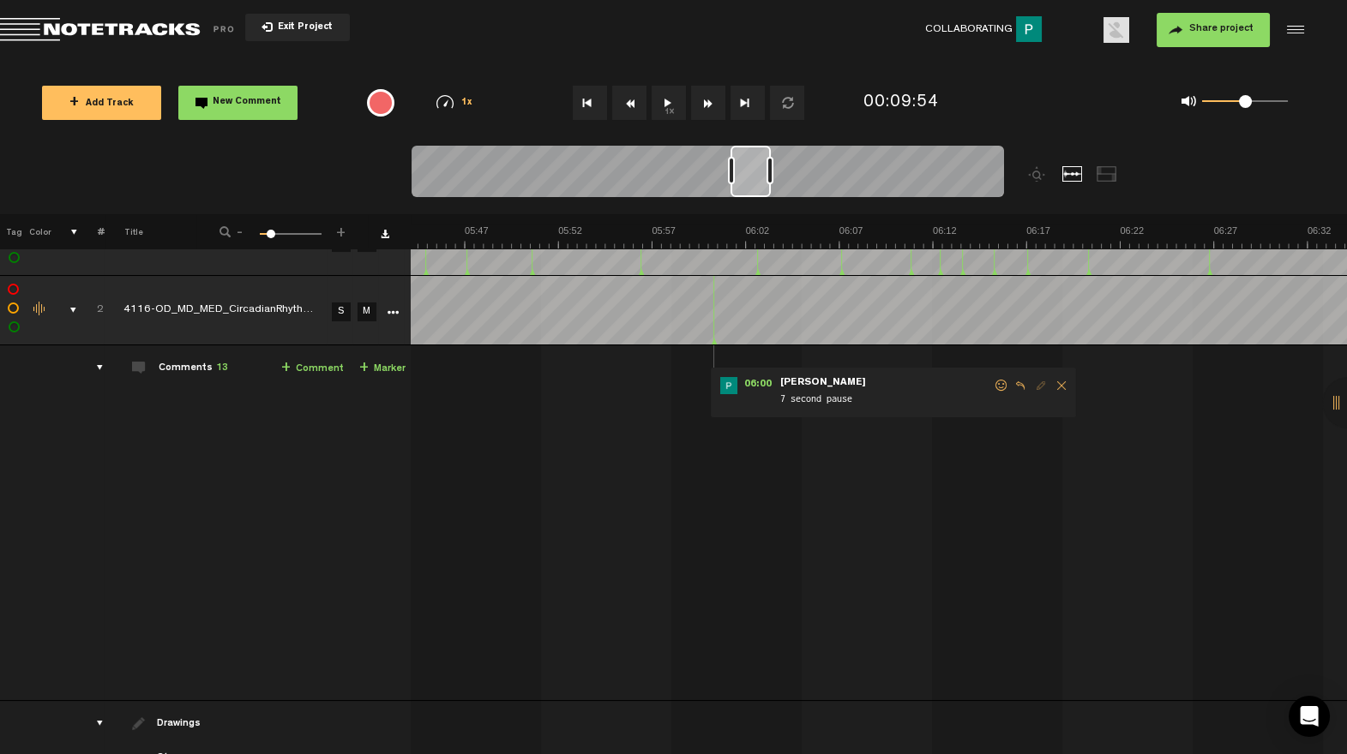
drag, startPoint x: 831, startPoint y: 192, endPoint x: 742, endPoint y: 234, distance: 98.6
click at [750, 60] on div "Loading... 100% + Add Track New Comment 1x 0.25x 0.5x 0.75x 1x 1.25x 1.5x 1.75x…" at bounding box center [673, 60] width 1347 height 0
click at [993, 382] on span at bounding box center [1001, 386] width 17 height 12
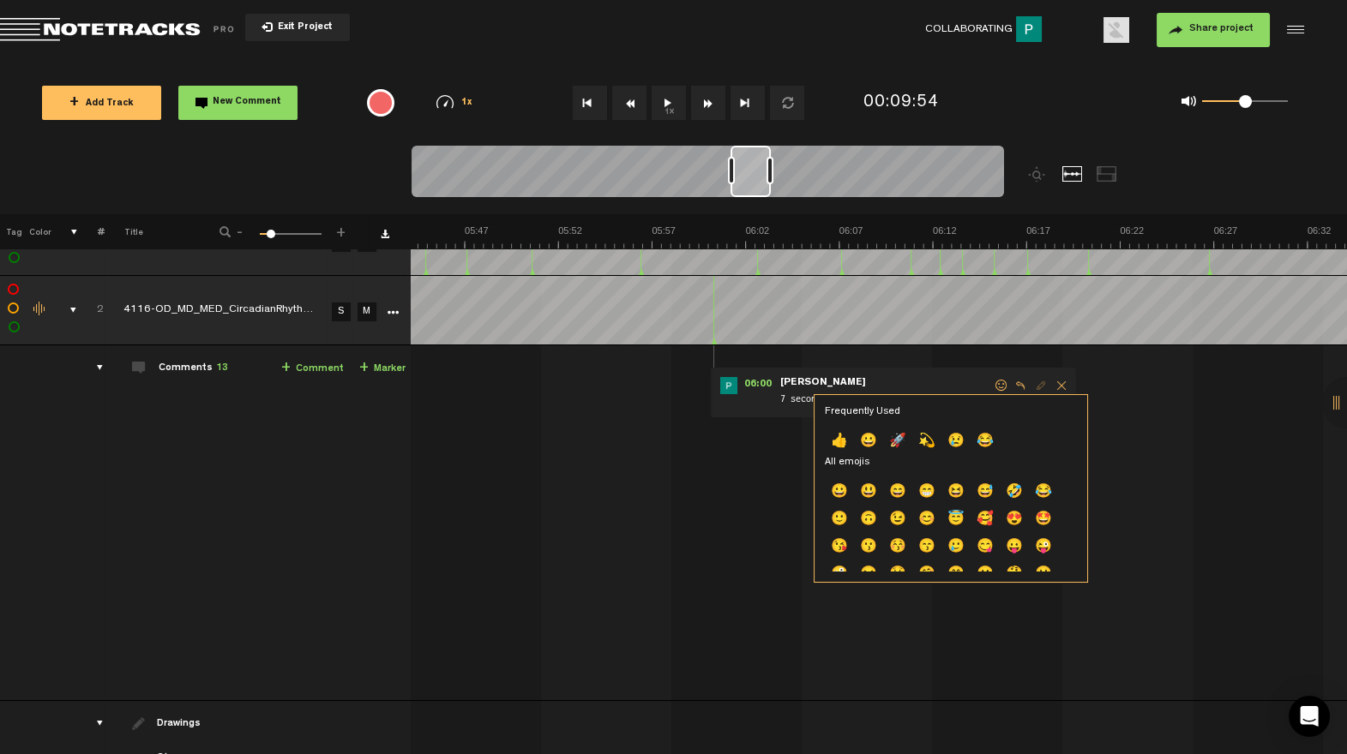
drag, startPoint x: 844, startPoint y: 435, endPoint x: 837, endPoint y: 405, distance: 31.0
click at [844, 434] on p "👍" at bounding box center [839, 442] width 29 height 27
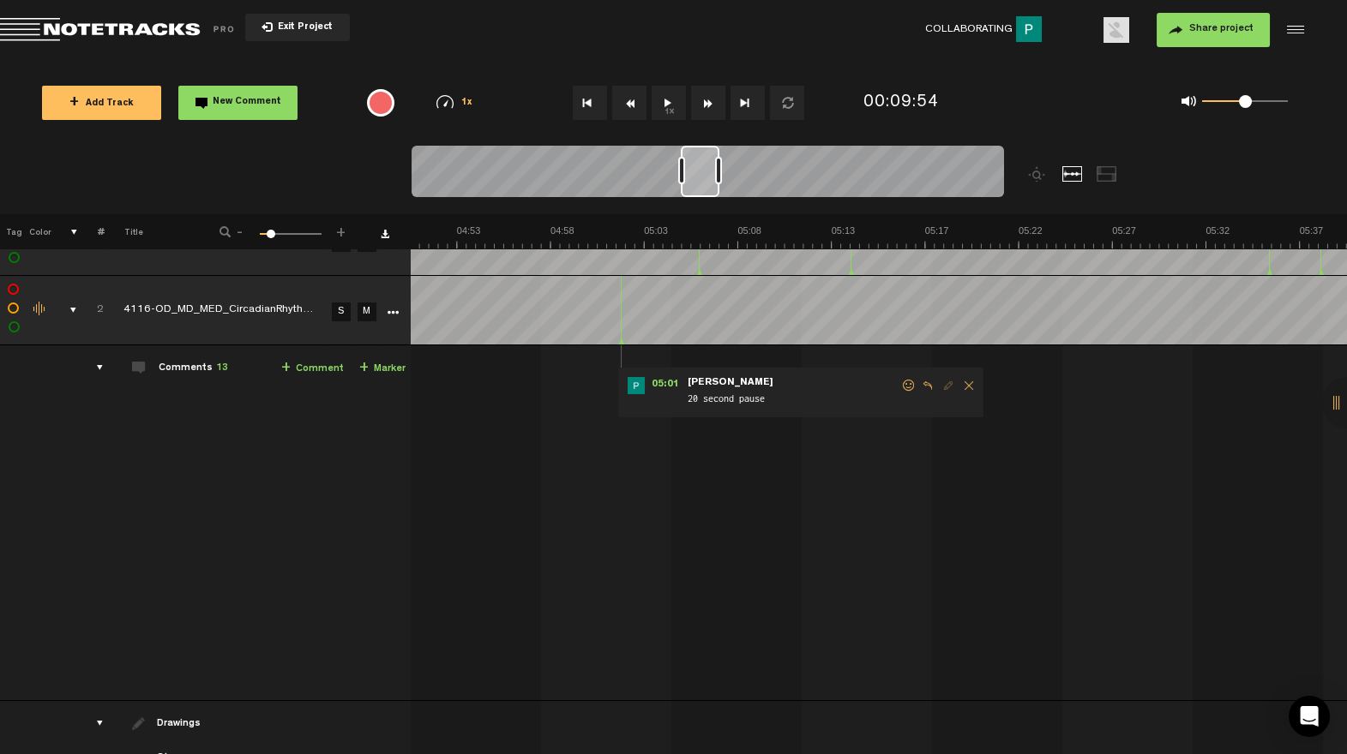
scroll to position [0, 5478]
drag, startPoint x: 758, startPoint y: 188, endPoint x: 706, endPoint y: 218, distance: 59.6
click at [708, 60] on div "Loading... 100% + Add Track New Comment 1x 0.25x 0.5x 0.75x 1x 1.25x 1.5x 1.75x…" at bounding box center [673, 60] width 1347 height 0
drag, startPoint x: 893, startPoint y: 382, endPoint x: 883, endPoint y: 387, distance: 11.1
click at [900, 382] on span at bounding box center [908, 386] width 17 height 12
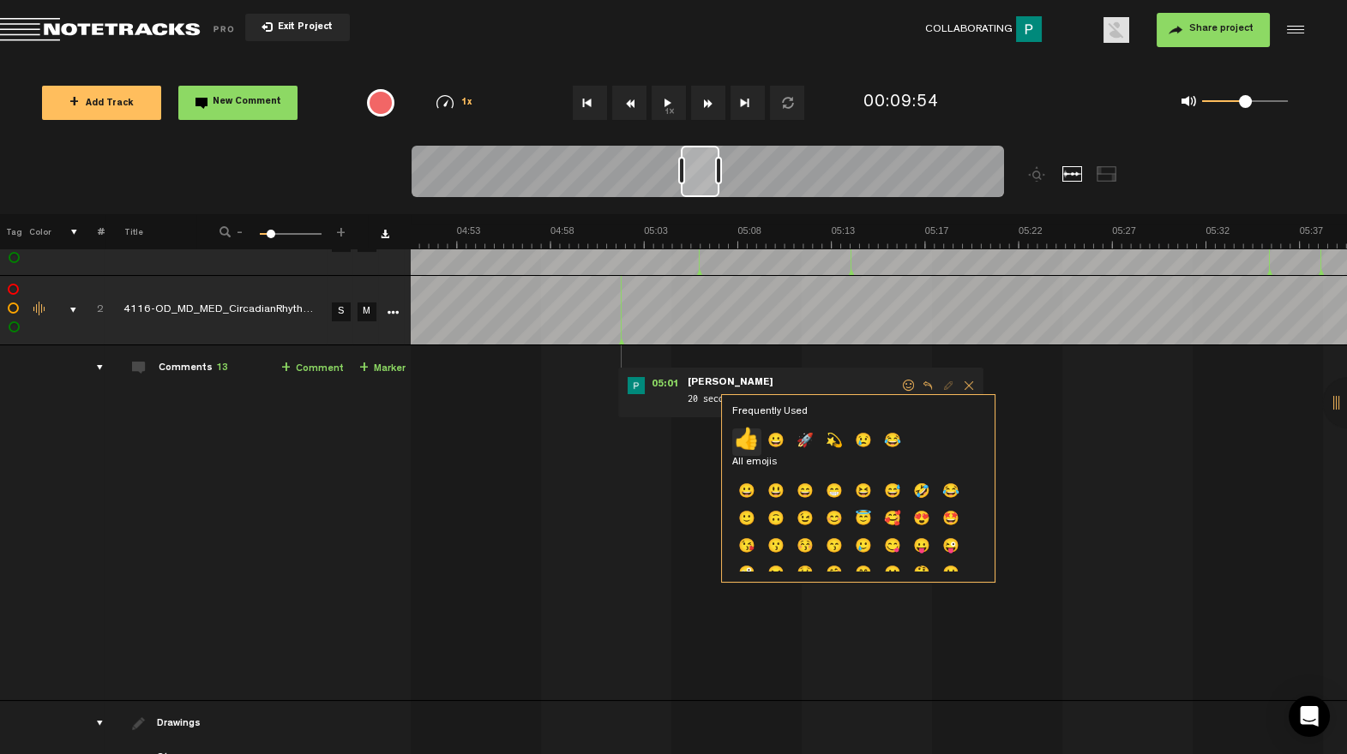
click at [742, 441] on p "👍" at bounding box center [746, 442] width 29 height 27
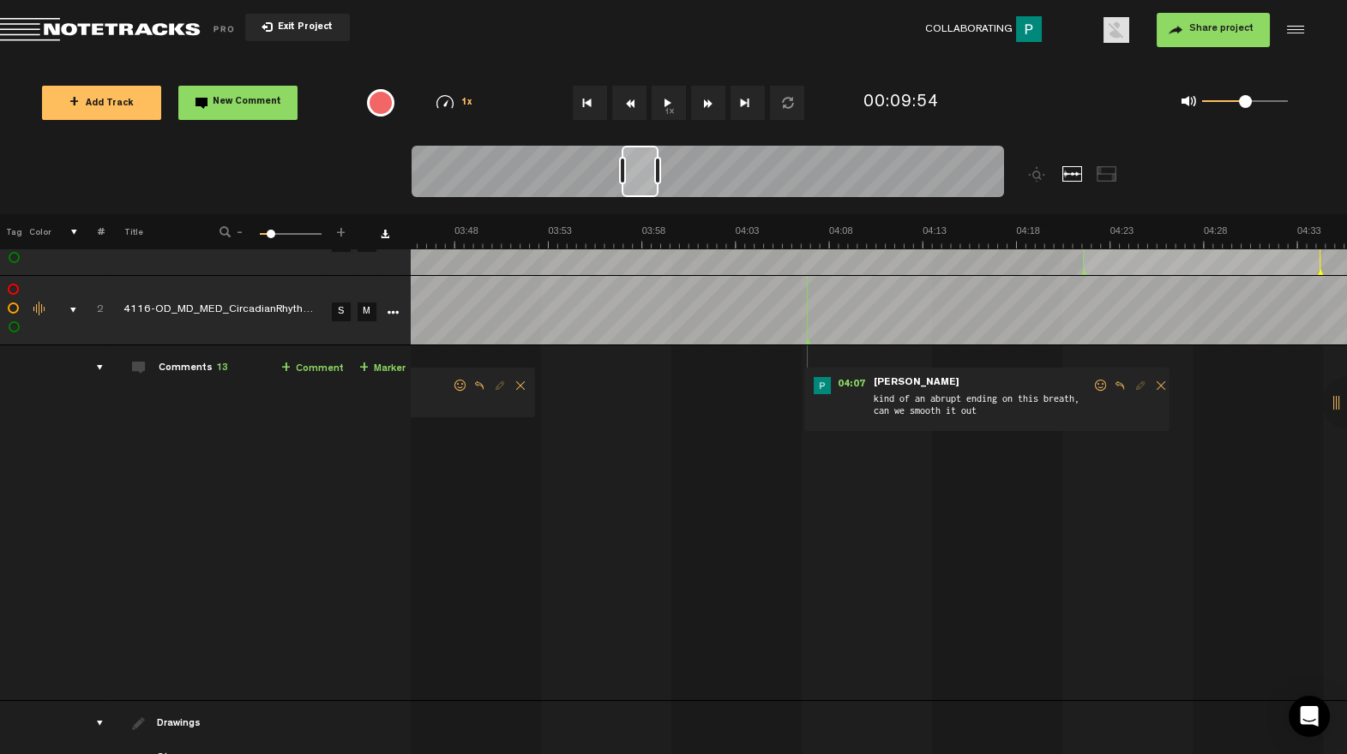
drag, startPoint x: 711, startPoint y: 189, endPoint x: 636, endPoint y: 215, distance: 78.9
click at [652, 205] on div at bounding box center [782, 180] width 741 height 69
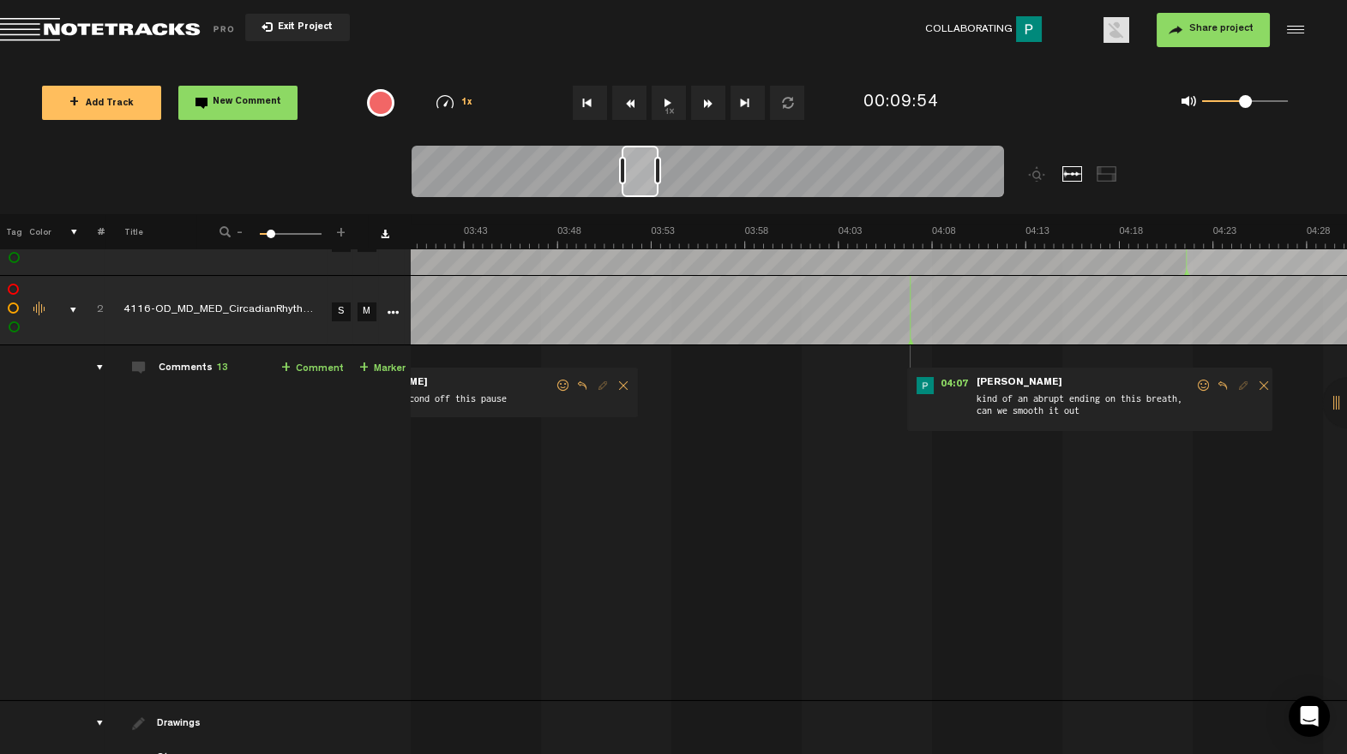
drag, startPoint x: 1184, startPoint y: 385, endPoint x: 1167, endPoint y: 394, distance: 19.6
click at [1195, 385] on span at bounding box center [1203, 386] width 17 height 12
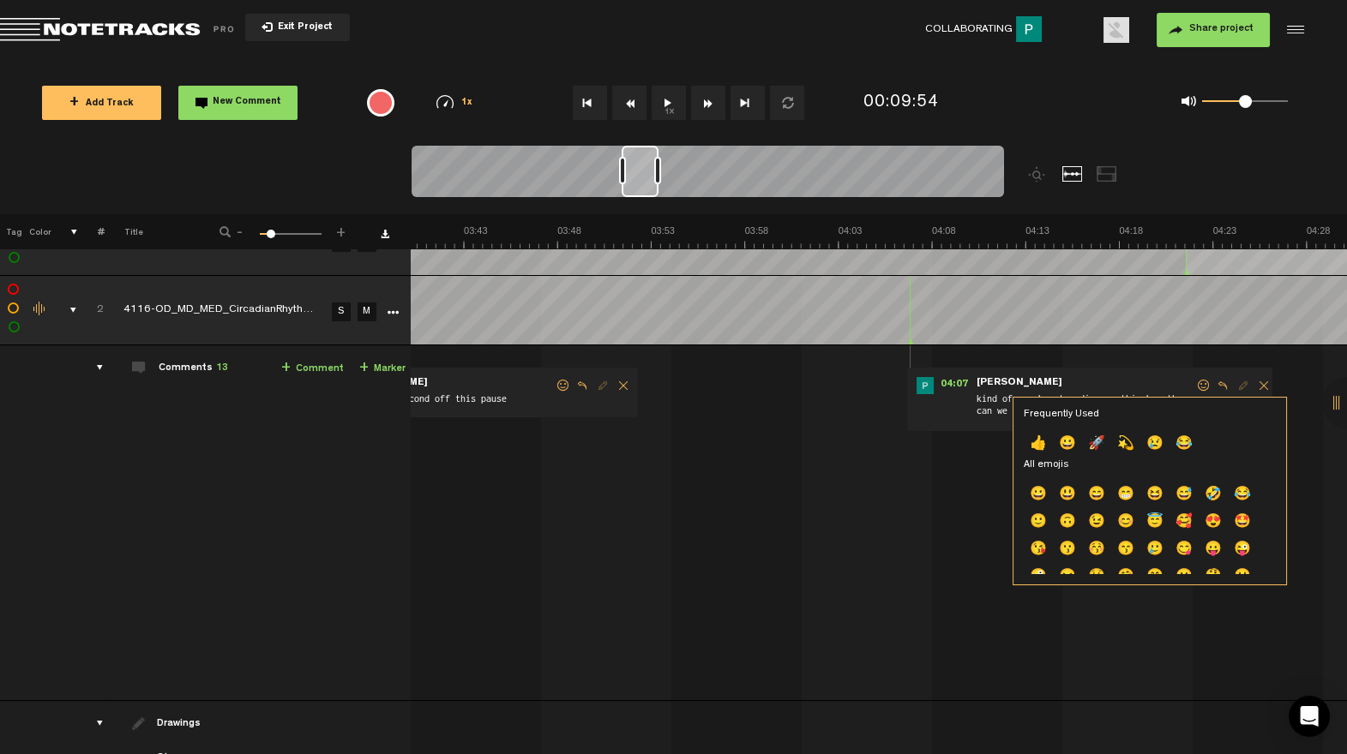
drag, startPoint x: 1045, startPoint y: 443, endPoint x: 832, endPoint y: 362, distance: 228.5
click at [1044, 443] on p "👍" at bounding box center [1038, 444] width 29 height 27
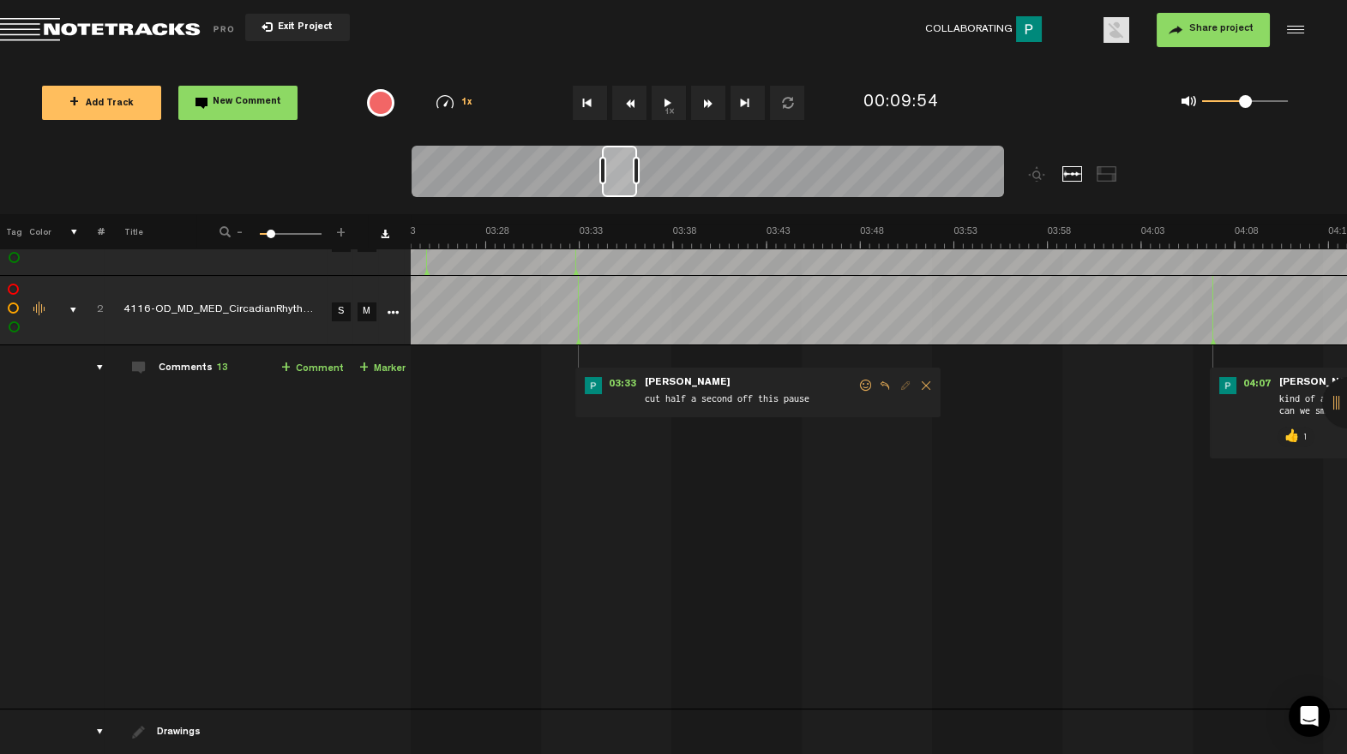
scroll to position [0, 3839]
drag, startPoint x: 646, startPoint y: 195, endPoint x: 626, endPoint y: 200, distance: 21.0
click at [626, 200] on div at bounding box center [708, 174] width 592 height 57
click at [874, 385] on span at bounding box center [882, 386] width 17 height 12
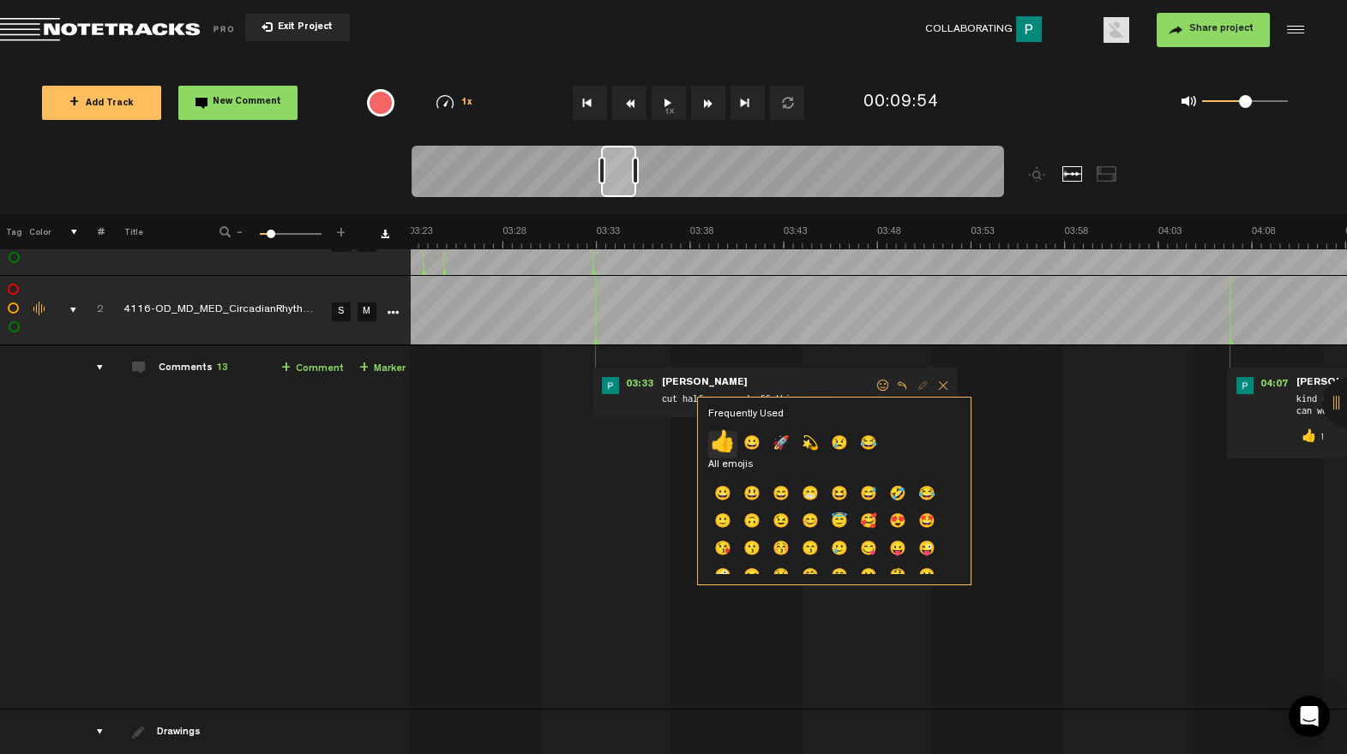
click at [728, 442] on p "👍" at bounding box center [722, 444] width 29 height 27
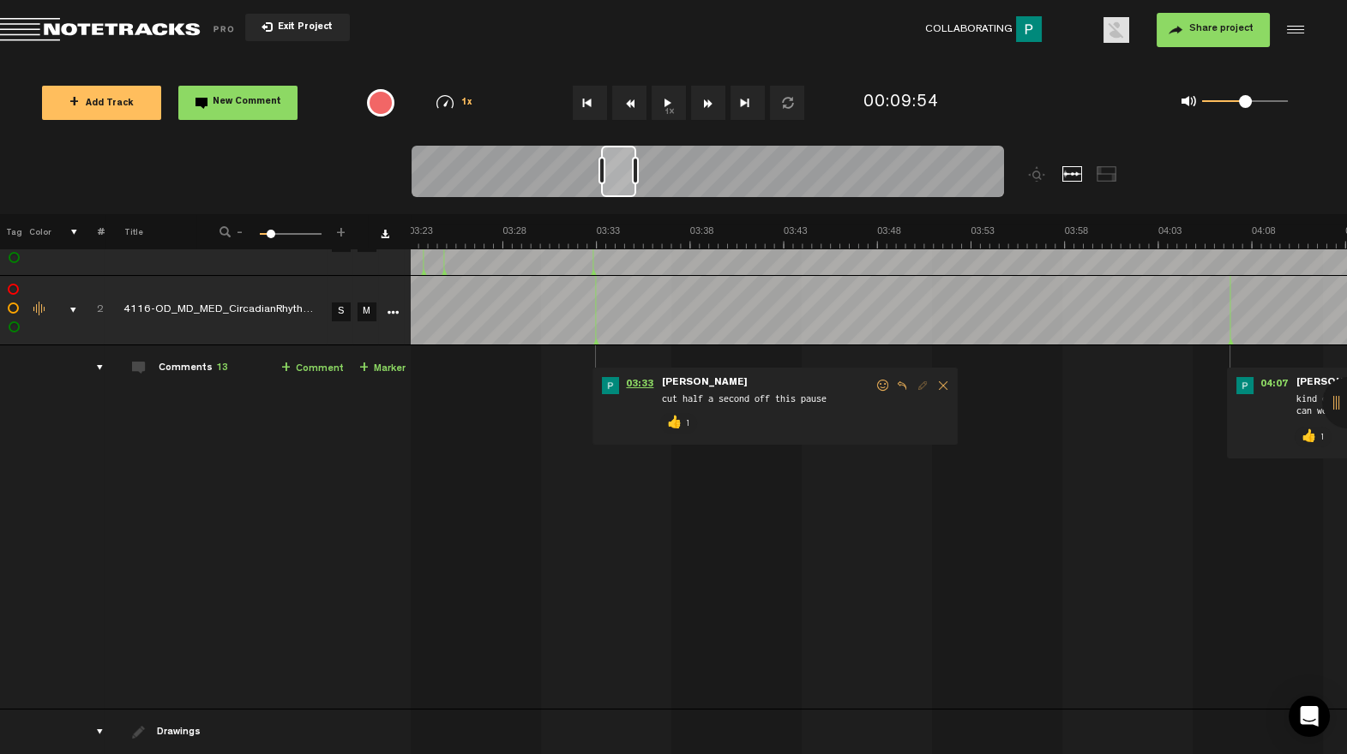
click at [619, 377] on span "03:33" at bounding box center [639, 385] width 41 height 17
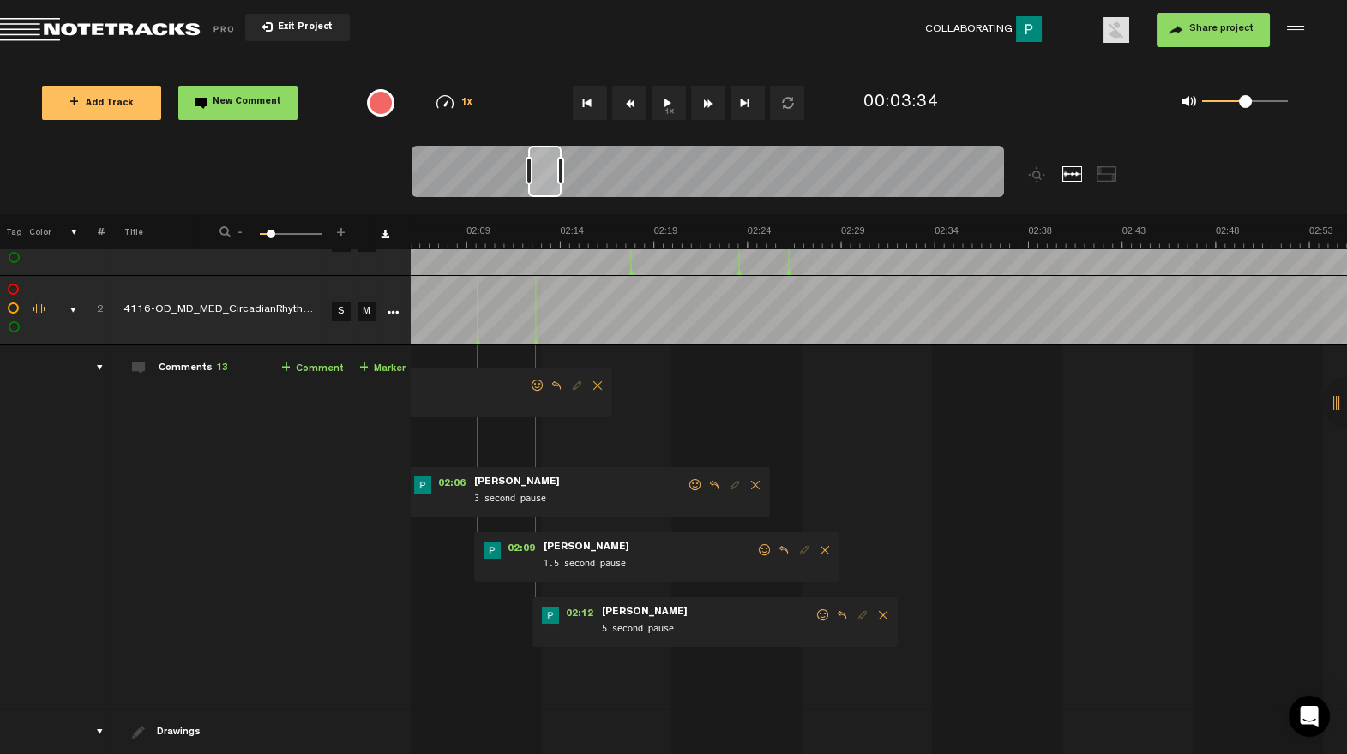
scroll to position [0, 2289]
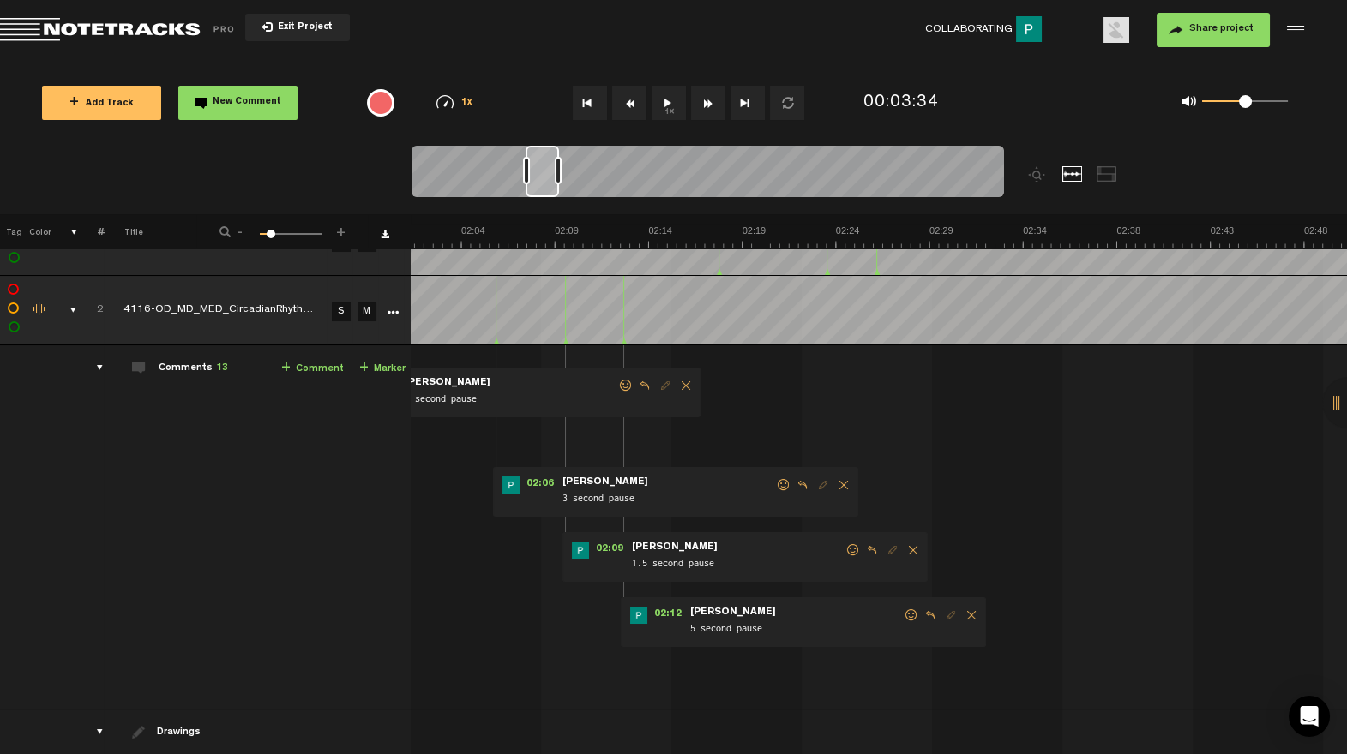
drag, startPoint x: 618, startPoint y: 192, endPoint x: 544, endPoint y: 202, distance: 75.3
click at [544, 201] on div at bounding box center [708, 174] width 592 height 57
click at [903, 618] on span at bounding box center [911, 616] width 17 height 12
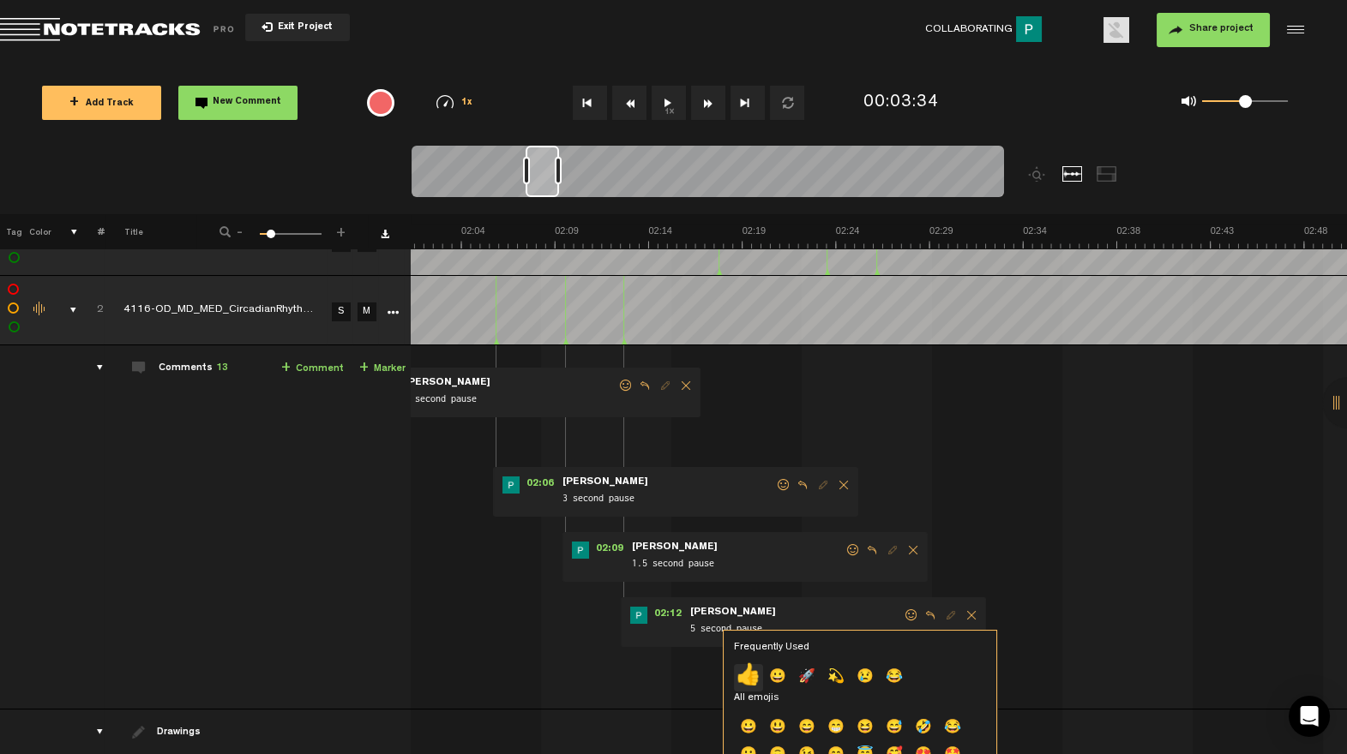
click at [754, 674] on p "👍" at bounding box center [748, 677] width 29 height 27
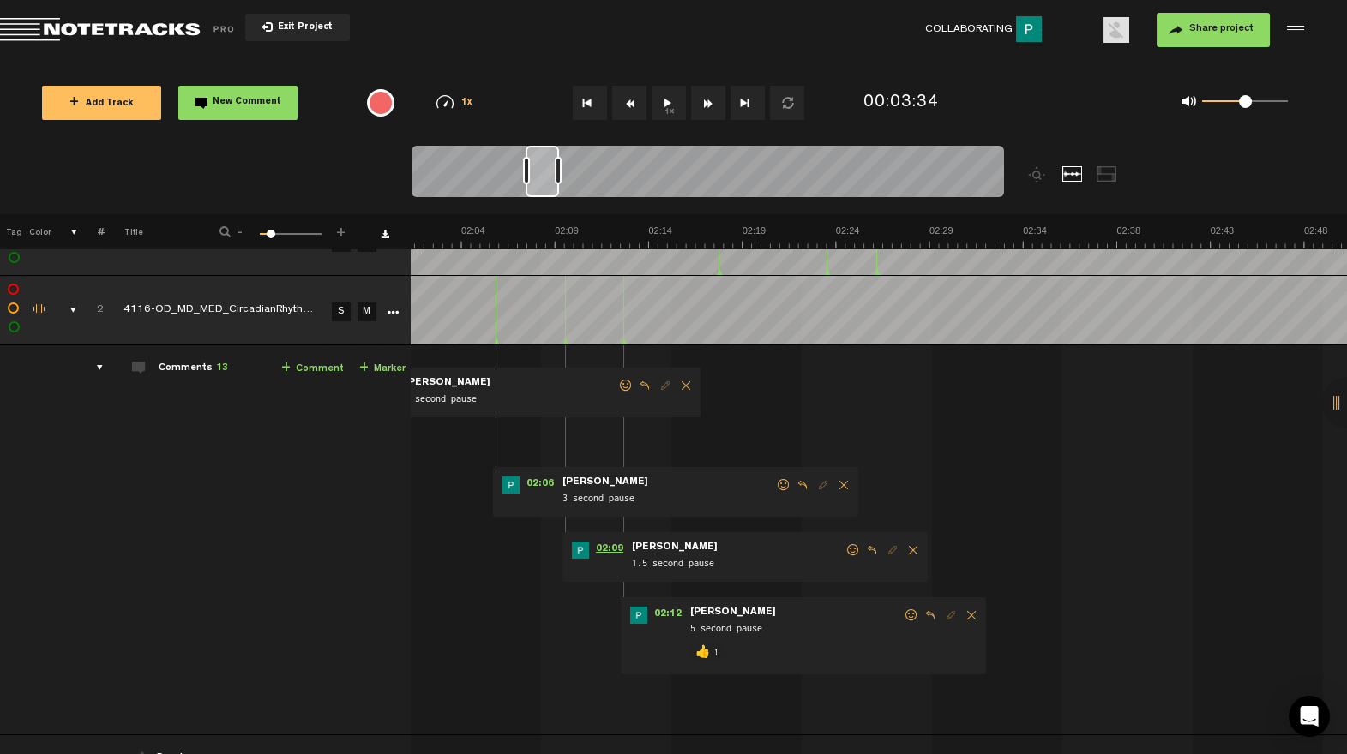
click at [594, 548] on span "02:09" at bounding box center [609, 550] width 41 height 17
click at [844, 549] on span at bounding box center [852, 550] width 17 height 12
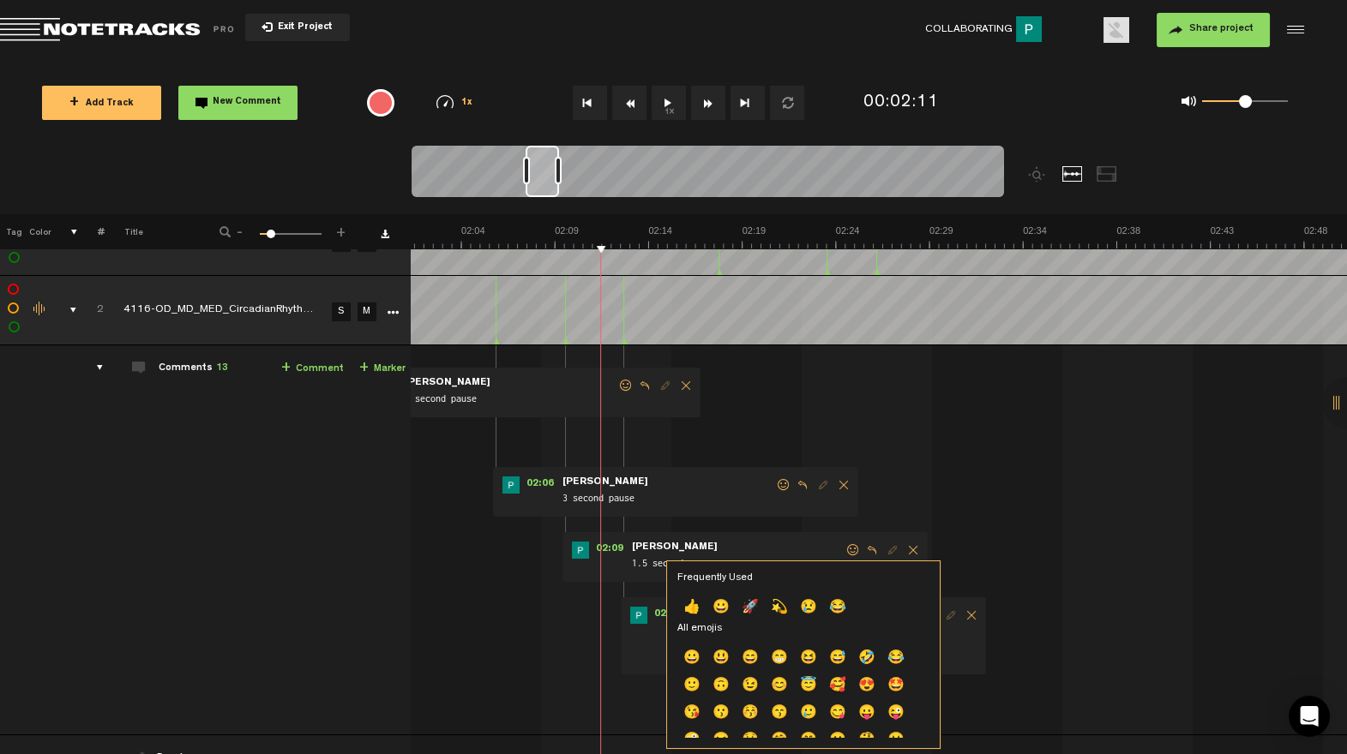
drag, startPoint x: 694, startPoint y: 604, endPoint x: 734, endPoint y: 524, distance: 89.7
click at [695, 602] on p "👍" at bounding box center [691, 608] width 29 height 27
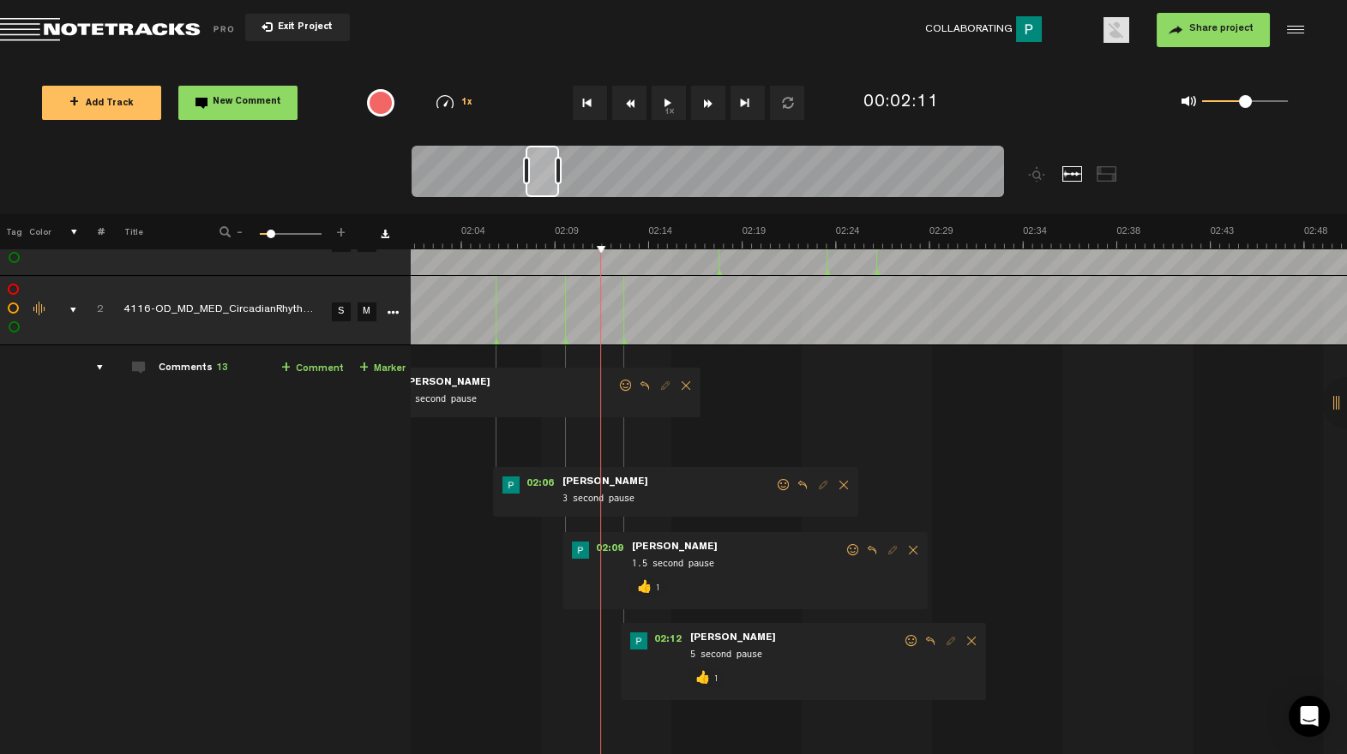
drag, startPoint x: 766, startPoint y: 489, endPoint x: 745, endPoint y: 499, distance: 23.0
click at [775, 489] on span at bounding box center [783, 485] width 17 height 12
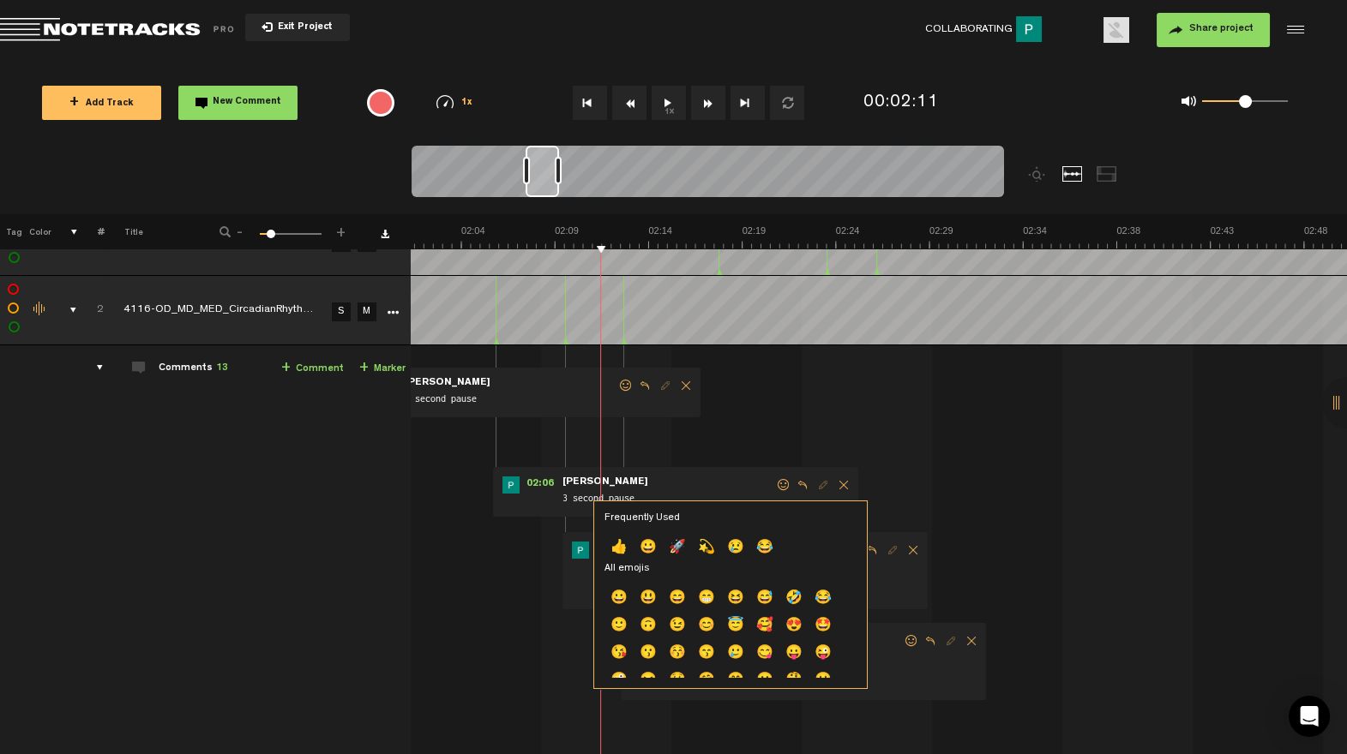
click at [623, 547] on p "👍" at bounding box center [618, 548] width 29 height 27
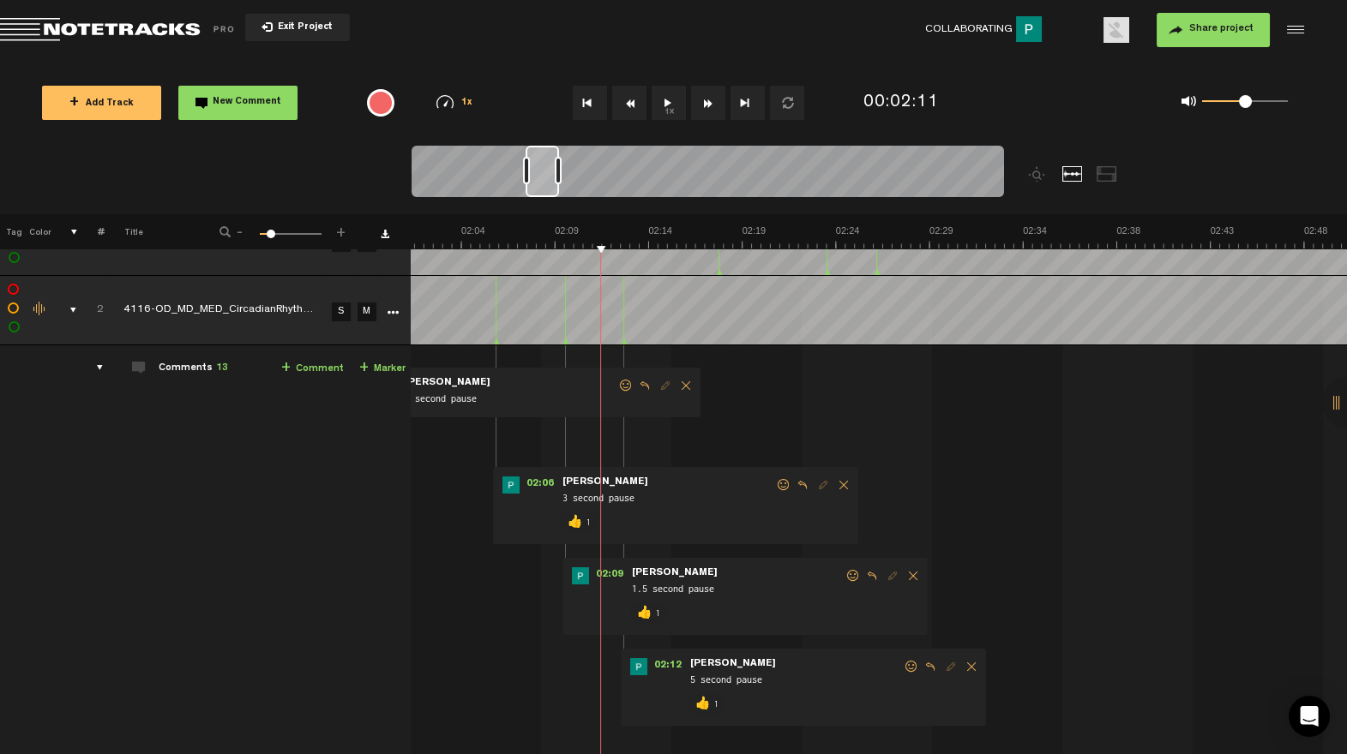
click at [543, 197] on div at bounding box center [708, 174] width 592 height 57
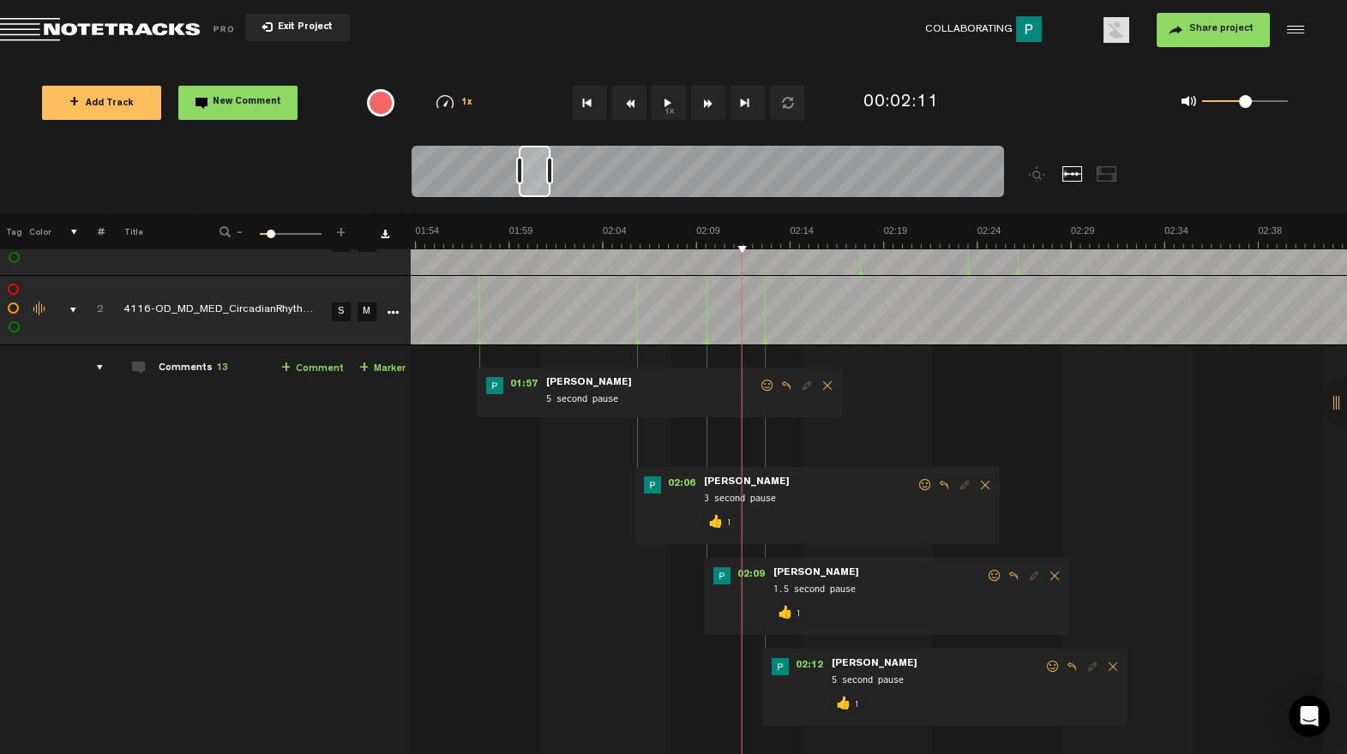
scroll to position [0, 2113]
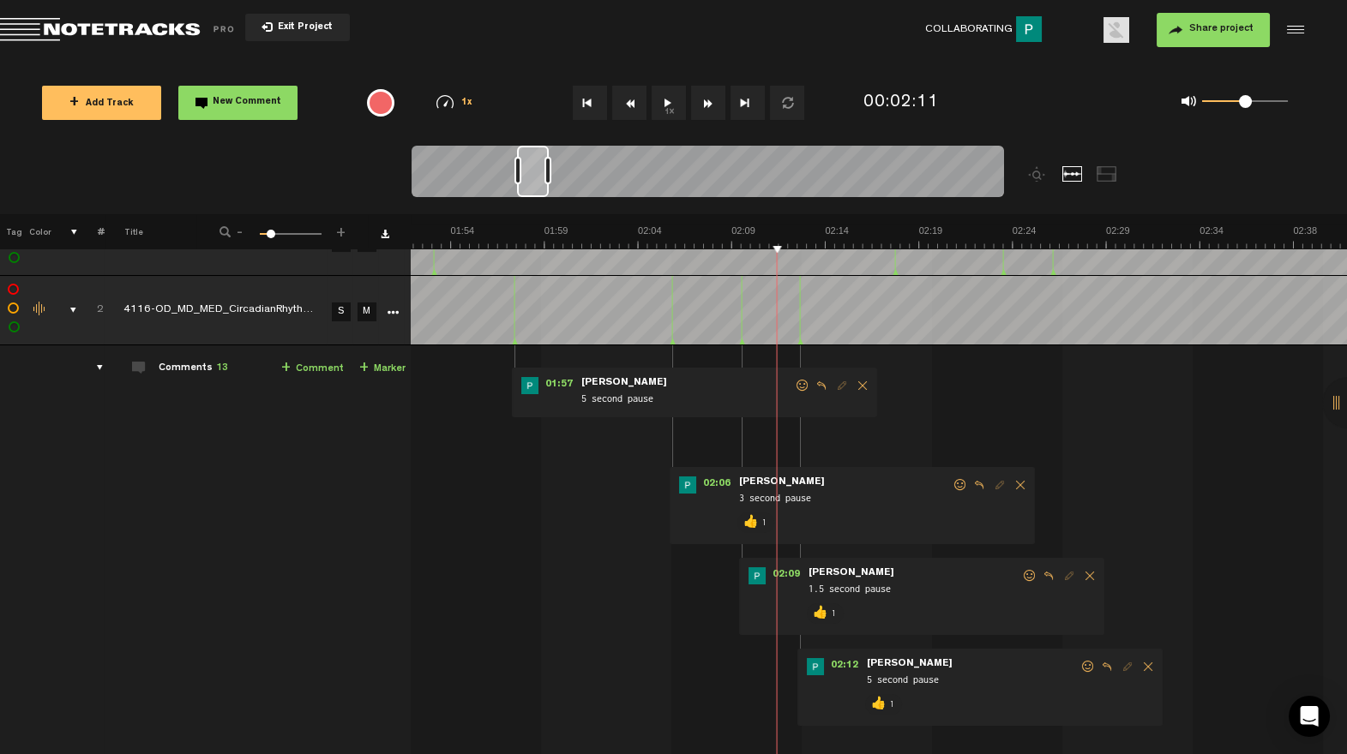
drag, startPoint x: 544, startPoint y: 192, endPoint x: 537, endPoint y: 232, distance: 40.9
click at [535, 193] on div at bounding box center [533, 171] width 32 height 51
drag, startPoint x: 785, startPoint y: 387, endPoint x: 754, endPoint y: 397, distance: 33.3
click at [794, 387] on span at bounding box center [802, 386] width 17 height 12
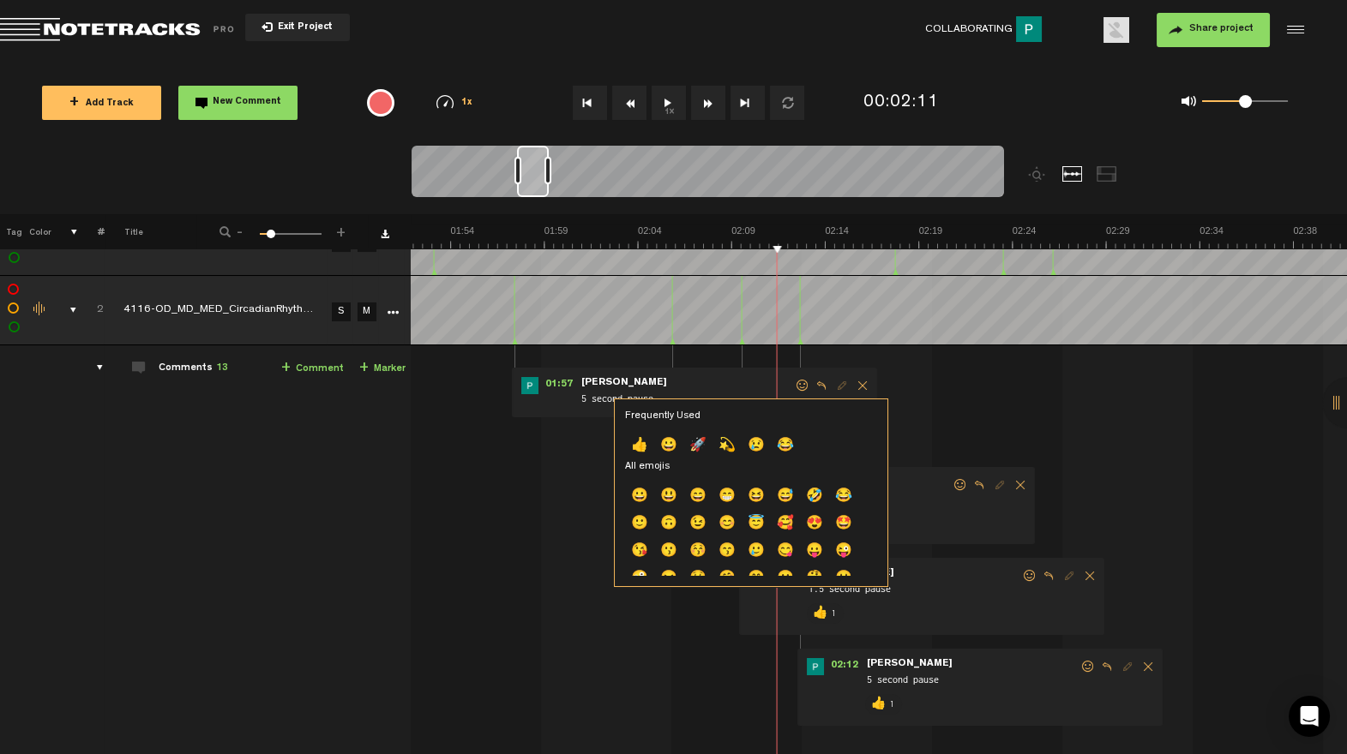
drag, startPoint x: 647, startPoint y: 448, endPoint x: 618, endPoint y: 406, distance: 51.1
click at [647, 448] on p "👍" at bounding box center [639, 446] width 29 height 27
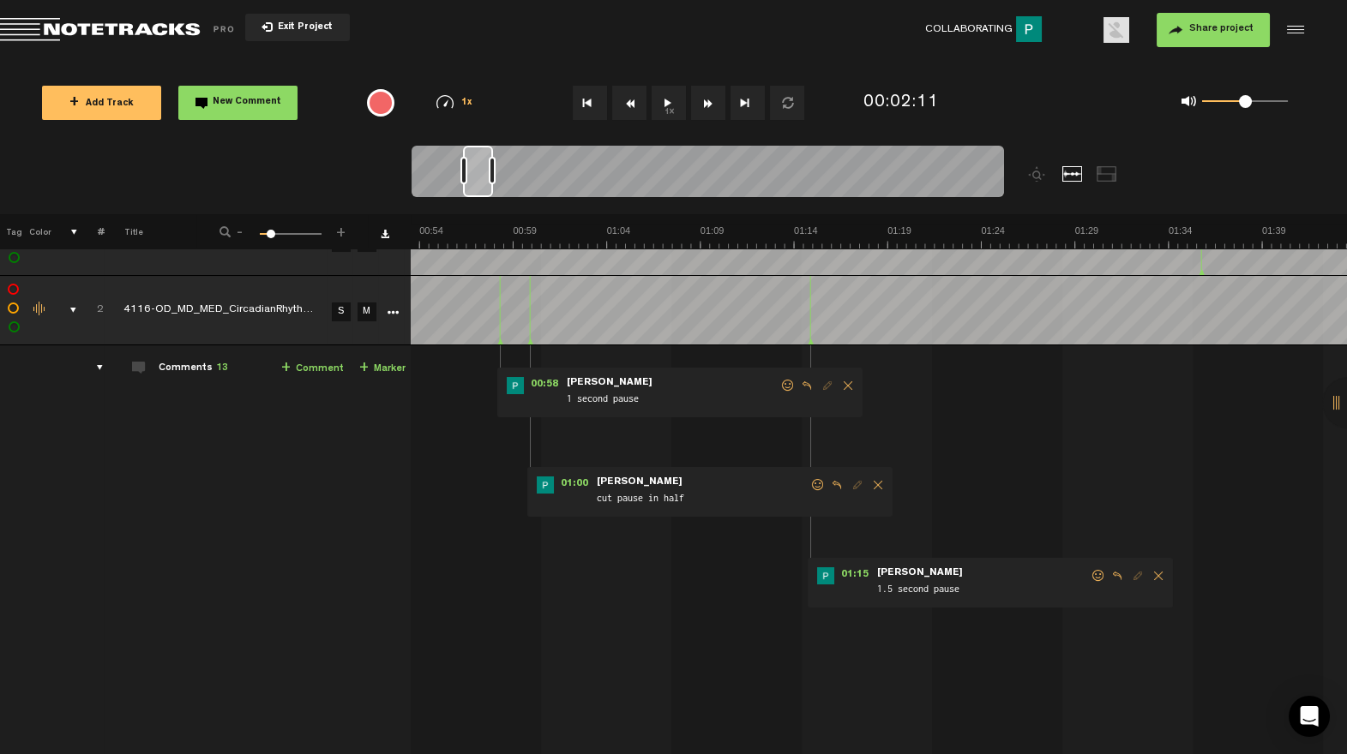
scroll to position [0, 951]
drag, startPoint x: 537, startPoint y: 190, endPoint x: 480, endPoint y: 197, distance: 57.0
click at [480, 197] on div at bounding box center [708, 174] width 592 height 57
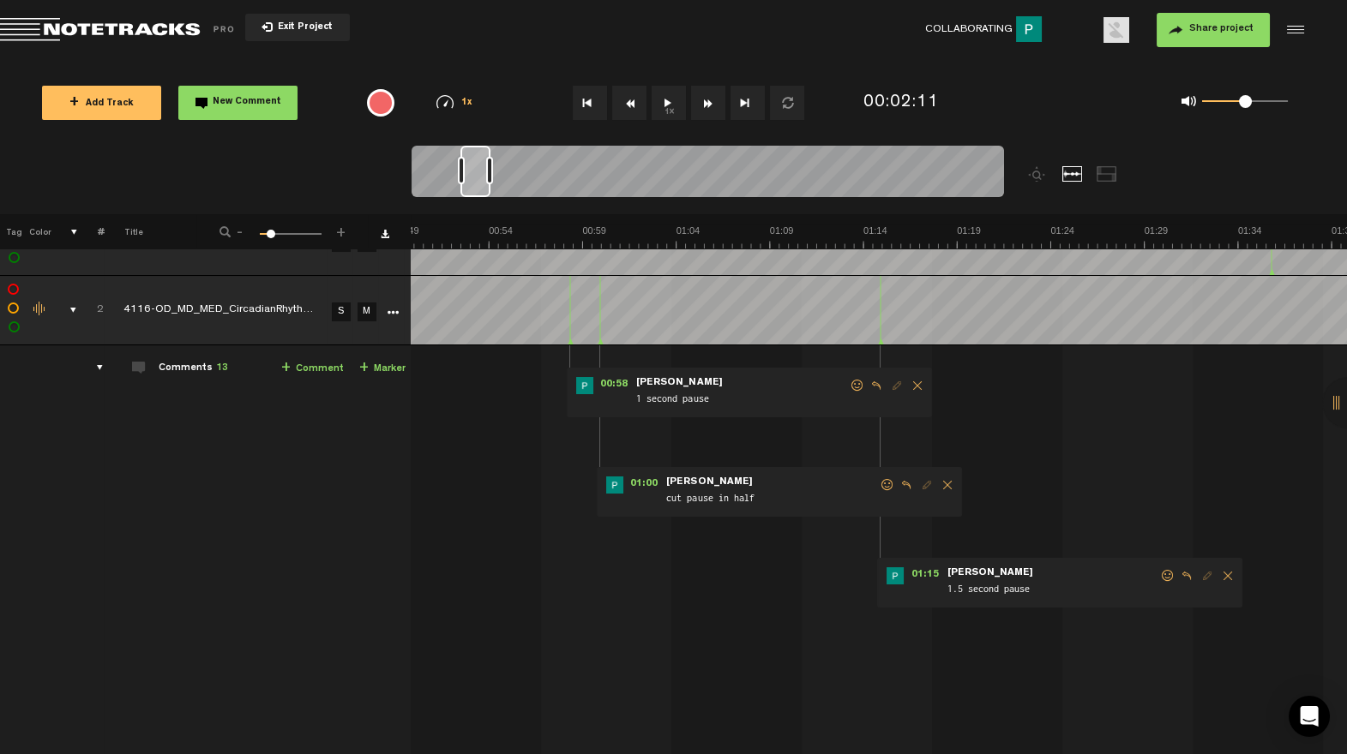
drag, startPoint x: 1151, startPoint y: 574, endPoint x: 1067, endPoint y: 601, distance: 88.1
click at [1159, 575] on span at bounding box center [1167, 576] width 17 height 12
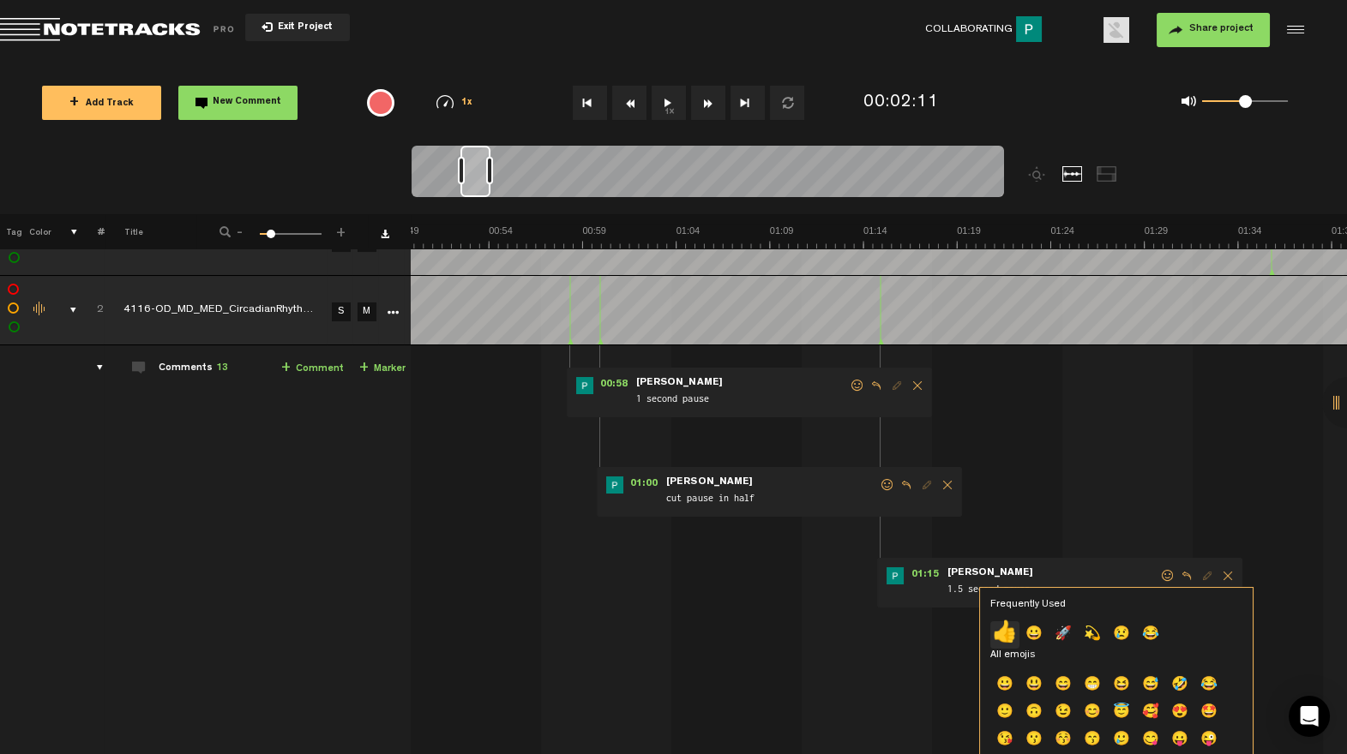
click at [1015, 635] on p "👍" at bounding box center [1004, 635] width 29 height 27
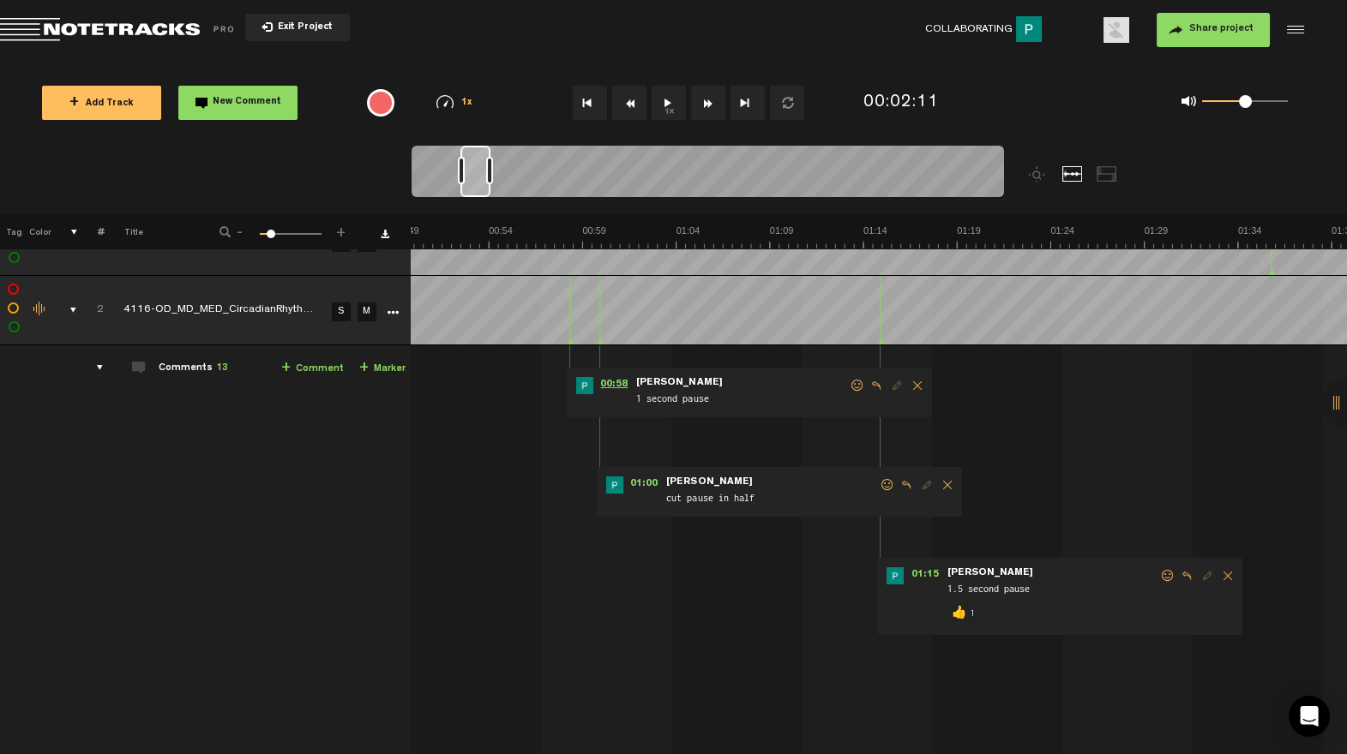
click at [597, 382] on span "00:58" at bounding box center [613, 385] width 41 height 17
drag, startPoint x: 844, startPoint y: 384, endPoint x: 813, endPoint y: 410, distance: 40.2
click at [849, 385] on span at bounding box center [857, 386] width 17 height 12
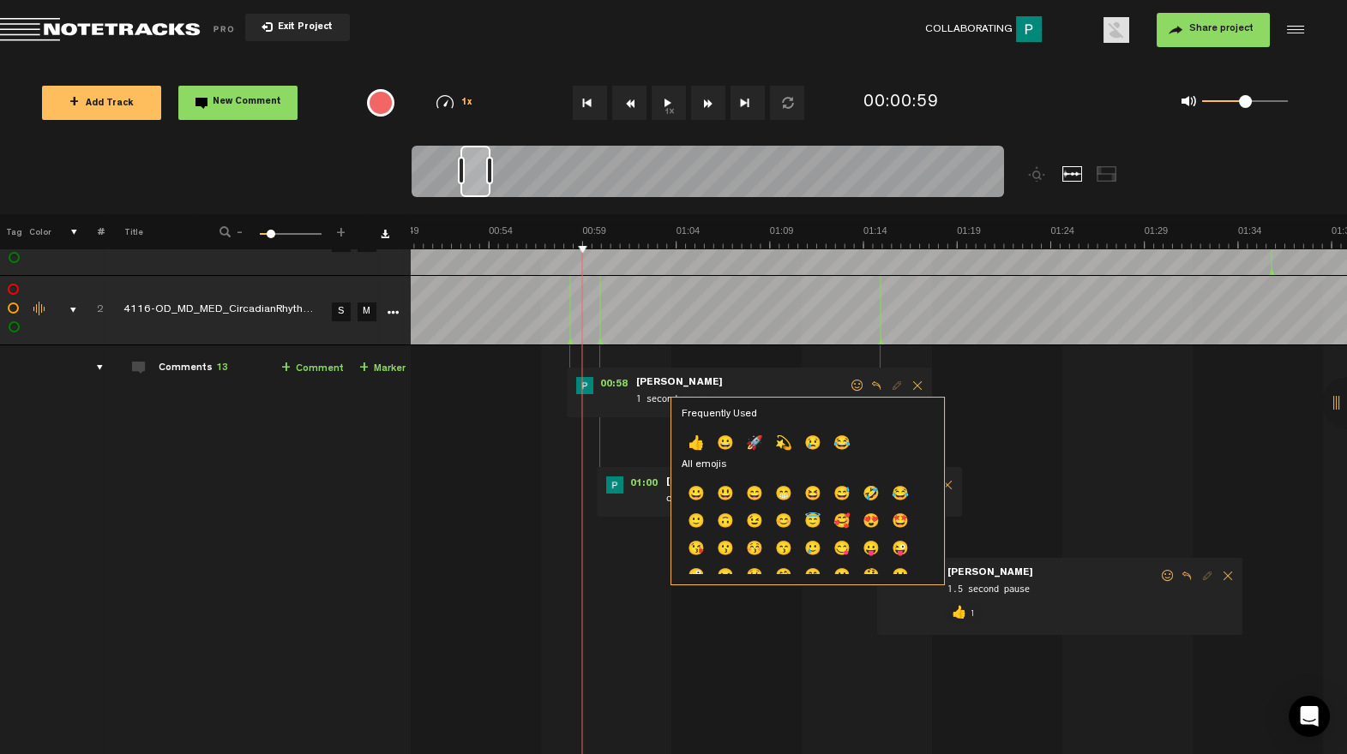
drag, startPoint x: 690, startPoint y: 441, endPoint x: 783, endPoint y: 467, distance: 96.3
click at [690, 441] on p "👍" at bounding box center [696, 444] width 29 height 27
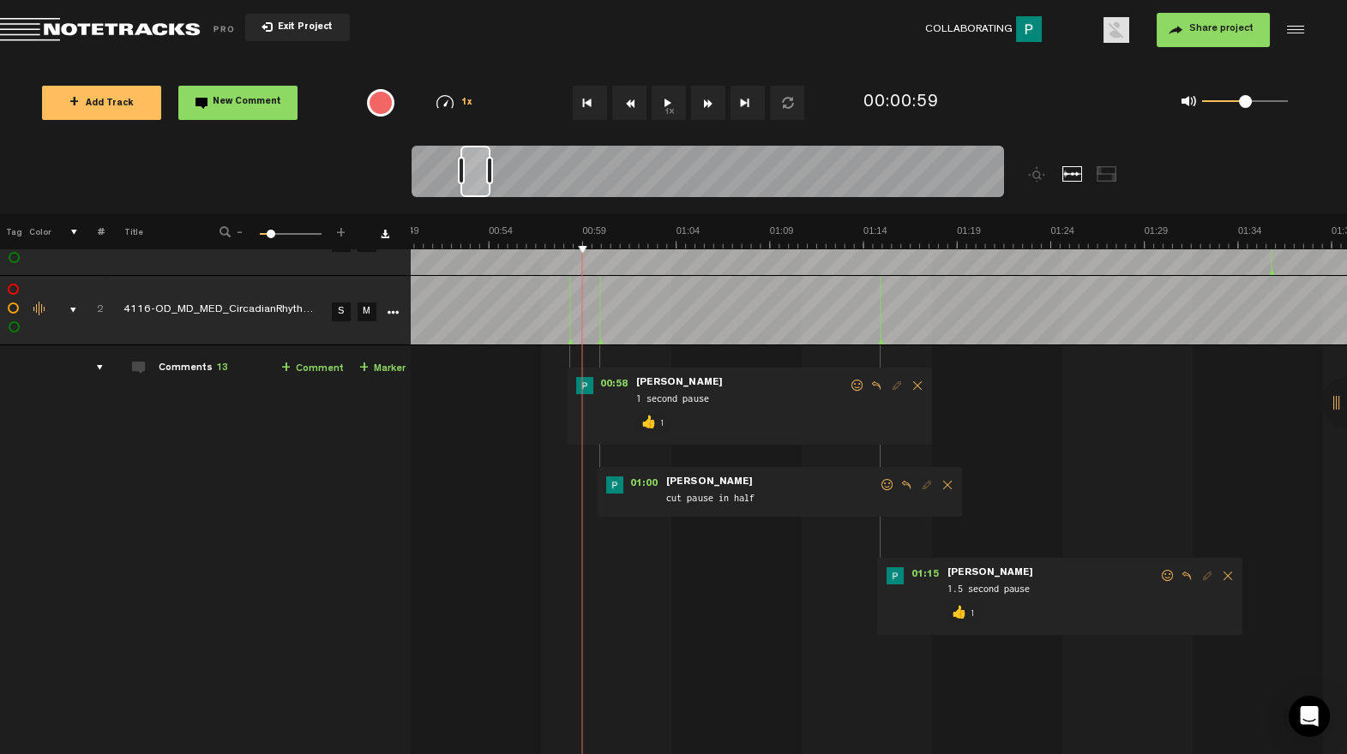
drag, startPoint x: 875, startPoint y: 486, endPoint x: 848, endPoint y: 493, distance: 28.3
click at [879, 486] on span at bounding box center [887, 485] width 17 height 12
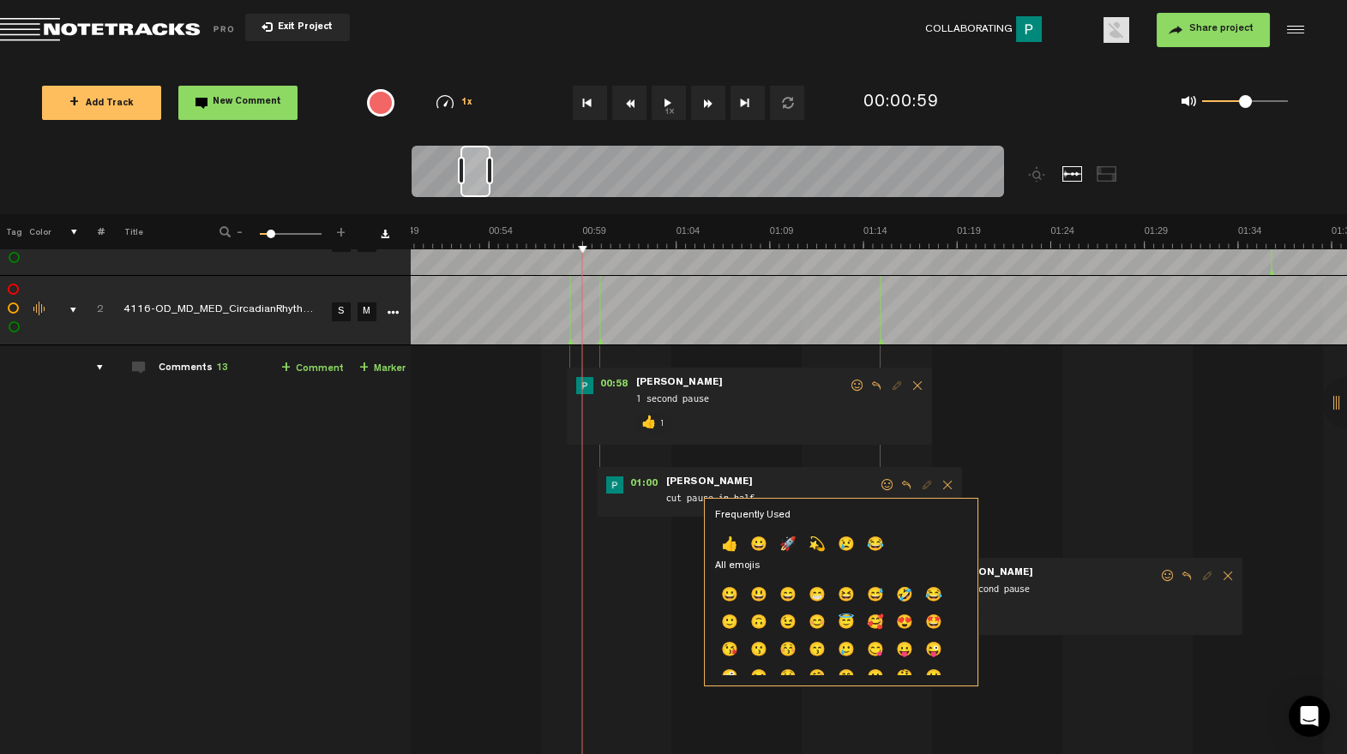
click at [727, 549] on p "👍" at bounding box center [729, 545] width 29 height 27
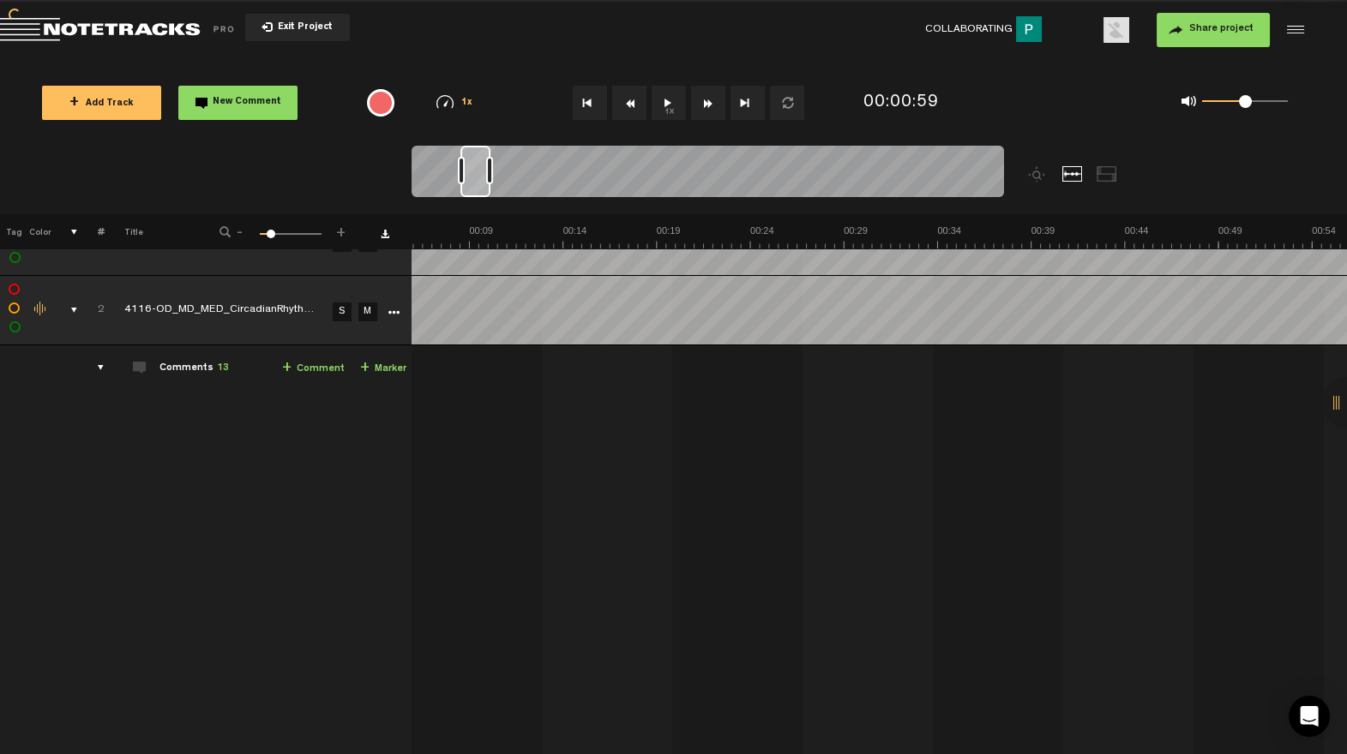
scroll to position [0, 0]
click at [72, 307] on div "comments, stamps & drawings" at bounding box center [67, 310] width 27 height 17
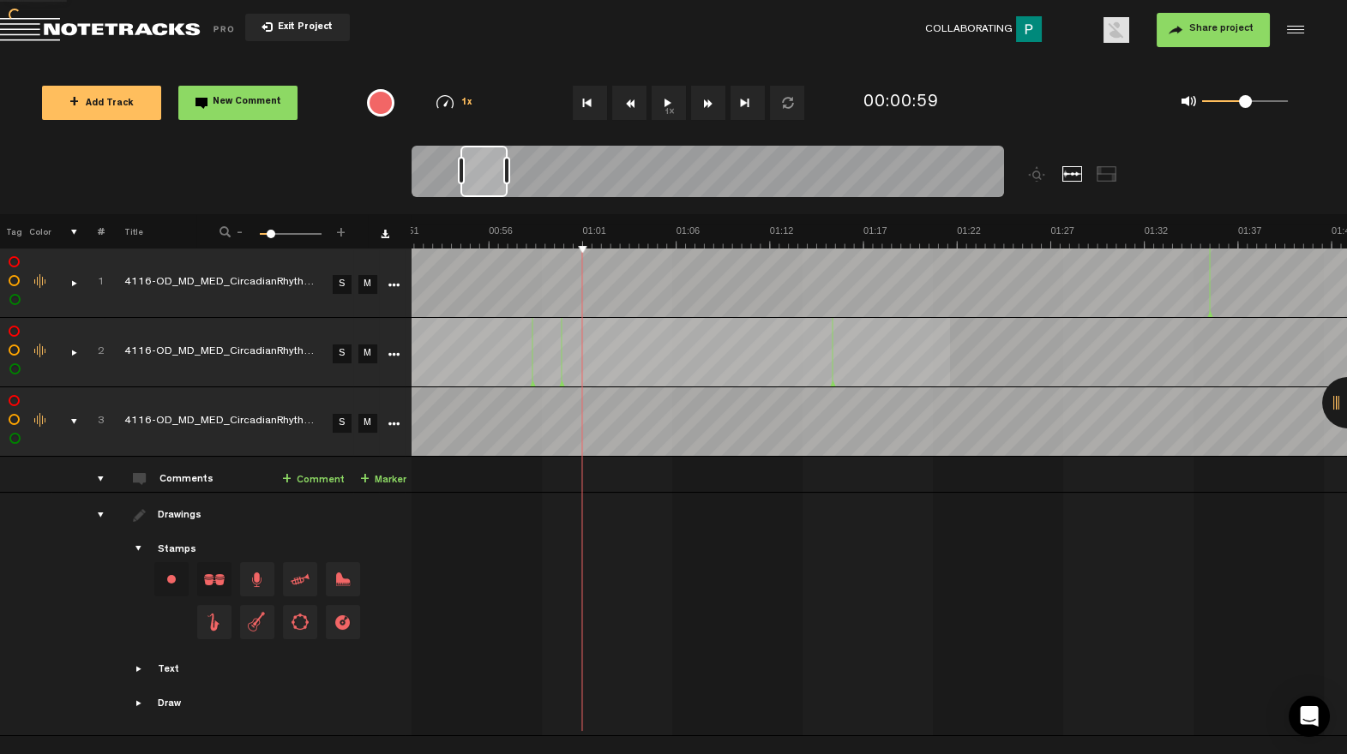
scroll to position [0, 951]
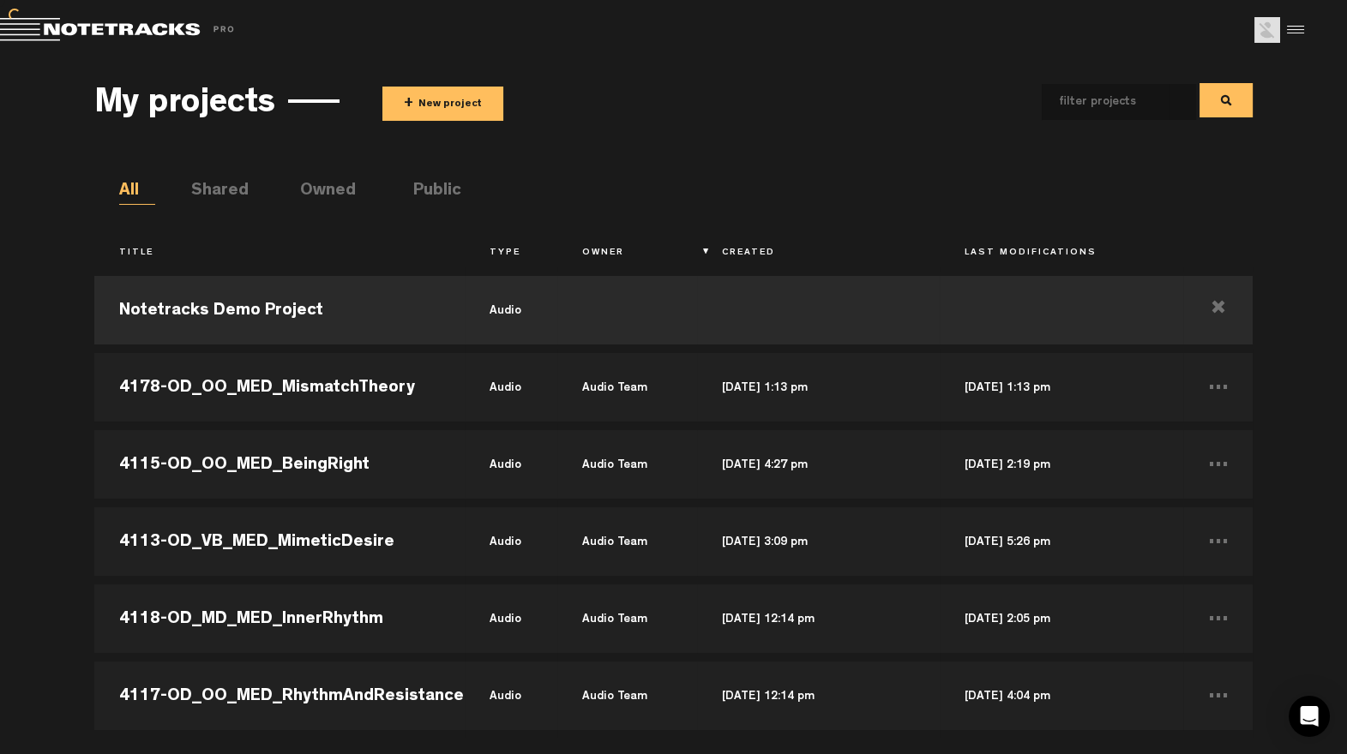
click at [455, 107] on button "+ New project" at bounding box center [442, 104] width 121 height 34
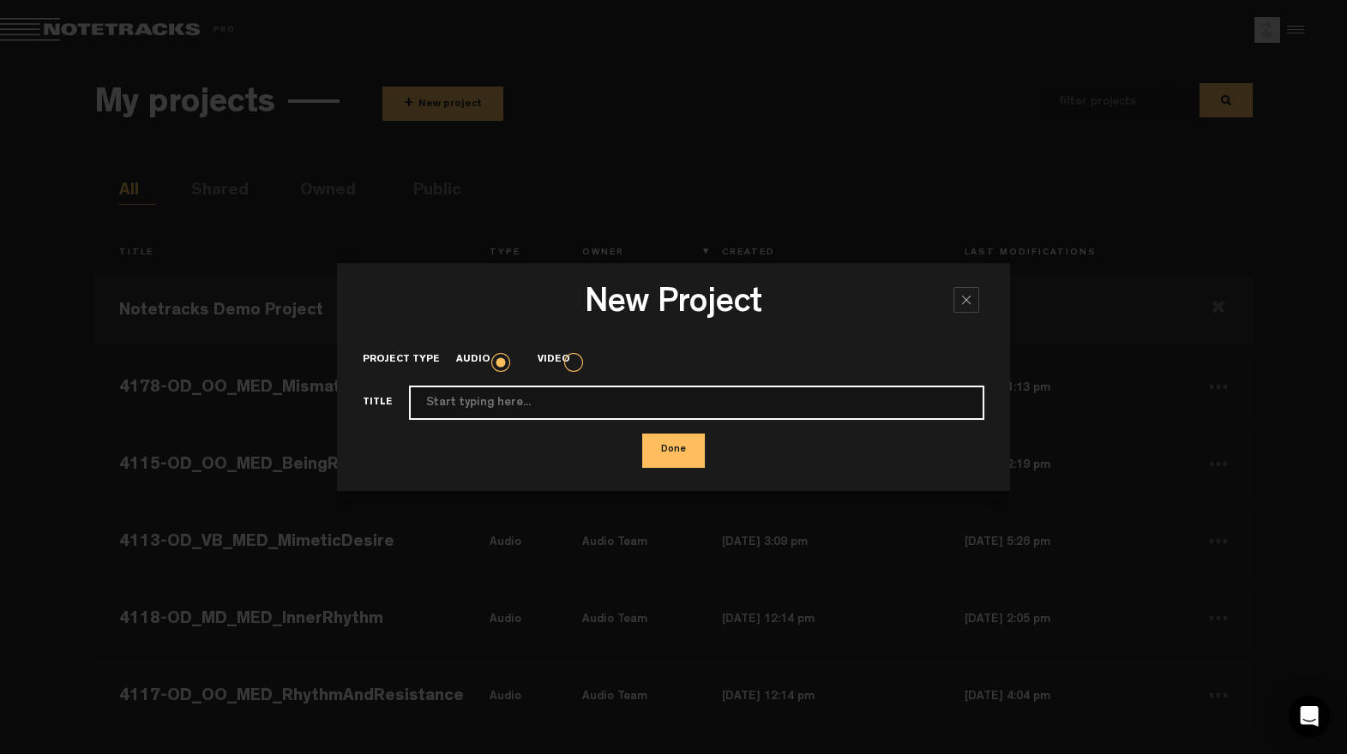
paste input "4153-OD_VB_MED_SignalVersusNoise"
type input "4153-OD_VB_MED_SignalVersusNoise"
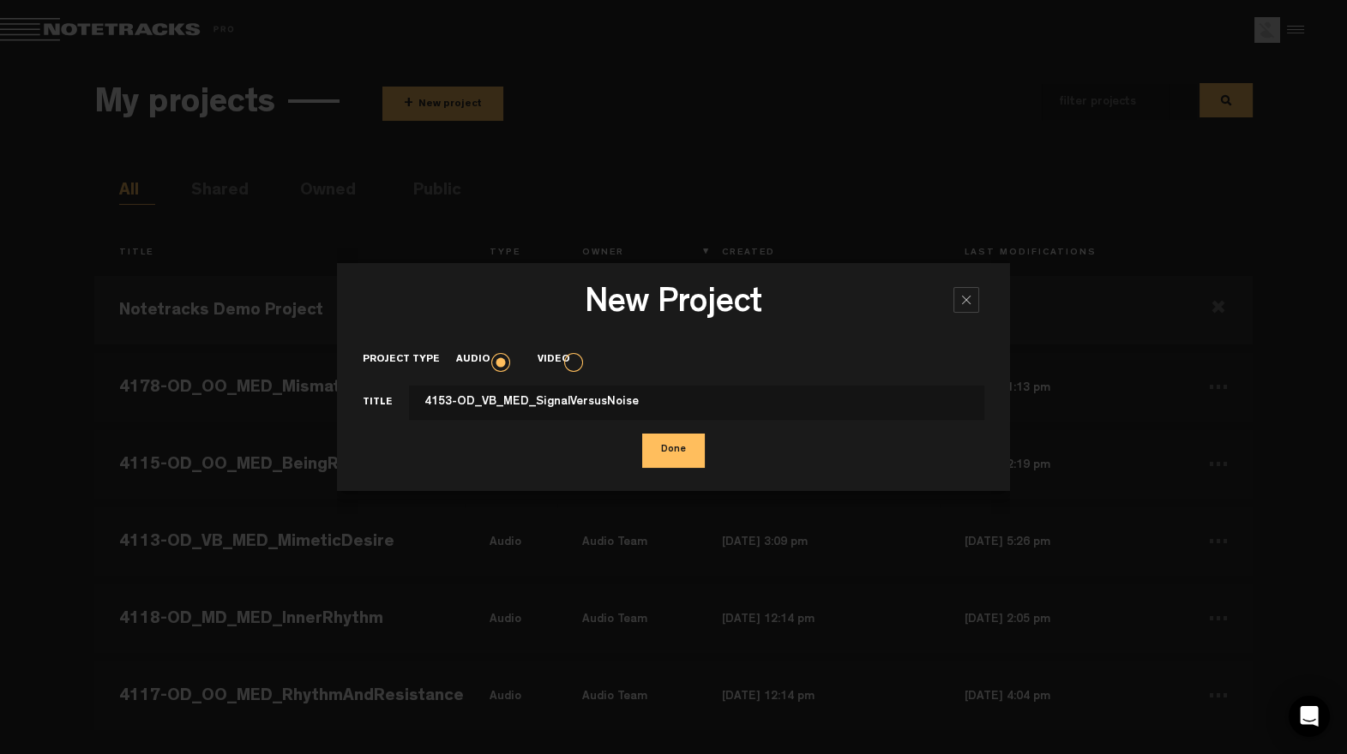
click at [673, 454] on button "Done" at bounding box center [673, 451] width 63 height 34
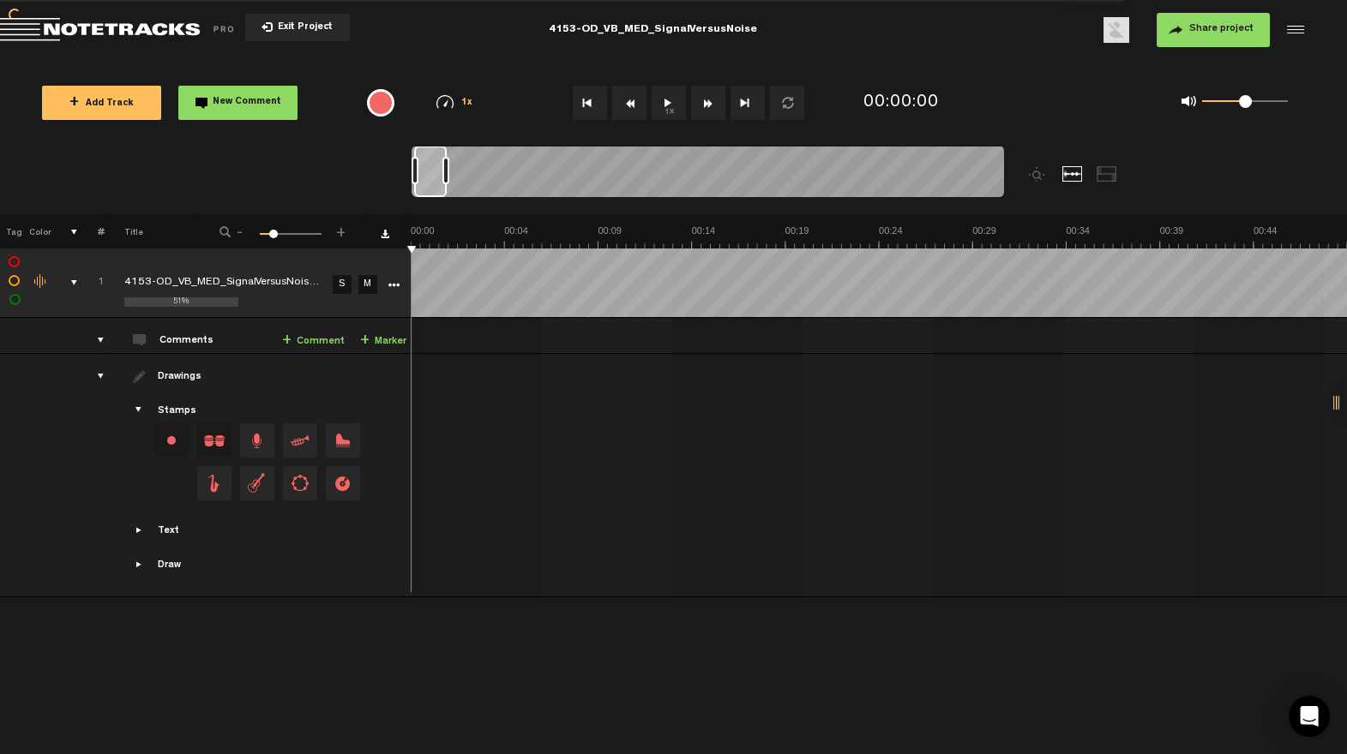
click at [1229, 25] on span "Share project" at bounding box center [1221, 29] width 64 height 10
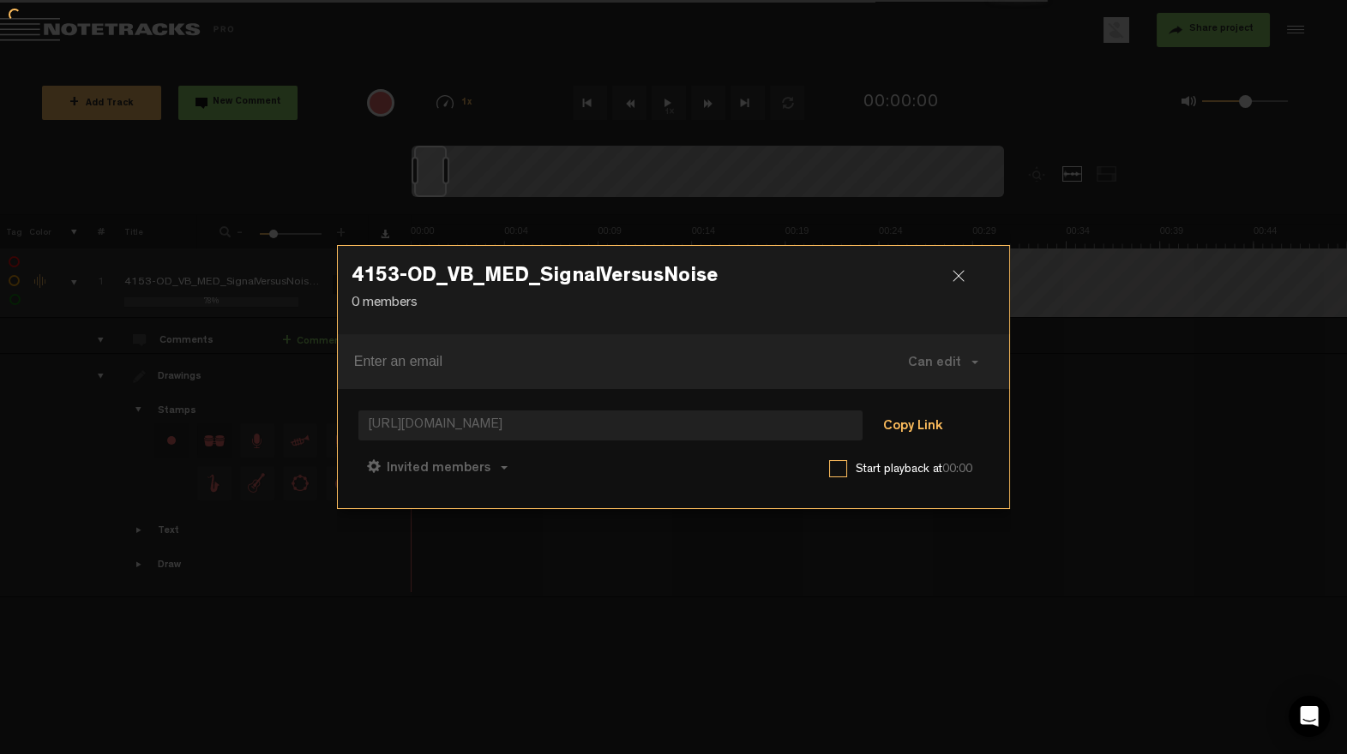
click at [940, 417] on button "Copy Link" at bounding box center [912, 427] width 93 height 34
click at [534, 461] on button "Can comment" at bounding box center [522, 467] width 122 height 41
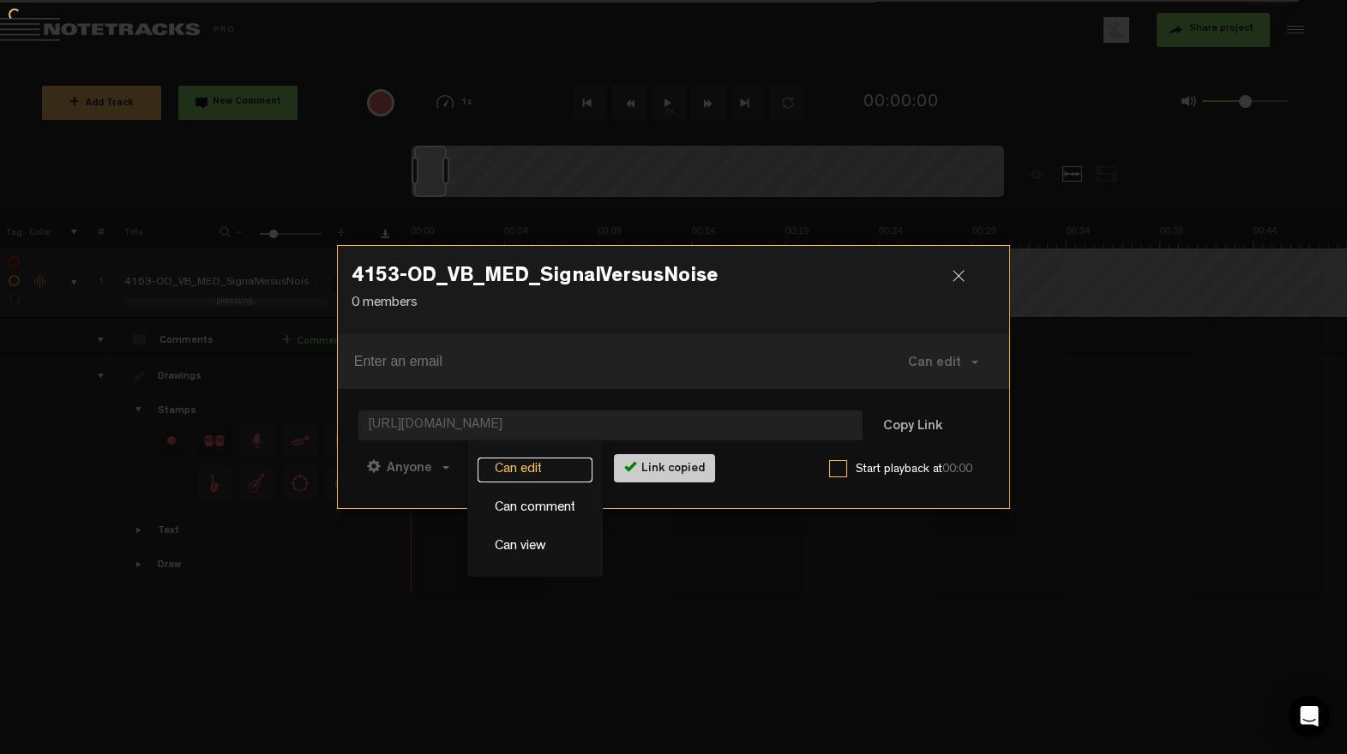
click at [527, 478] on link "Can edit" at bounding box center [535, 470] width 115 height 25
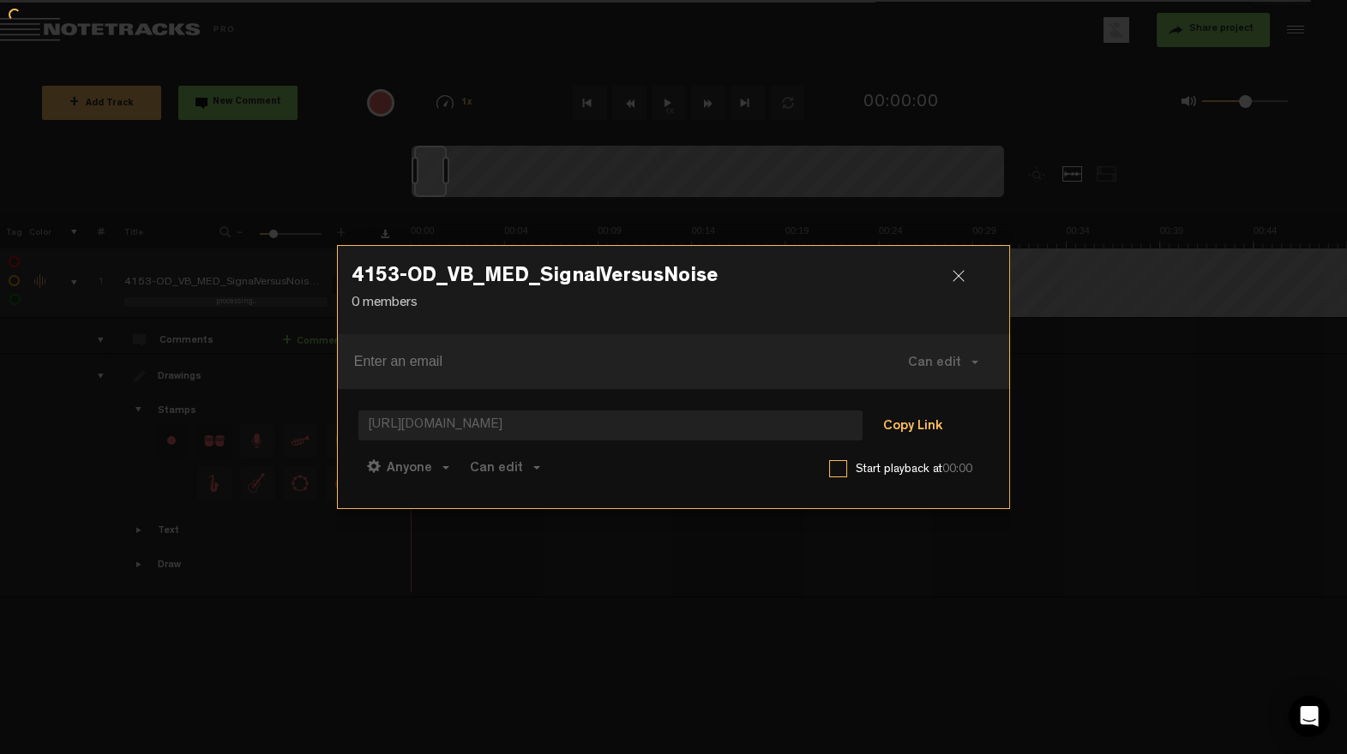
click at [923, 417] on button "Copy Link" at bounding box center [912, 427] width 93 height 34
click at [966, 274] on div at bounding box center [966, 283] width 26 height 26
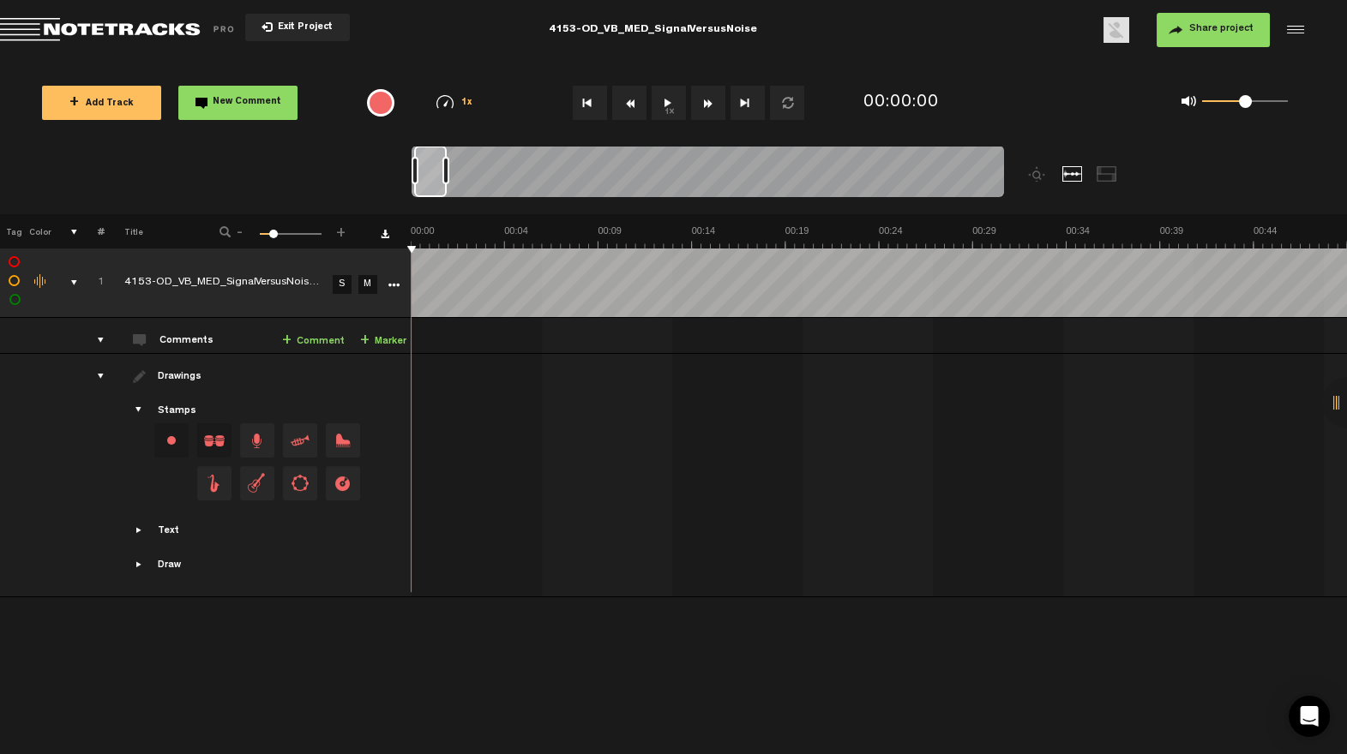
click at [154, 27] on span "Return to Project List" at bounding box center [120, 30] width 240 height 24
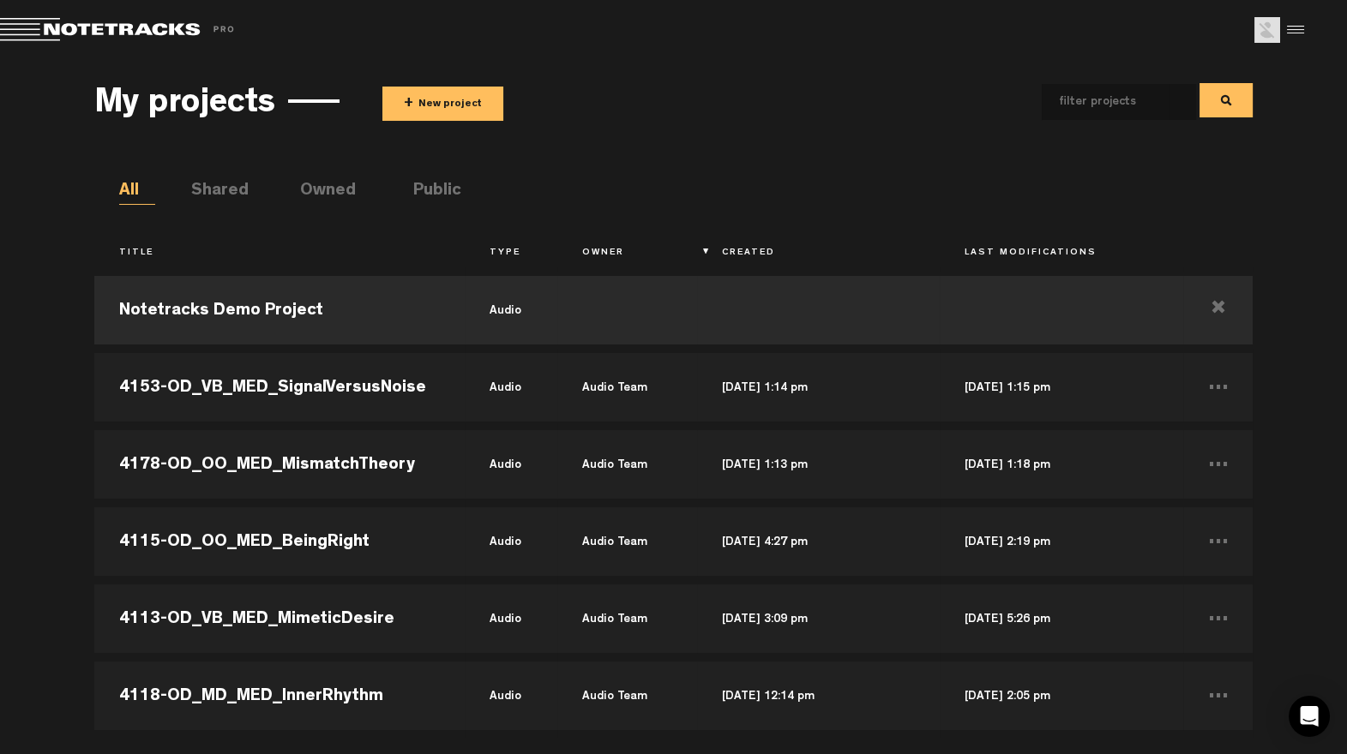
click at [455, 118] on button "+ New project" at bounding box center [442, 104] width 121 height 34
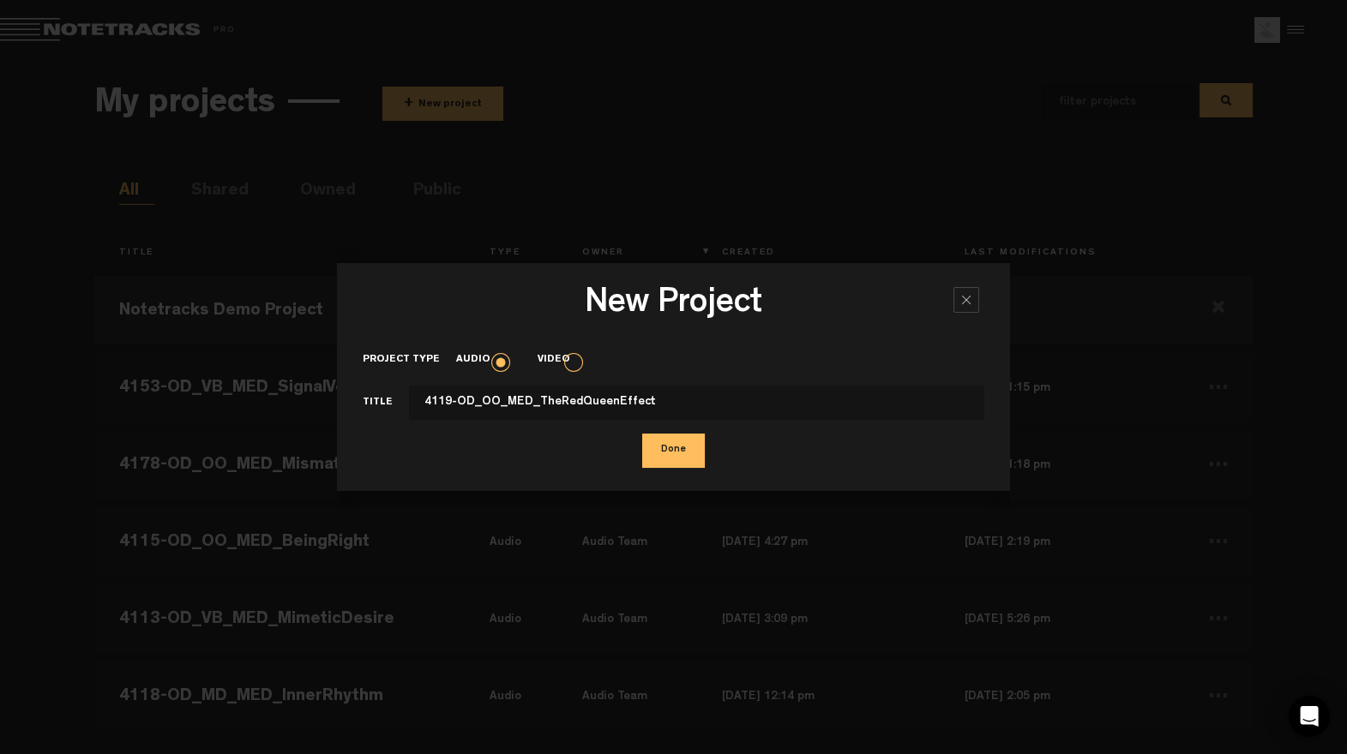
type input "4119-OD_OO_MED_TheRedQueenEffect"
click at [674, 457] on button "Done" at bounding box center [673, 451] width 63 height 34
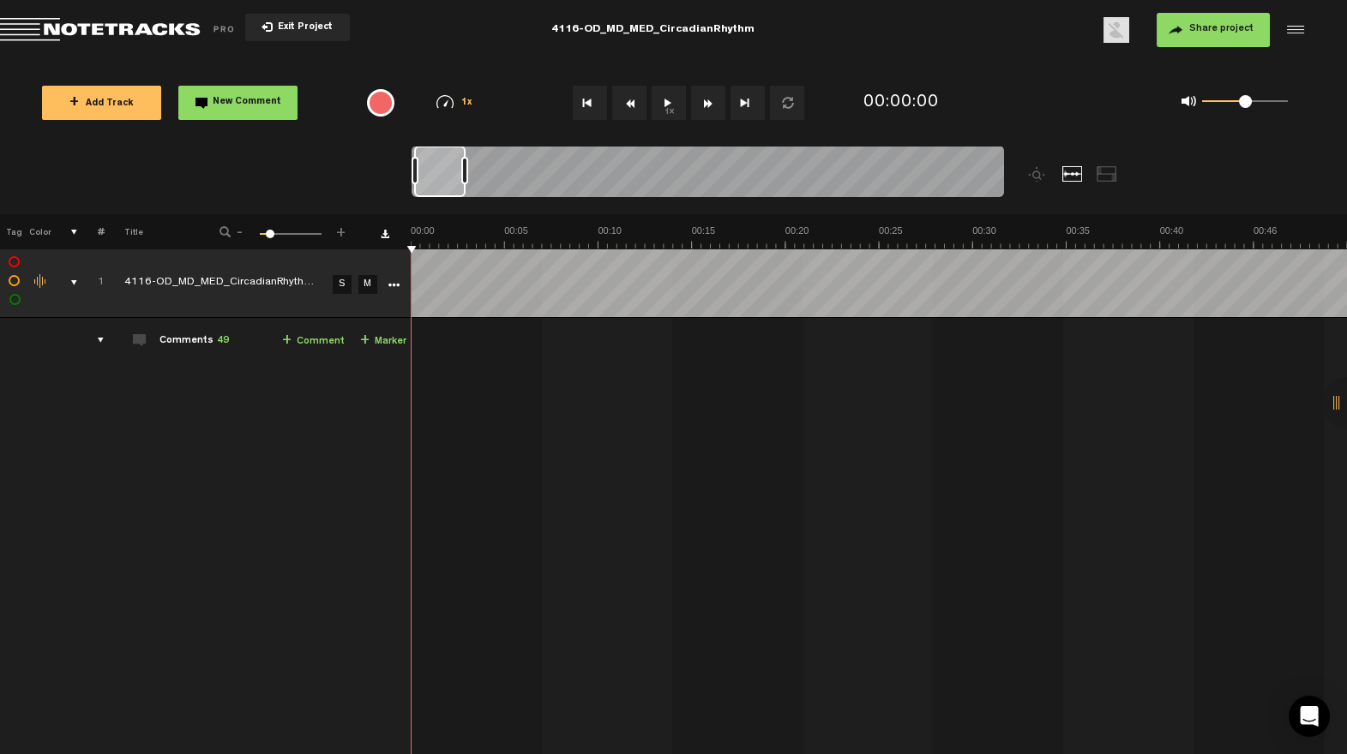
click at [74, 280] on div "comments, stamps & drawings" at bounding box center [67, 282] width 27 height 17
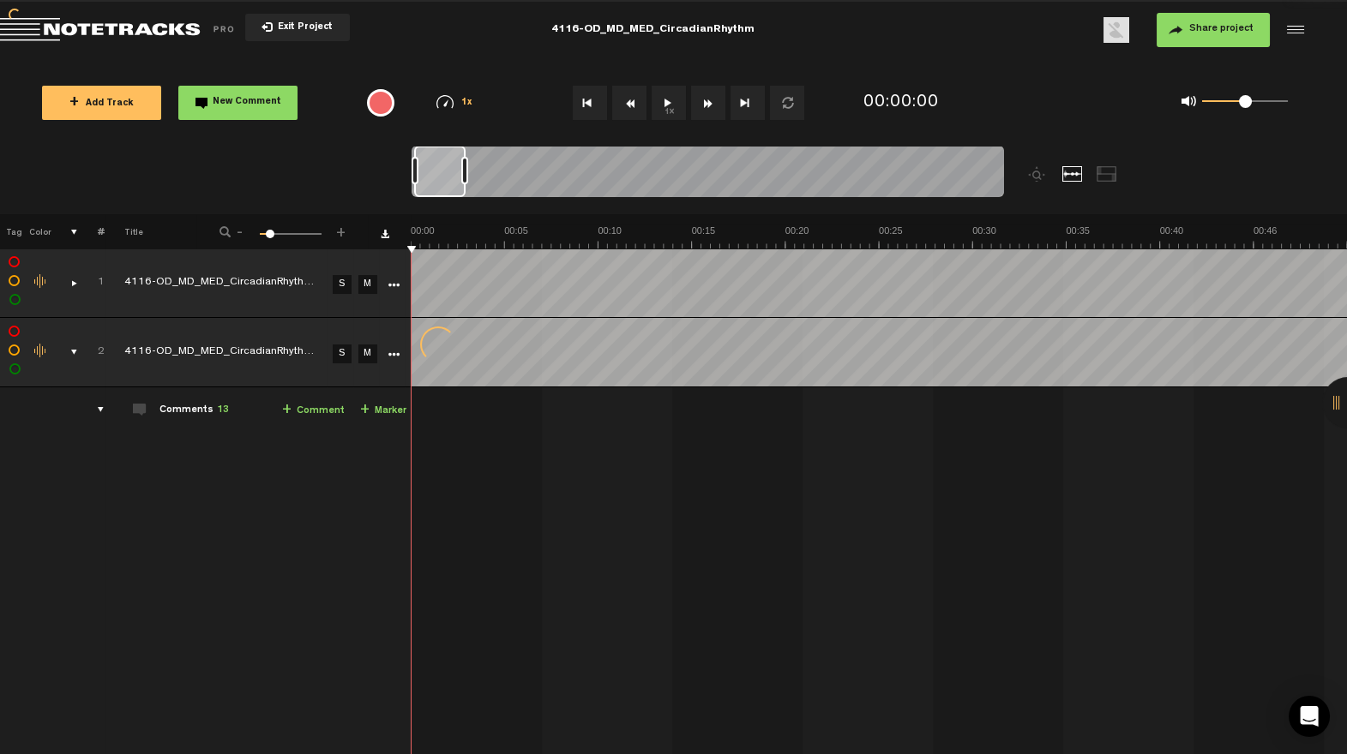
click at [70, 351] on div "comments, stamps & drawings" at bounding box center [67, 352] width 27 height 17
click at [74, 350] on div "comments, stamps & drawings" at bounding box center [67, 352] width 27 height 17
click at [74, 355] on div "comments, stamps & drawings" at bounding box center [67, 352] width 27 height 17
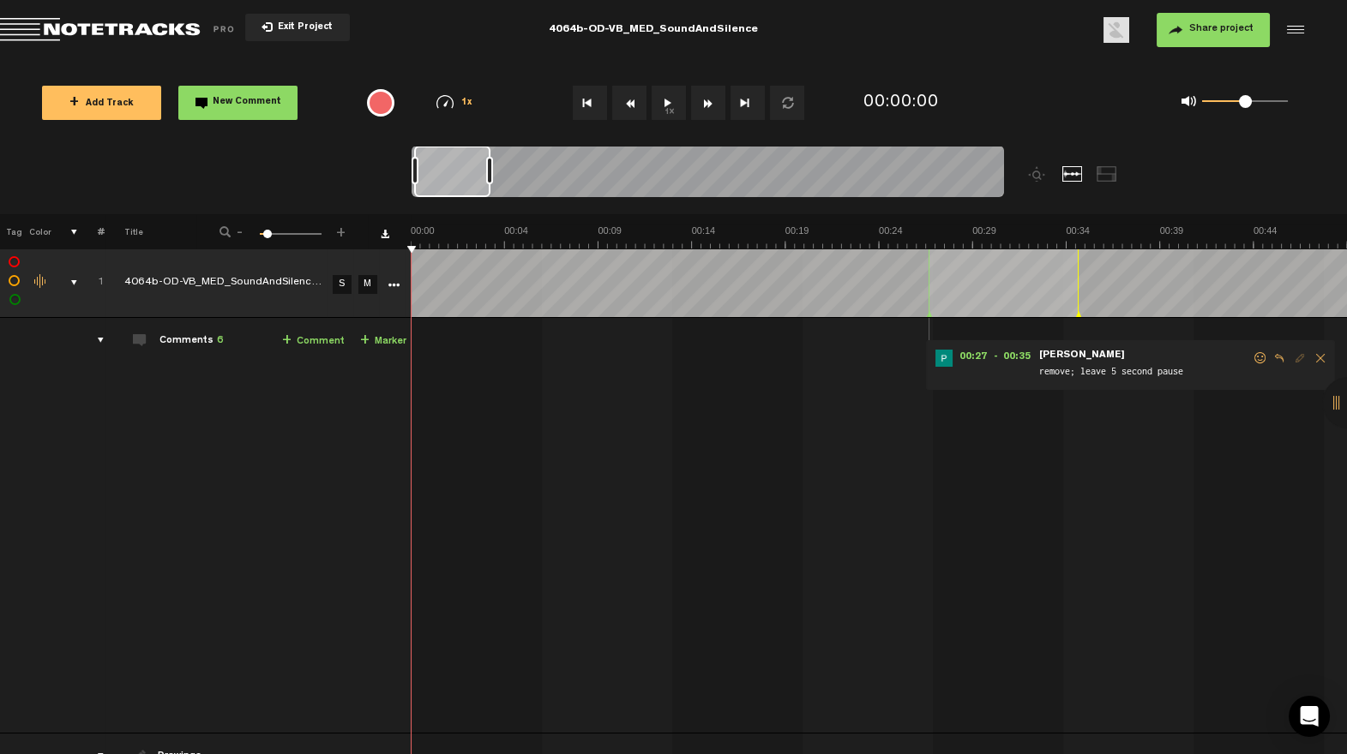
drag, startPoint x: 195, startPoint y: 476, endPoint x: 211, endPoint y: 384, distance: 93.0
click at [195, 475] on td "Comments 6 + Comment + Marker" at bounding box center [258, 526] width 307 height 416
click at [282, 278] on div "Click to edit the title" at bounding box center [235, 283] width 223 height 17
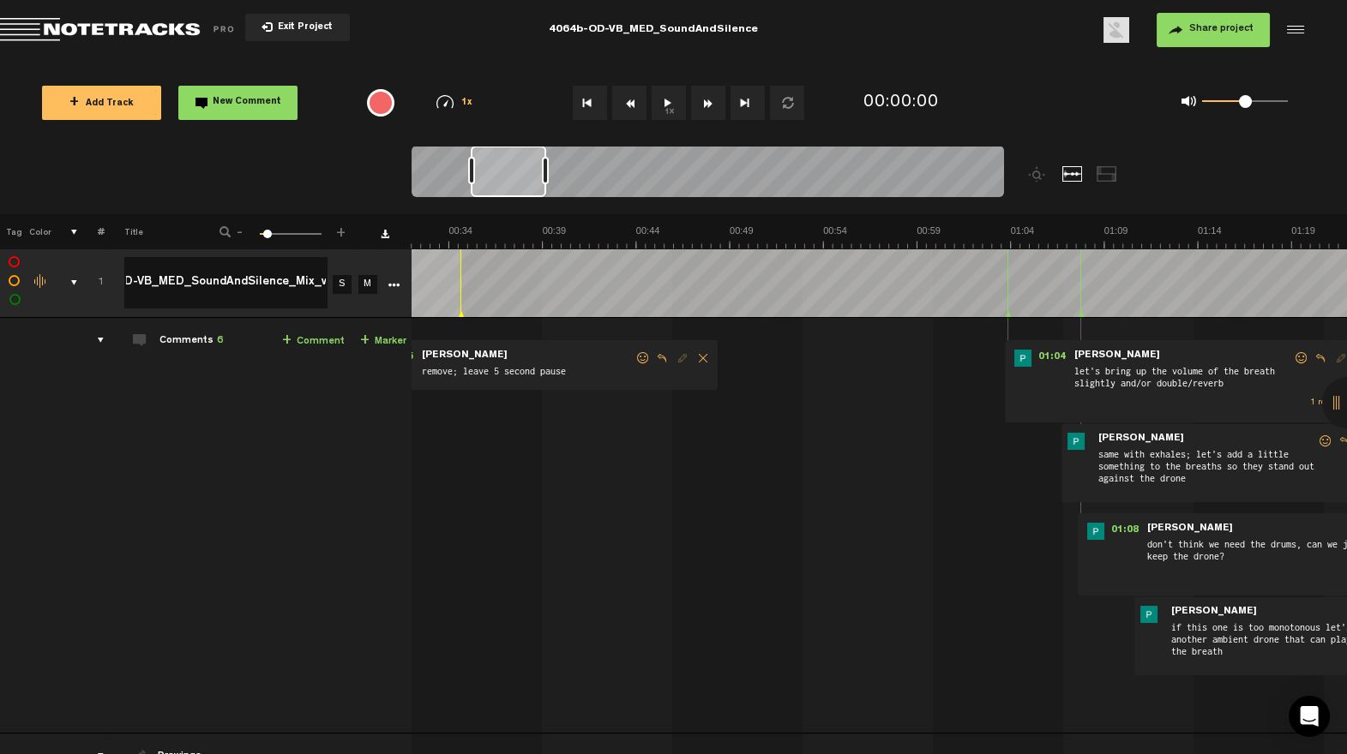
scroll to position [0, 926]
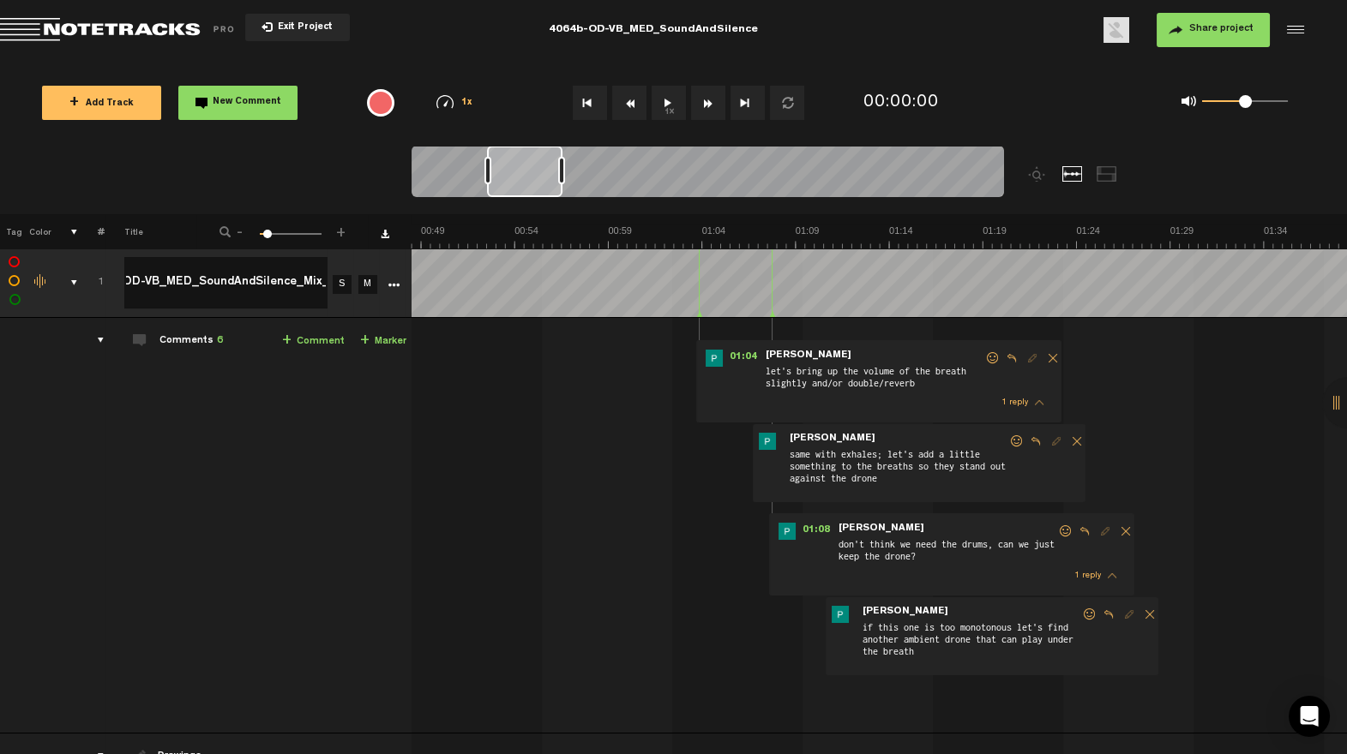
type input "4064b-OD-VB_MED_SoundAndSilence_Mix_v1"
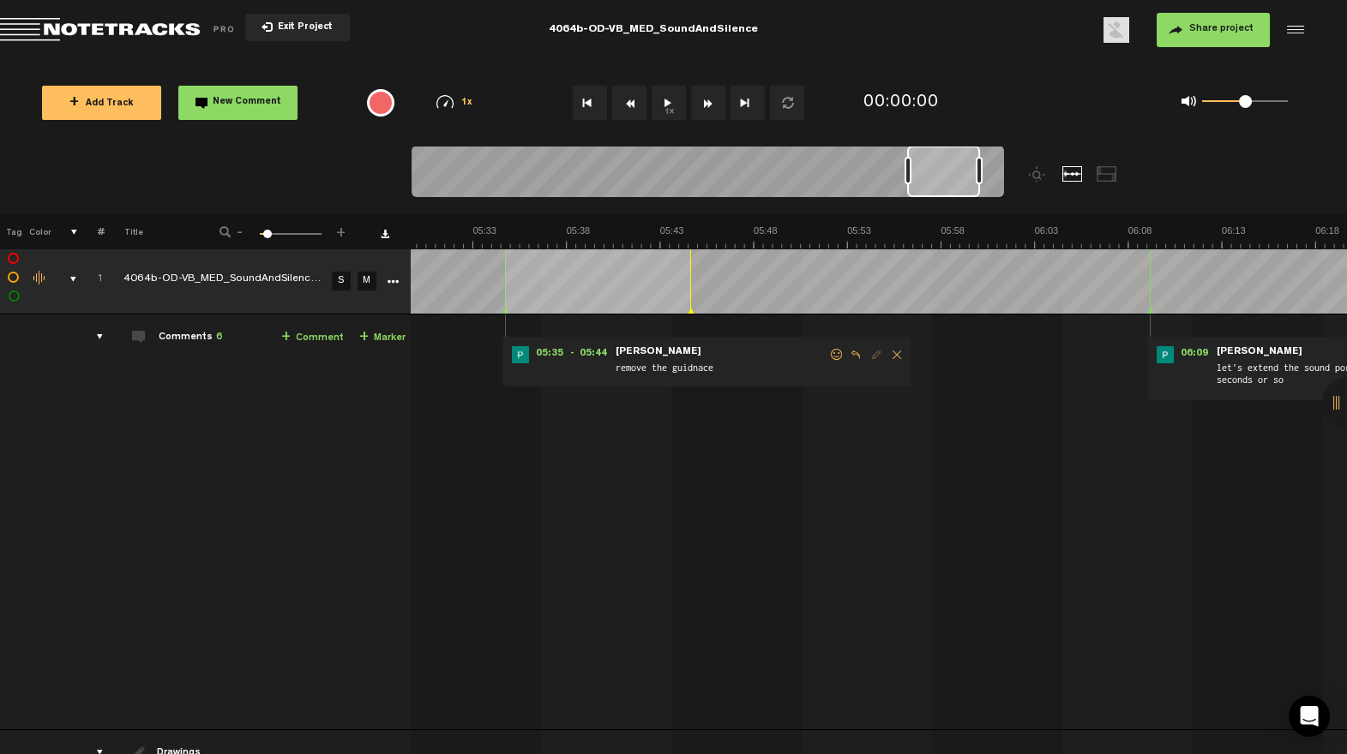
scroll to position [0, 6546]
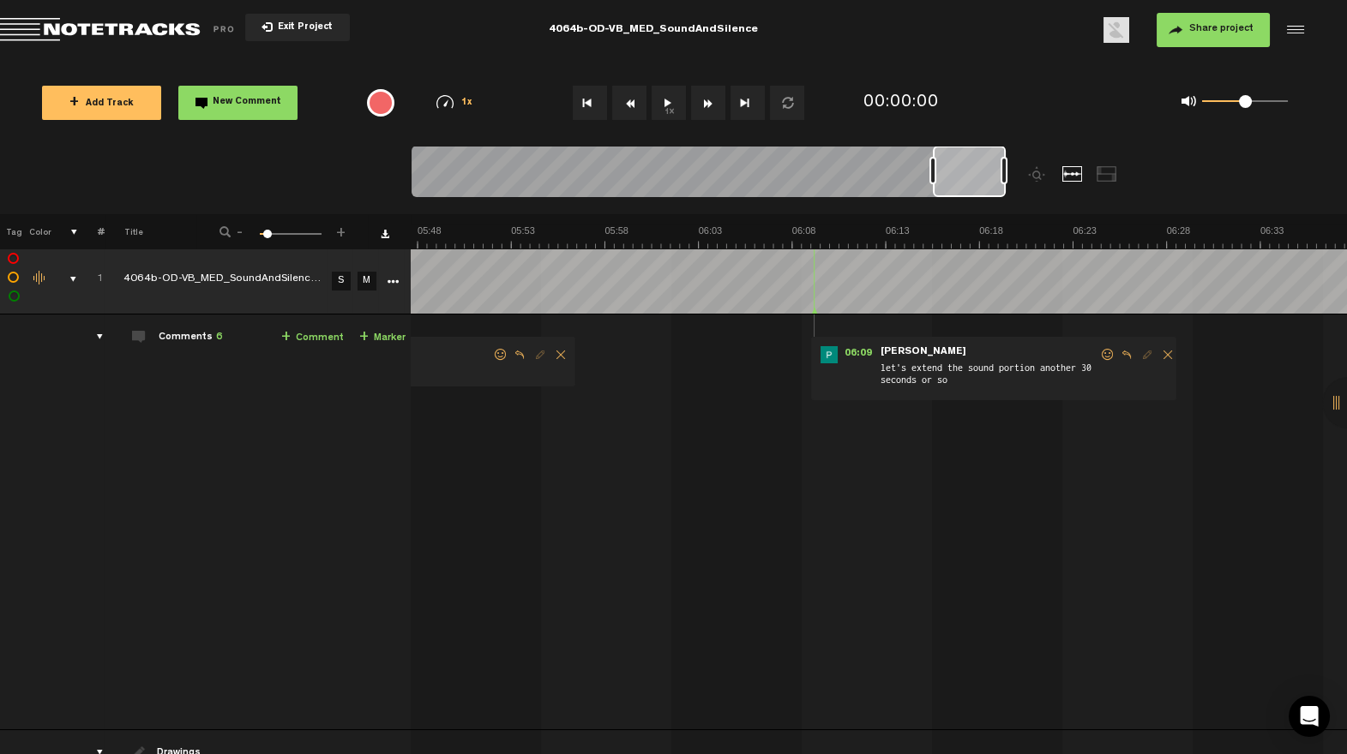
drag, startPoint x: 857, startPoint y: 180, endPoint x: 975, endPoint y: 201, distance: 119.4
click at [1019, 175] on div at bounding box center [782, 180] width 741 height 69
click at [1099, 352] on span at bounding box center [1107, 355] width 17 height 12
drag, startPoint x: 1095, startPoint y: 352, endPoint x: 1086, endPoint y: 354, distance: 9.0
click at [1099, 352] on span at bounding box center [1107, 355] width 17 height 12
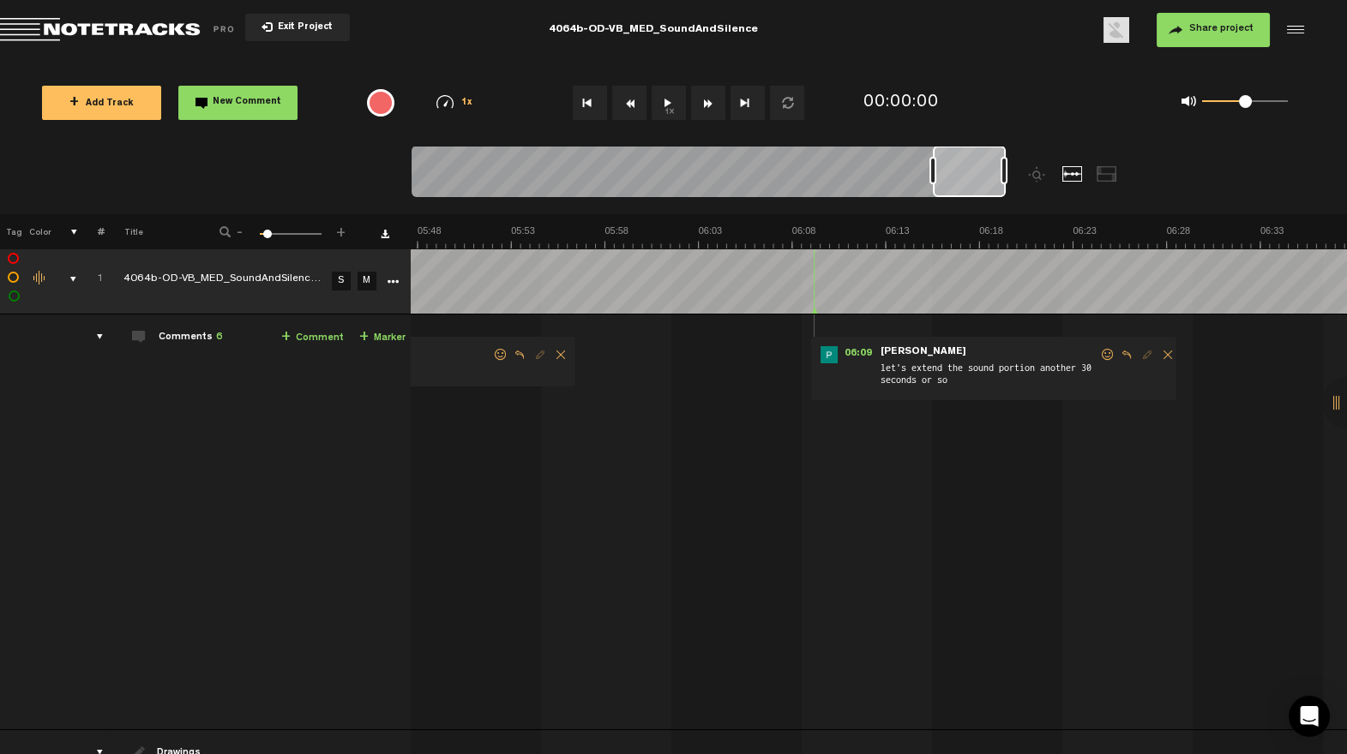
drag, startPoint x: 1094, startPoint y: 352, endPoint x: 1052, endPoint y: 382, distance: 51.1
click at [1099, 352] on span at bounding box center [1107, 355] width 17 height 12
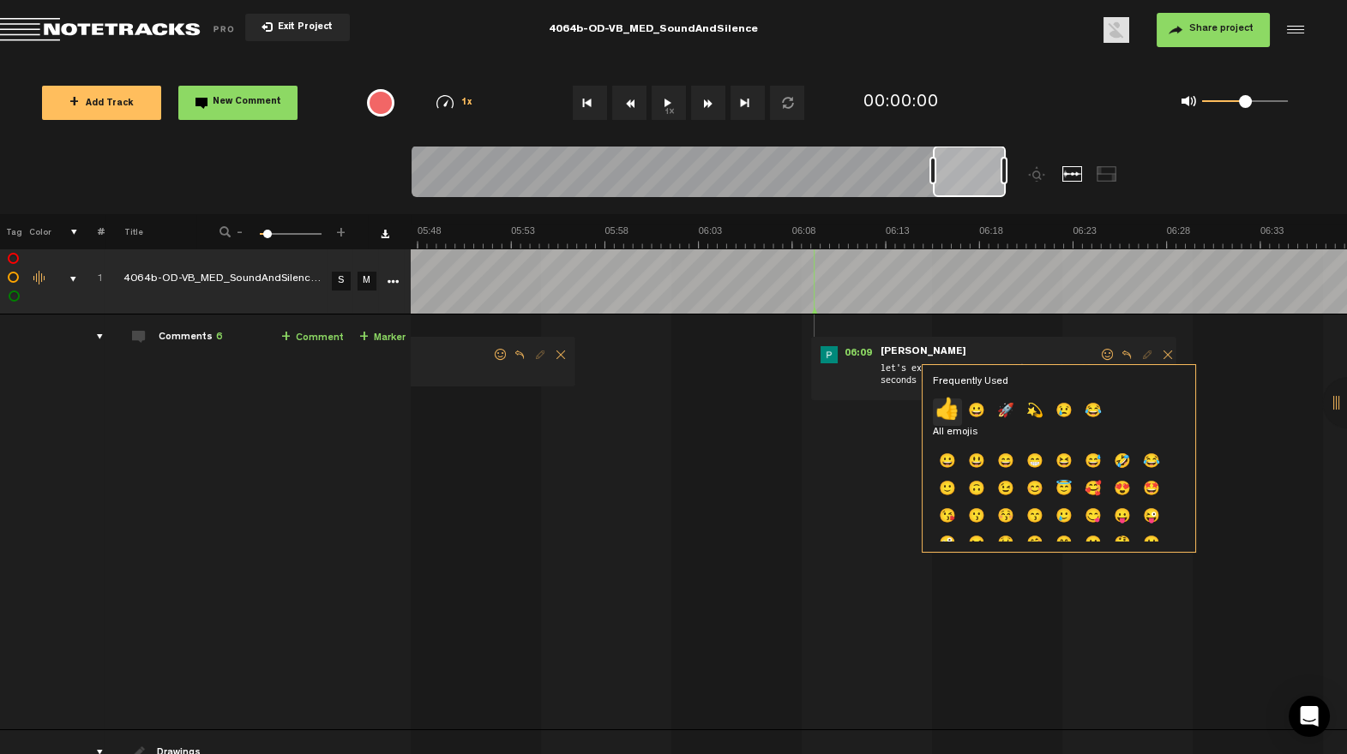
click at [952, 416] on p "👍" at bounding box center [947, 412] width 29 height 27
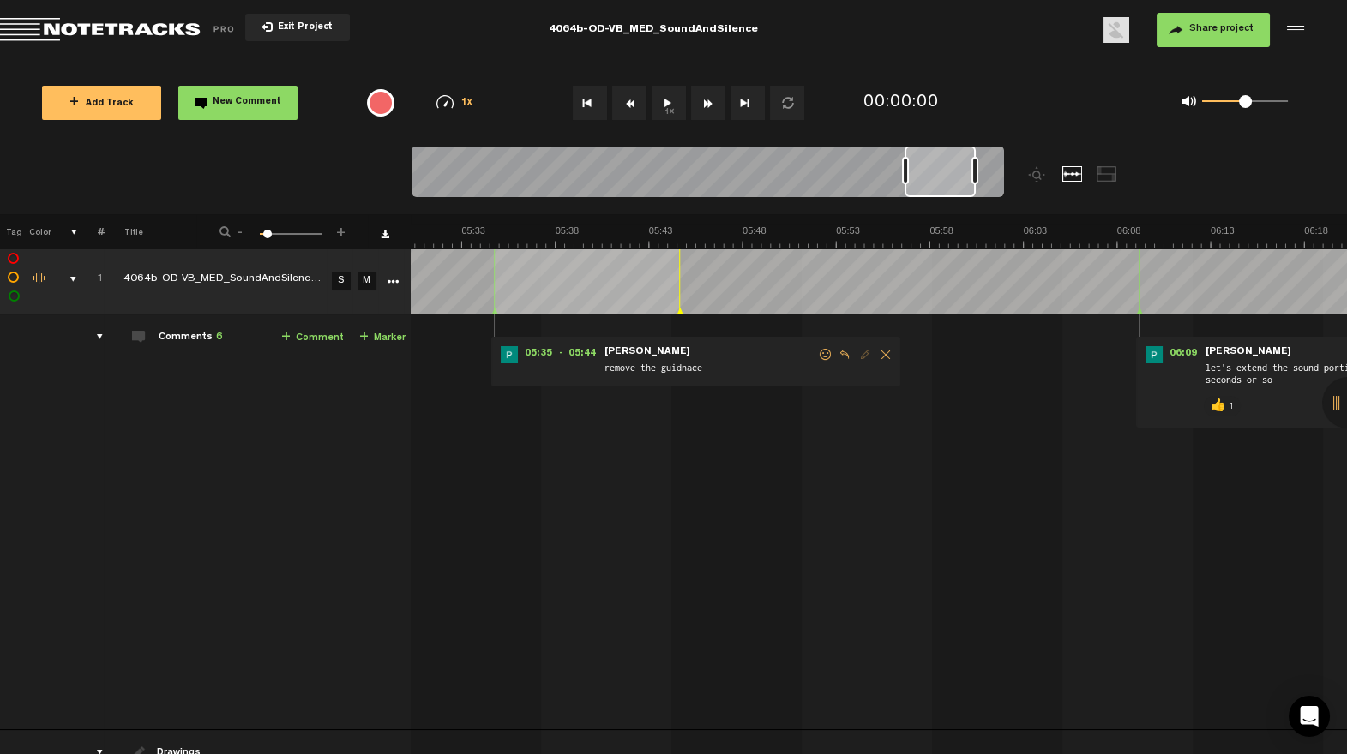
scroll to position [0, 6102]
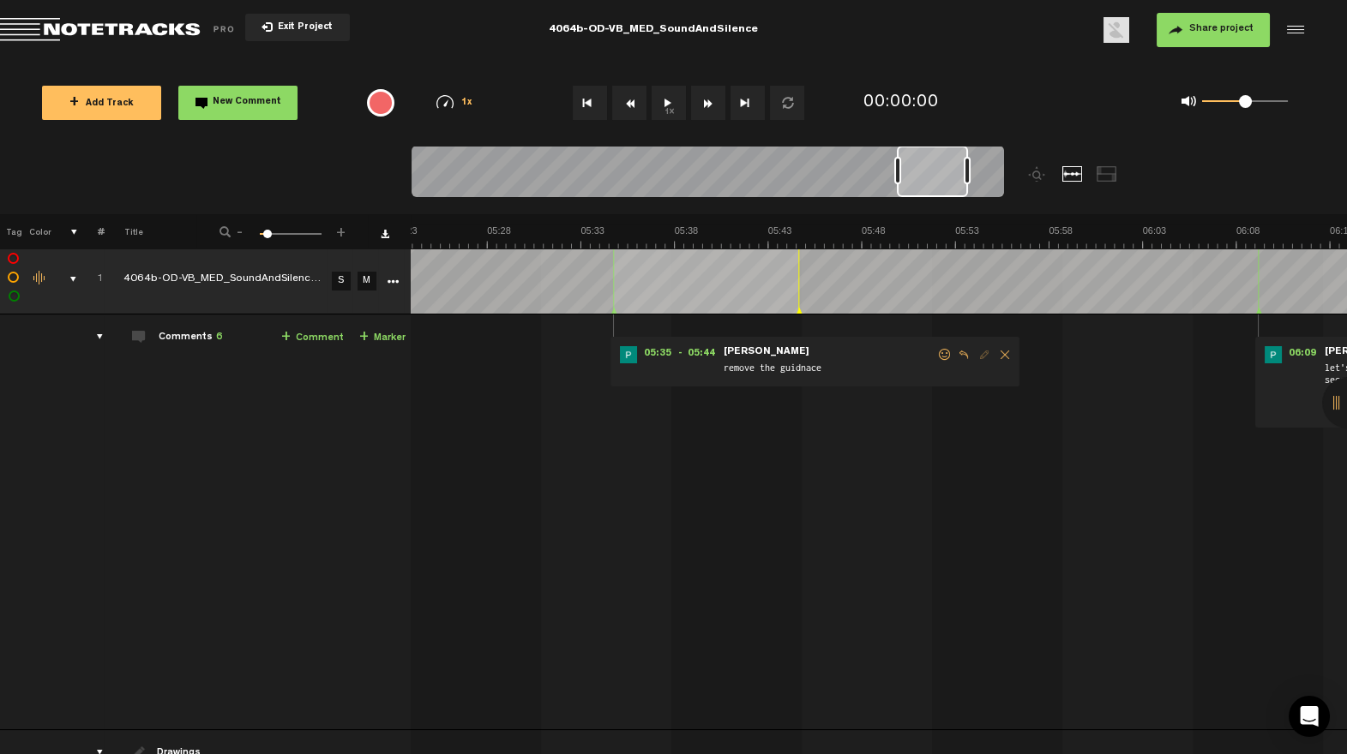
drag, startPoint x: 975, startPoint y: 185, endPoint x: 916, endPoint y: 198, distance: 60.5
click at [940, 186] on div at bounding box center [932, 171] width 71 height 51
click at [938, 349] on span at bounding box center [944, 355] width 17 height 12
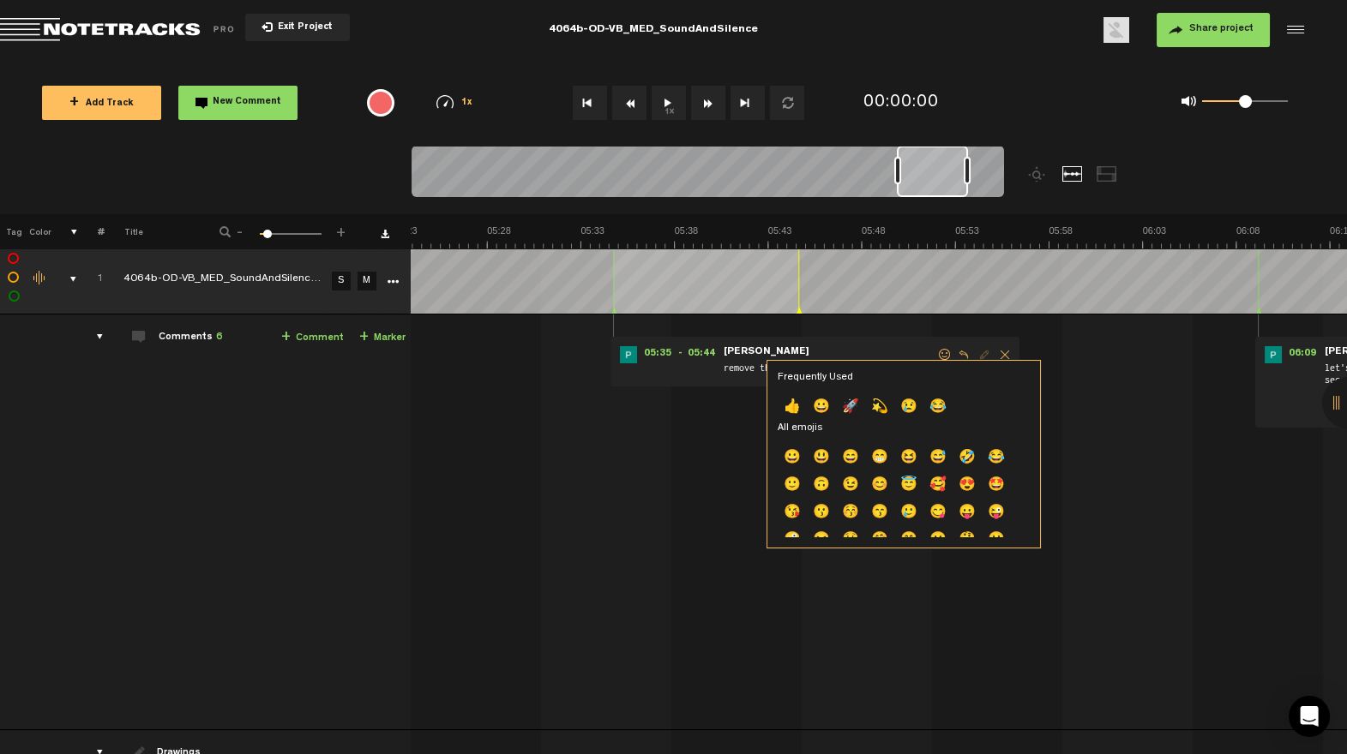
drag, startPoint x: 787, startPoint y: 400, endPoint x: 869, endPoint y: 325, distance: 111.1
click at [787, 400] on p "👍" at bounding box center [792, 407] width 29 height 27
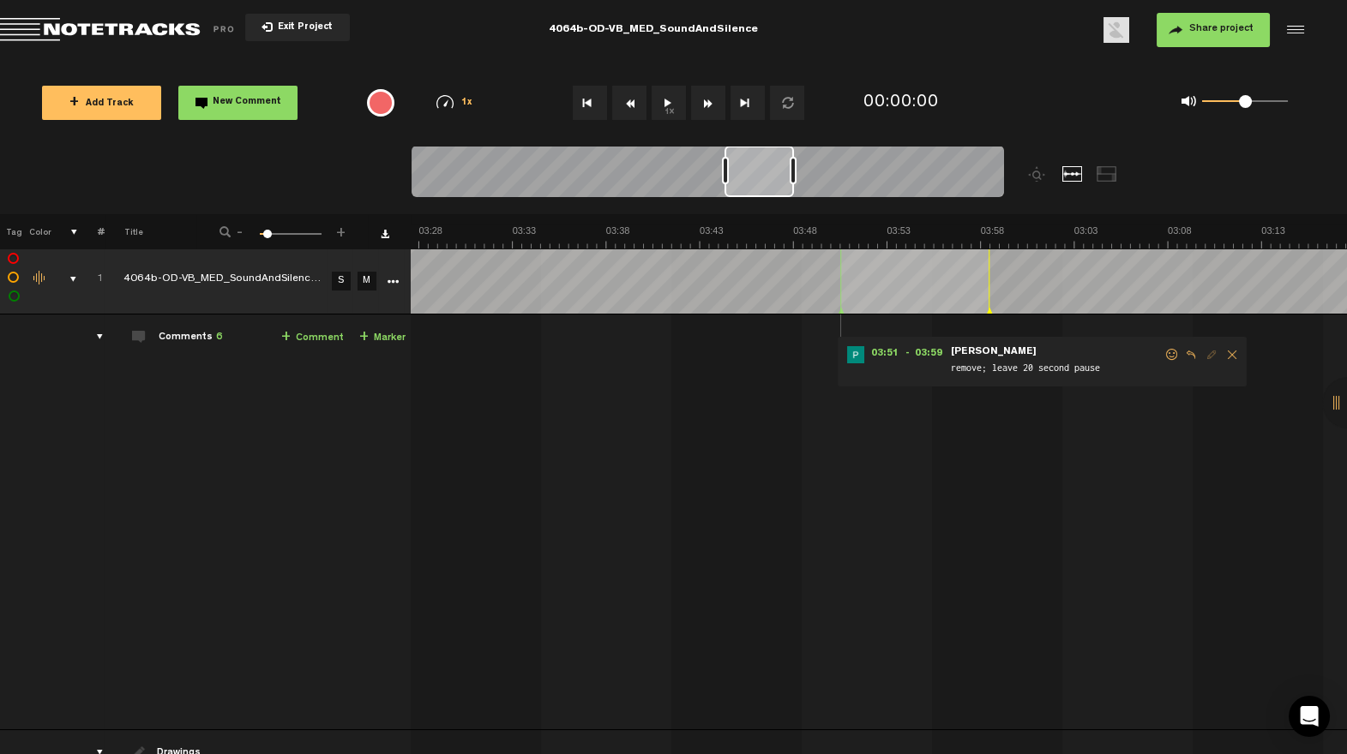
drag, startPoint x: 936, startPoint y: 179, endPoint x: 760, endPoint y: 237, distance: 184.9
click at [763, 60] on div "Loading... 100% + Add Track New Comment 1x 0.25x 0.5x 0.75x 1x 1.25x 1.5x 1.75x…" at bounding box center [673, 60] width 1347 height 0
drag, startPoint x: 1164, startPoint y: 353, endPoint x: 1098, endPoint y: 397, distance: 79.2
click at [1175, 353] on span at bounding box center [1183, 355] width 17 height 12
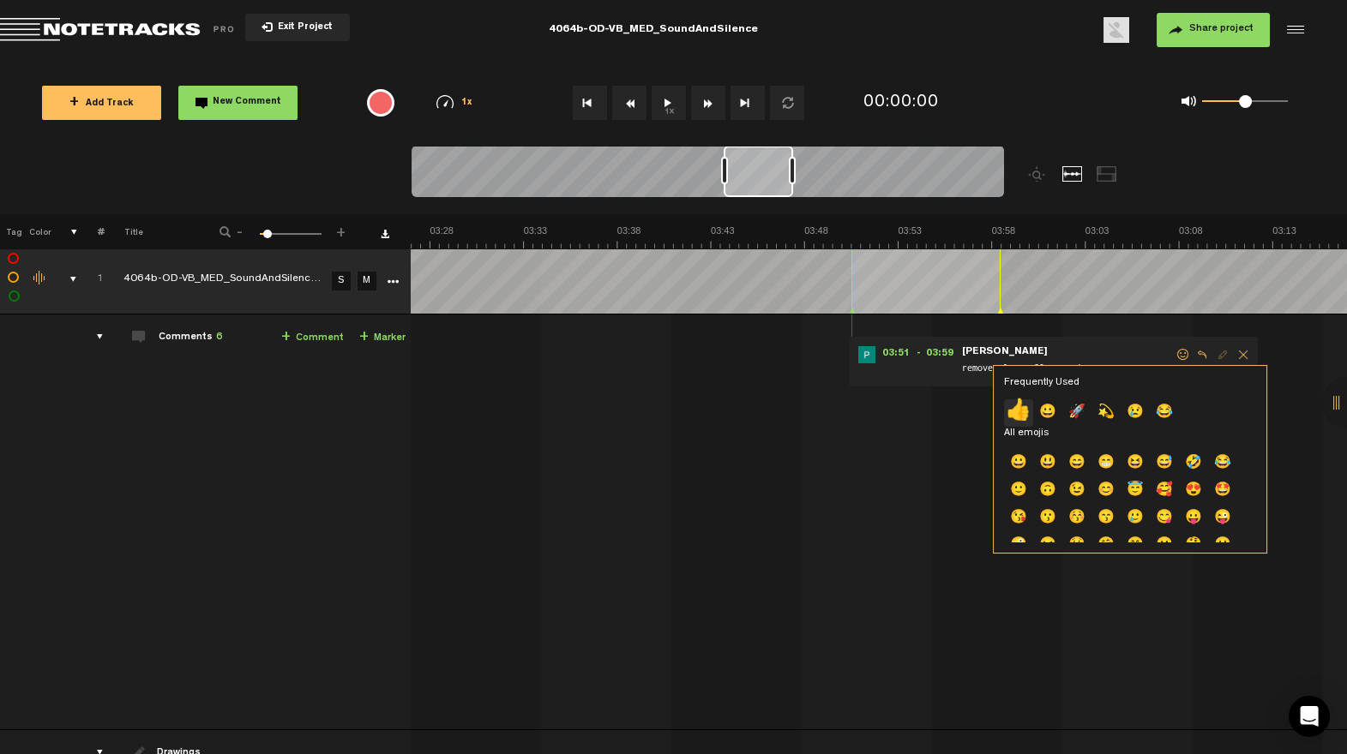
click at [1012, 414] on p "👍" at bounding box center [1018, 413] width 29 height 27
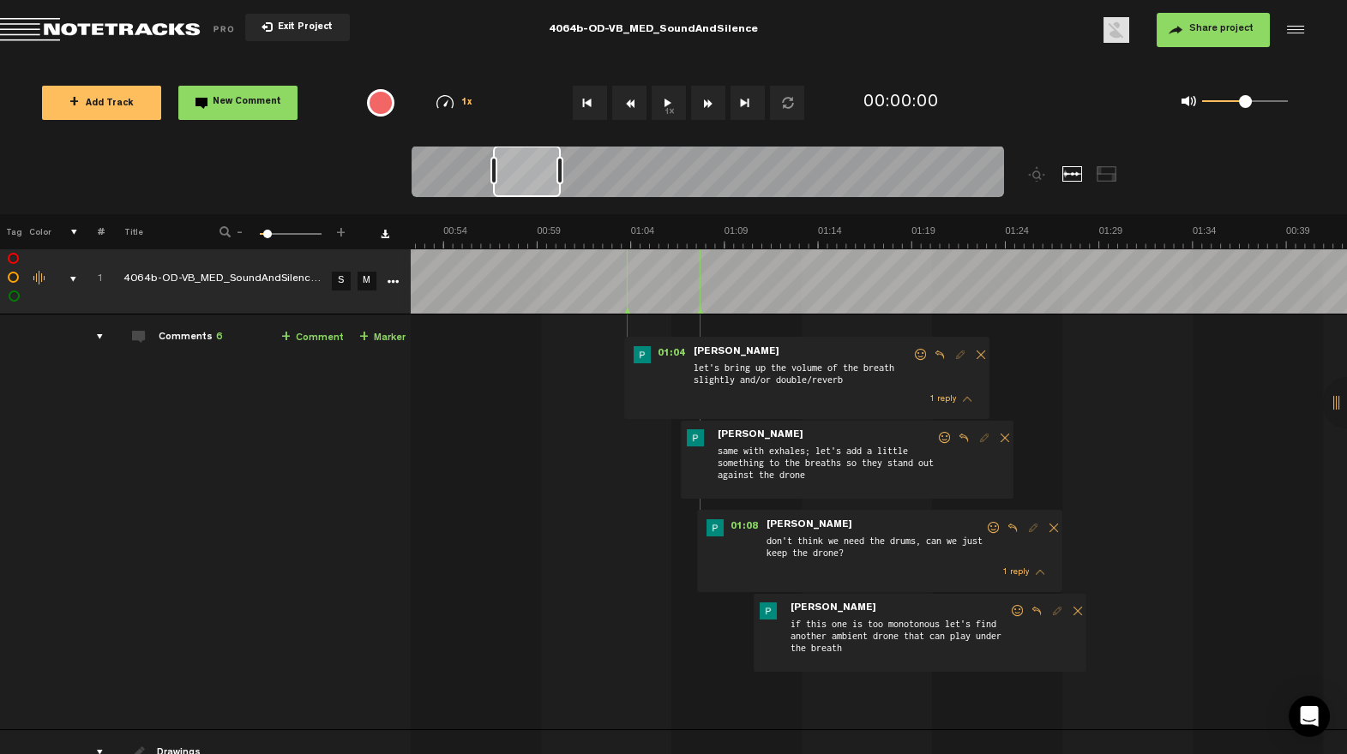
drag, startPoint x: 768, startPoint y: 195, endPoint x: 534, endPoint y: 247, distance: 239.8
click at [534, 60] on div "Loading... 100% + Add Track New Comment 1x 0.25x 0.5x 0.75x 1x 1.25x 1.5x 1.75x…" at bounding box center [673, 60] width 1347 height 0
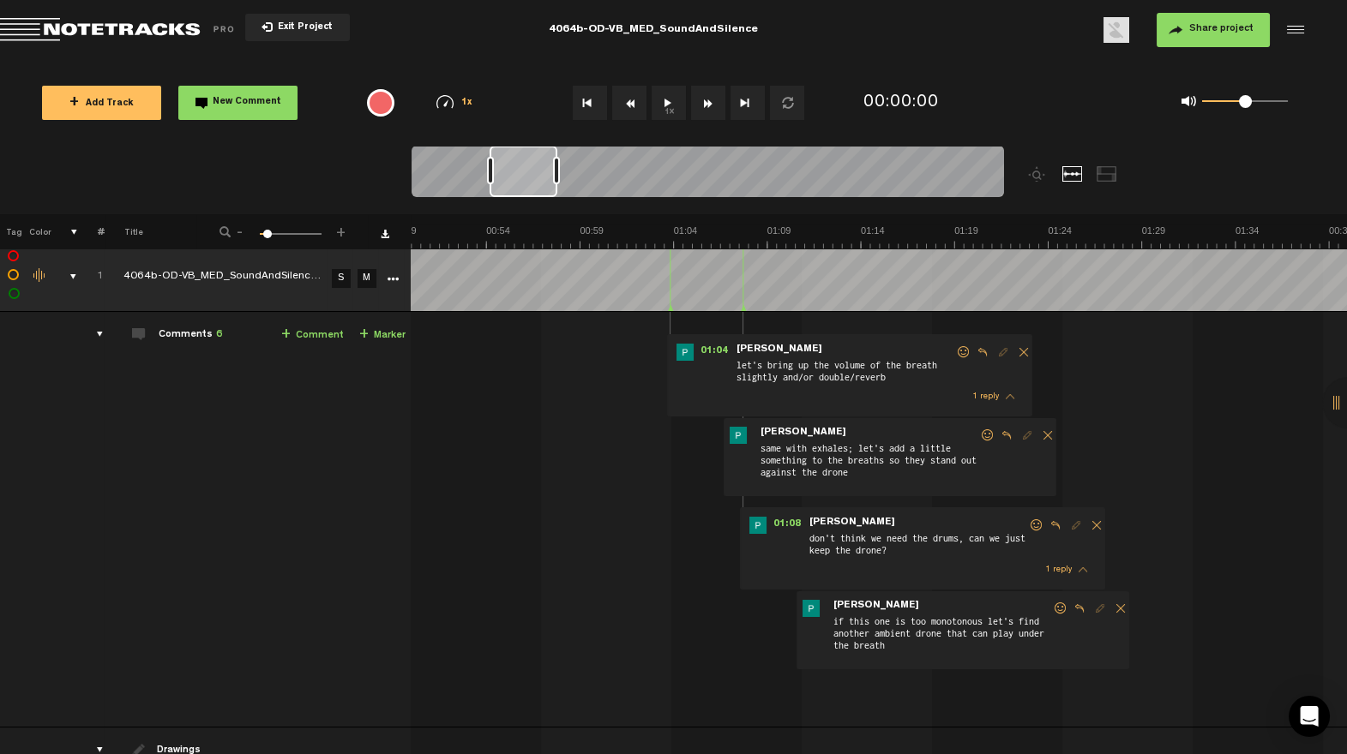
scroll to position [0, 0]
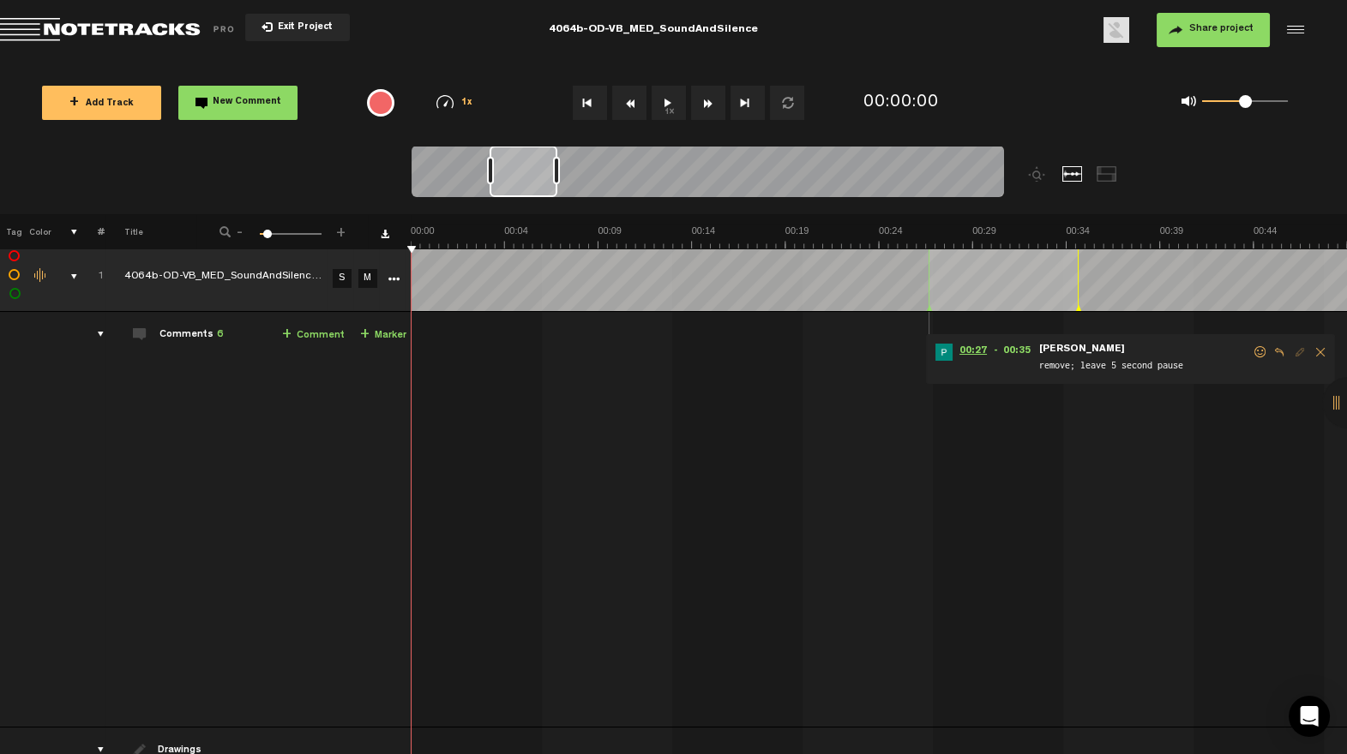
click at [981, 357] on span "00:27" at bounding box center [973, 352] width 41 height 17
click at [1256, 349] on span at bounding box center [1260, 352] width 17 height 12
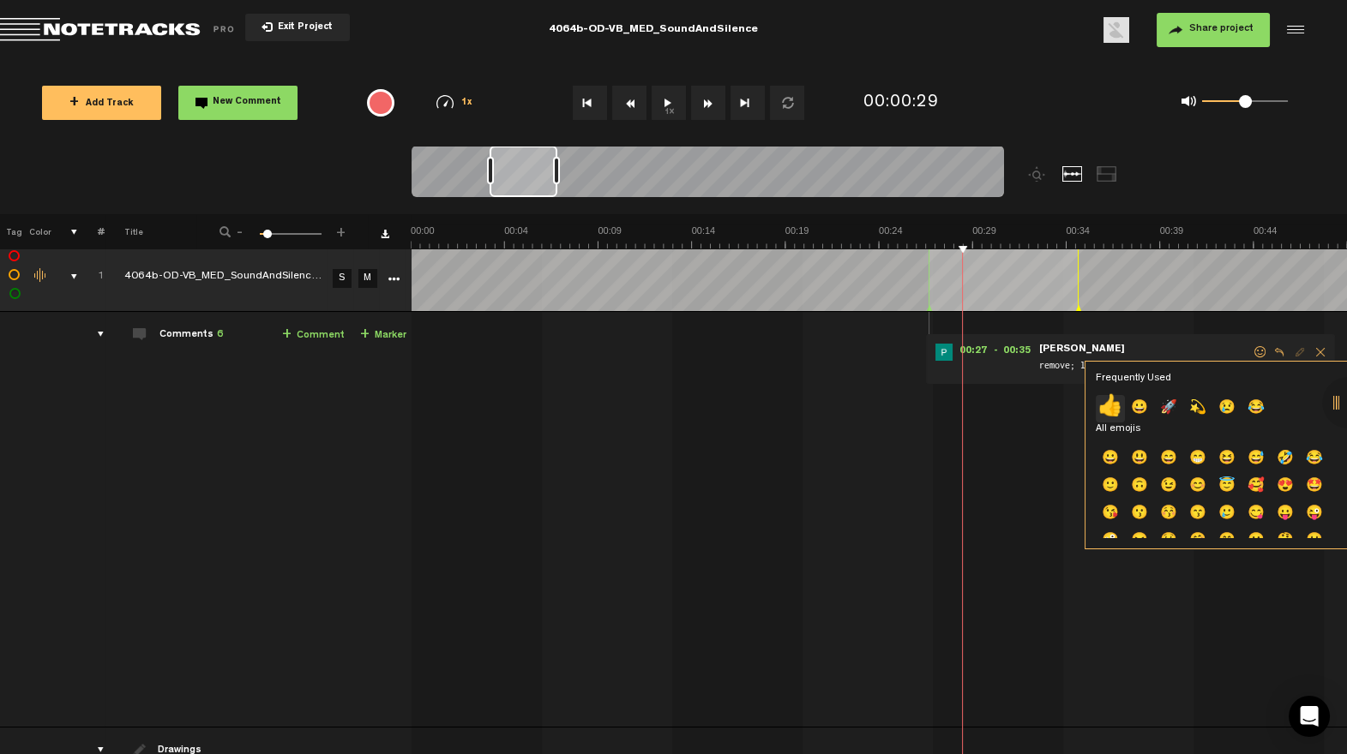
click at [1113, 410] on p "👍" at bounding box center [1110, 408] width 29 height 27
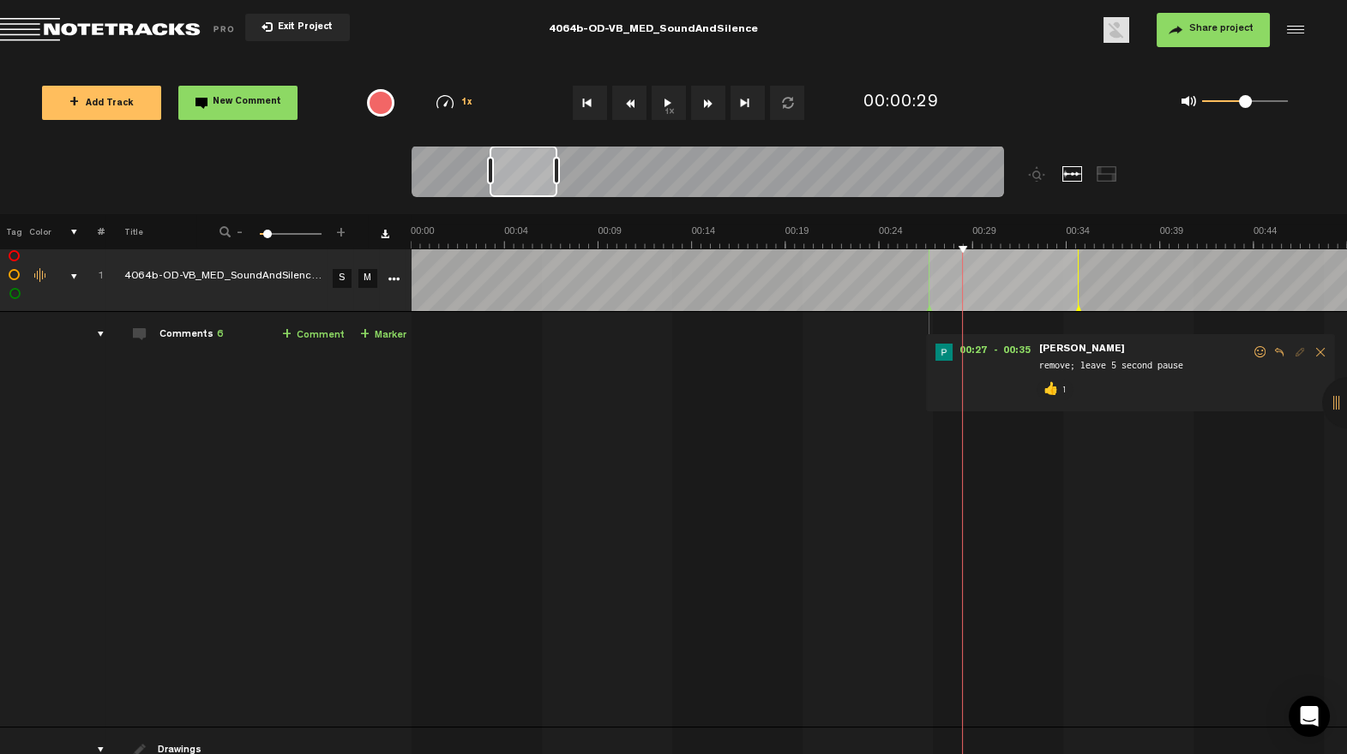
click at [84, 273] on div "Click to change the order number" at bounding box center [94, 277] width 27 height 16
click at [76, 275] on tr "1 1 4064b-OD-VB_MED_SoundAndSilence_Mix_v1 S M Export to Headliner Update Downl…" at bounding box center [674, 277] width 1348 height 69
click at [73, 279] on div "comments, stamps & drawings" at bounding box center [67, 276] width 27 height 17
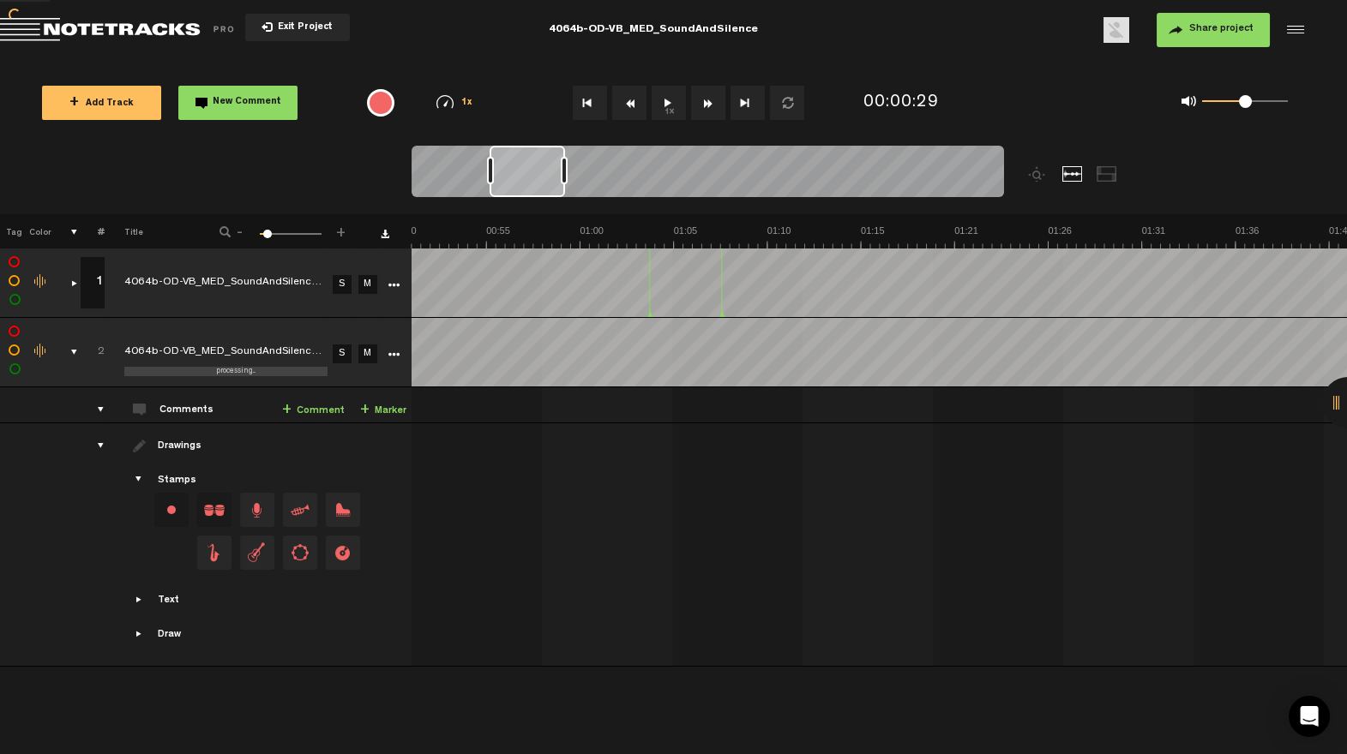
scroll to position [0, 953]
